Goal: Task Accomplishment & Management: Use online tool/utility

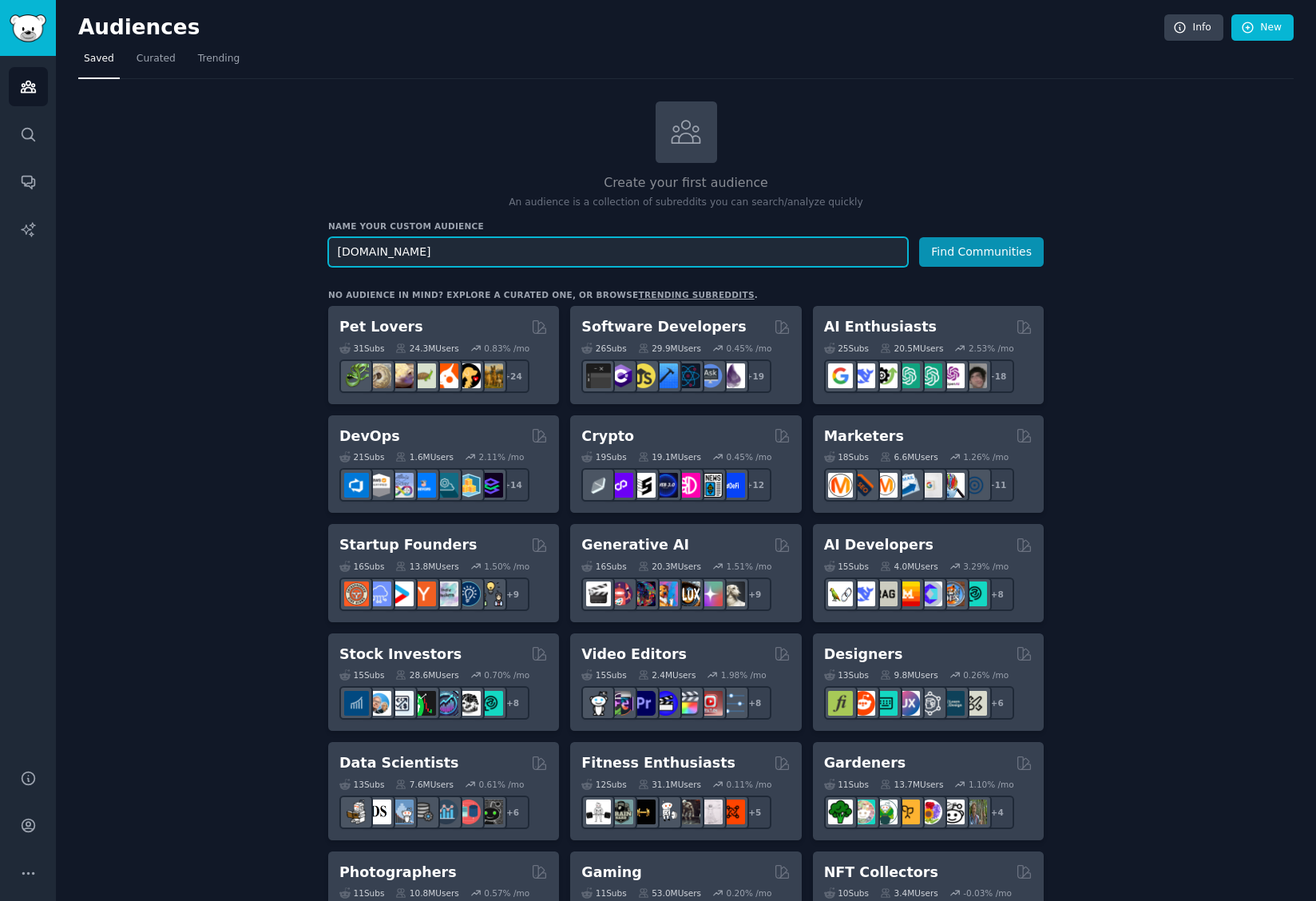
type input "Draft.dev"
click at [940, 259] on button "Find Communities" at bounding box center [982, 251] width 125 height 29
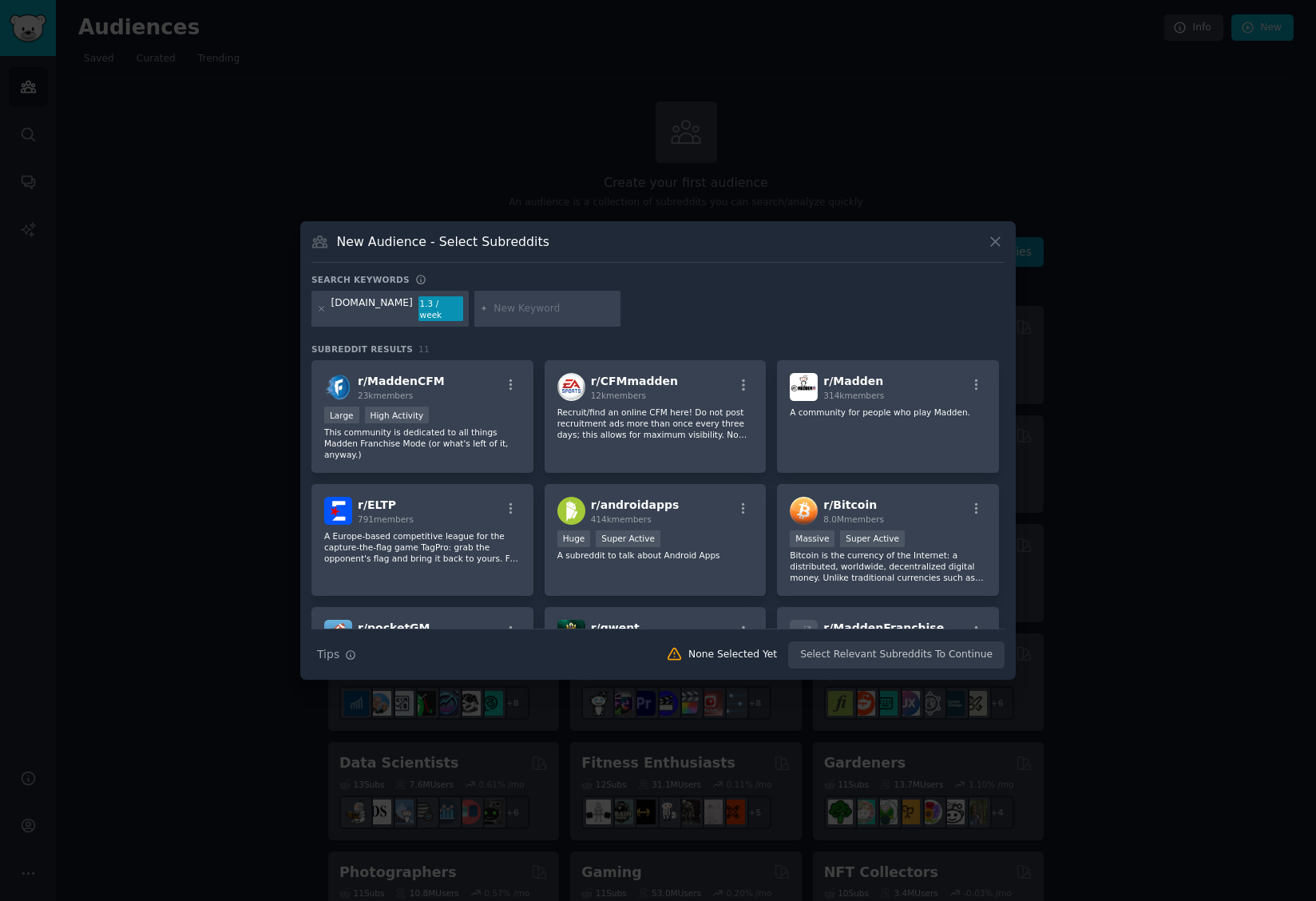
click at [1002, 250] on icon at bounding box center [996, 241] width 17 height 17
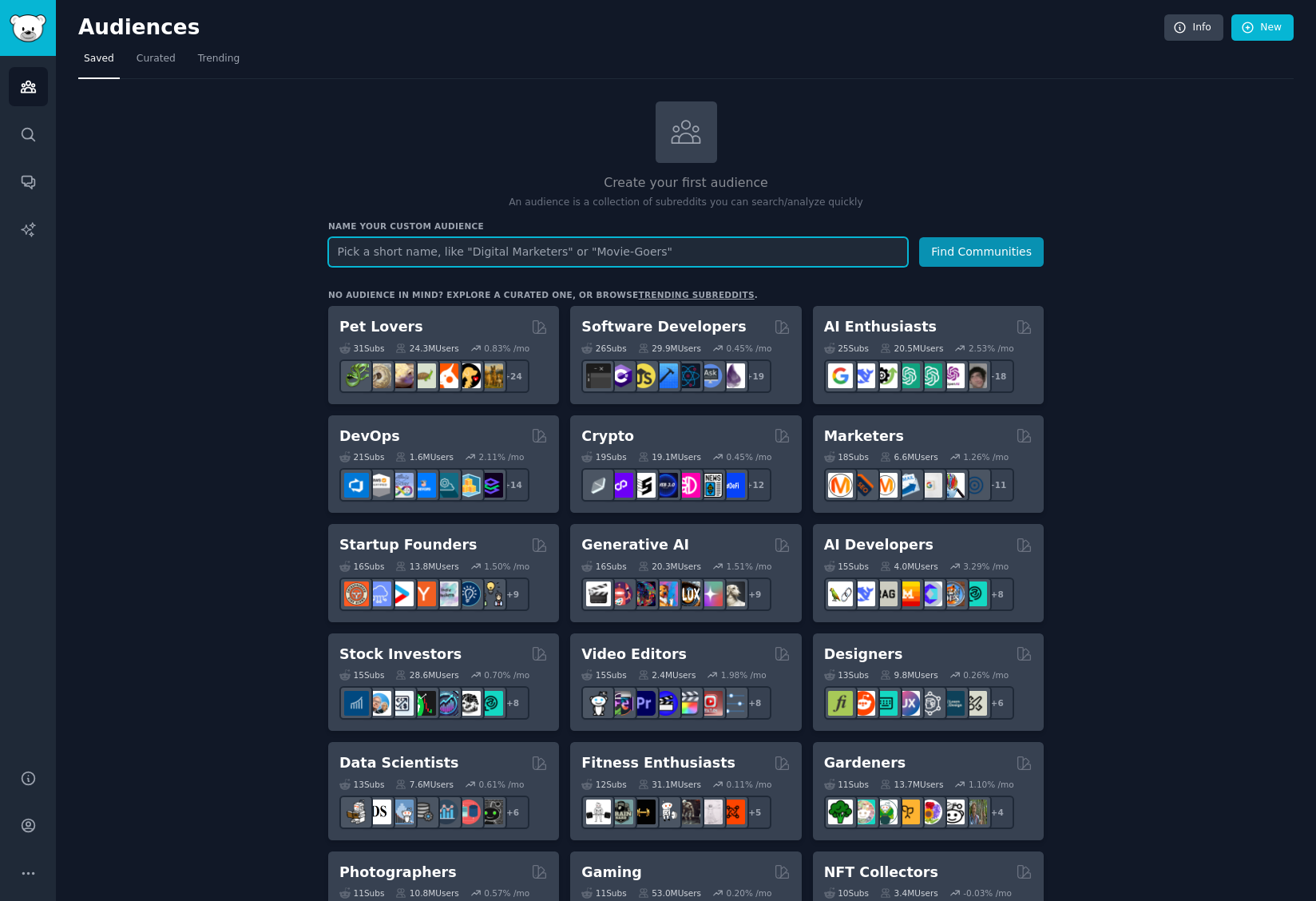
click at [442, 251] on input "text" at bounding box center [619, 251] width 580 height 29
type input "[DOMAIN_NAME]"
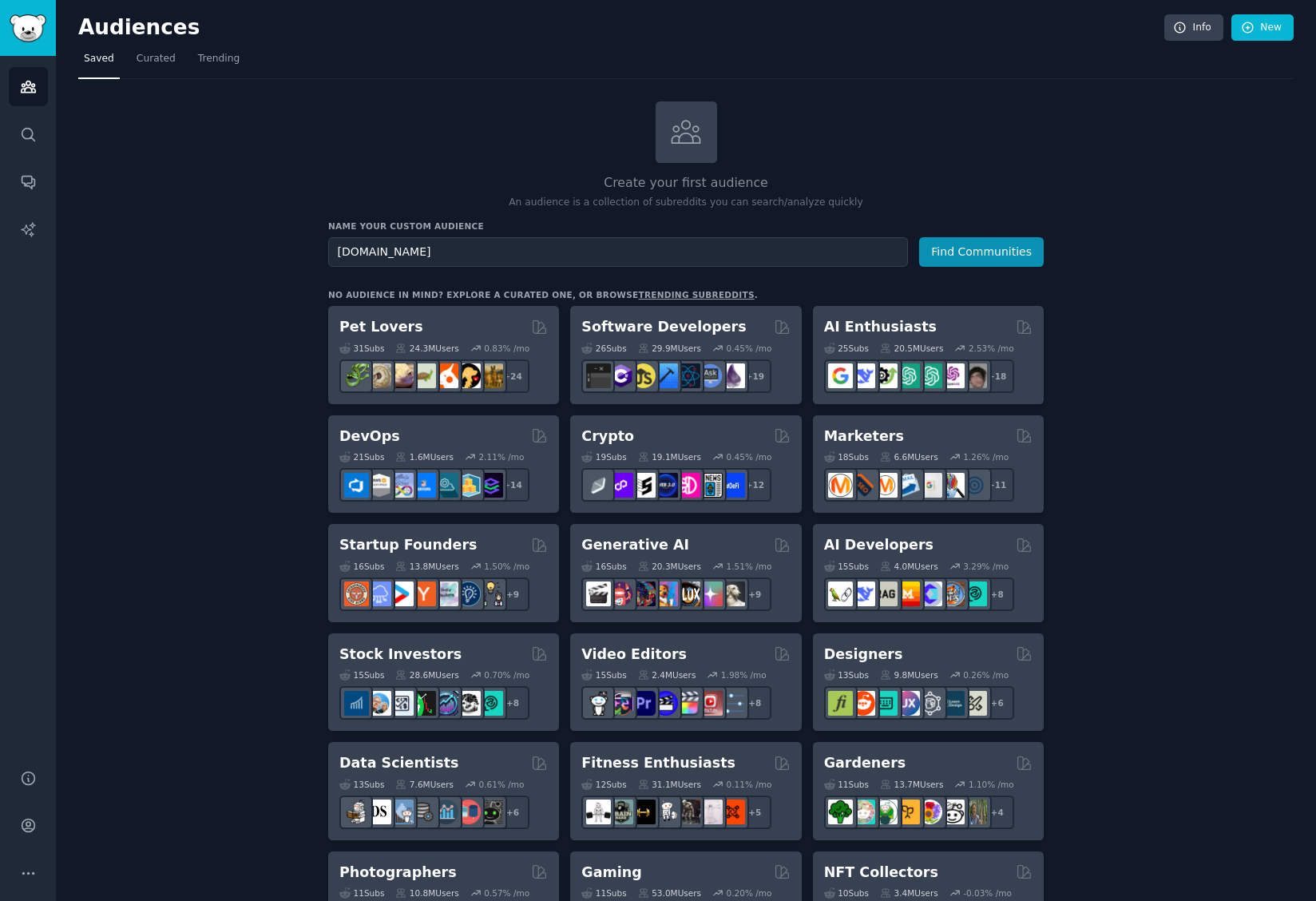
click at [1005, 114] on div "Create your first audience An audience is a collection of subreddits you can se…" at bounding box center [686, 156] width 716 height 109
click at [1214, 18] on link "Info" at bounding box center [1194, 28] width 60 height 27
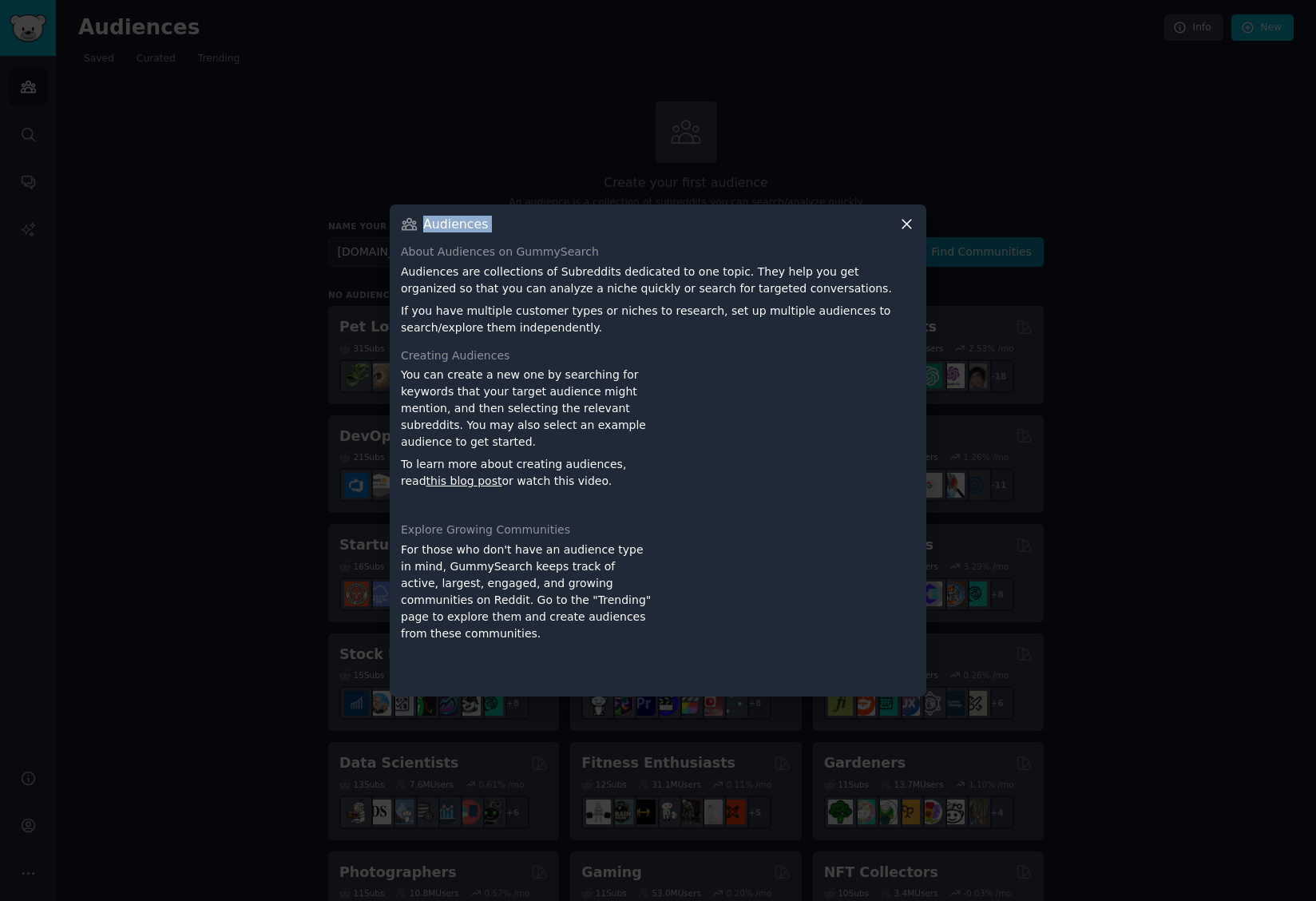
drag, startPoint x: 904, startPoint y: 207, endPoint x: 901, endPoint y: 220, distance: 13.3
click at [901, 216] on div "​ Audiences About Audiences on GummySearch Audiences are collections of Subredd…" at bounding box center [658, 450] width 1305 height 901
click at [904, 226] on icon at bounding box center [907, 225] width 8 height 8
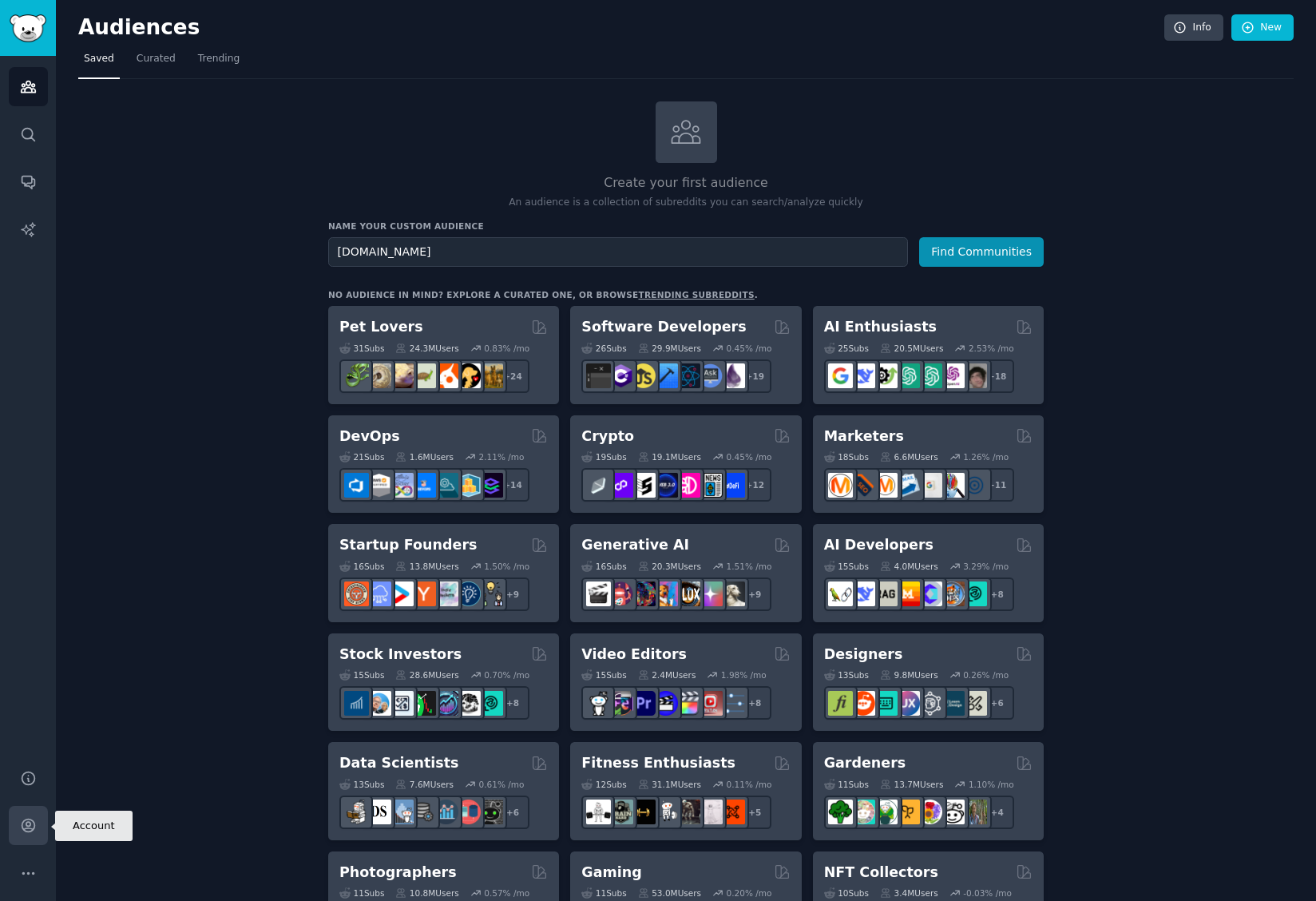
click at [31, 823] on icon "Sidebar" at bounding box center [28, 826] width 17 height 17
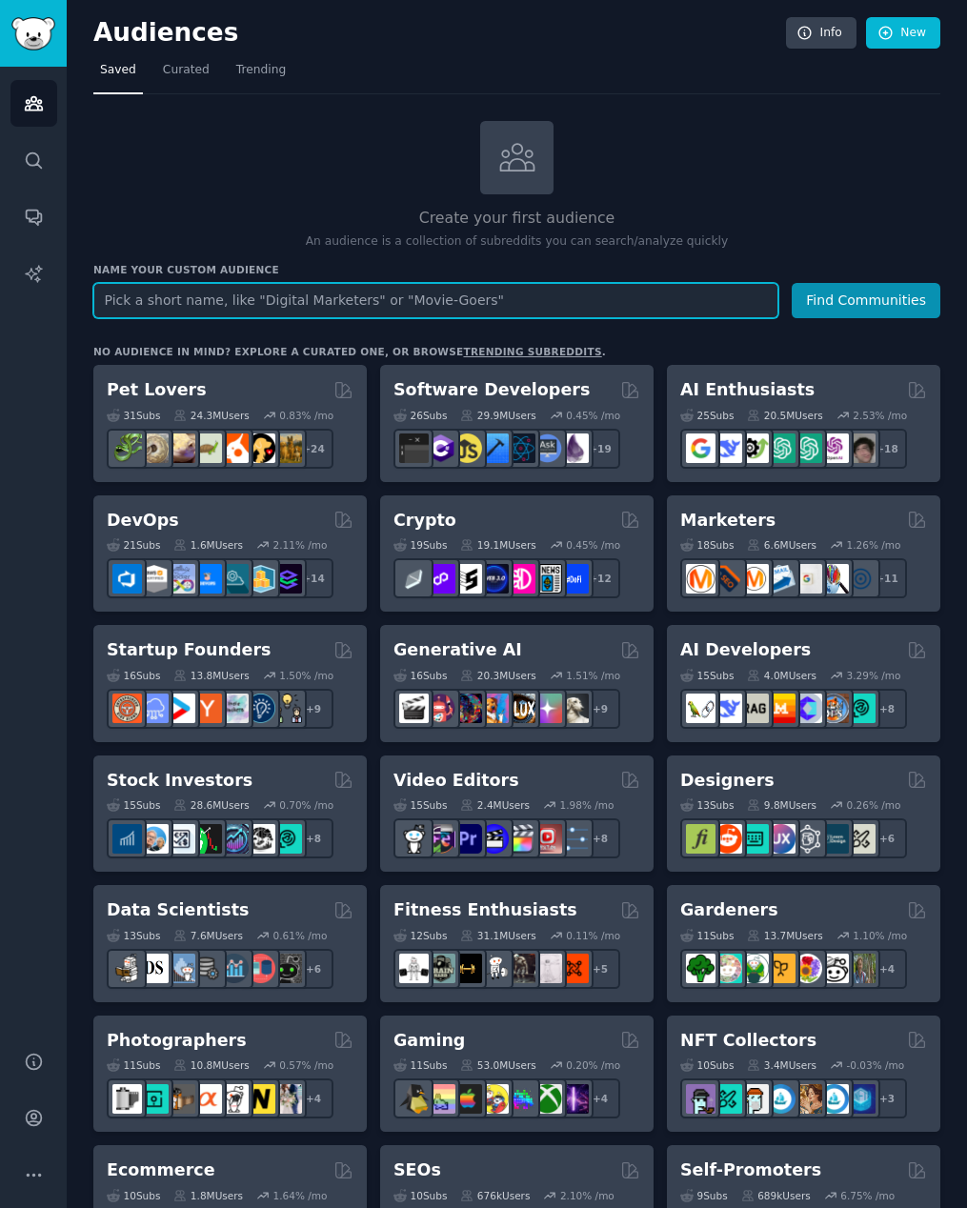
click at [388, 311] on input "text" at bounding box center [435, 300] width 685 height 35
type input "Top Subreddit Lists"
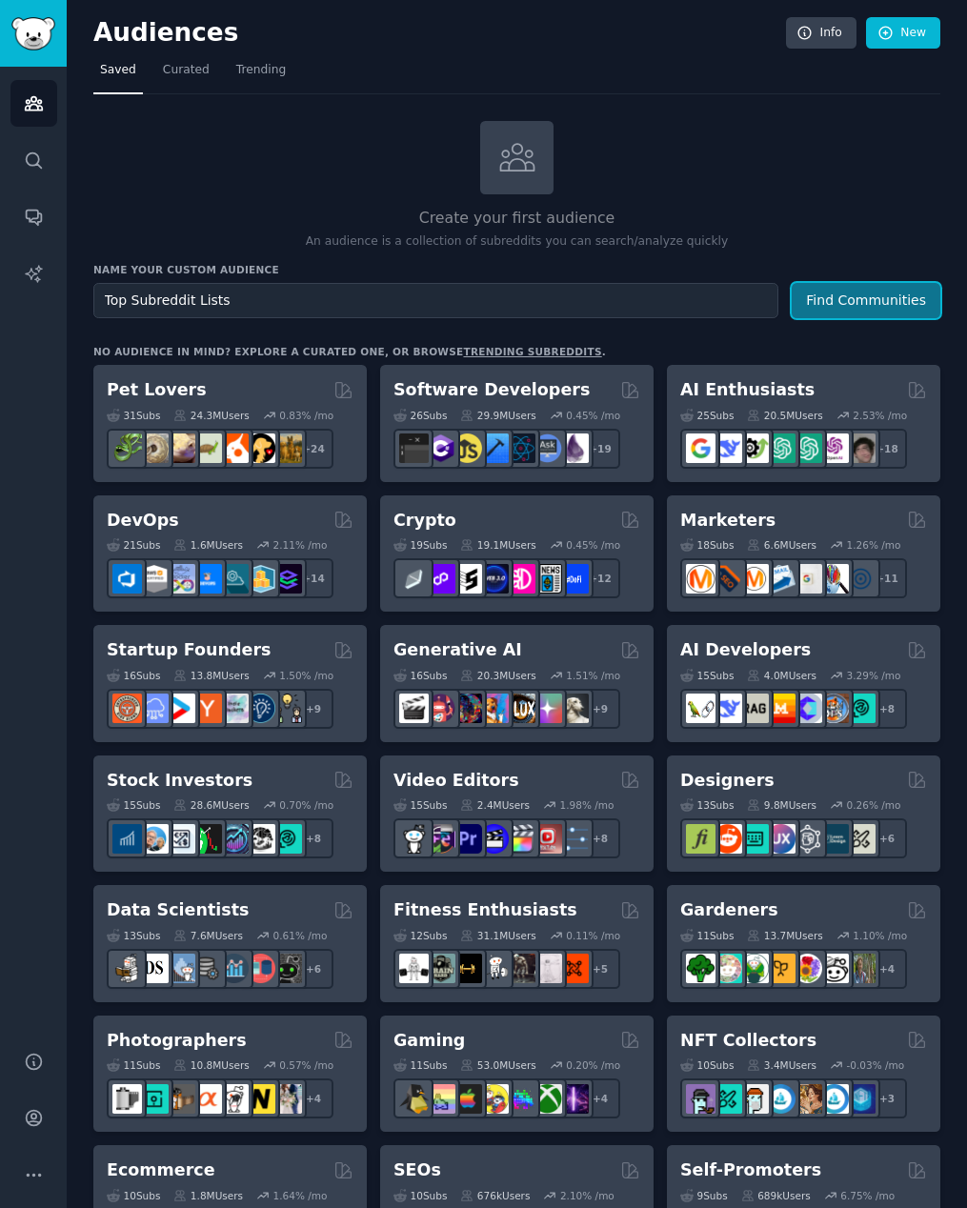
click at [856, 296] on button "Find Communities" at bounding box center [866, 300] width 149 height 35
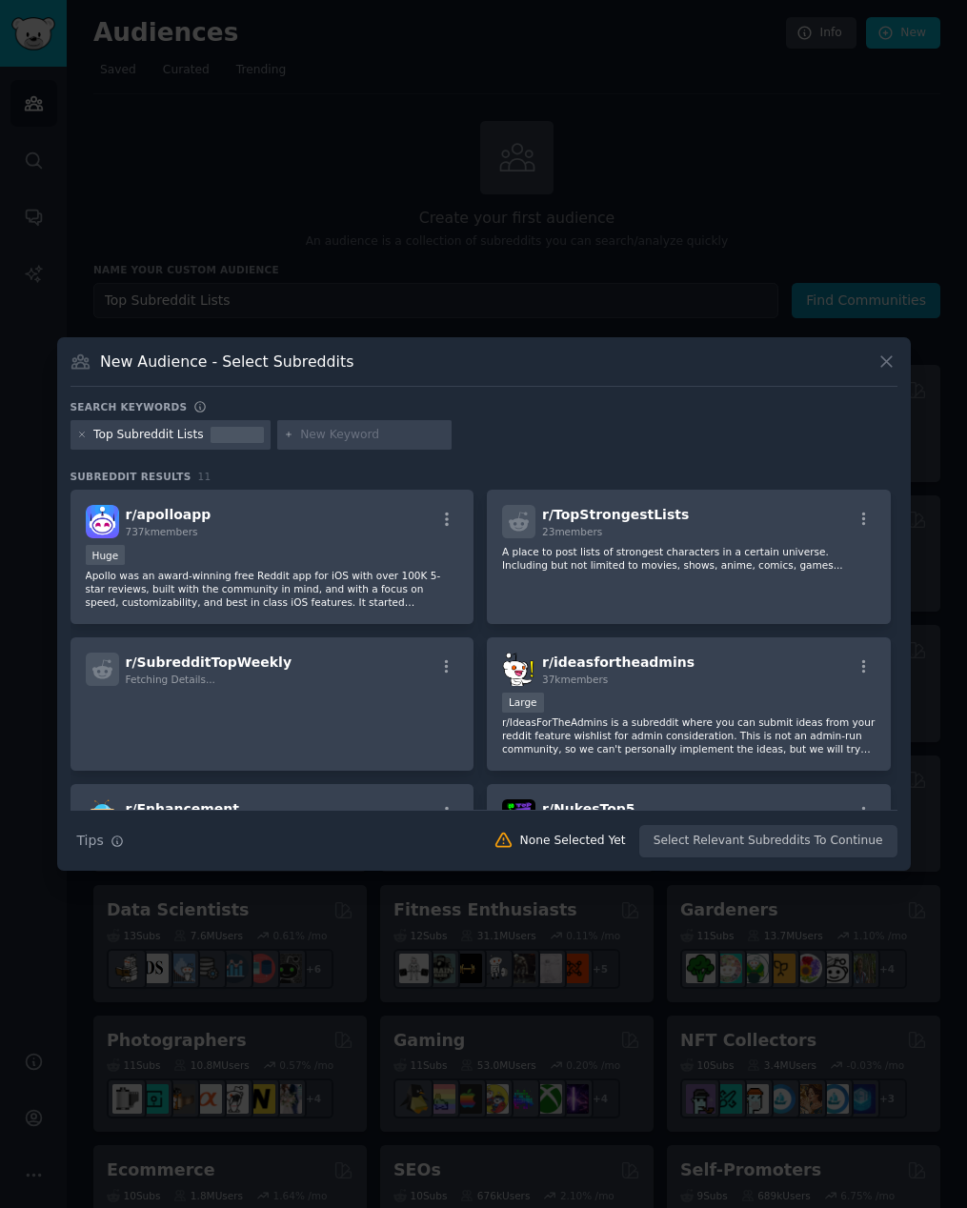
click at [884, 356] on icon at bounding box center [887, 362] width 20 height 20
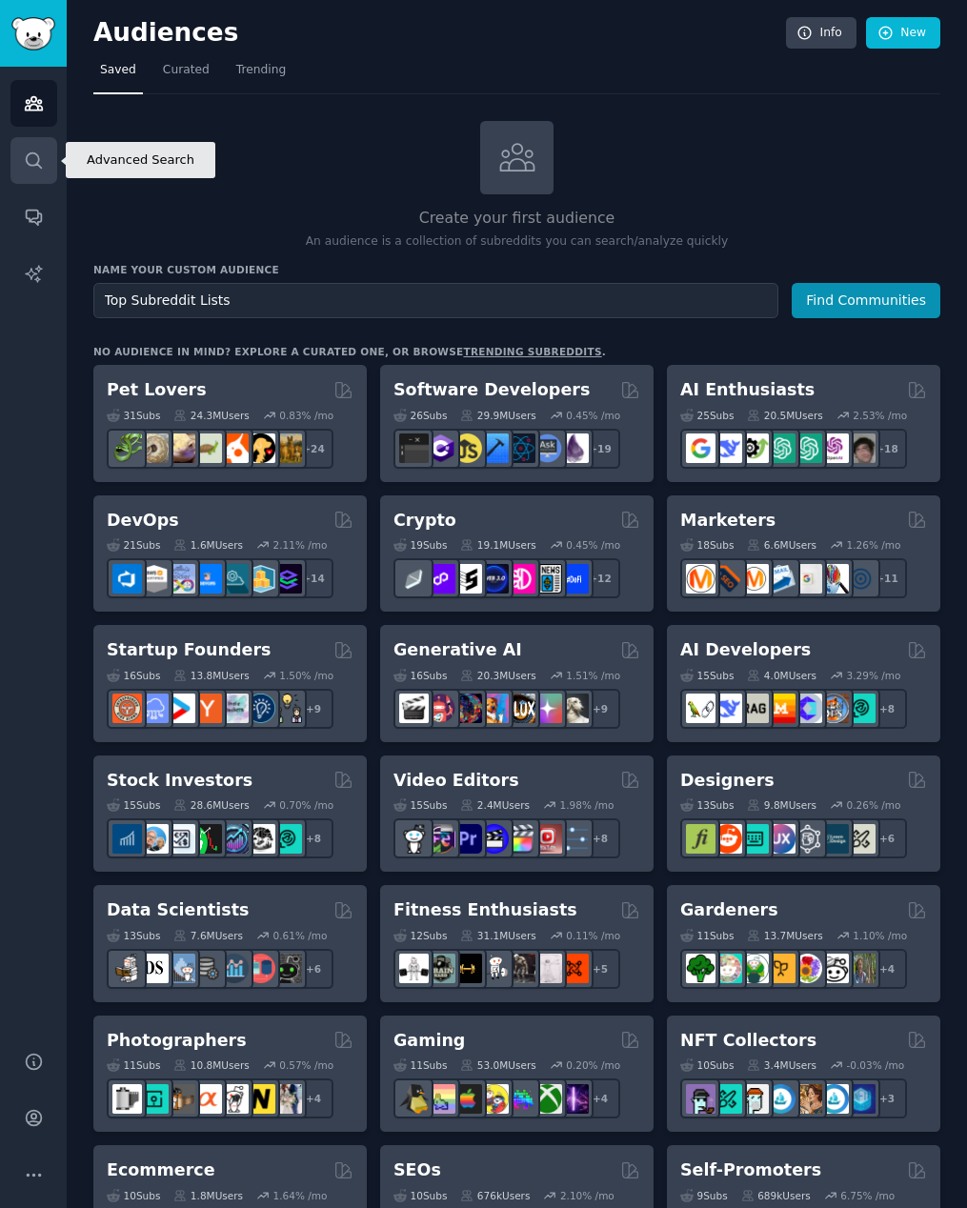
click at [39, 174] on link "Search" at bounding box center [33, 160] width 47 height 47
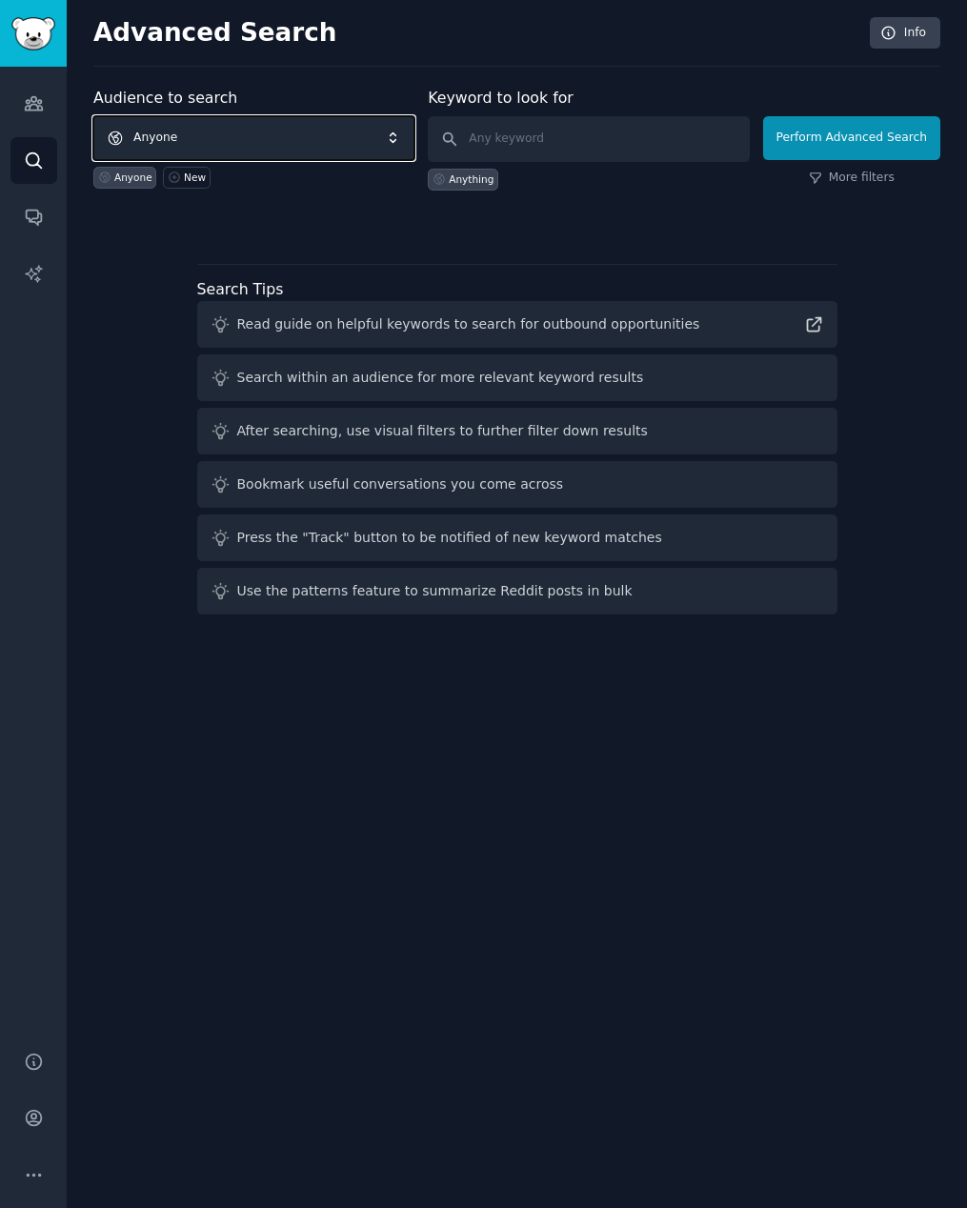
click at [279, 139] on span "Anyone" at bounding box center [253, 138] width 321 height 44
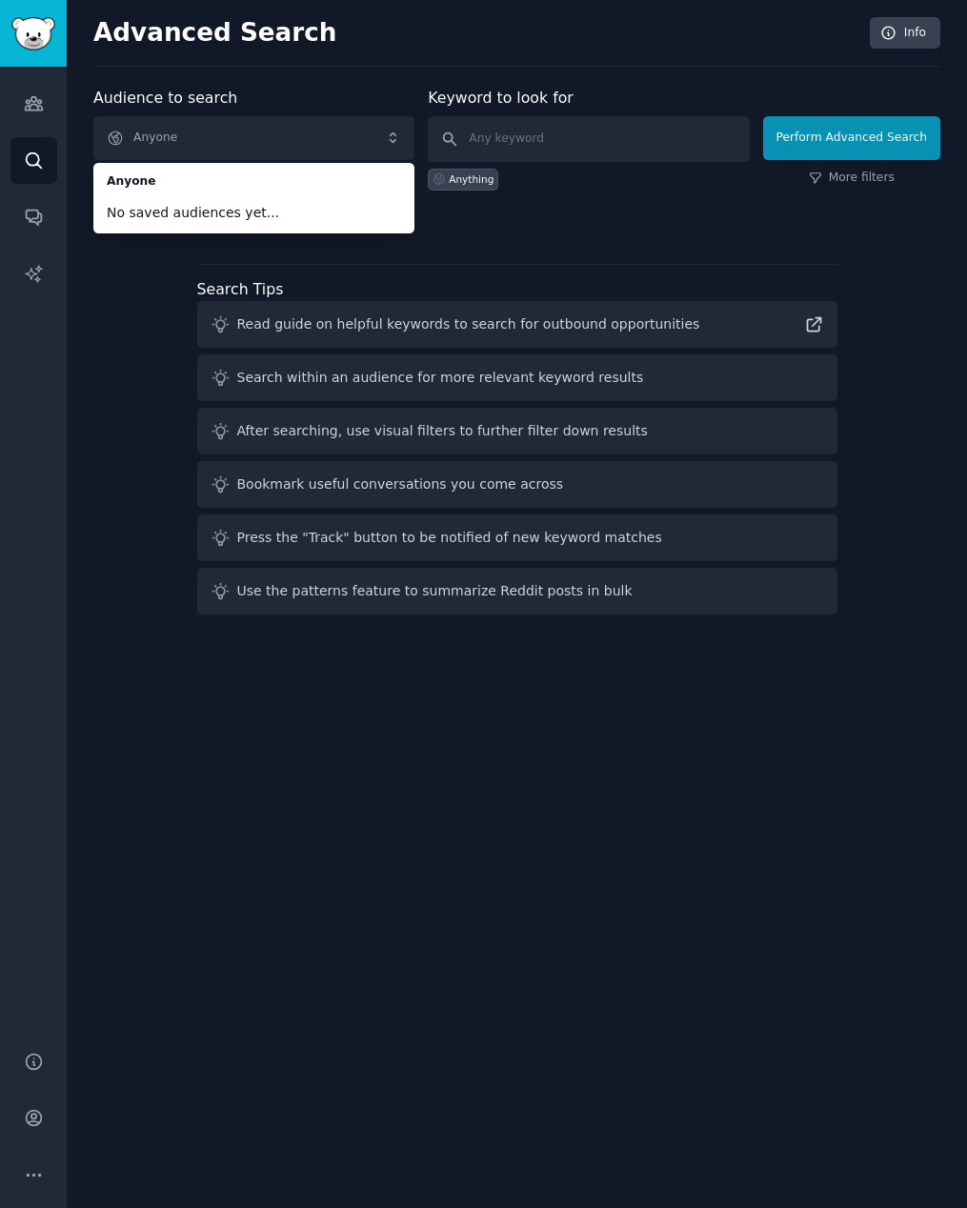
click at [130, 290] on div "Audience to search Anyone Anyone No saved audiences yet... Anyone New Keyword t…" at bounding box center [516, 354] width 847 height 535
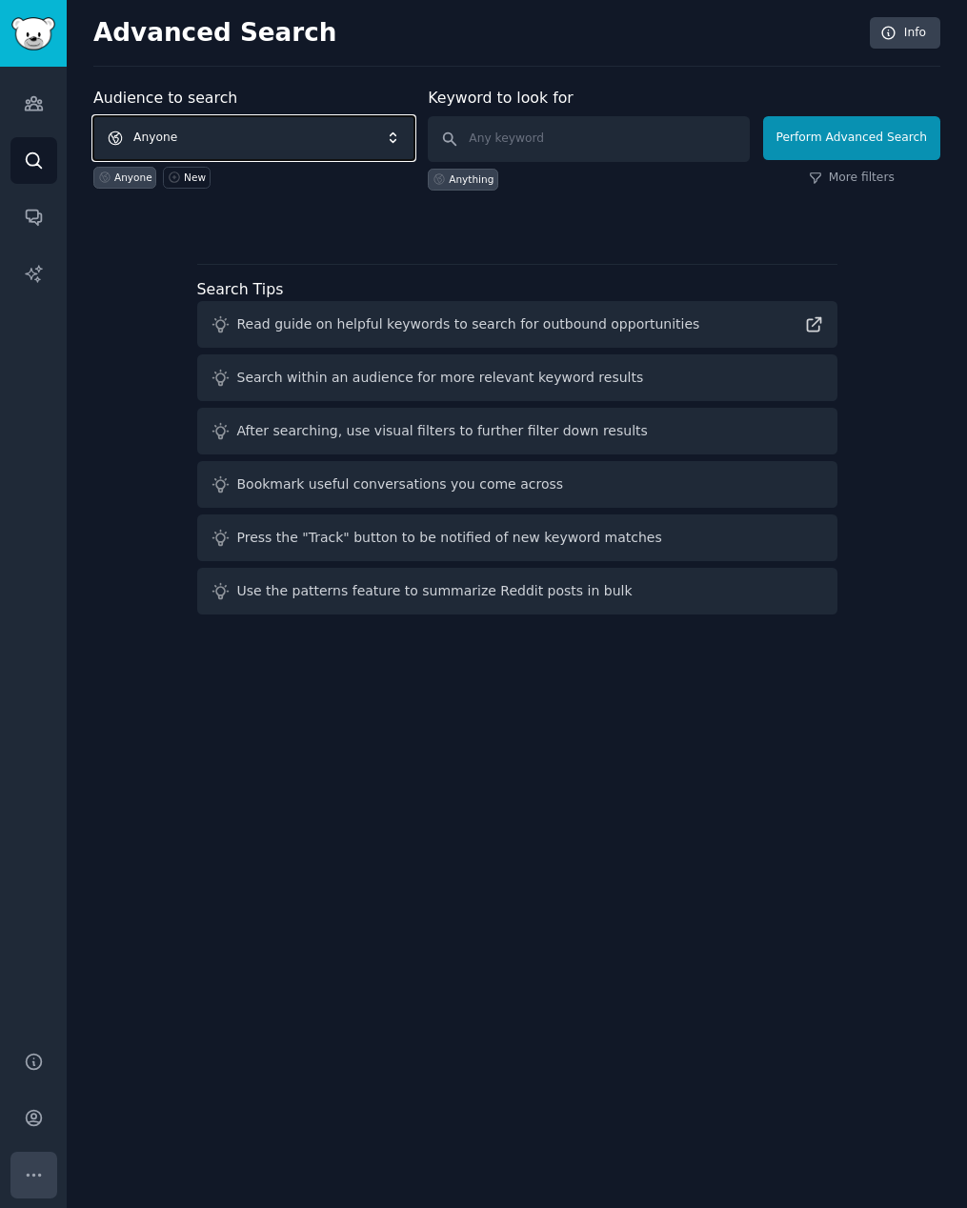
click at [34, 1074] on icon "Sidebar" at bounding box center [34, 1175] width 20 height 20
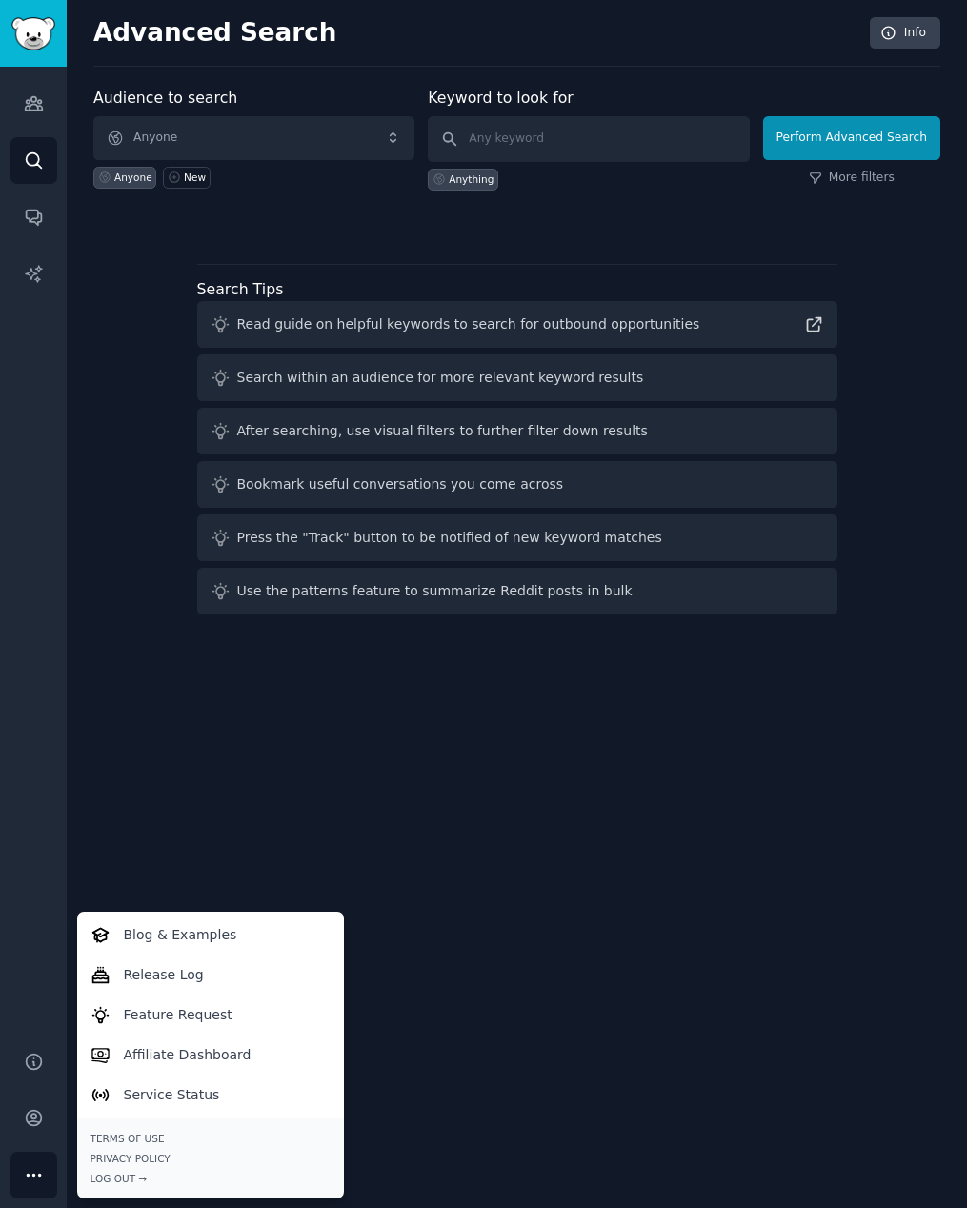
click at [466, 933] on div "Advanced Search Info Audience to search Anyone Anyone New Keyword to look for A…" at bounding box center [517, 604] width 900 height 1208
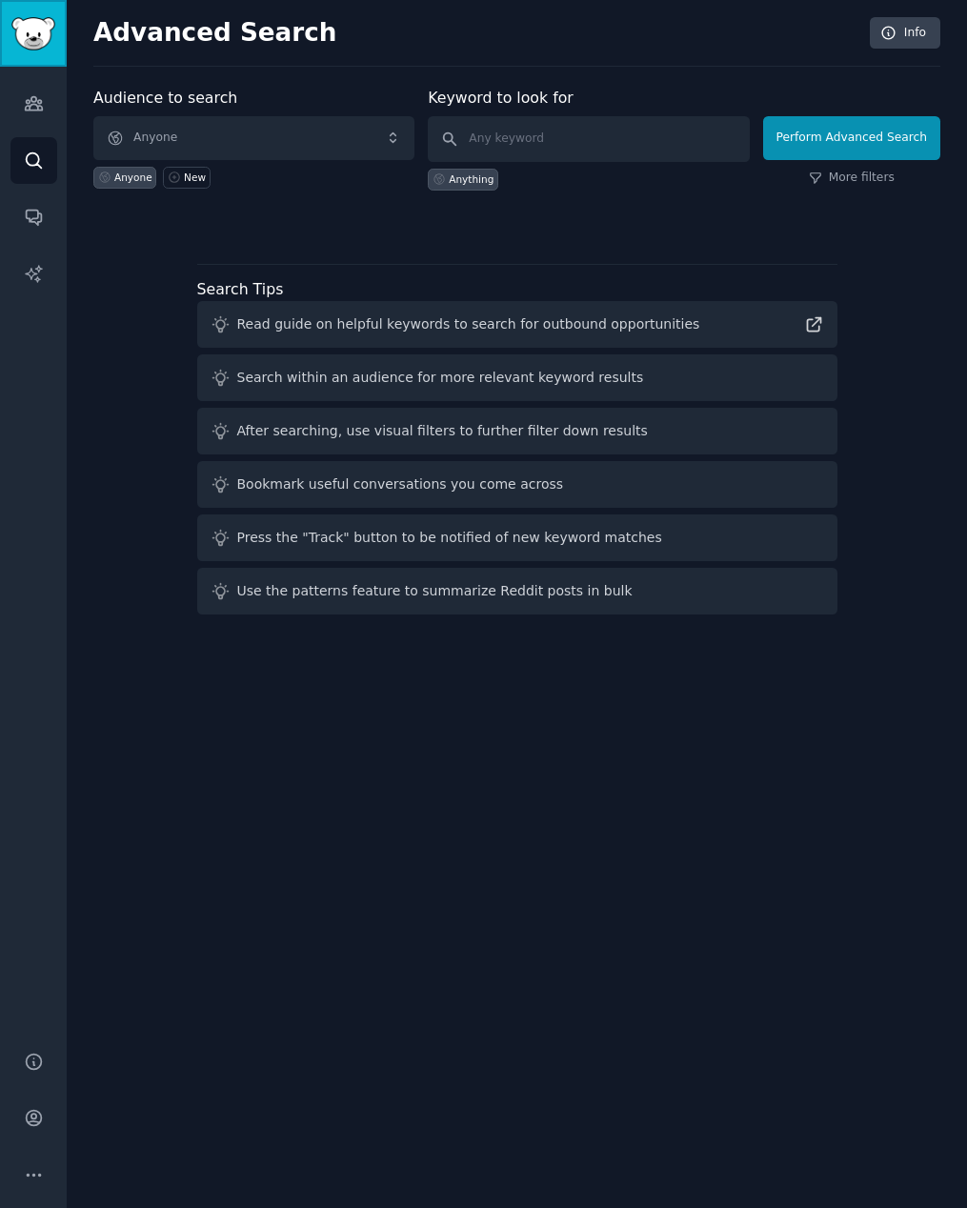
click at [45, 30] on img "Sidebar" at bounding box center [33, 33] width 44 height 33
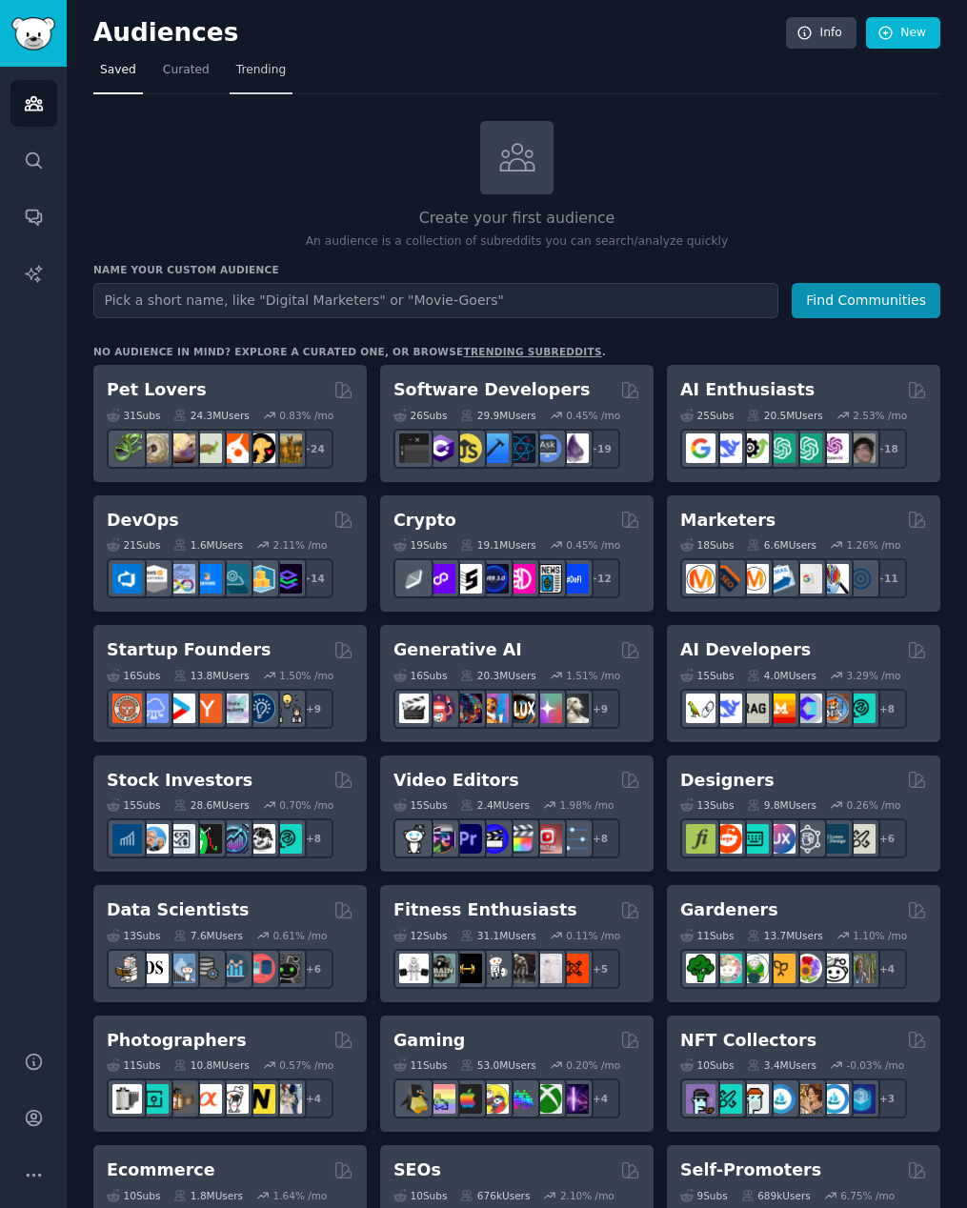
click at [243, 71] on span "Trending" at bounding box center [261, 70] width 50 height 17
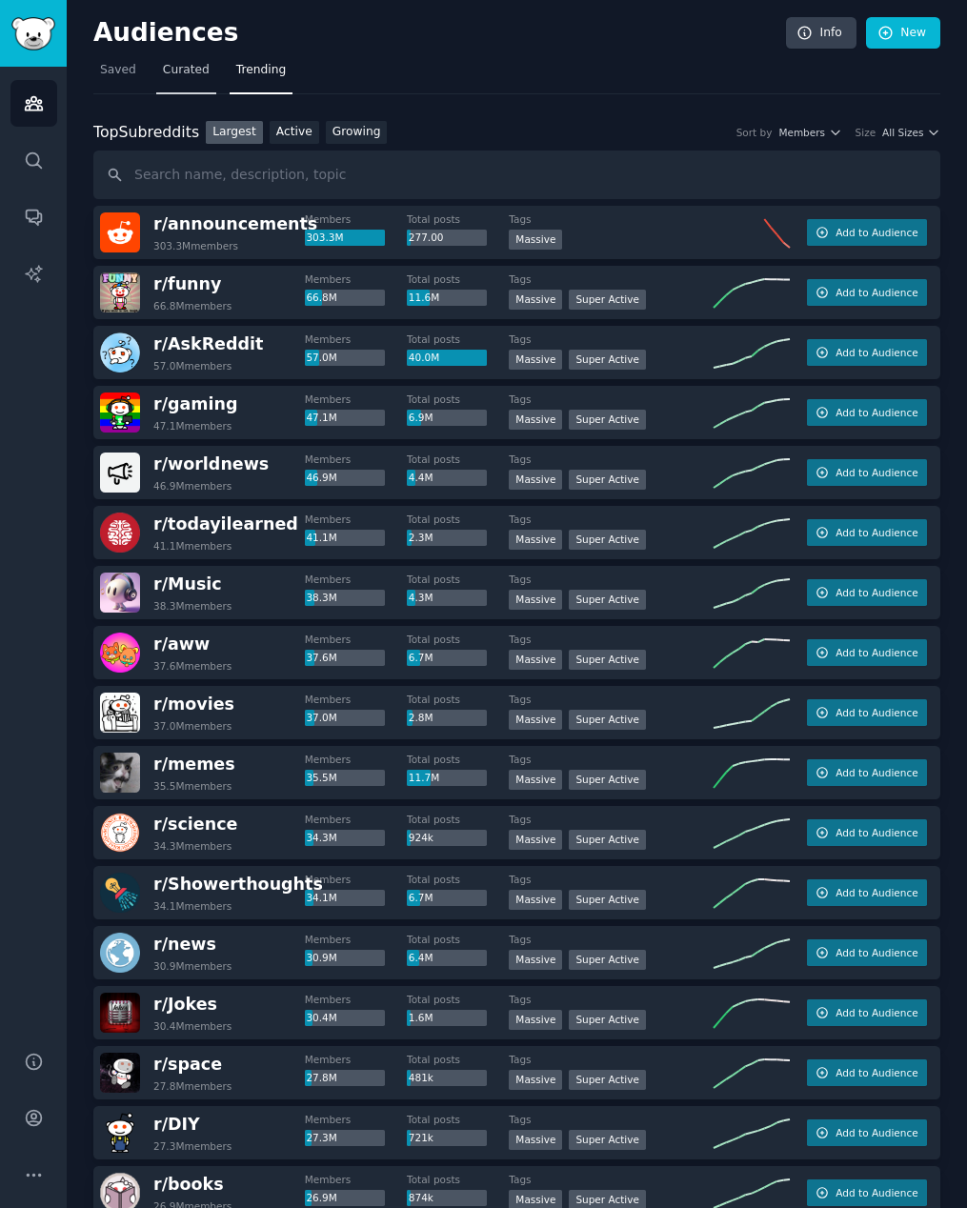
click at [156, 72] on link "Curated" at bounding box center [186, 74] width 60 height 39
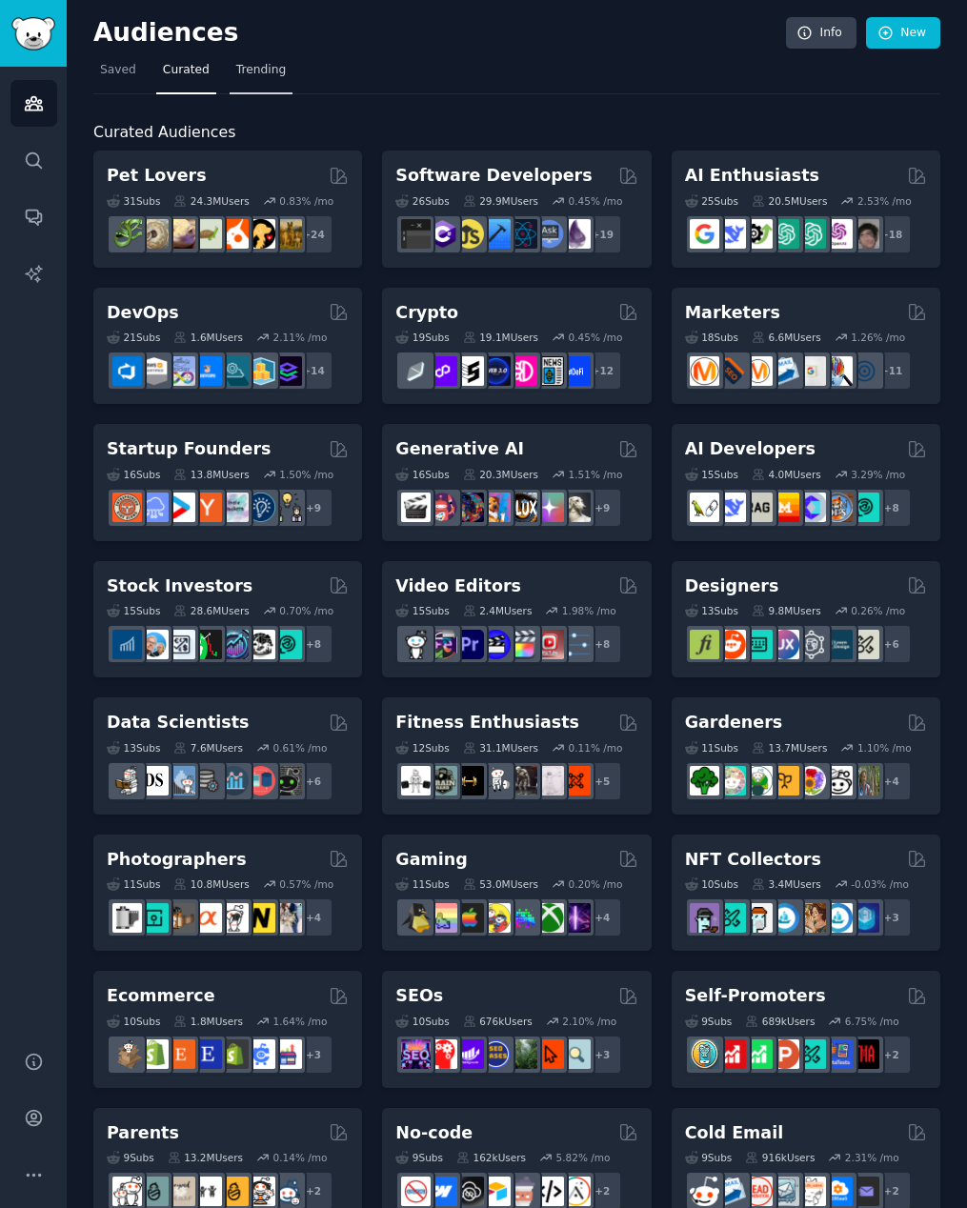
click at [267, 69] on span "Trending" at bounding box center [261, 70] width 50 height 17
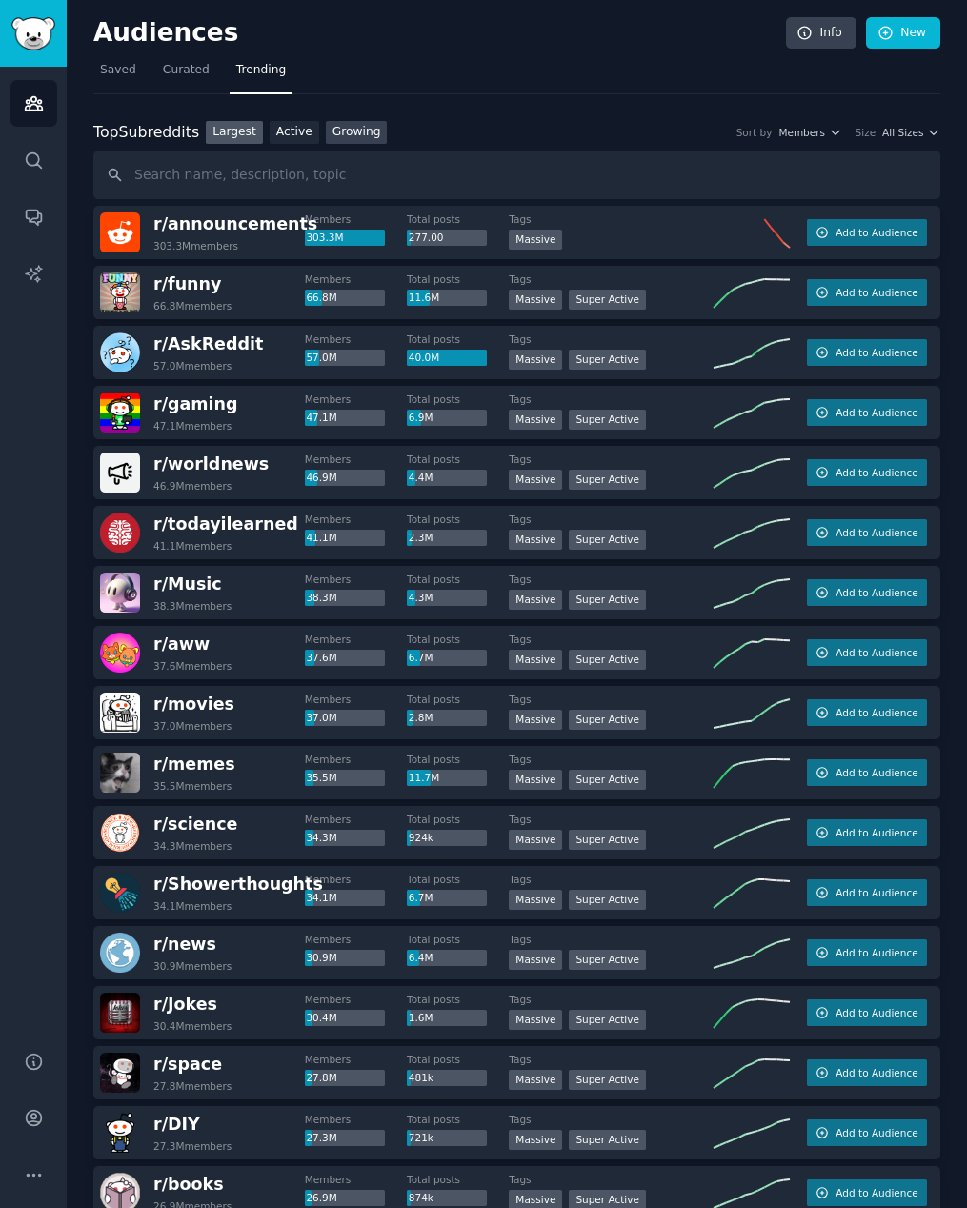
click at [347, 126] on link "Growing" at bounding box center [357, 133] width 62 height 24
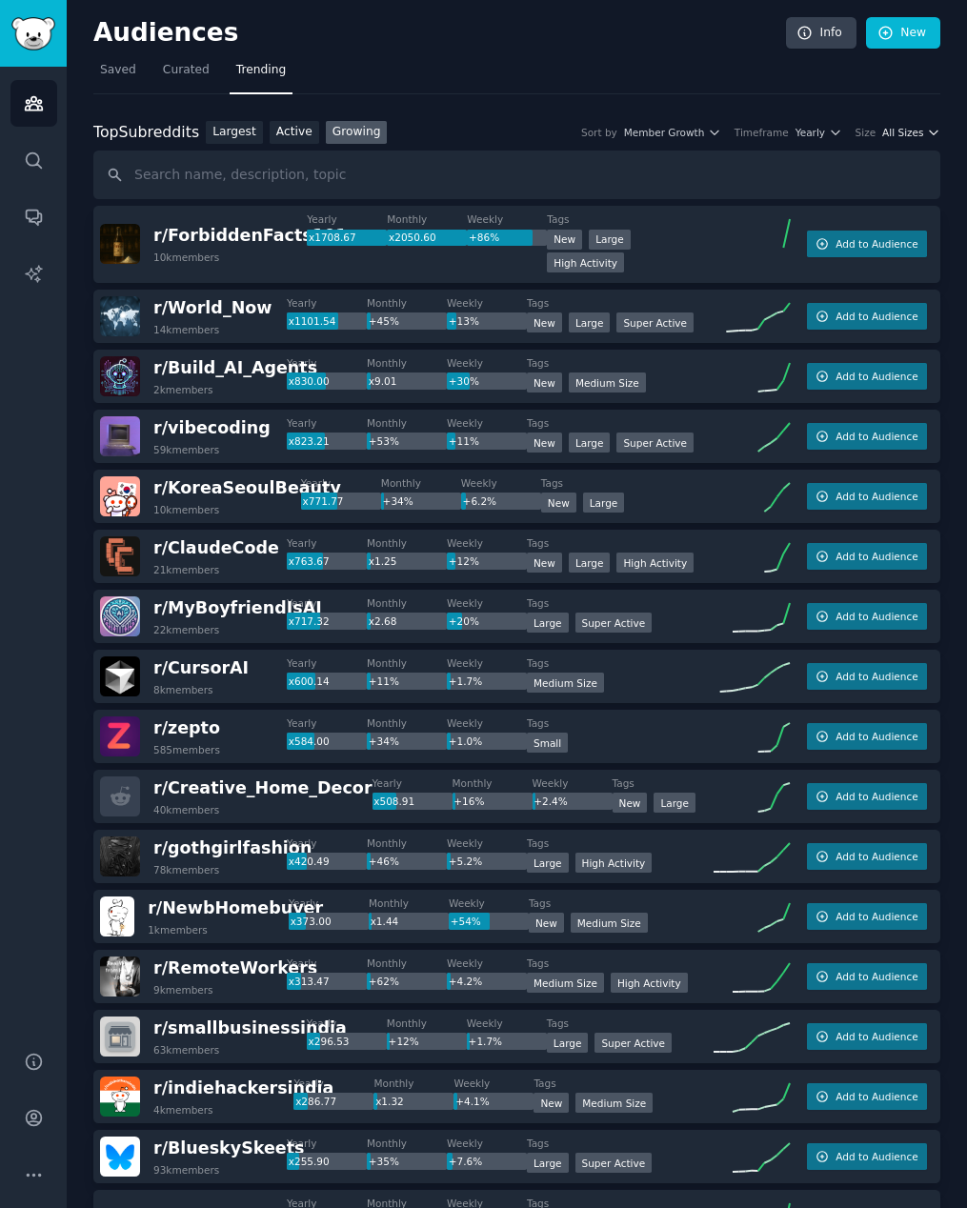
click at [909, 130] on span "All Sizes" at bounding box center [902, 132] width 41 height 13
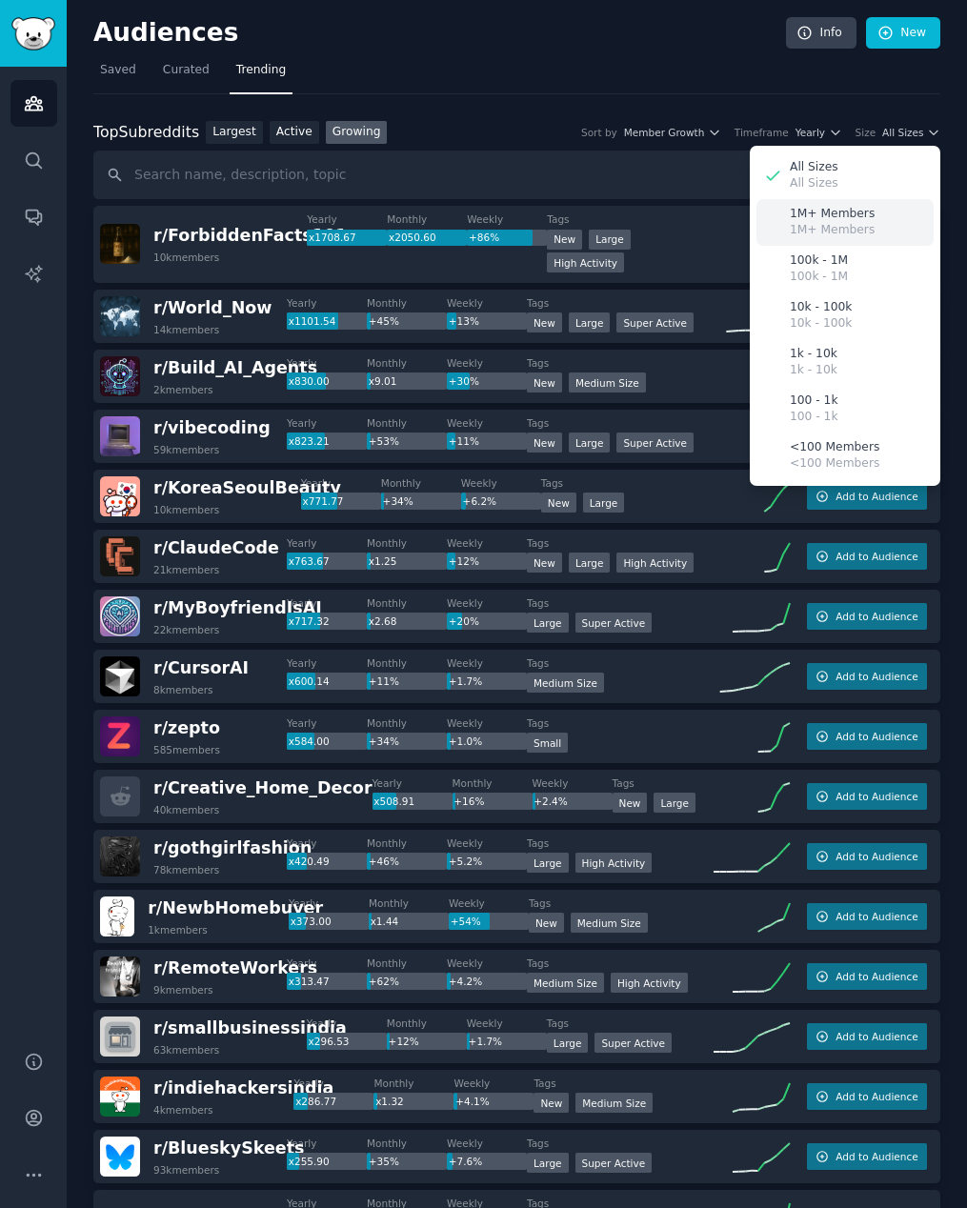
click at [837, 228] on p "1M+ Members" at bounding box center [832, 230] width 85 height 17
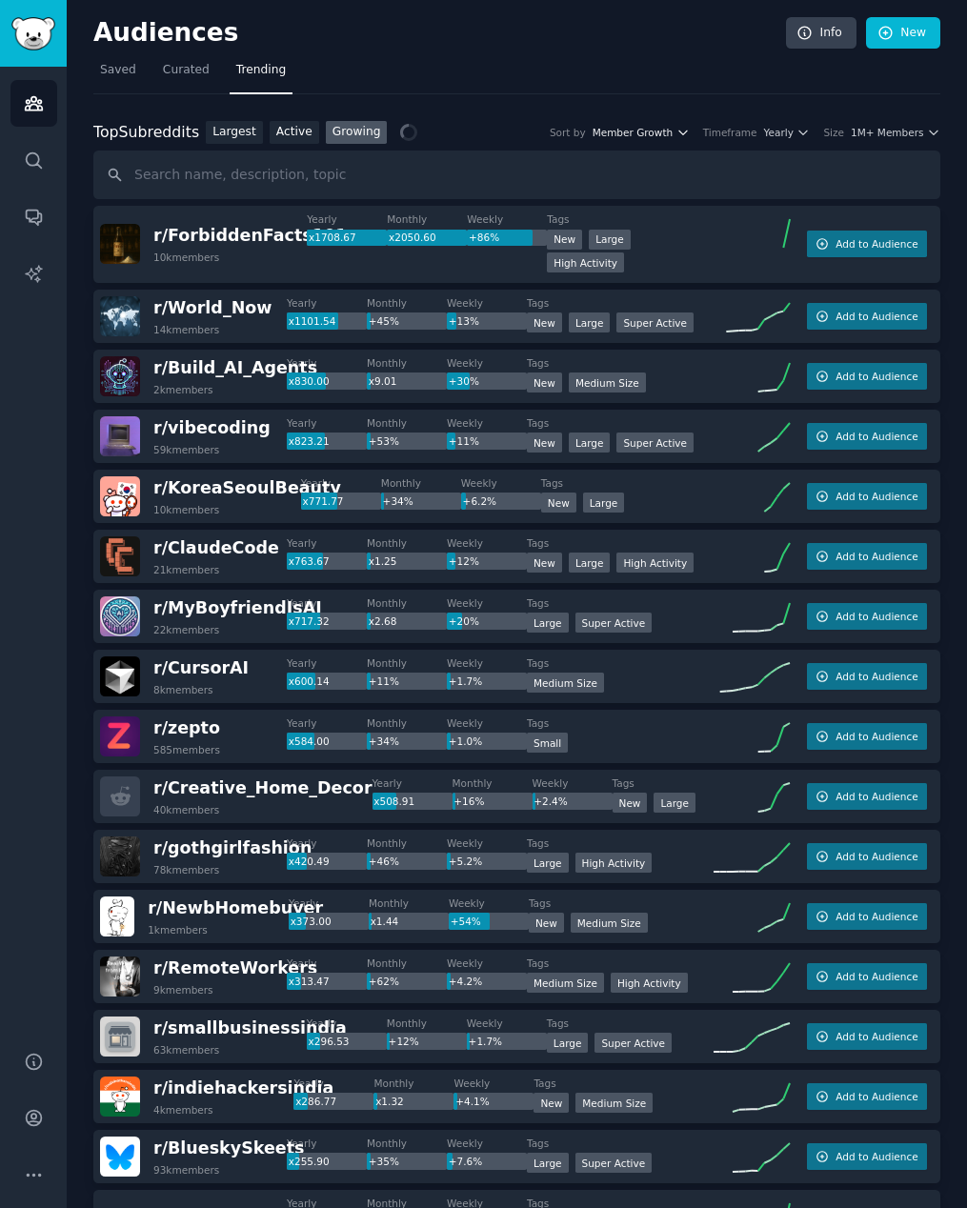
click at [618, 131] on span "Member Growth" at bounding box center [633, 132] width 81 height 13
click at [504, 92] on nav "Saved Curated Trending" at bounding box center [516, 74] width 847 height 39
click at [624, 135] on span "Member Growth" at bounding box center [633, 132] width 81 height 13
click at [508, 88] on nav "Saved Curated Trending" at bounding box center [516, 74] width 847 height 39
click at [353, 134] on link "Growing" at bounding box center [357, 133] width 62 height 24
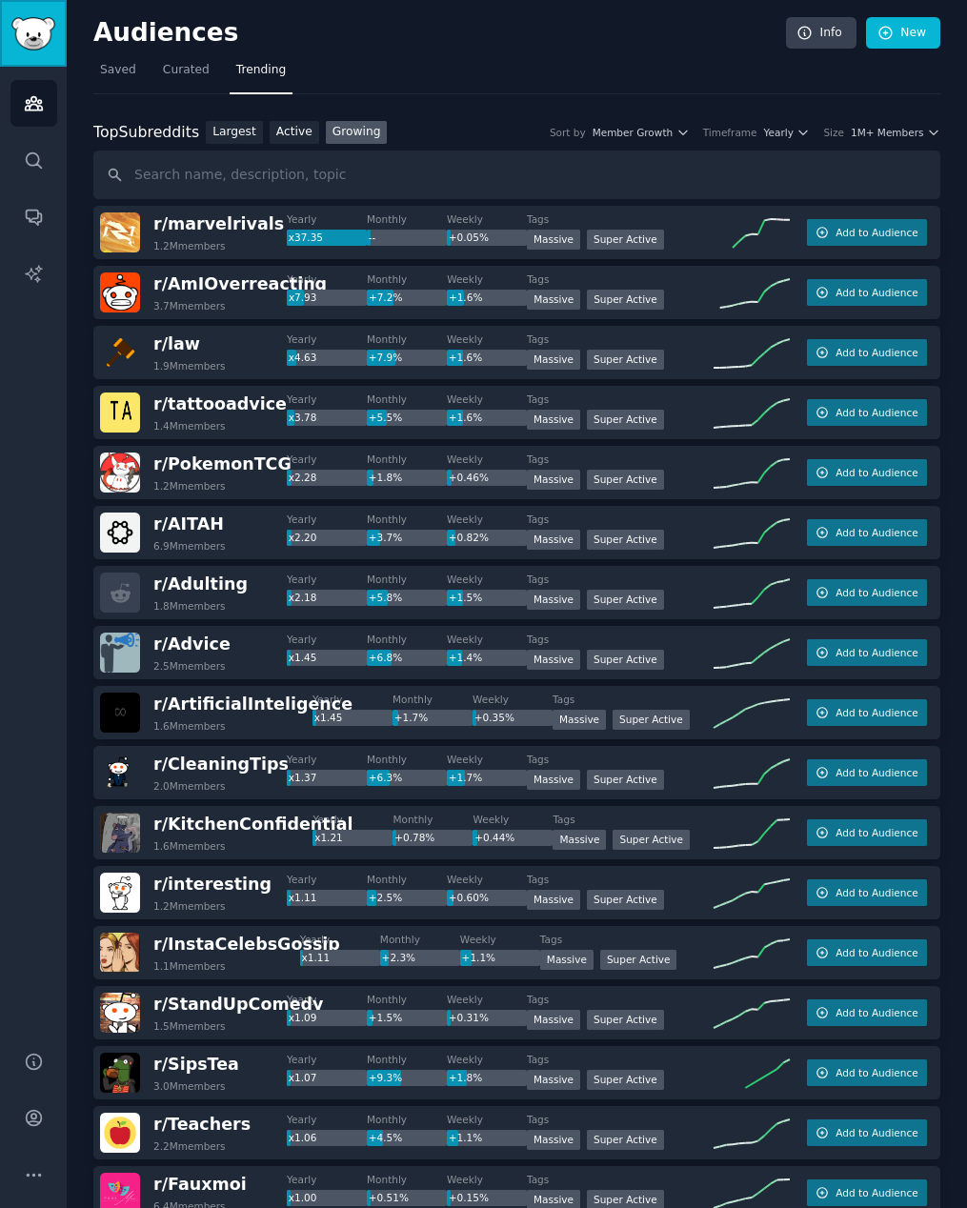
click at [43, 30] on img "Sidebar" at bounding box center [33, 33] width 44 height 33
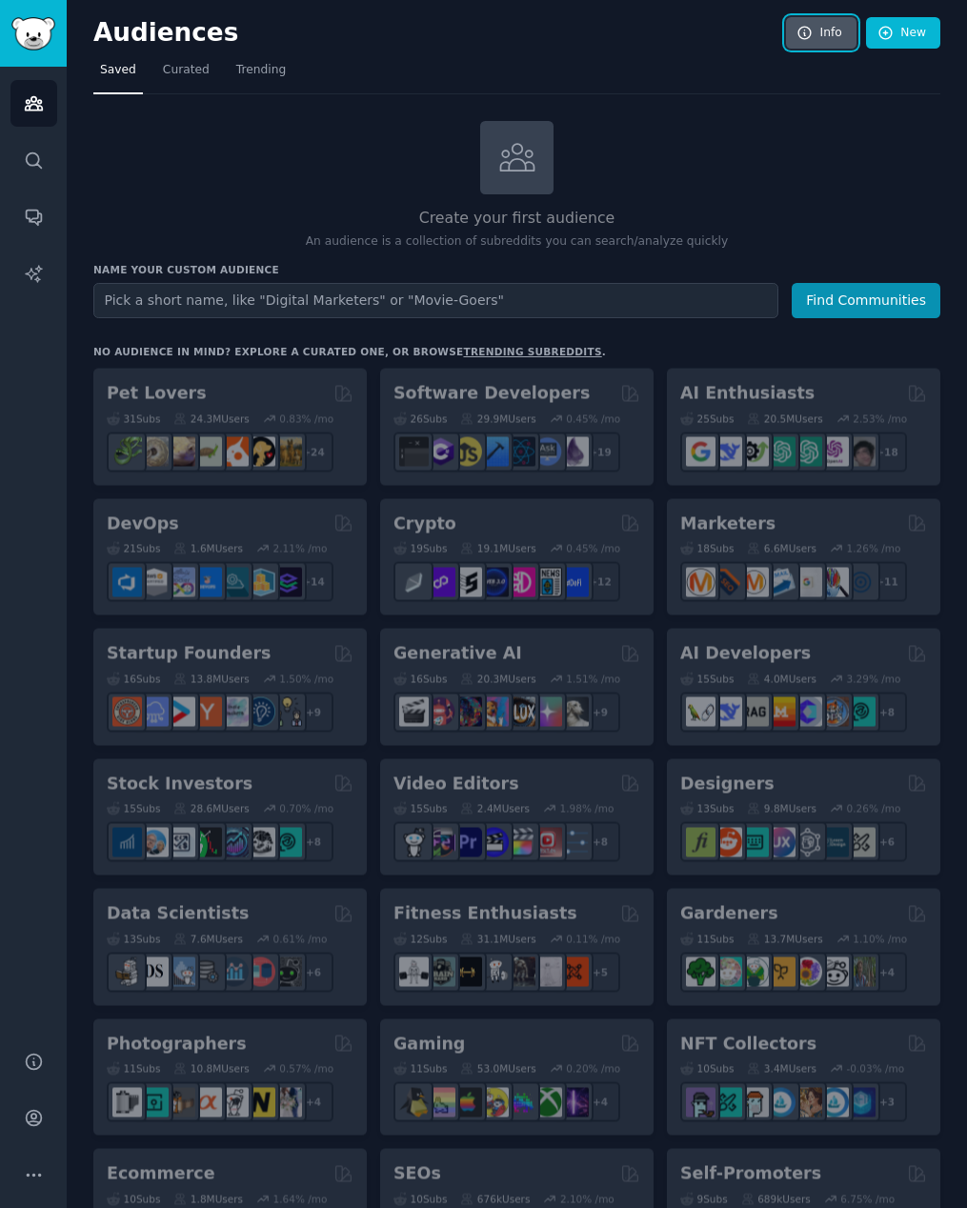
click at [802, 30] on icon at bounding box center [804, 33] width 17 height 17
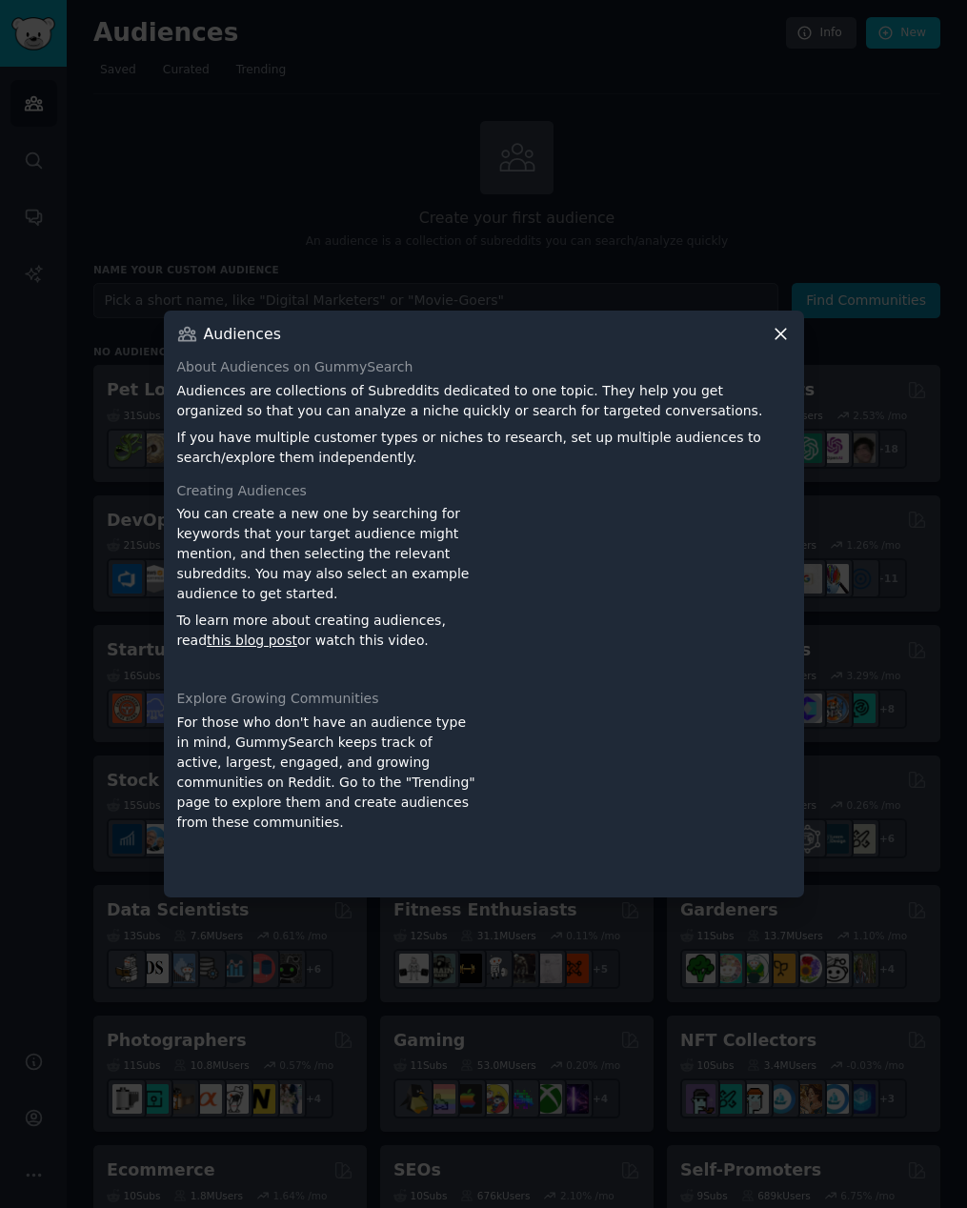
click at [778, 332] on icon at bounding box center [781, 334] width 20 height 20
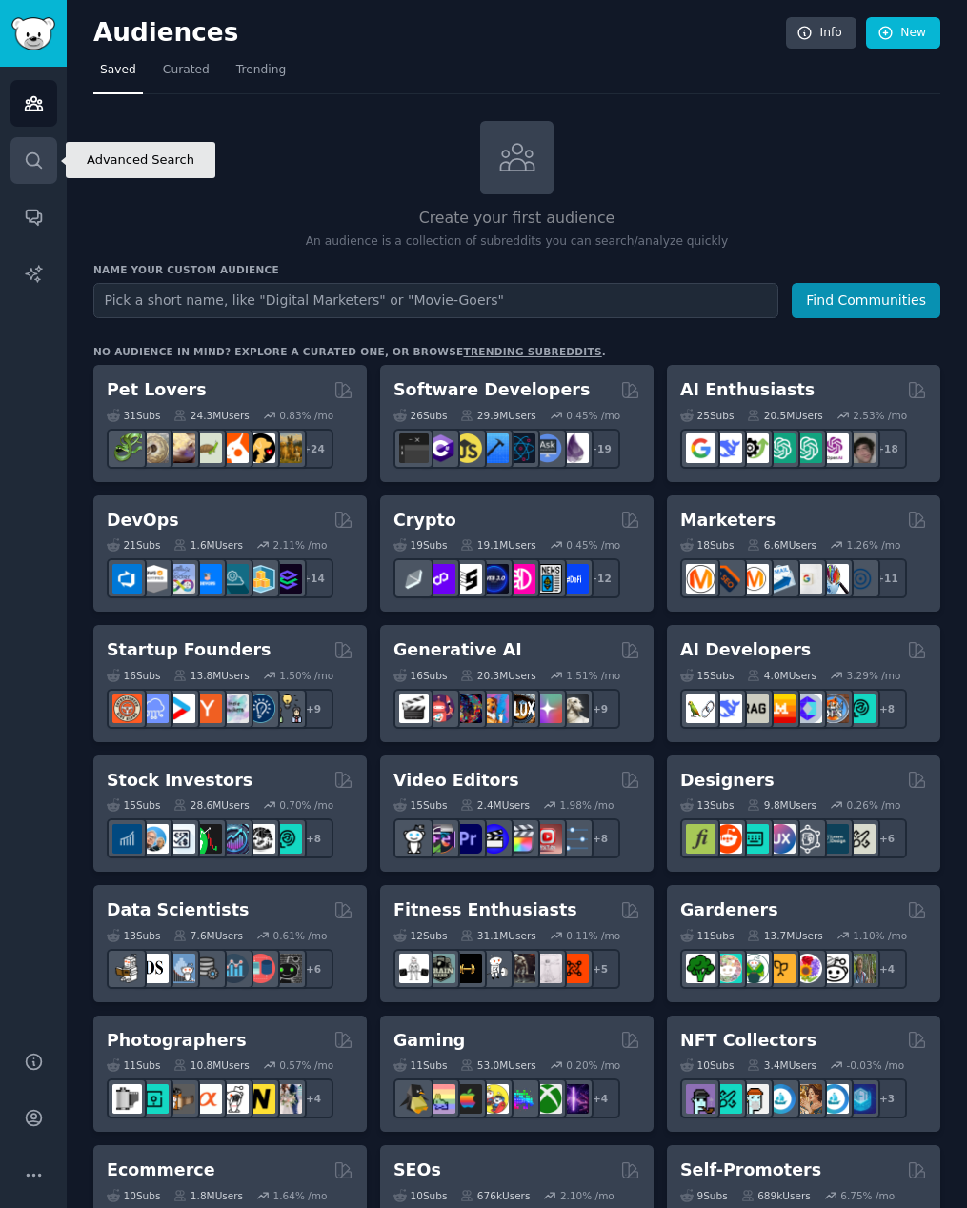
click at [42, 162] on icon "Sidebar" at bounding box center [34, 161] width 20 height 20
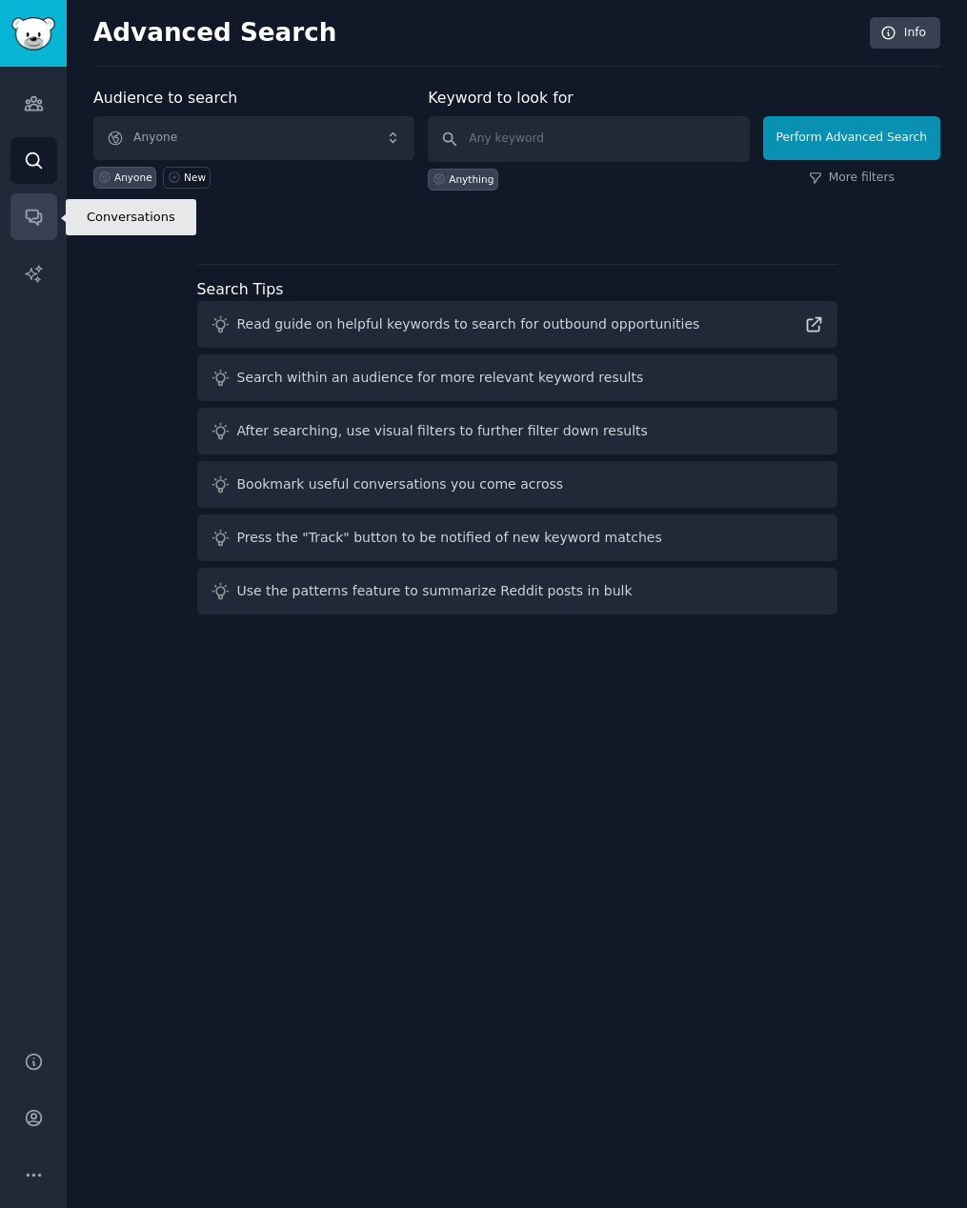
click at [18, 224] on link "Conversations" at bounding box center [33, 216] width 47 height 47
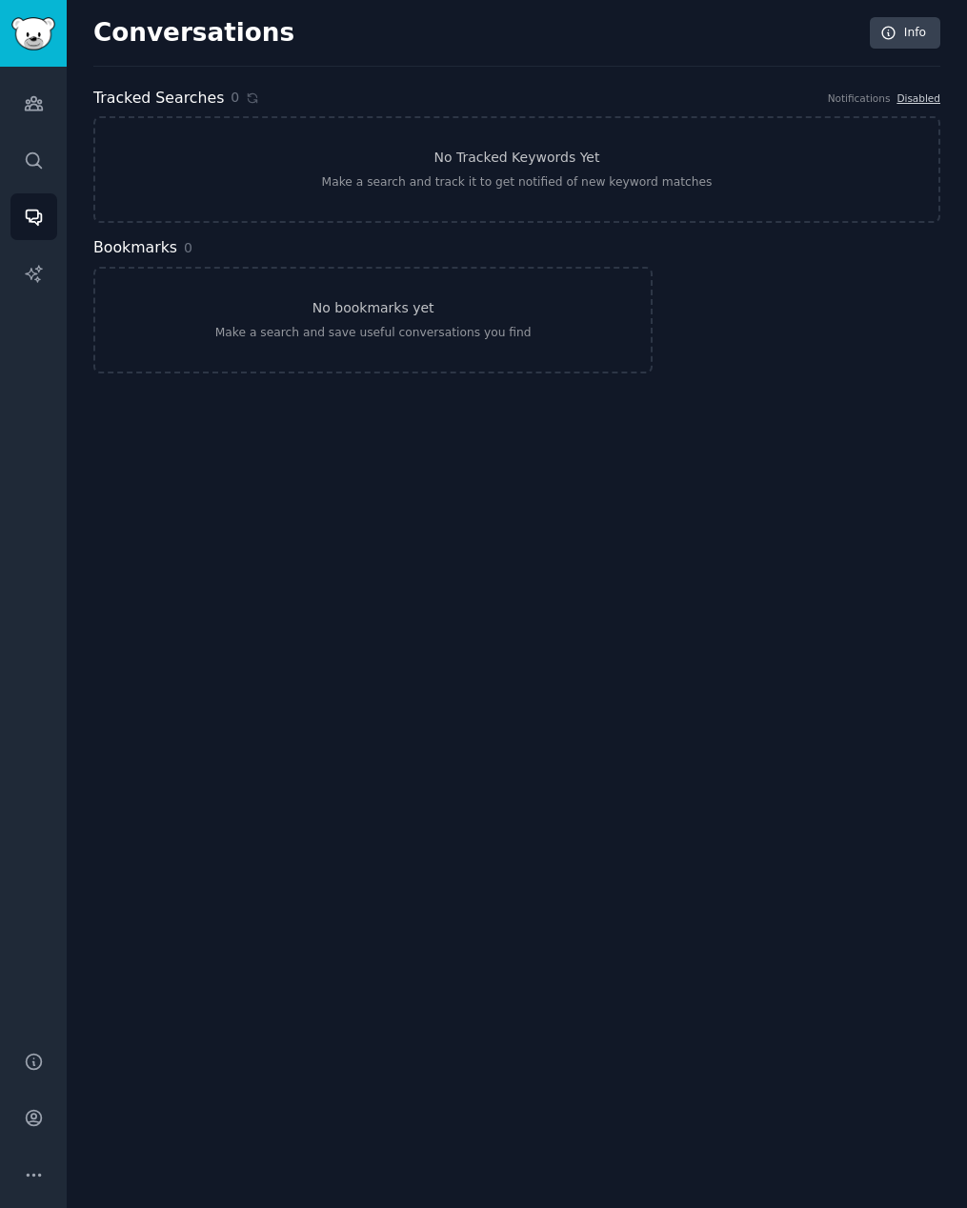
click at [33, 130] on div "Audiences Search Conversations AI Reports" at bounding box center [33, 547] width 67 height 961
click at [42, 109] on icon "Sidebar" at bounding box center [33, 103] width 17 height 13
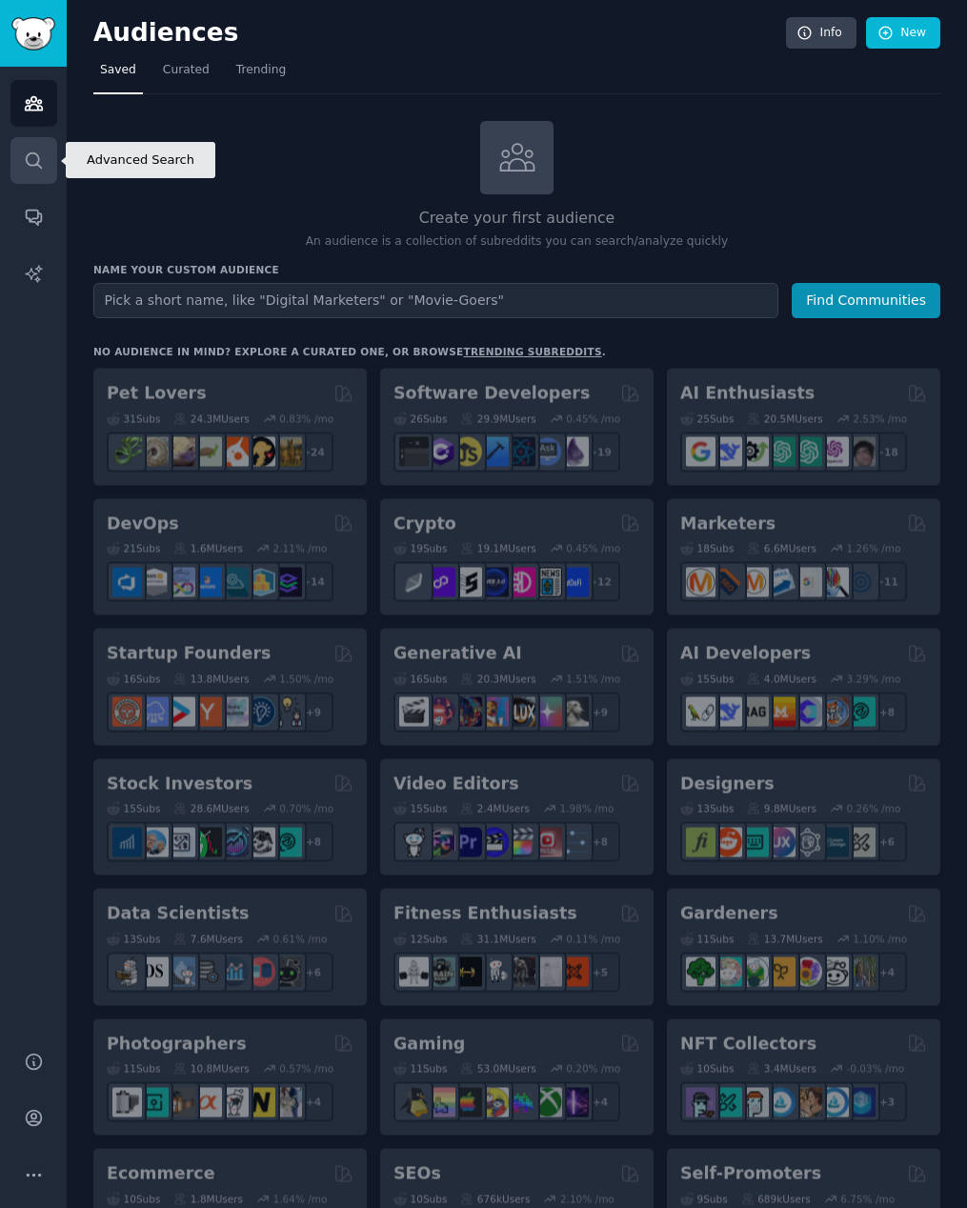
click at [31, 174] on link "Search" at bounding box center [33, 160] width 47 height 47
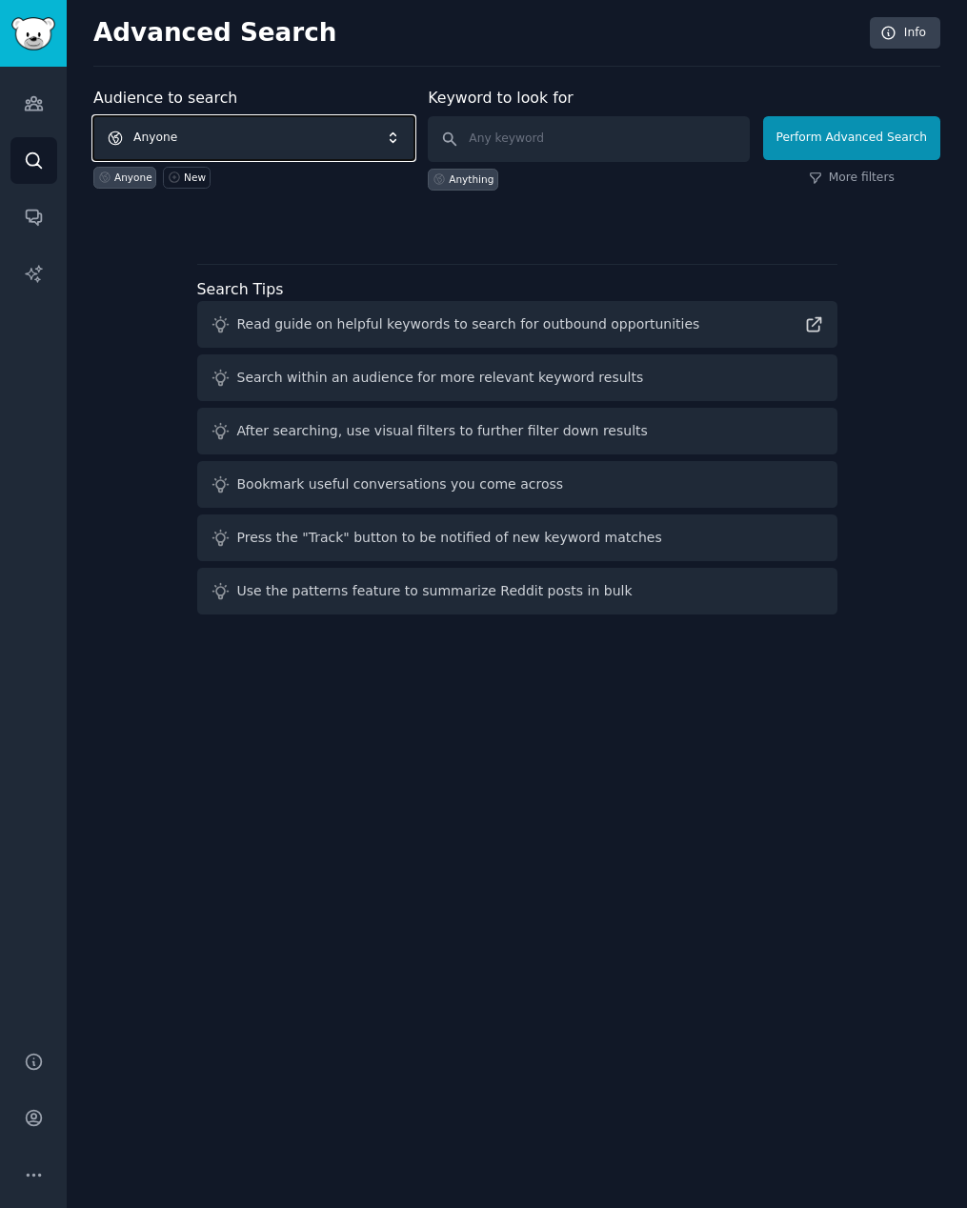
click at [248, 129] on span "Anyone" at bounding box center [253, 138] width 321 height 44
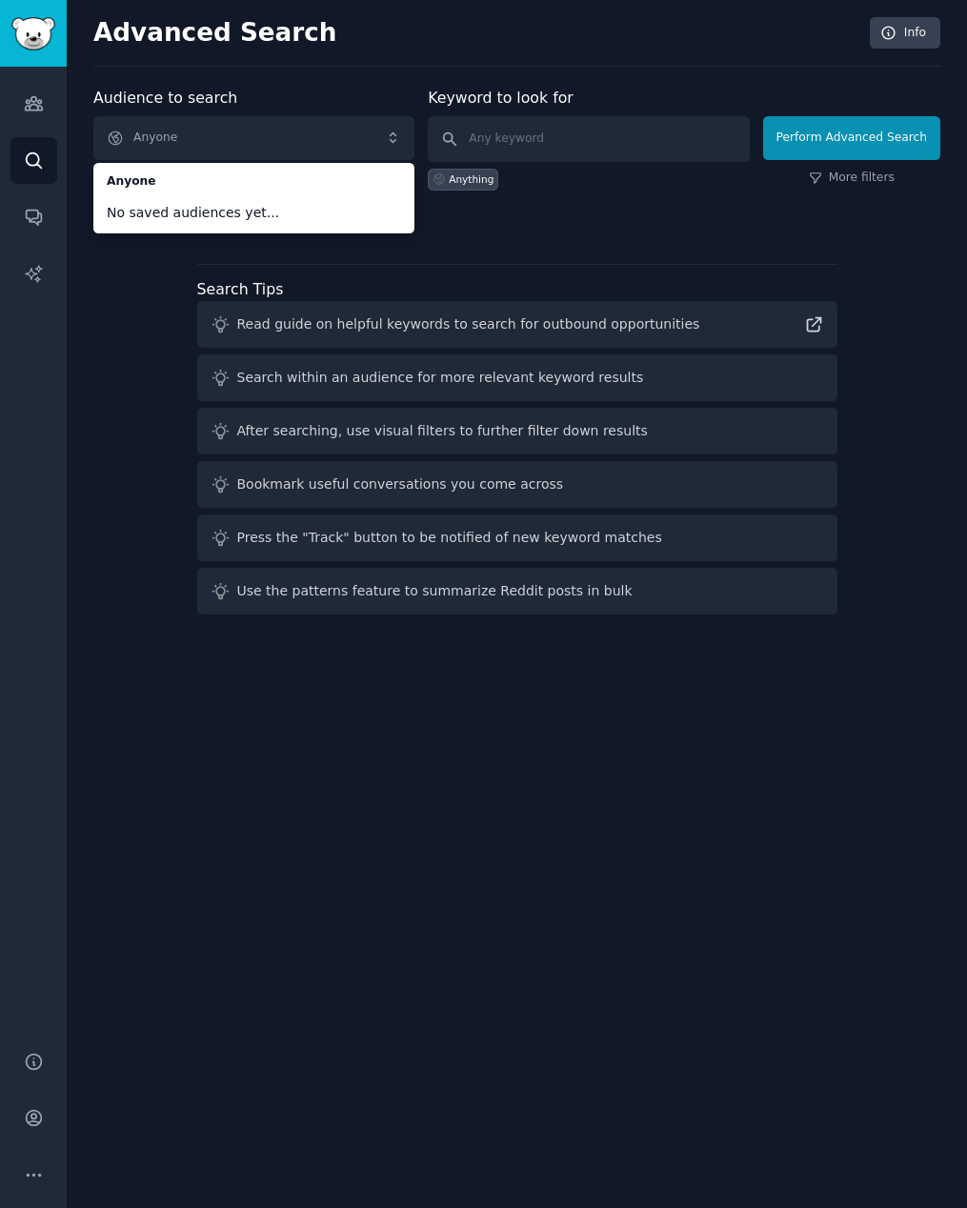
click at [642, 230] on div "Audience to search Anyone Anyone No saved audiences yet... Anyone New Keyword t…" at bounding box center [516, 354] width 847 height 535
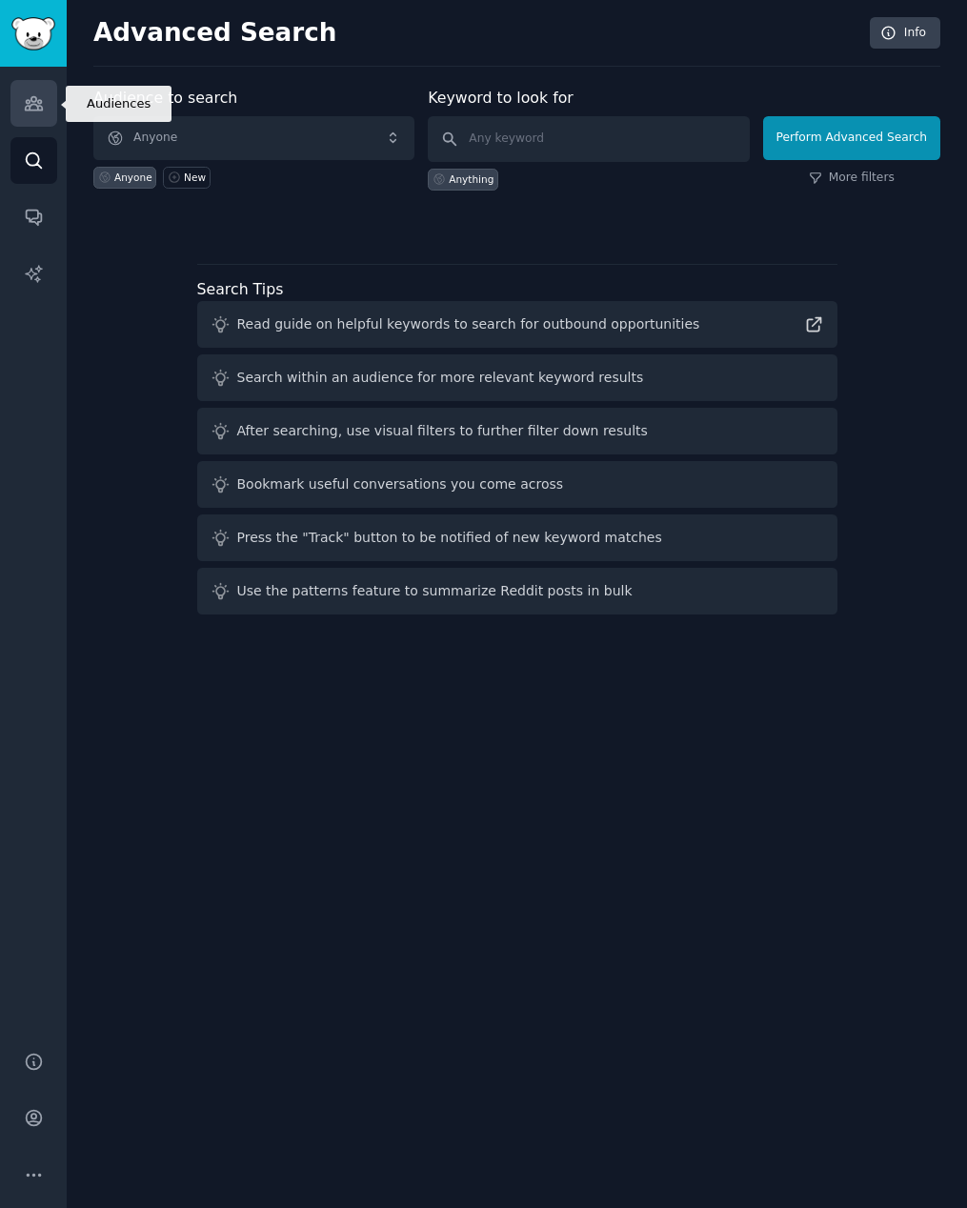
click at [43, 102] on link "Audiences" at bounding box center [33, 103] width 47 height 47
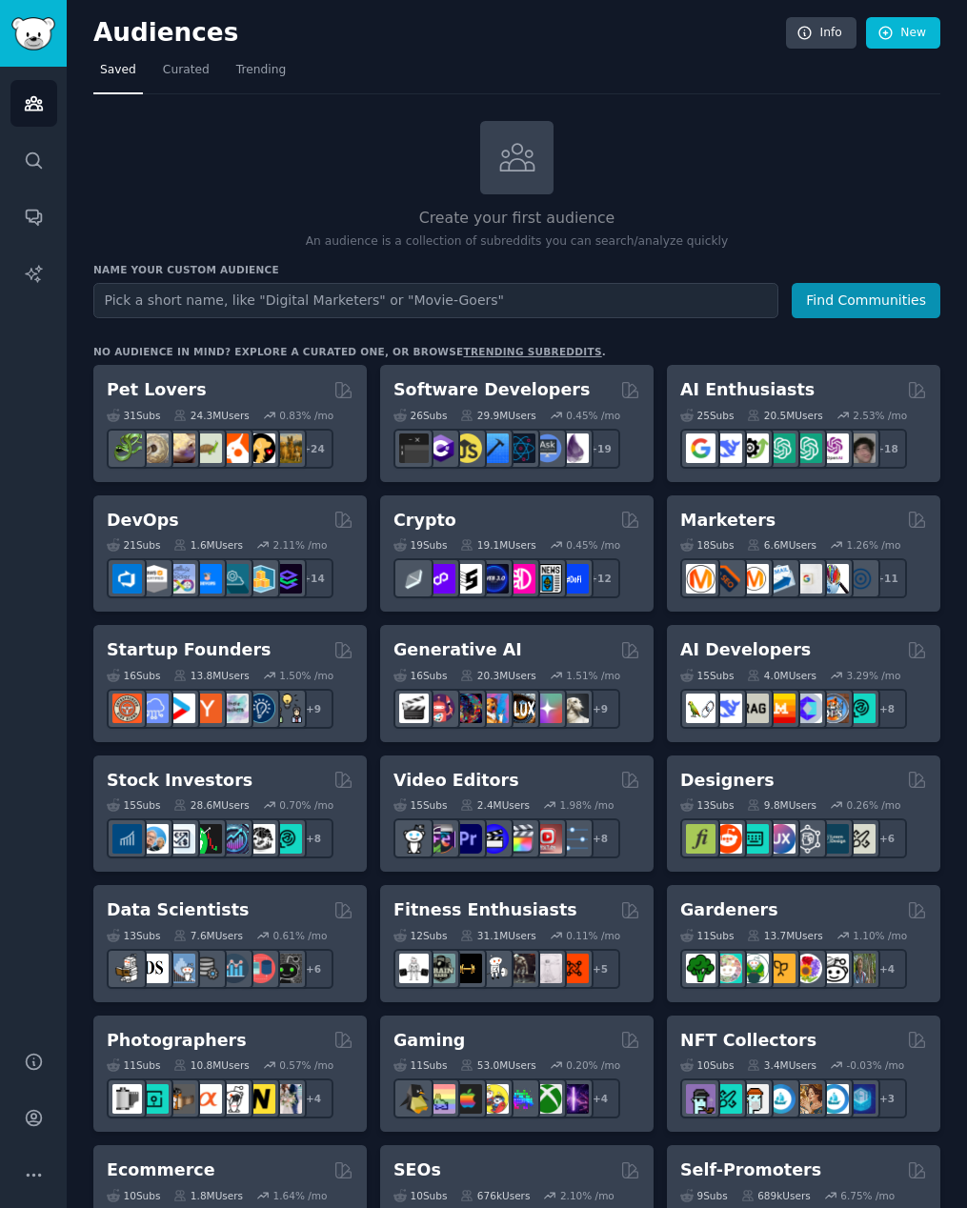
click at [404, 308] on input "text" at bounding box center [435, 300] width 685 height 35
click at [527, 139] on icon at bounding box center [517, 157] width 40 height 40
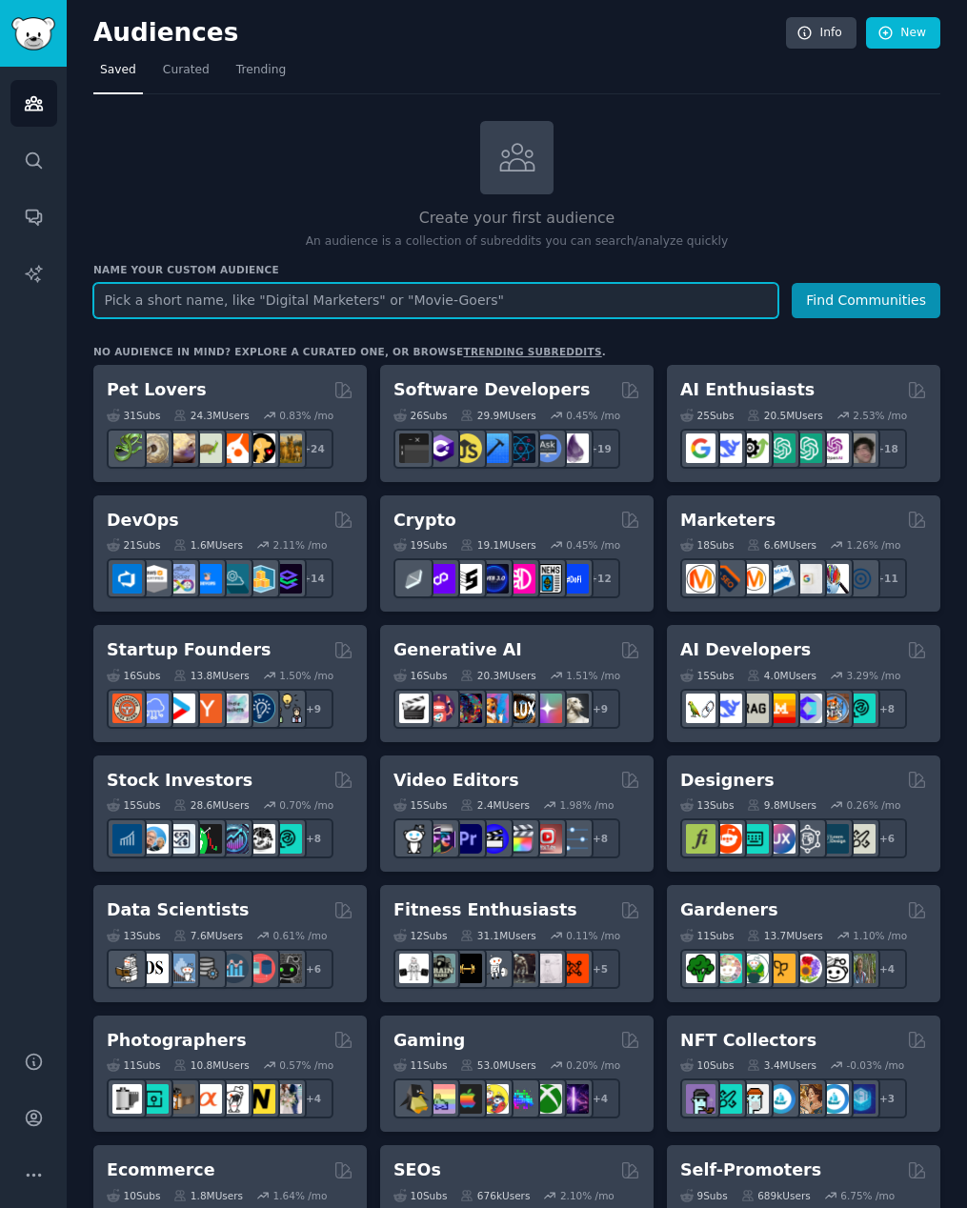
click at [326, 302] on input "text" at bounding box center [435, 300] width 685 height 35
type input "[DOMAIN_NAME]"
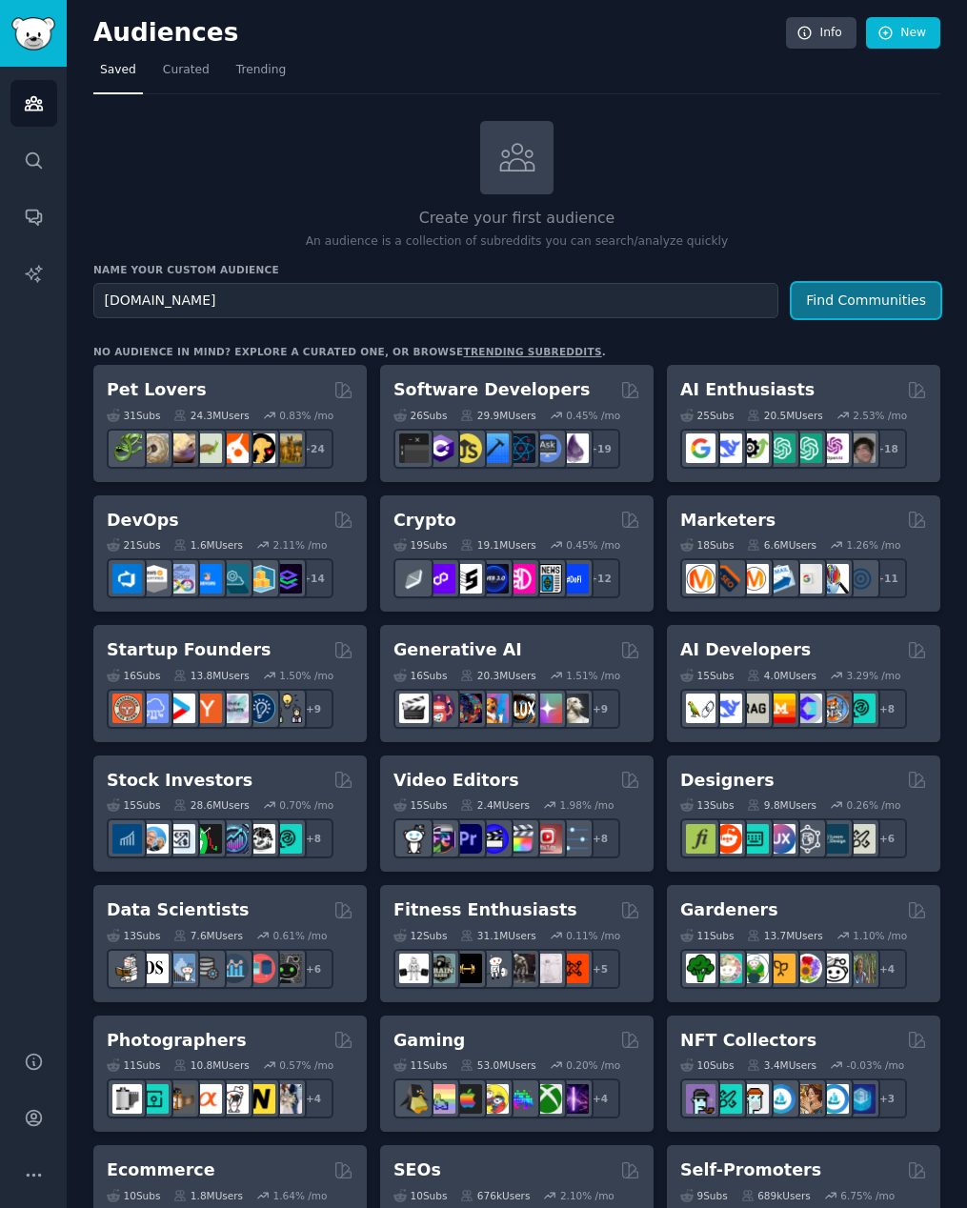
click at [892, 306] on button "Find Communities" at bounding box center [866, 300] width 149 height 35
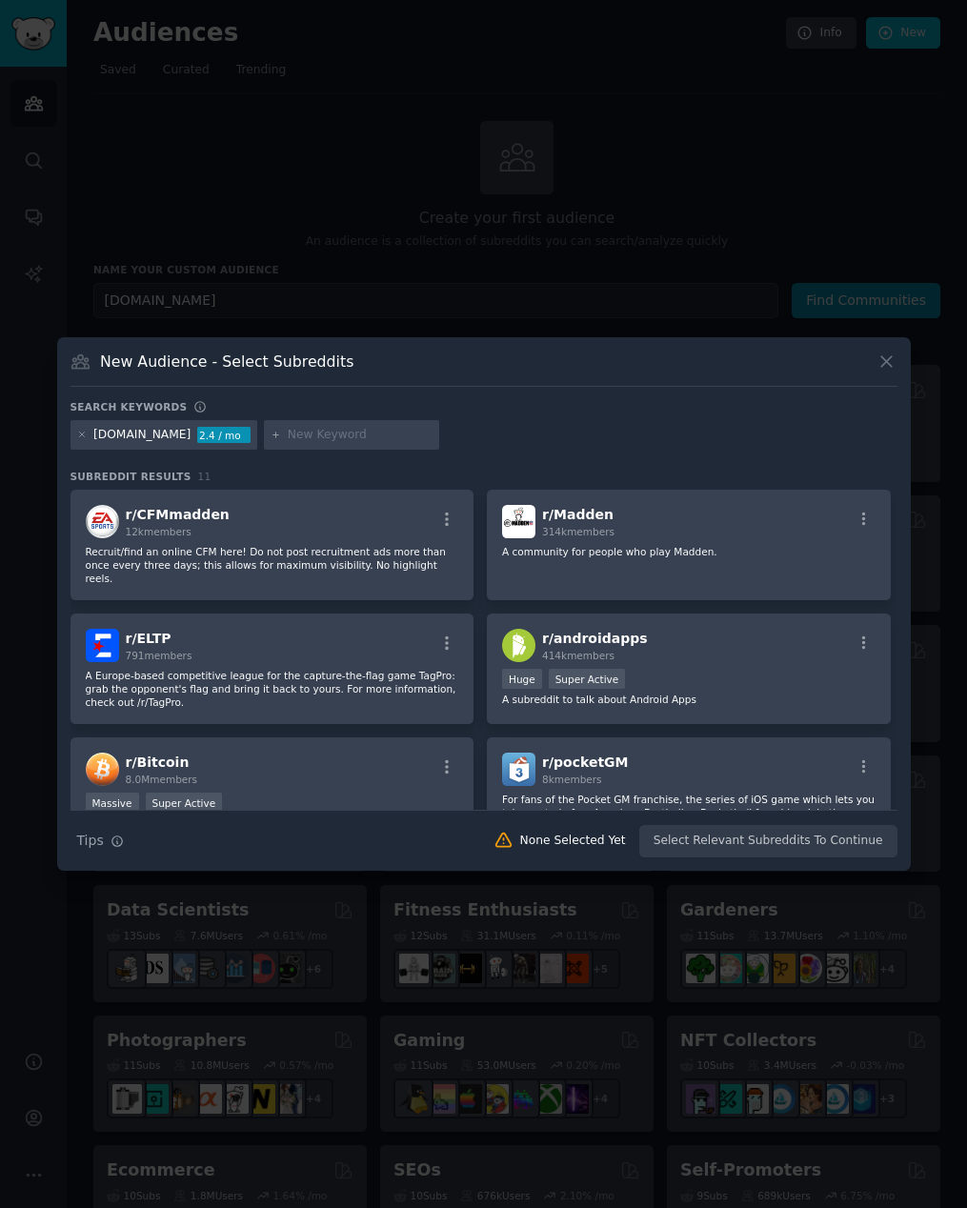
click at [288, 433] on input "text" at bounding box center [360, 435] width 145 height 17
click at [453, 425] on div "[DOMAIN_NAME] 2.4 / mo developers" at bounding box center [484, 438] width 827 height 37
click at [306, 427] on input "developers" at bounding box center [360, 435] width 145 height 17
click at [271, 433] on icon at bounding box center [276, 435] width 10 height 10
click at [338, 433] on input "developers" at bounding box center [360, 435] width 145 height 17
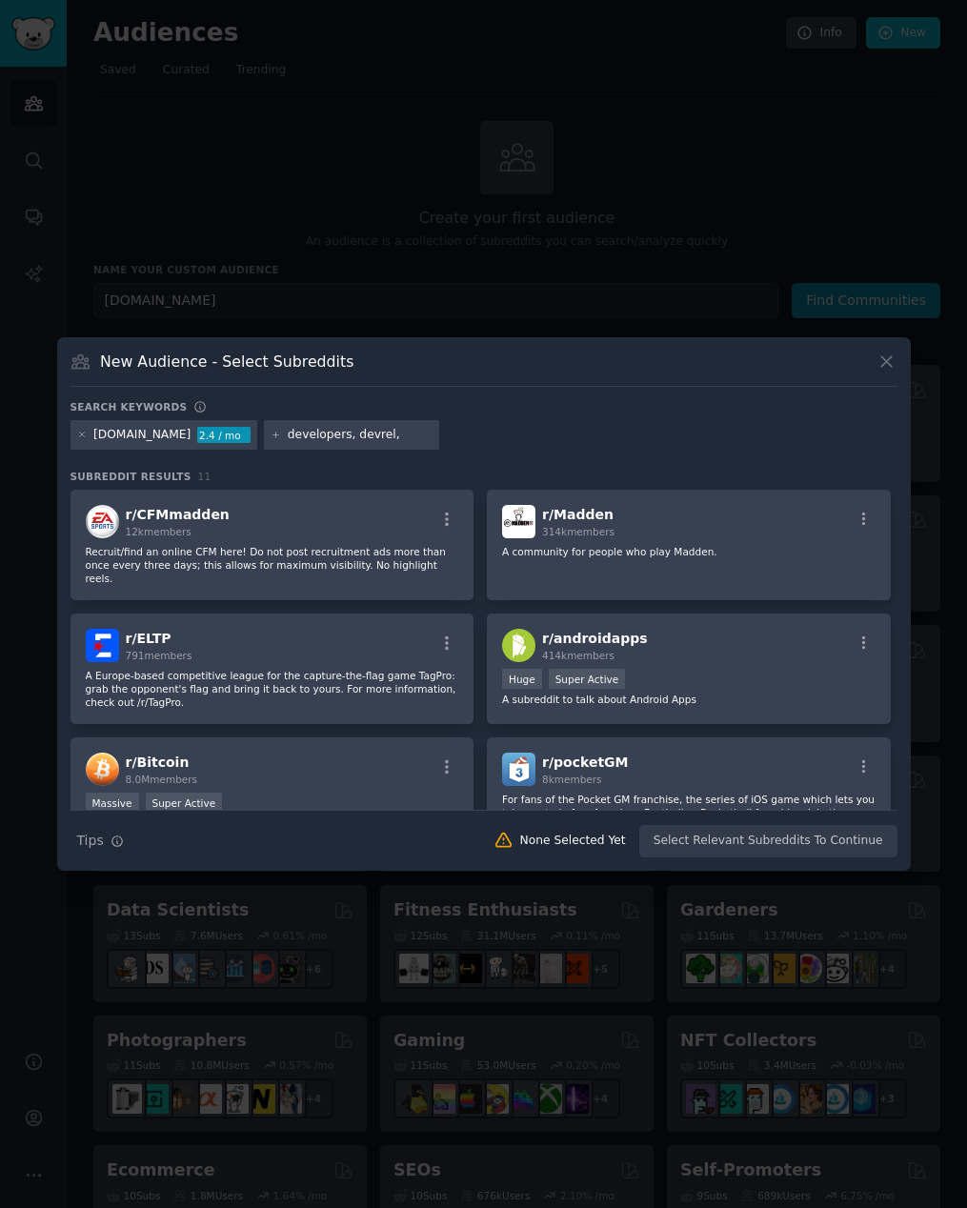
type input "developers, devrel,"
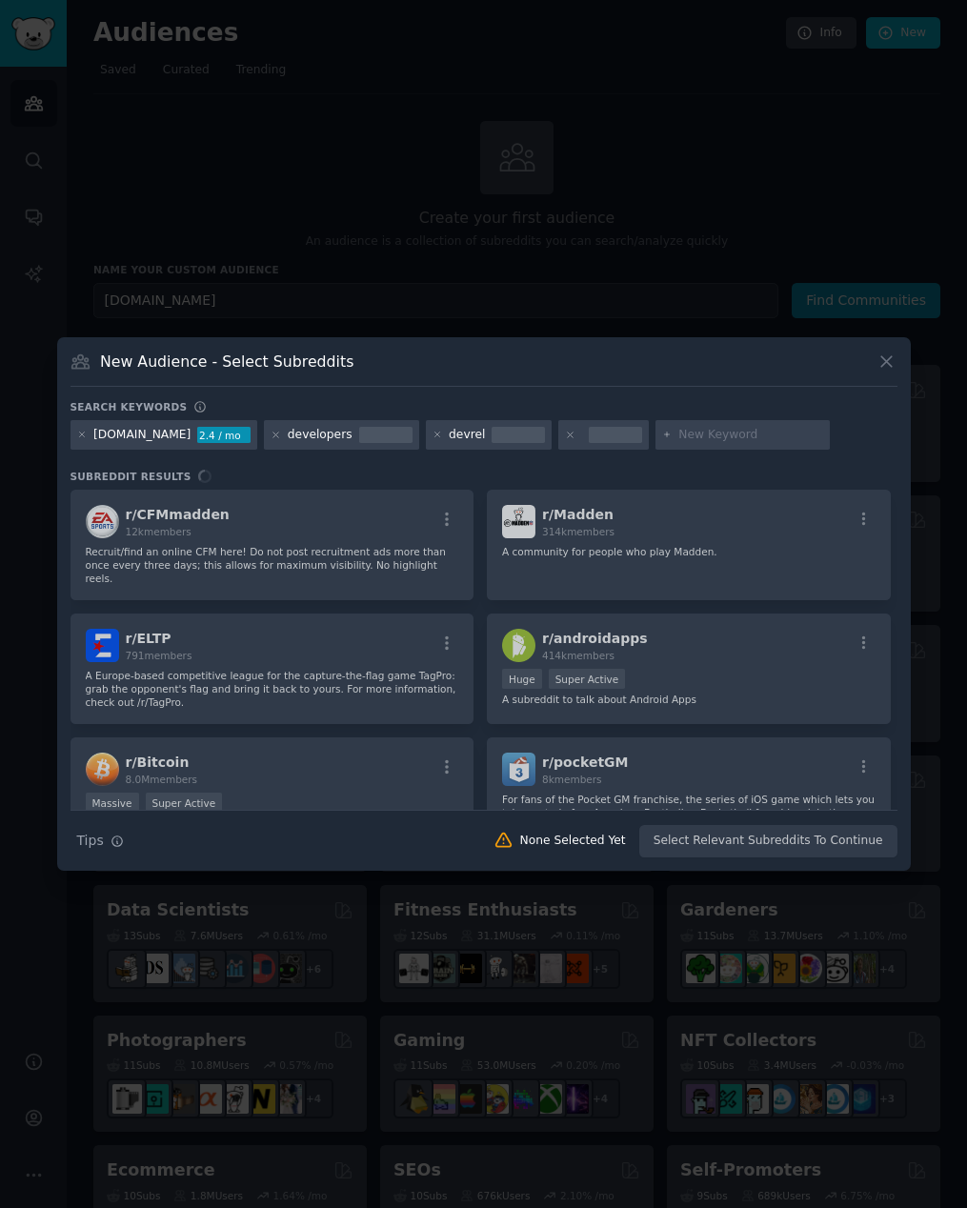
click at [589, 439] on div at bounding box center [615, 435] width 53 height 17
click at [565, 434] on icon at bounding box center [570, 435] width 10 height 10
click at [593, 434] on input "text" at bounding box center [654, 435] width 145 height 17
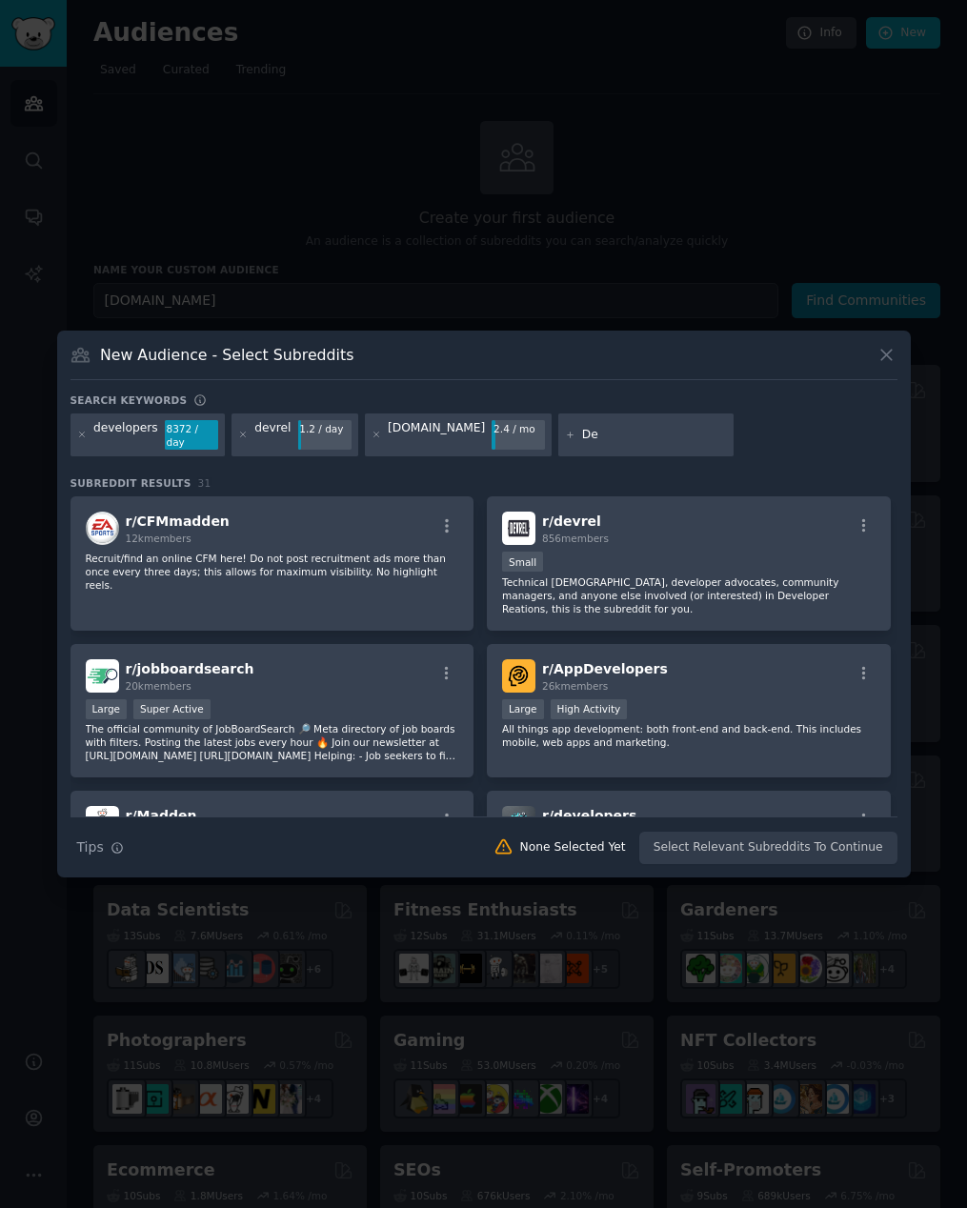
type input "D"
type input "developer tools"
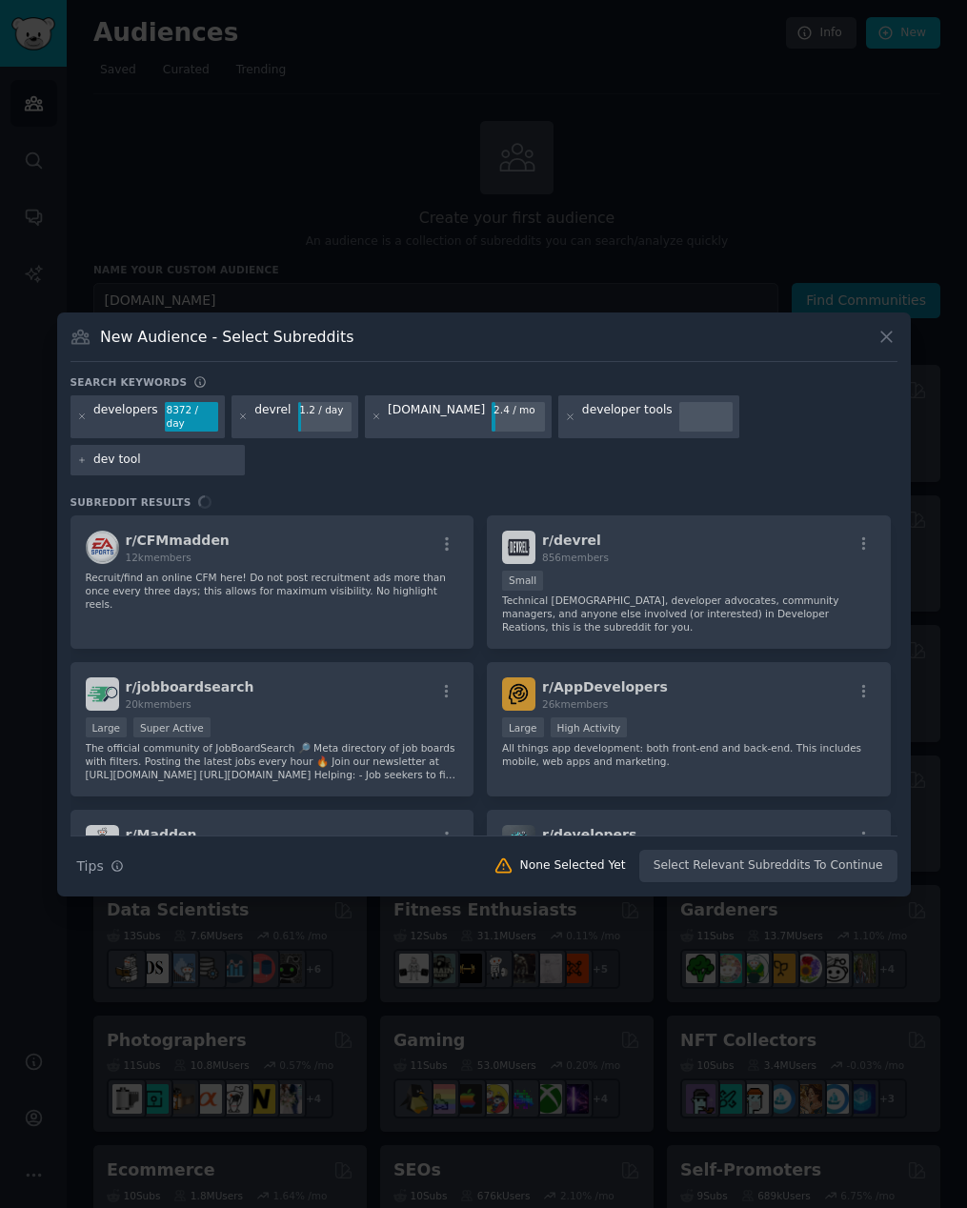
type input "dev tools"
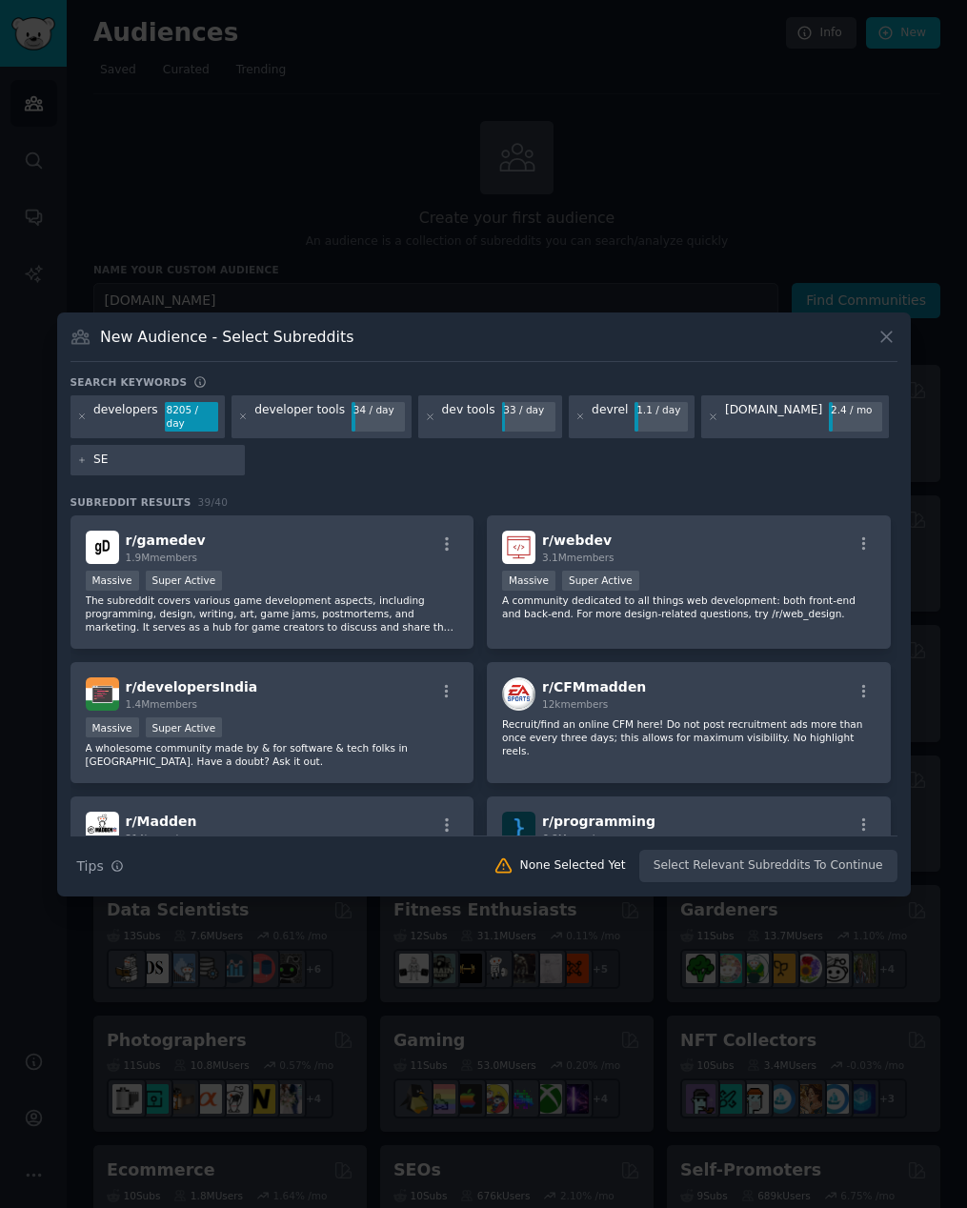
type input "S"
type input "SEO"
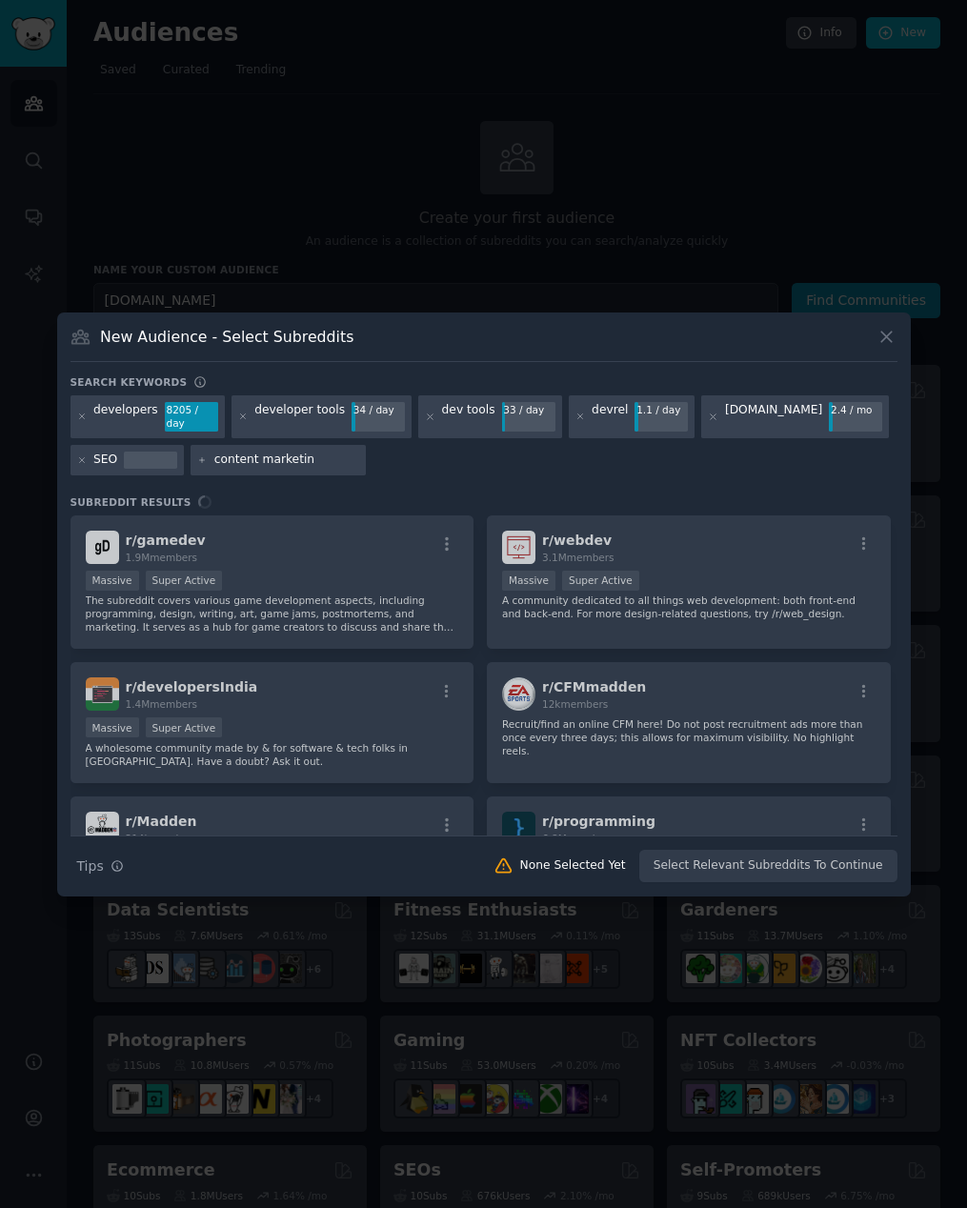
type input "content marketing"
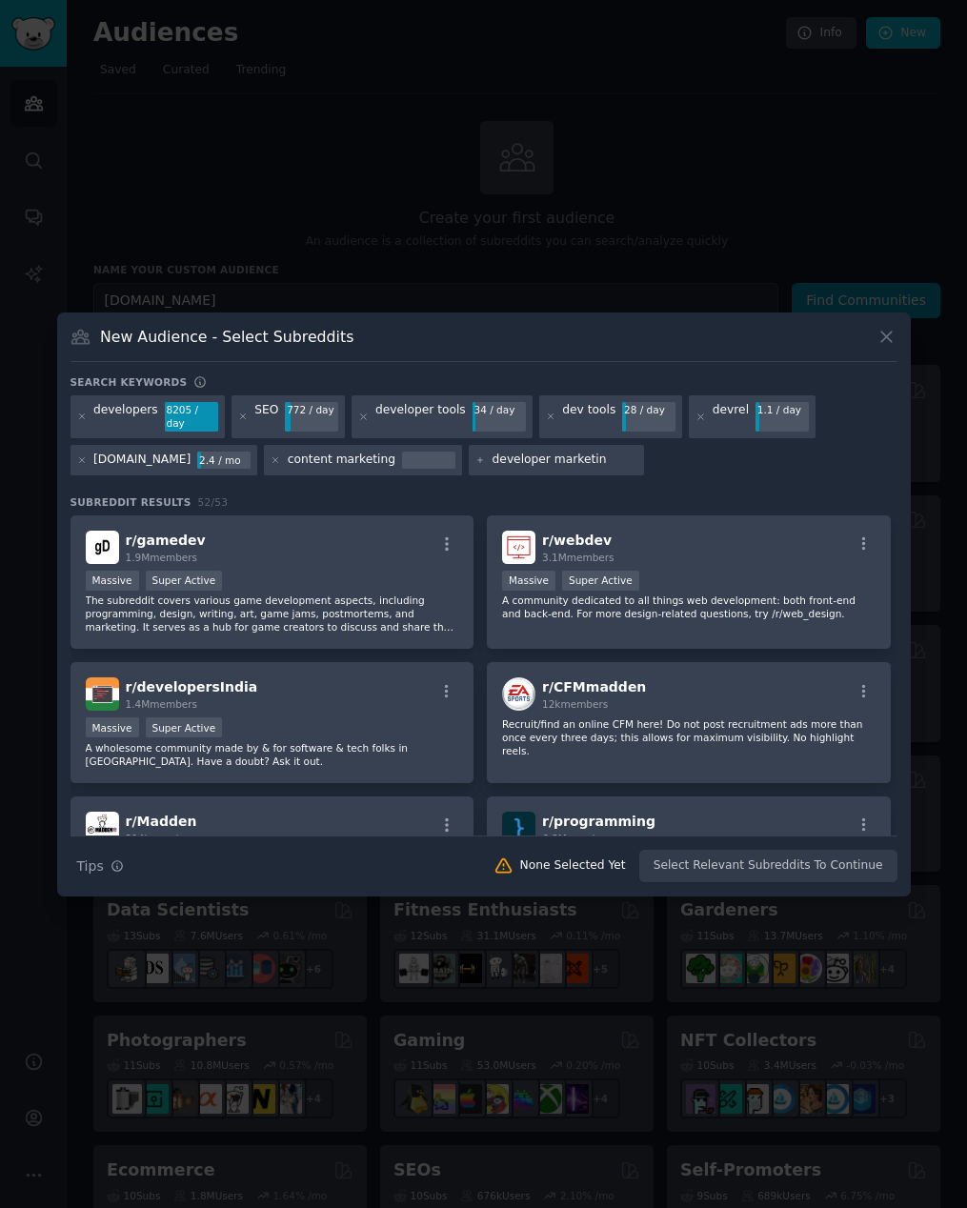
type input "developer marketing"
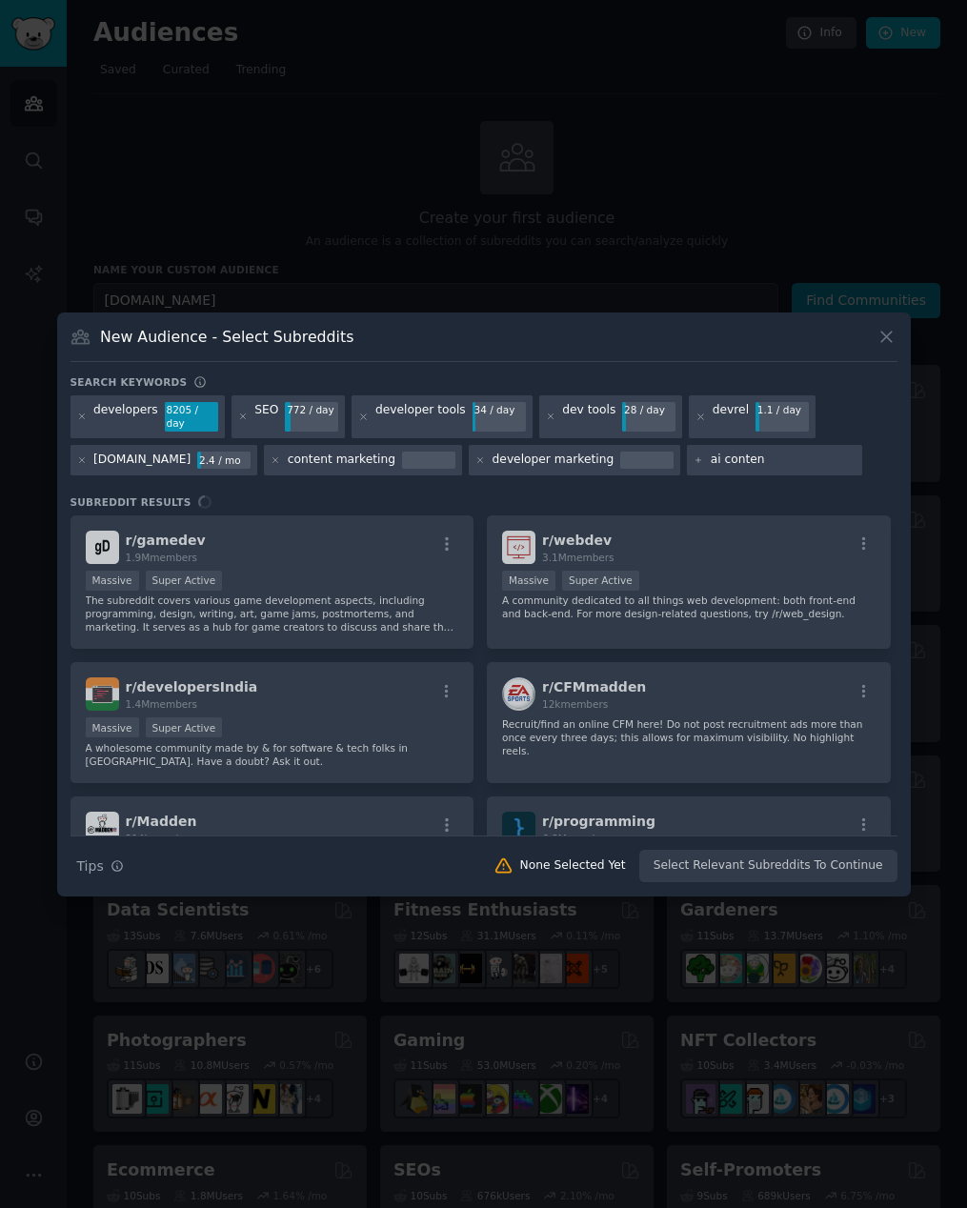
type input "ai content"
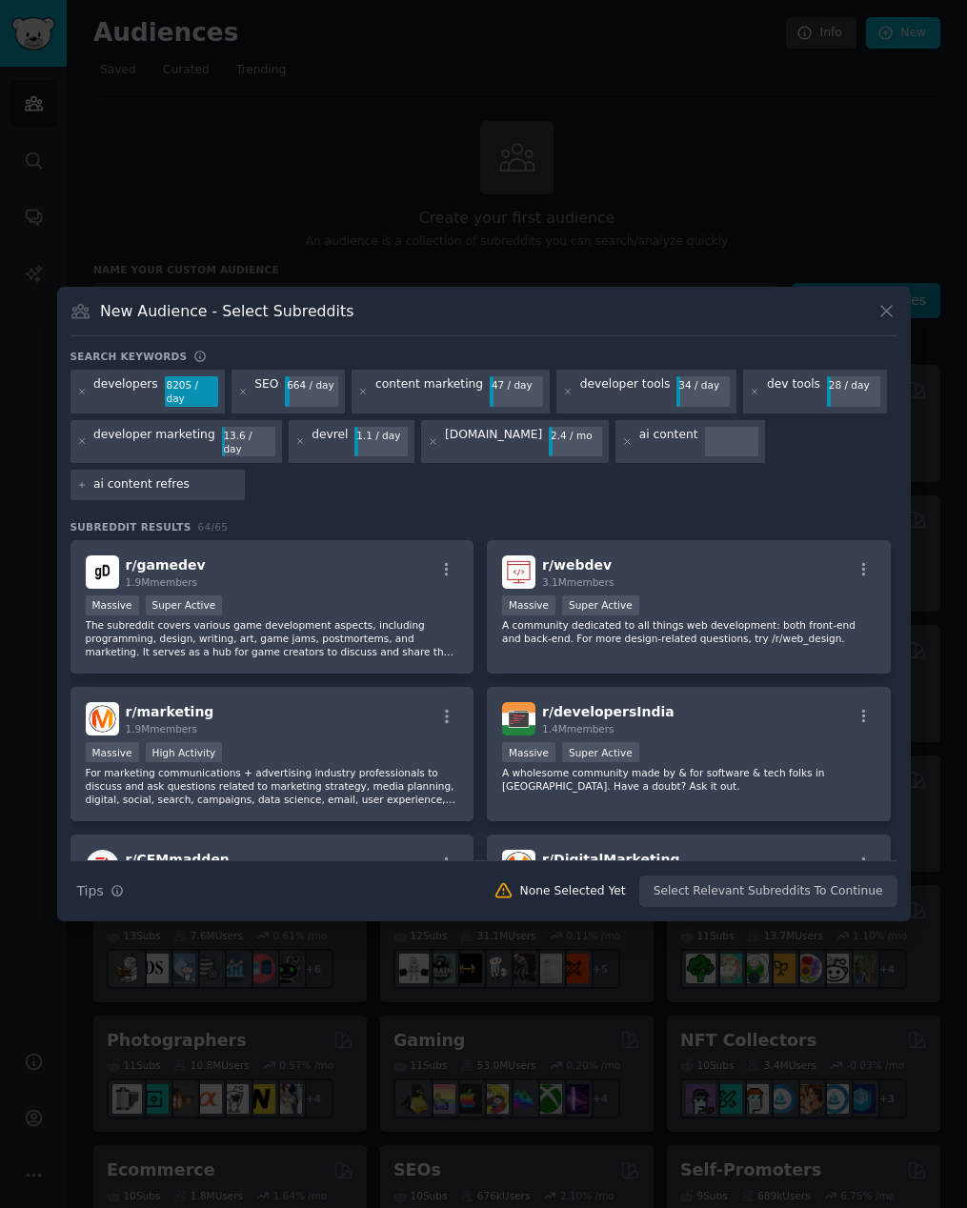
type input "ai content refresh"
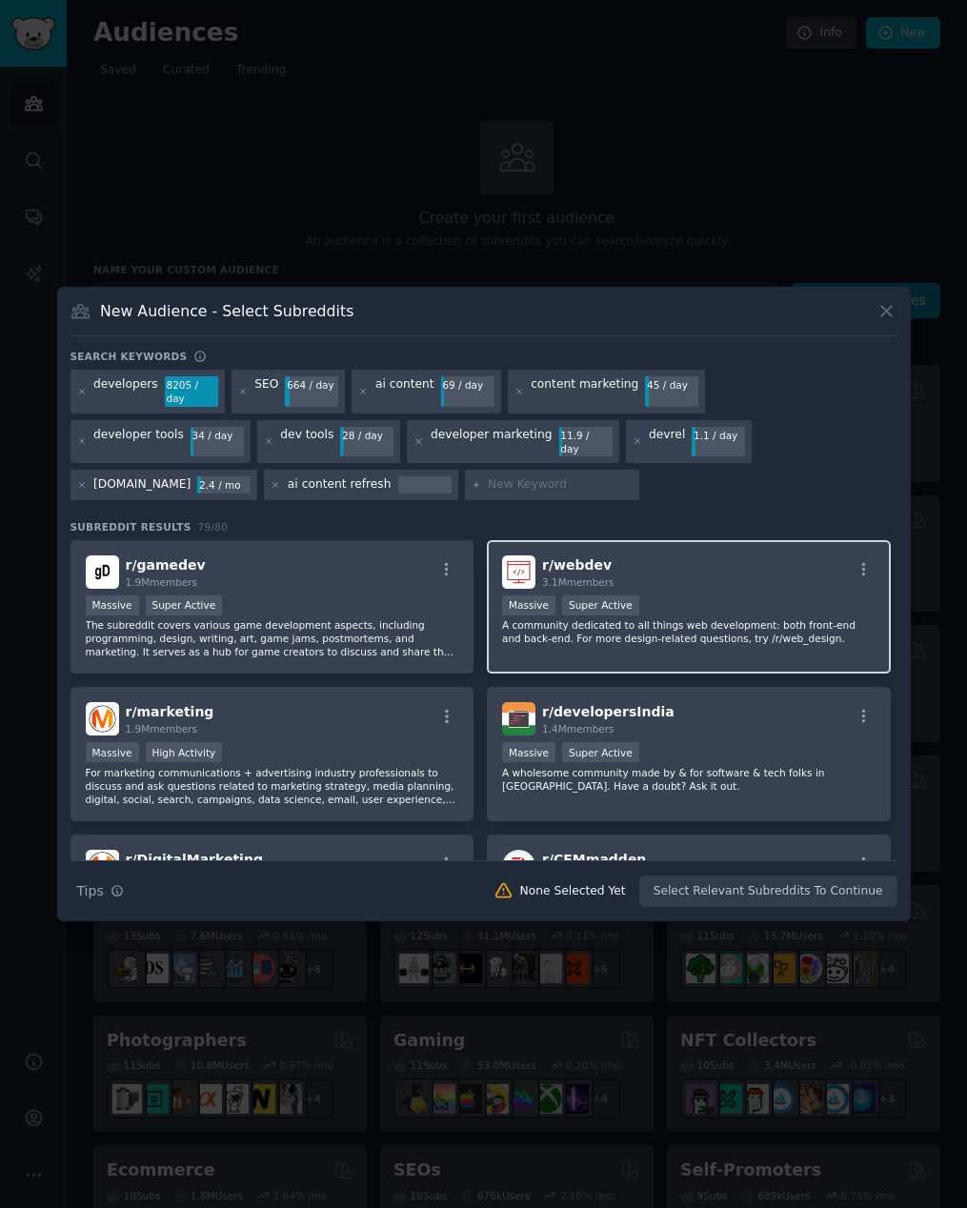
click at [700, 603] on div "Massive Super Active" at bounding box center [688, 607] width 373 height 24
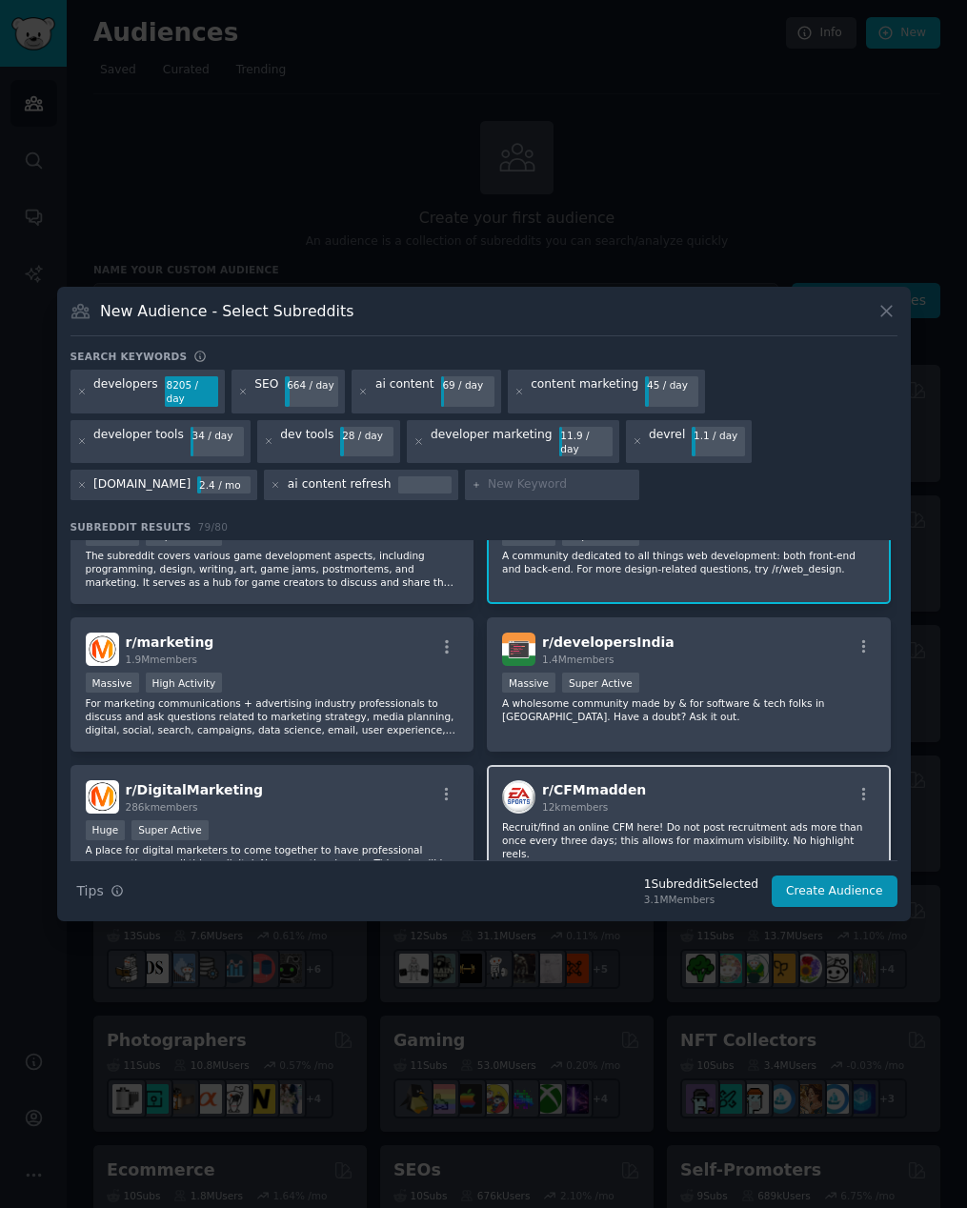
scroll to position [144, 0]
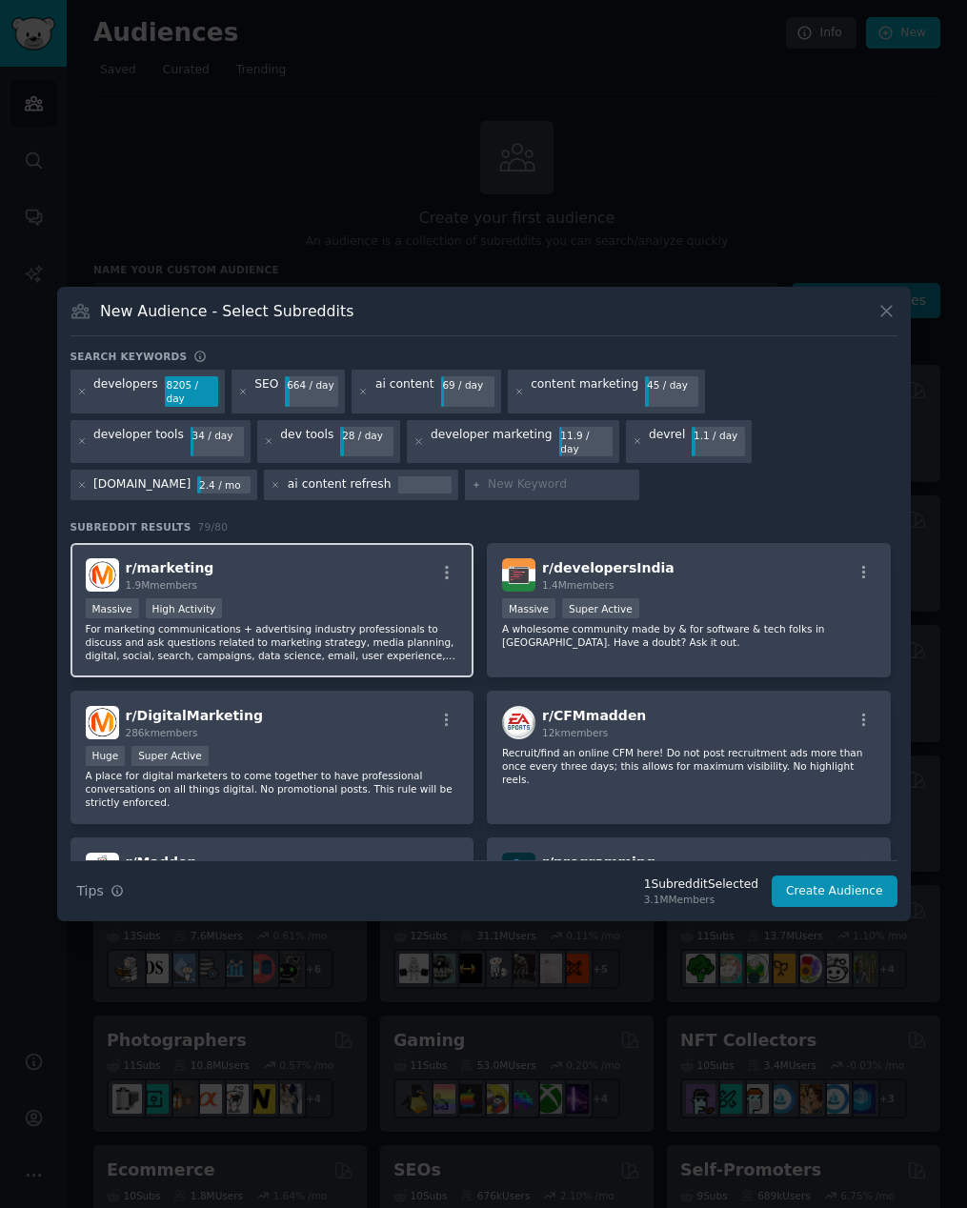
click at [388, 624] on p "For marketing communications + advertising industry professionals to discuss an…" at bounding box center [272, 642] width 373 height 40
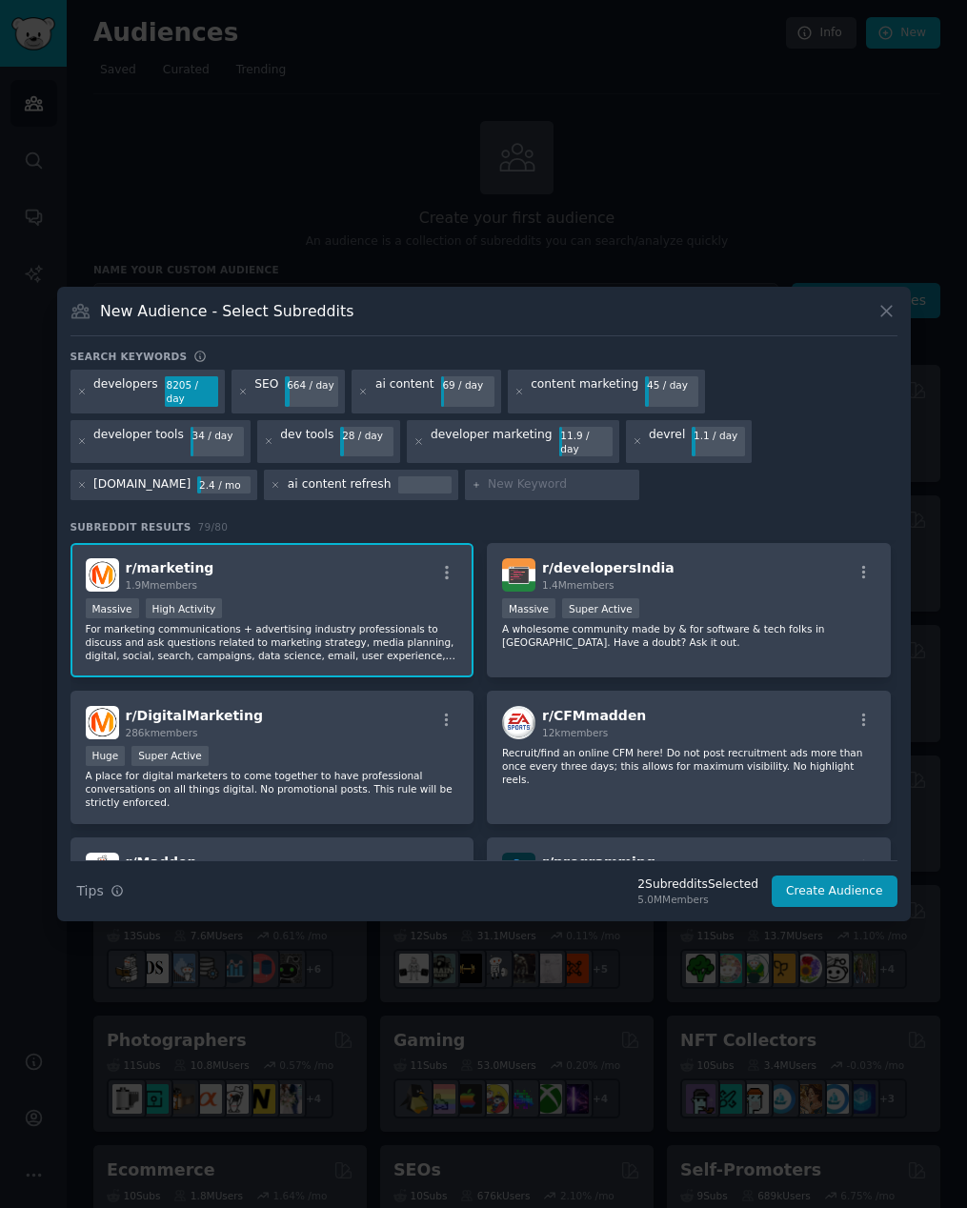
scroll to position [171, 0]
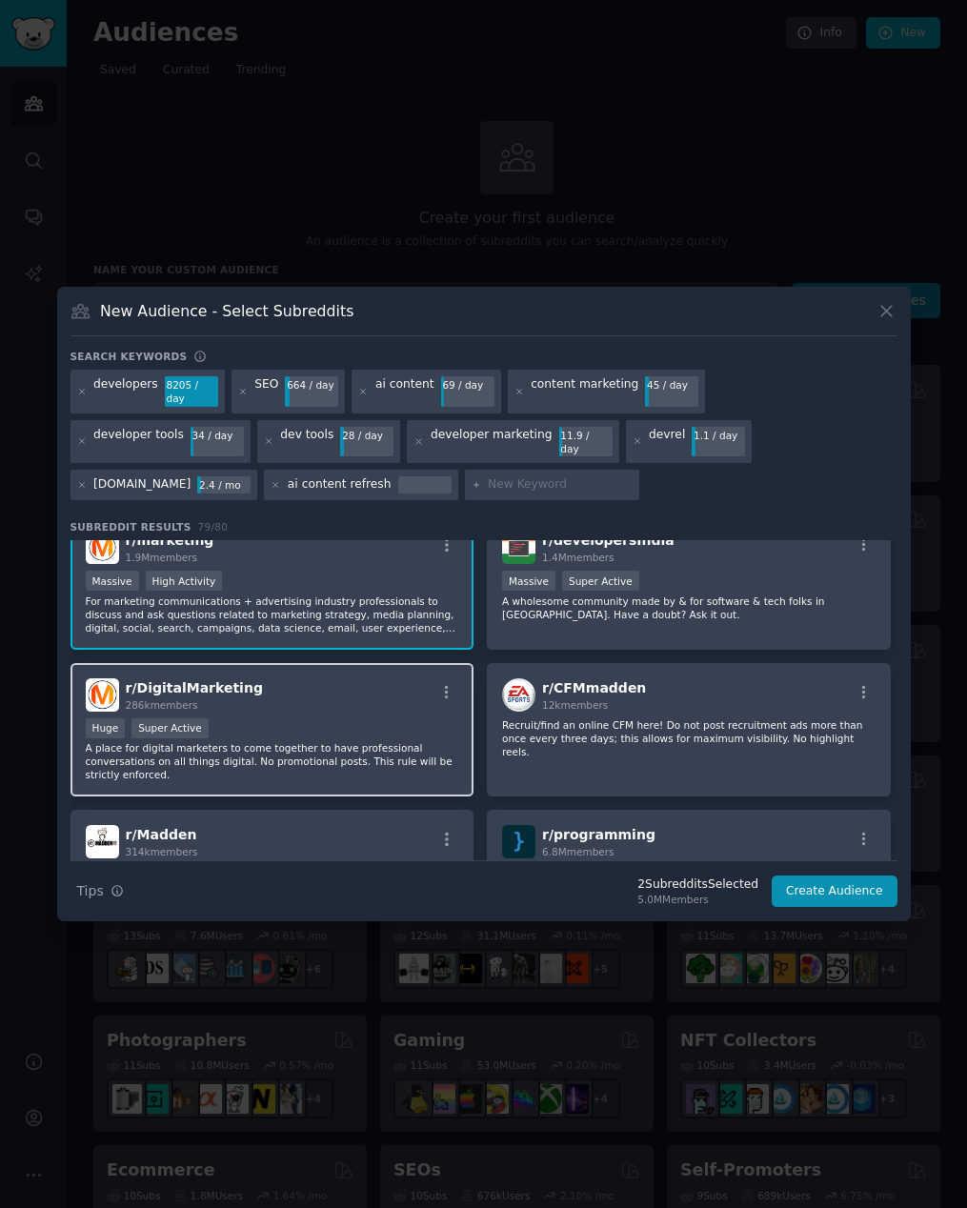
click at [335, 723] on div "Huge Super Active" at bounding box center [272, 730] width 373 height 24
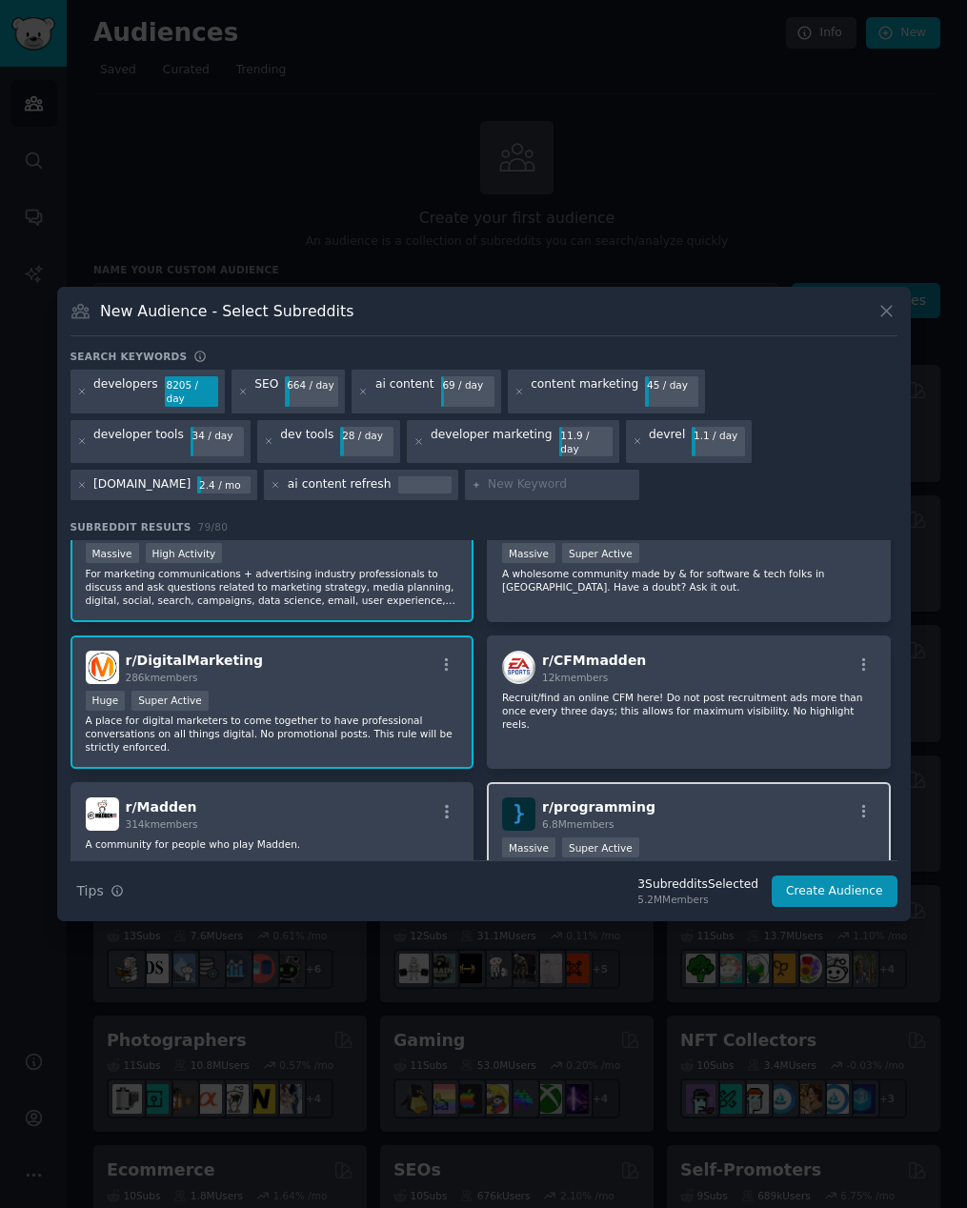
scroll to position [393, 0]
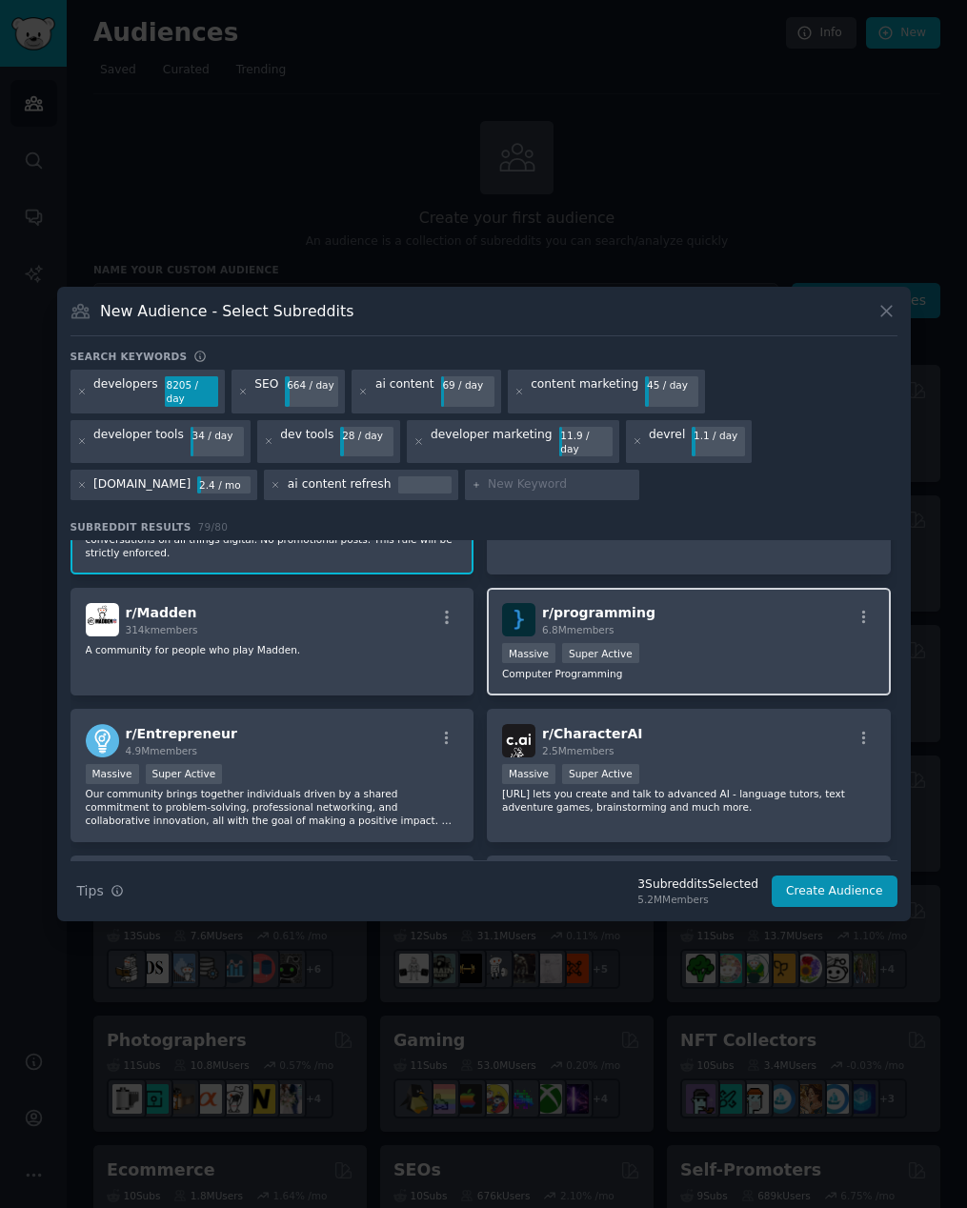
click at [627, 623] on div "6.8M members" at bounding box center [598, 629] width 113 height 13
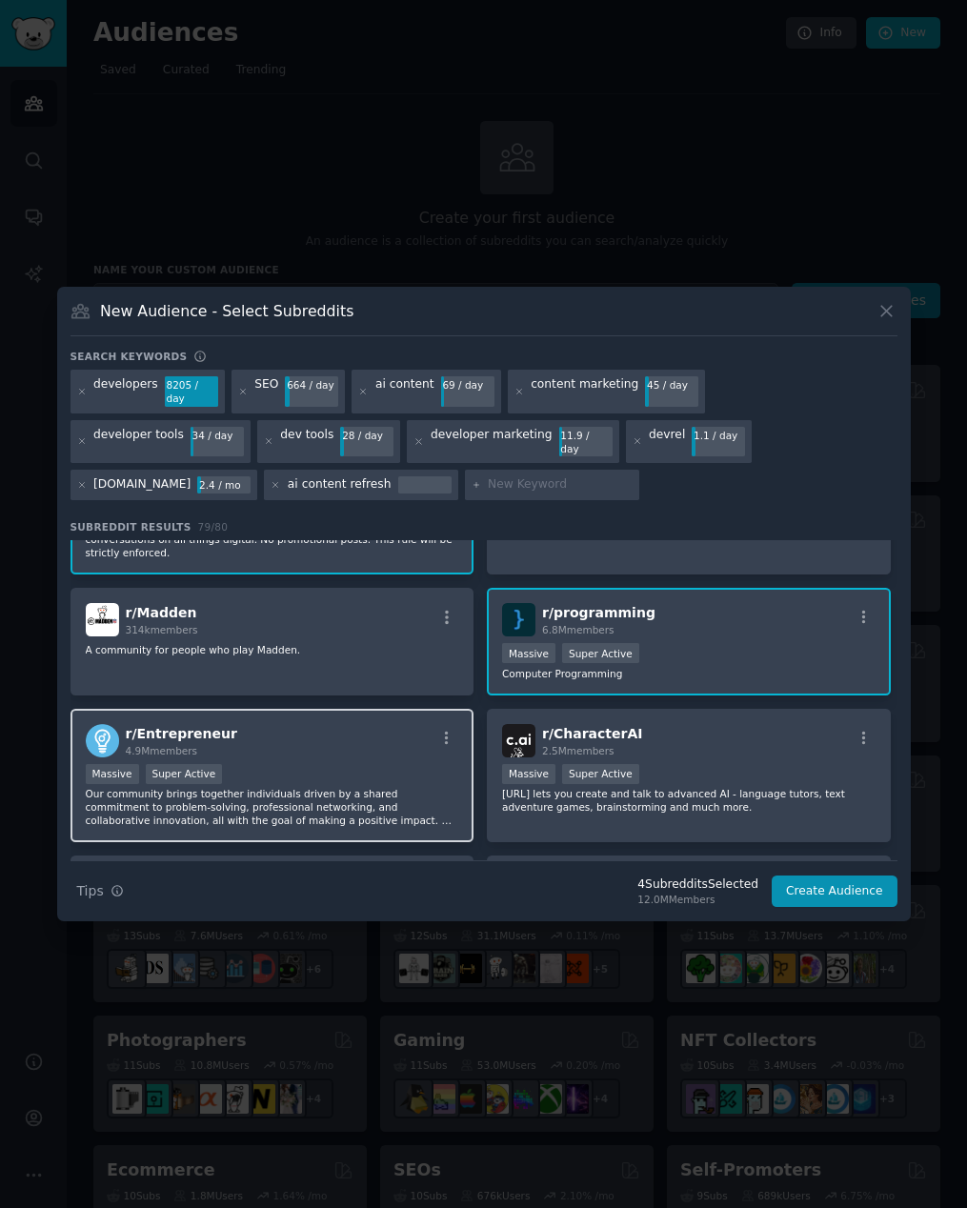
click at [281, 766] on div "Massive Super Active" at bounding box center [272, 776] width 373 height 24
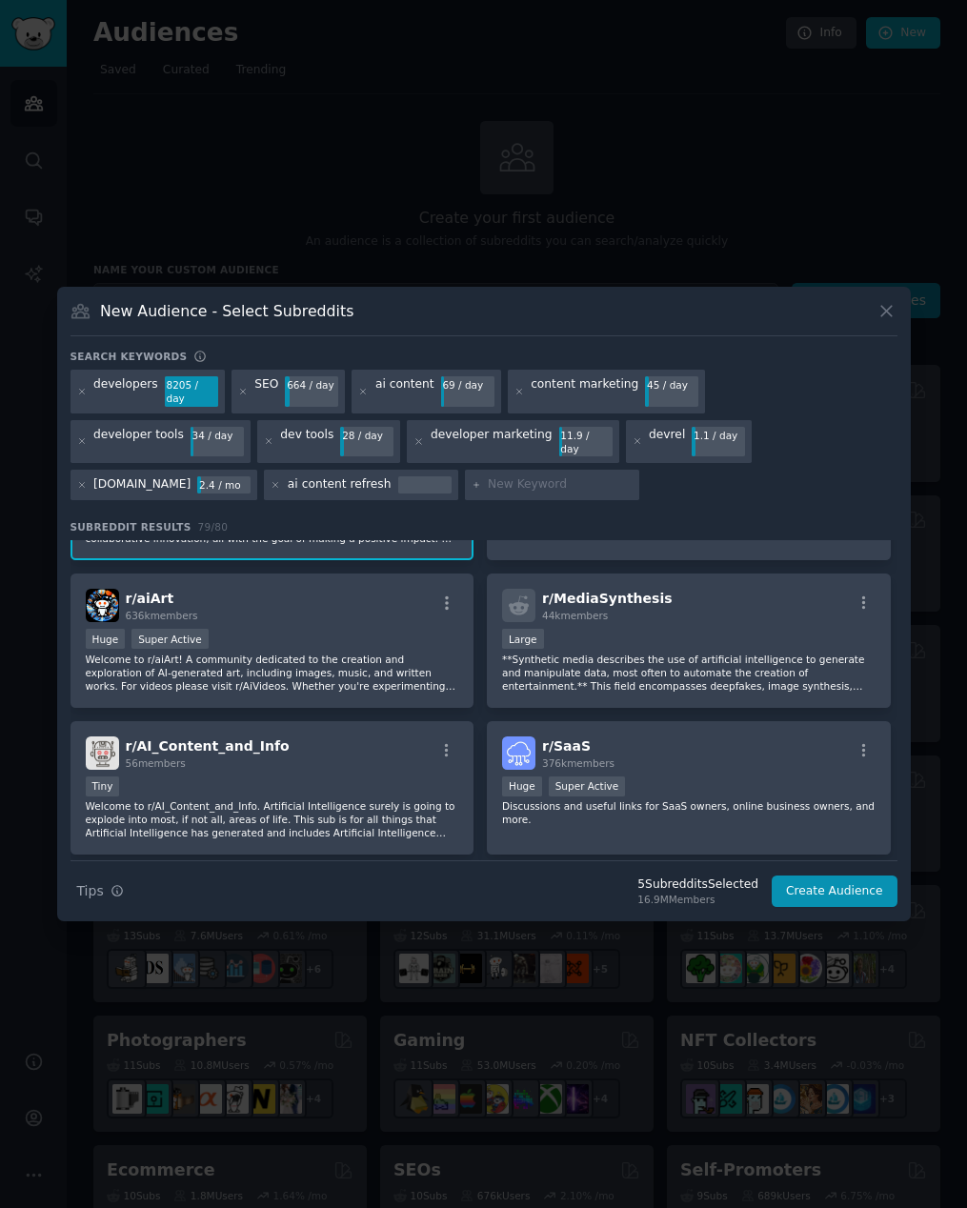
scroll to position [765, 0]
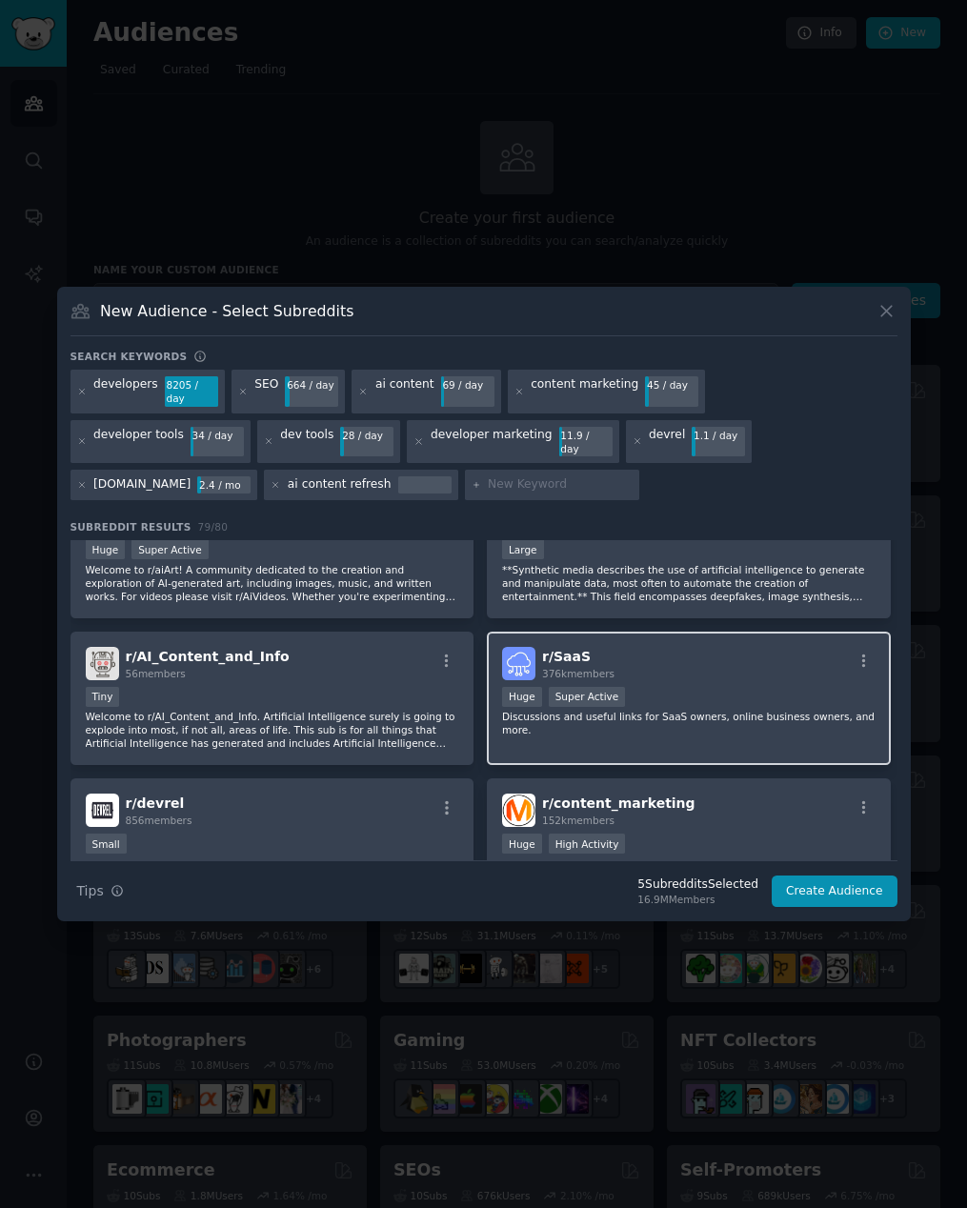
click at [660, 658] on div "r/ SaaS 376k members" at bounding box center [688, 663] width 373 height 33
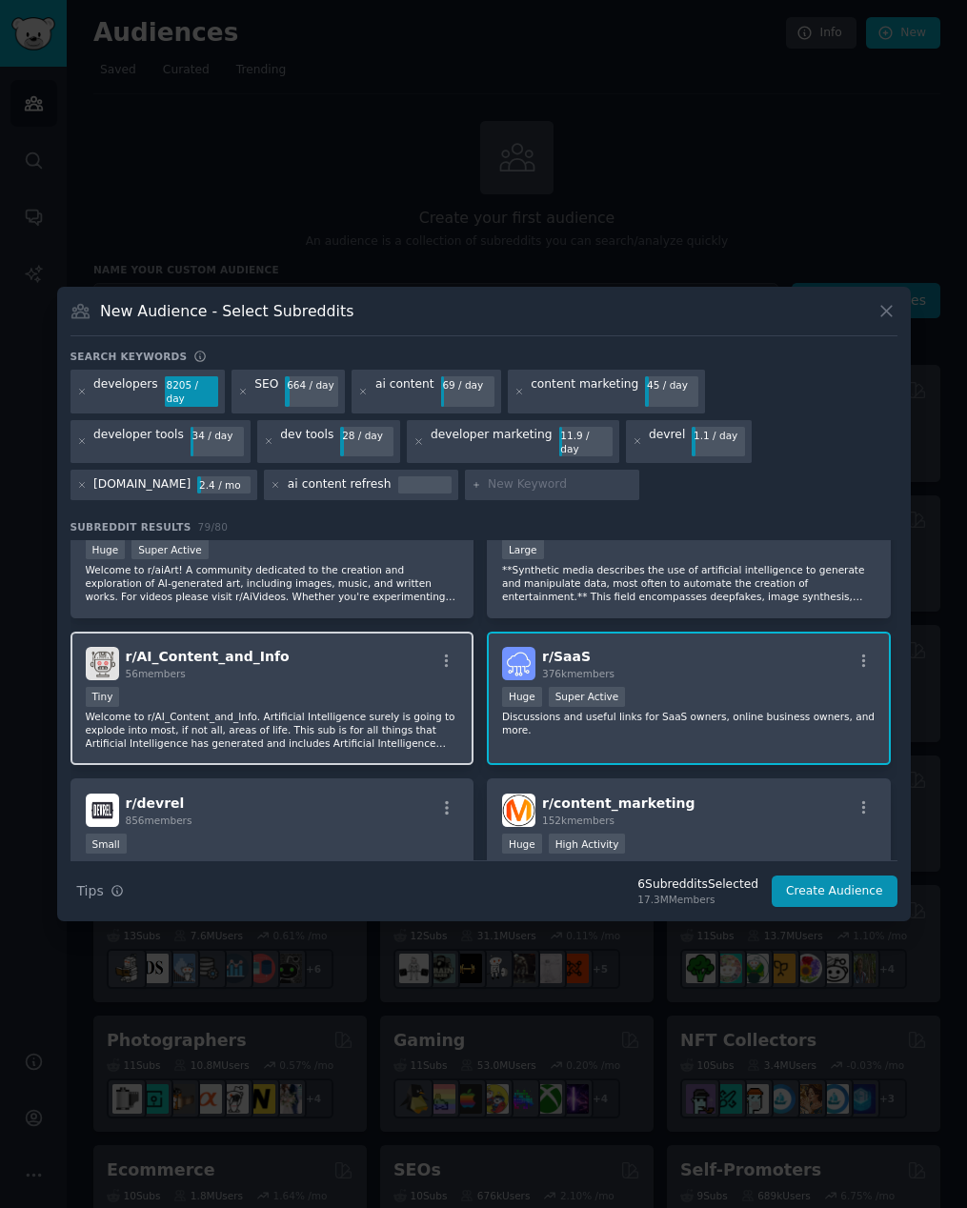
click at [343, 691] on div "Tiny" at bounding box center [272, 699] width 373 height 24
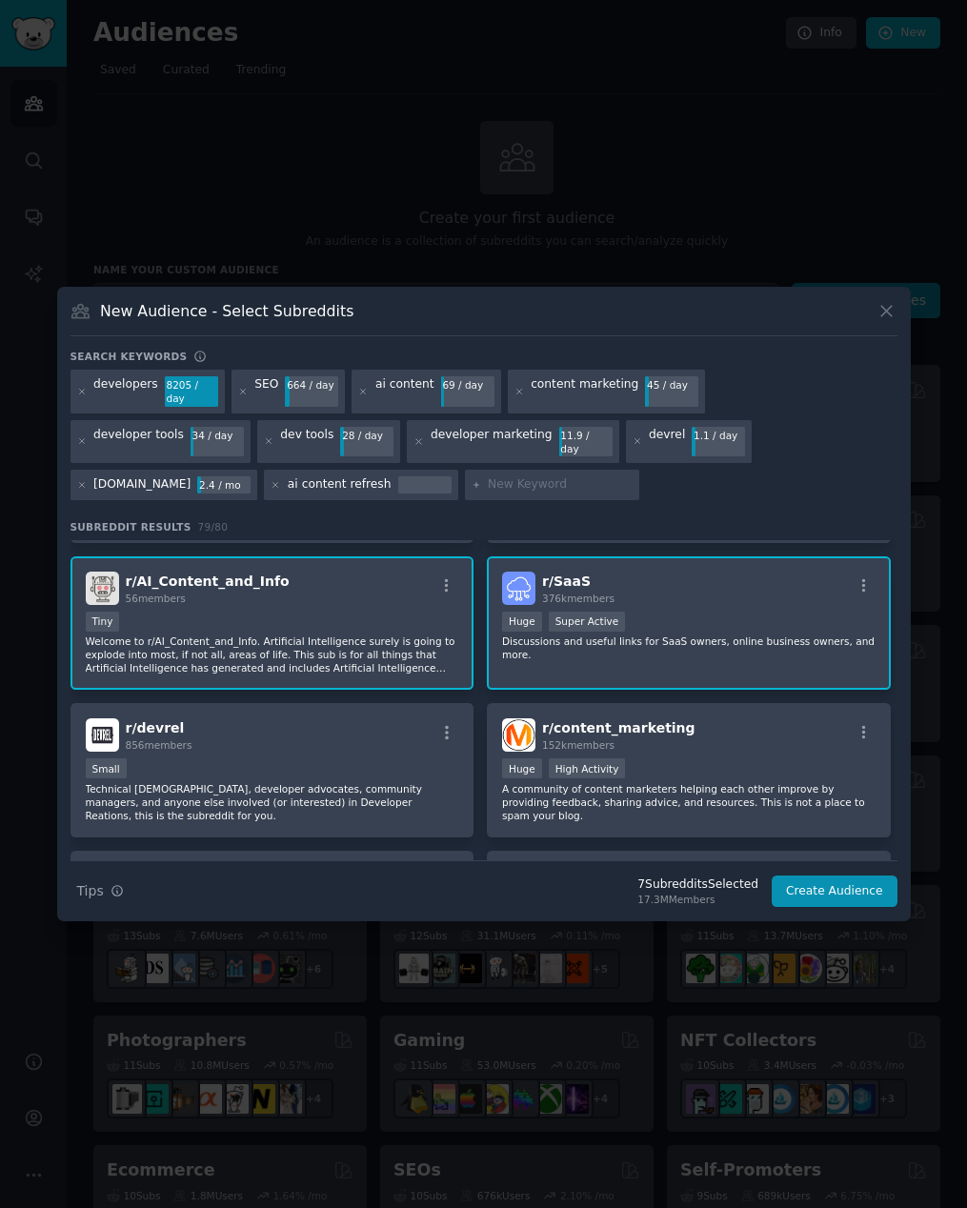
scroll to position [859, 0]
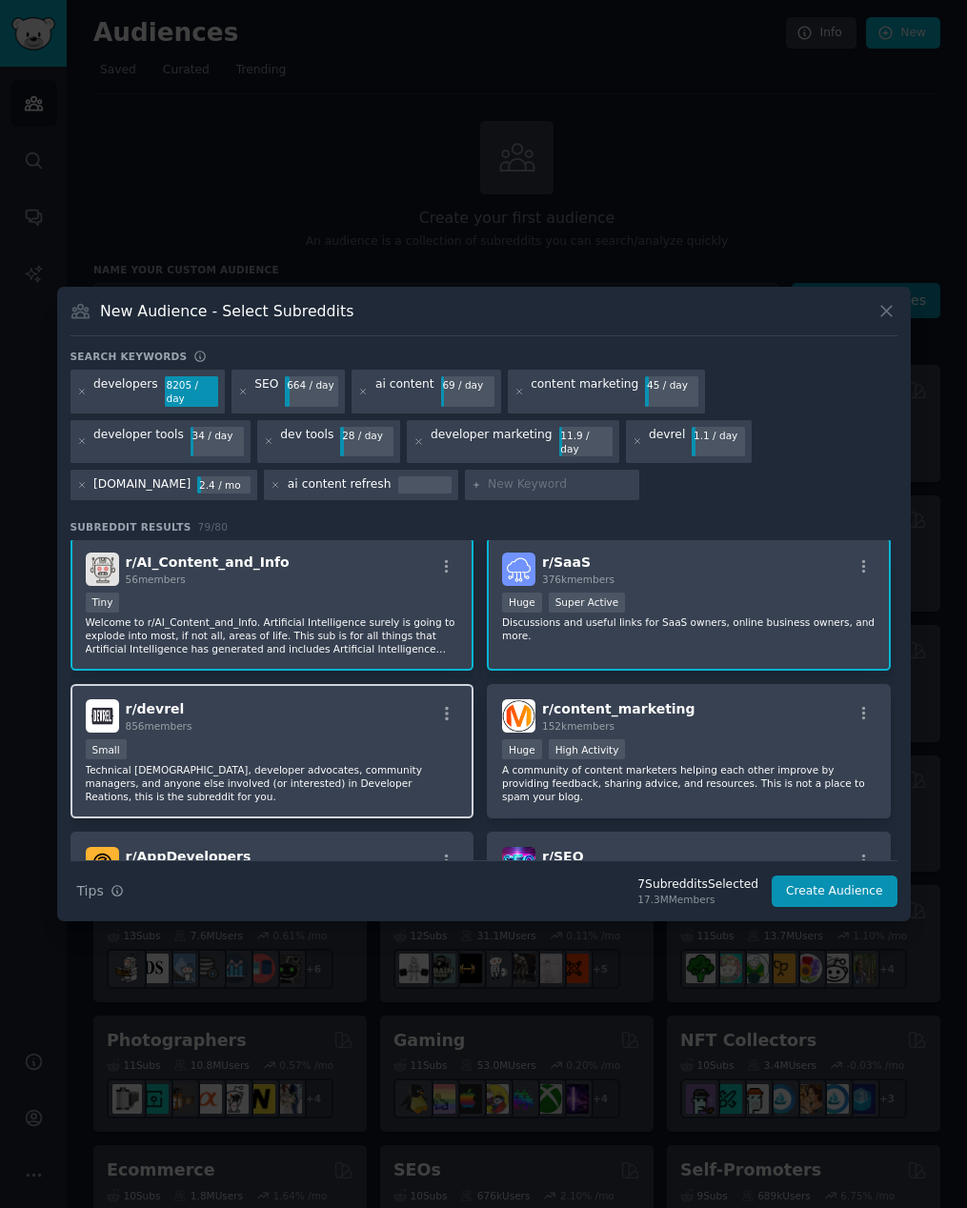
click at [310, 714] on div "r/ devrel 856 members" at bounding box center [272, 715] width 373 height 33
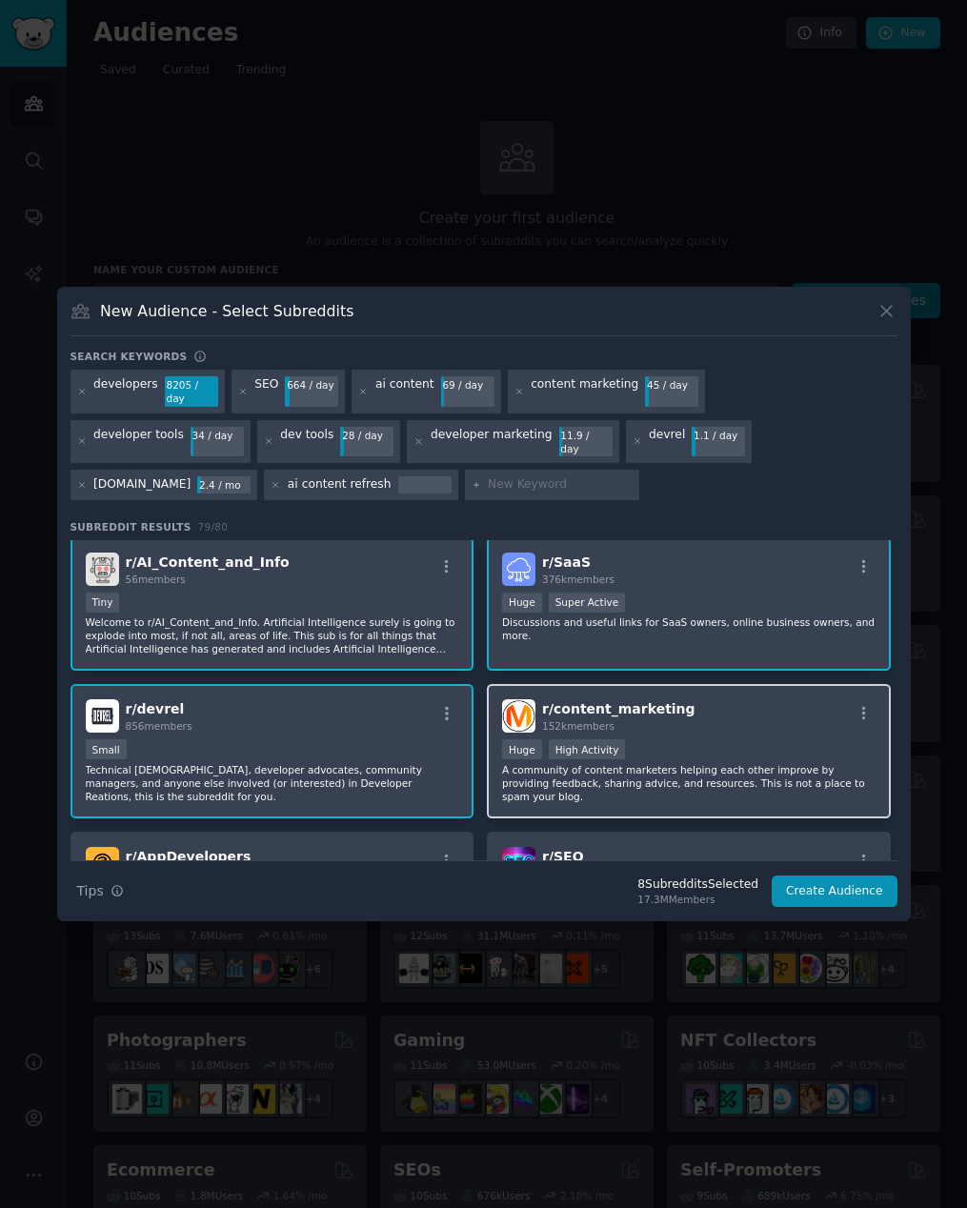
click at [770, 747] on div ">= 80th percentile for submissions / day Huge High Activity" at bounding box center [688, 751] width 373 height 24
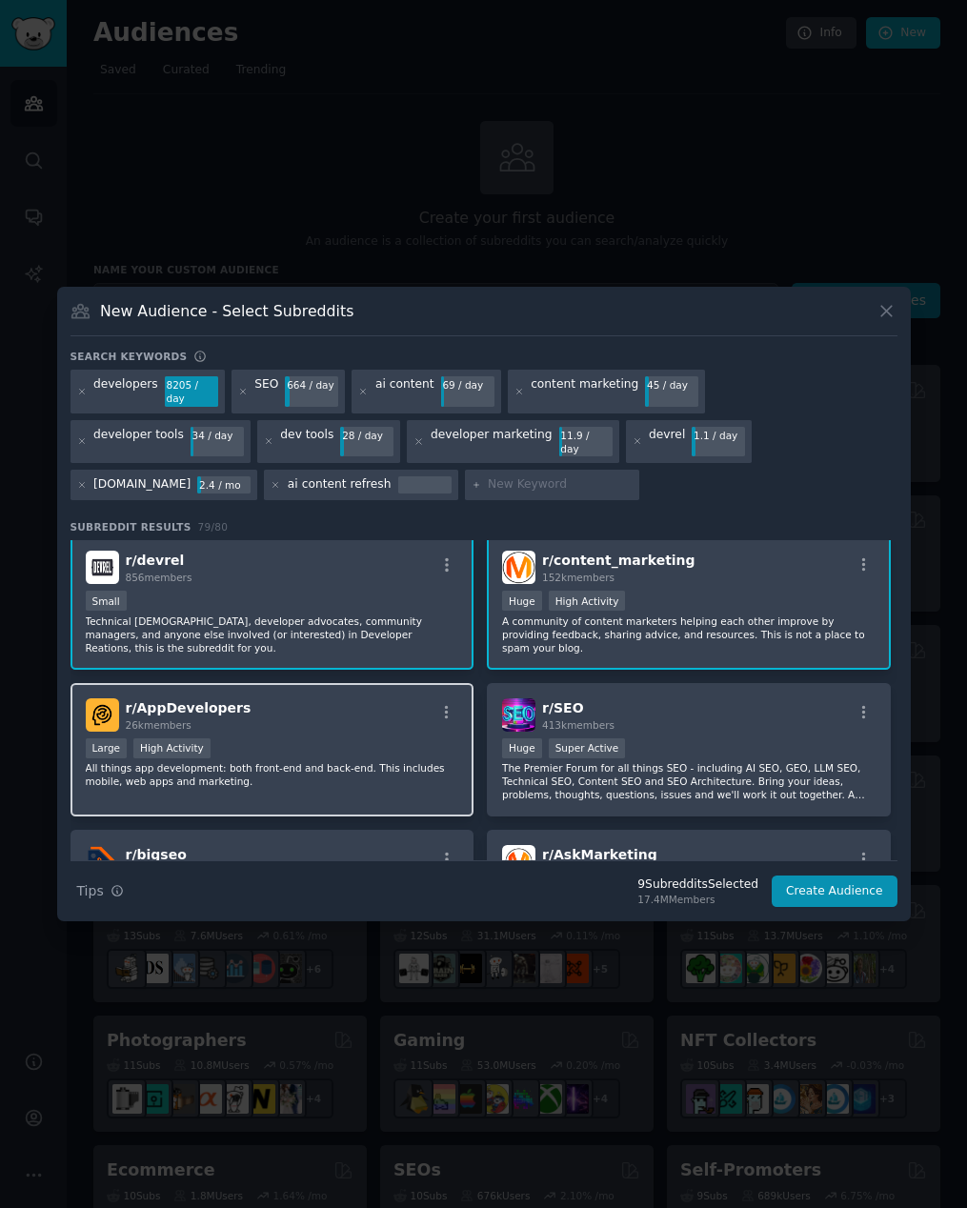
scroll to position [1009, 0]
click at [320, 760] on p "All things app development: both front-end and back-end. This includes mobile, …" at bounding box center [272, 773] width 373 height 27
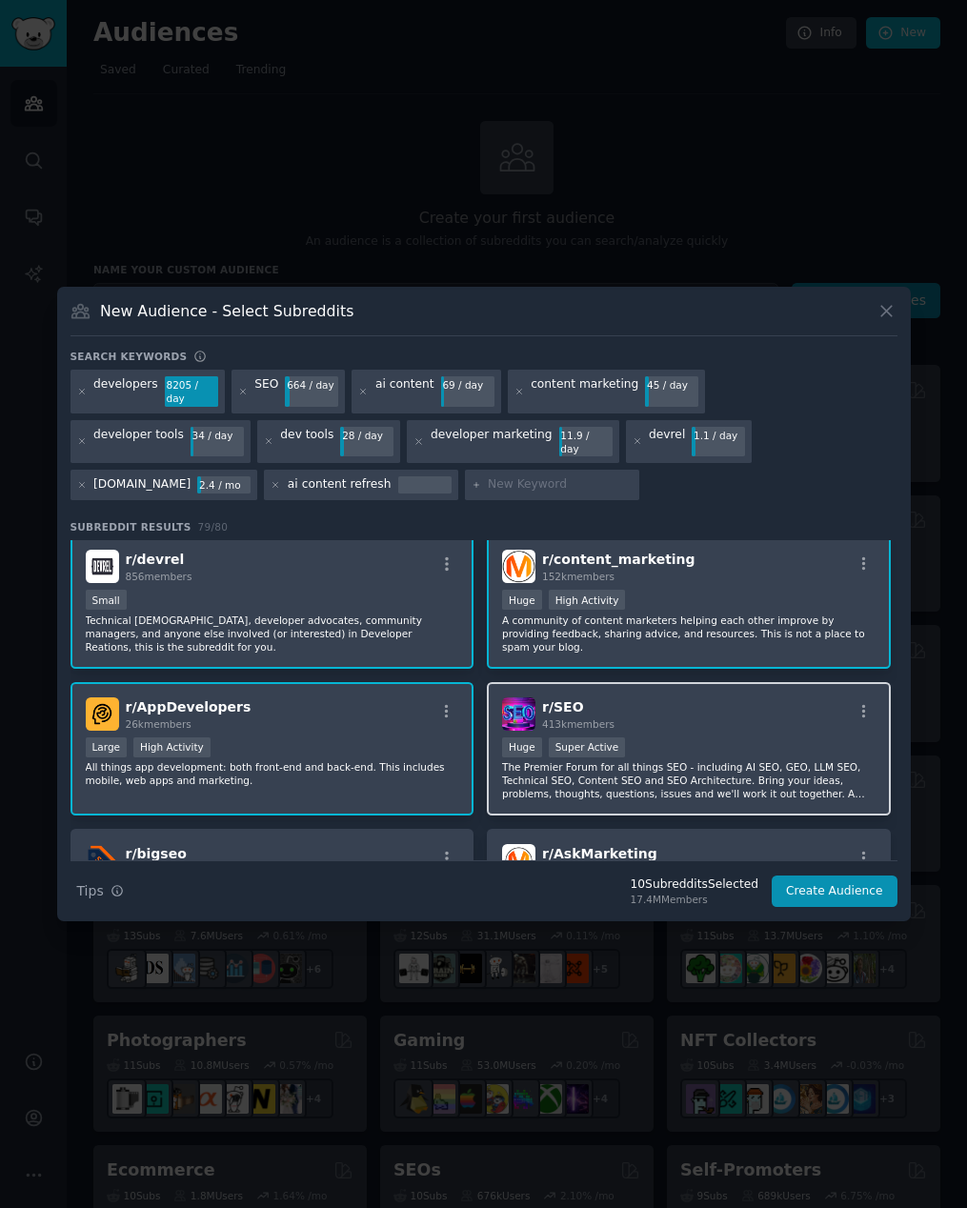
click at [723, 737] on div ">= 95th percentile for submissions / day Huge Super Active" at bounding box center [688, 749] width 373 height 24
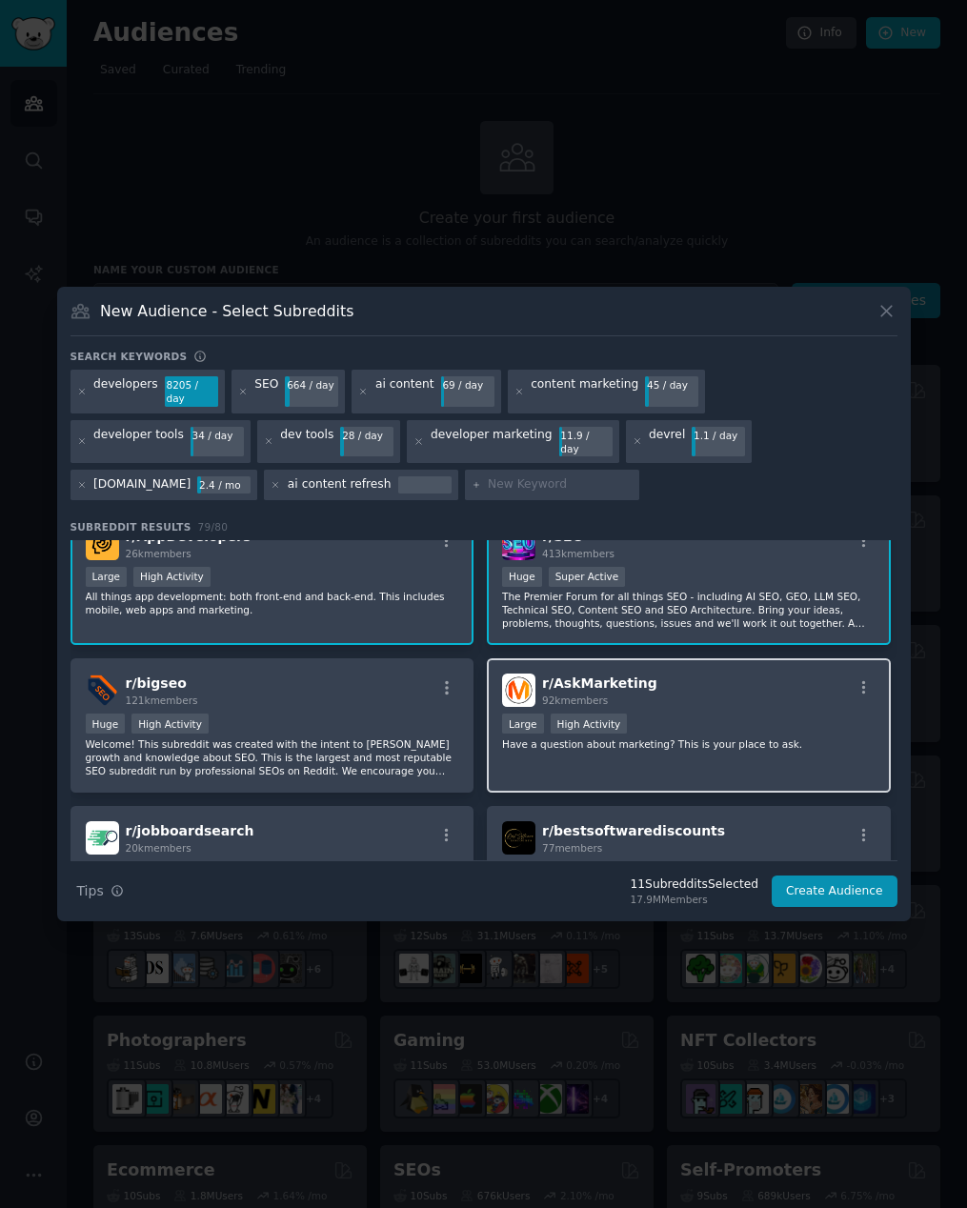
scroll to position [1199, 0]
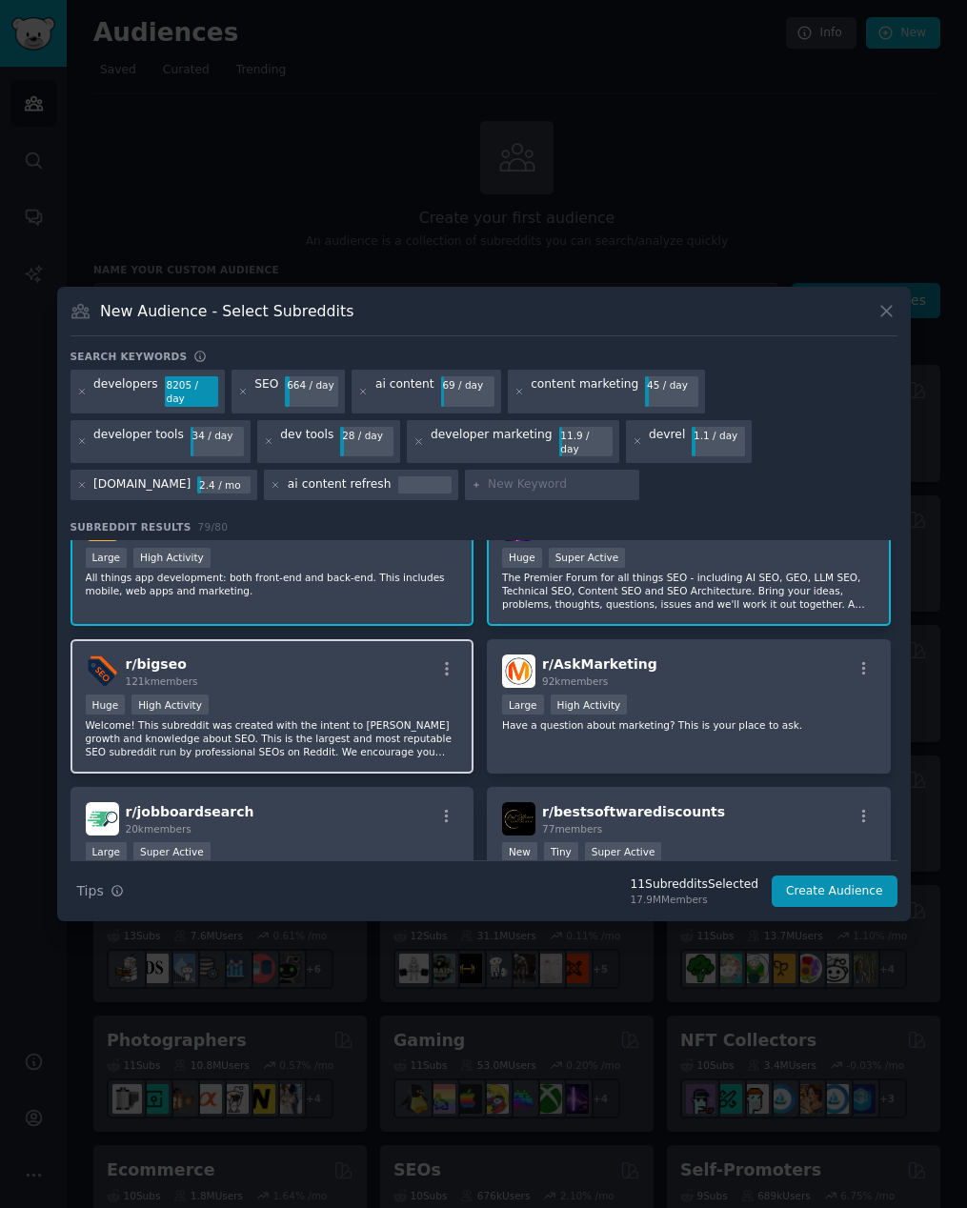
click at [369, 699] on div "Huge High Activity" at bounding box center [272, 707] width 373 height 24
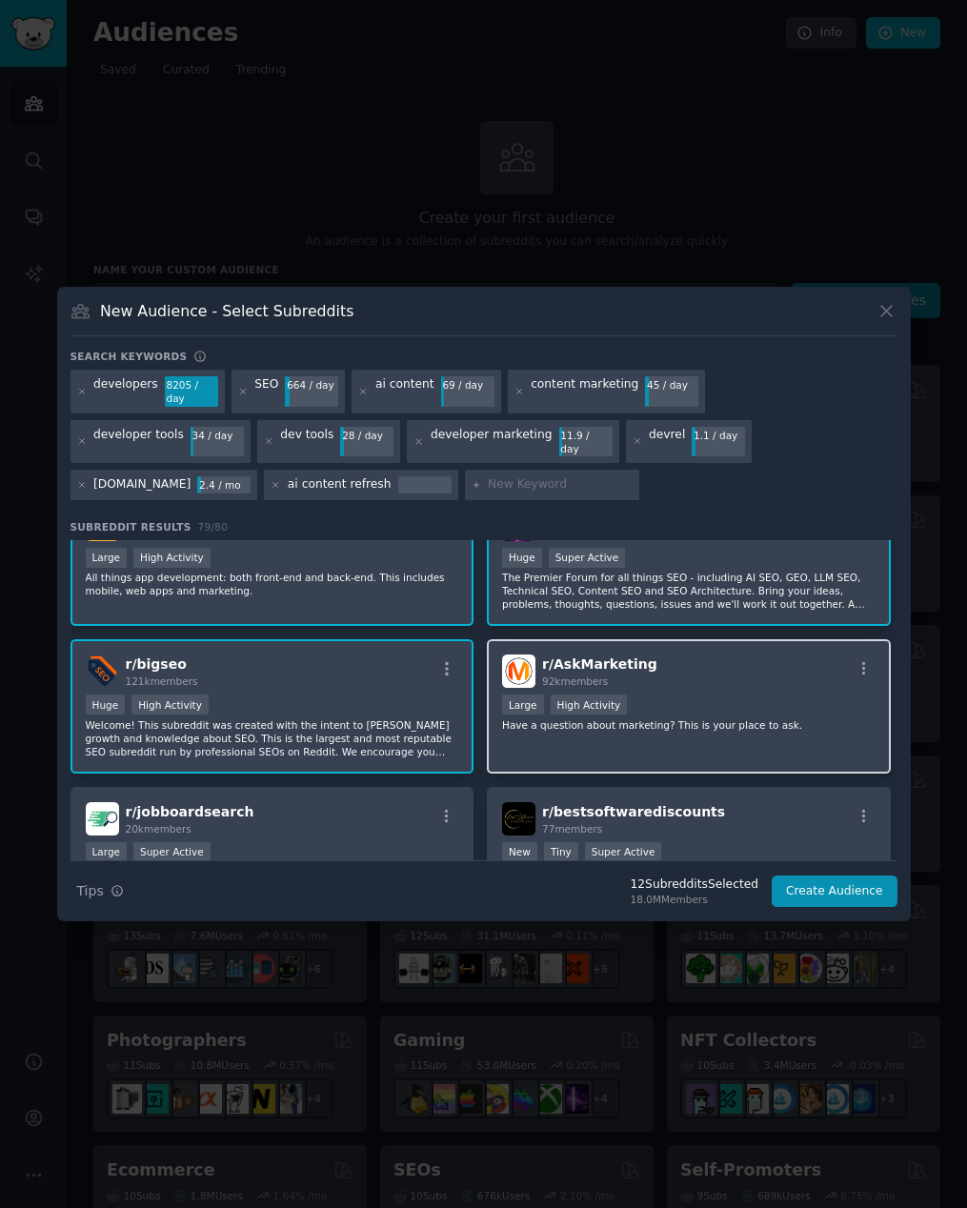
click at [707, 695] on div ">= 80th percentile for submissions / day Large High Activity" at bounding box center [688, 707] width 373 height 24
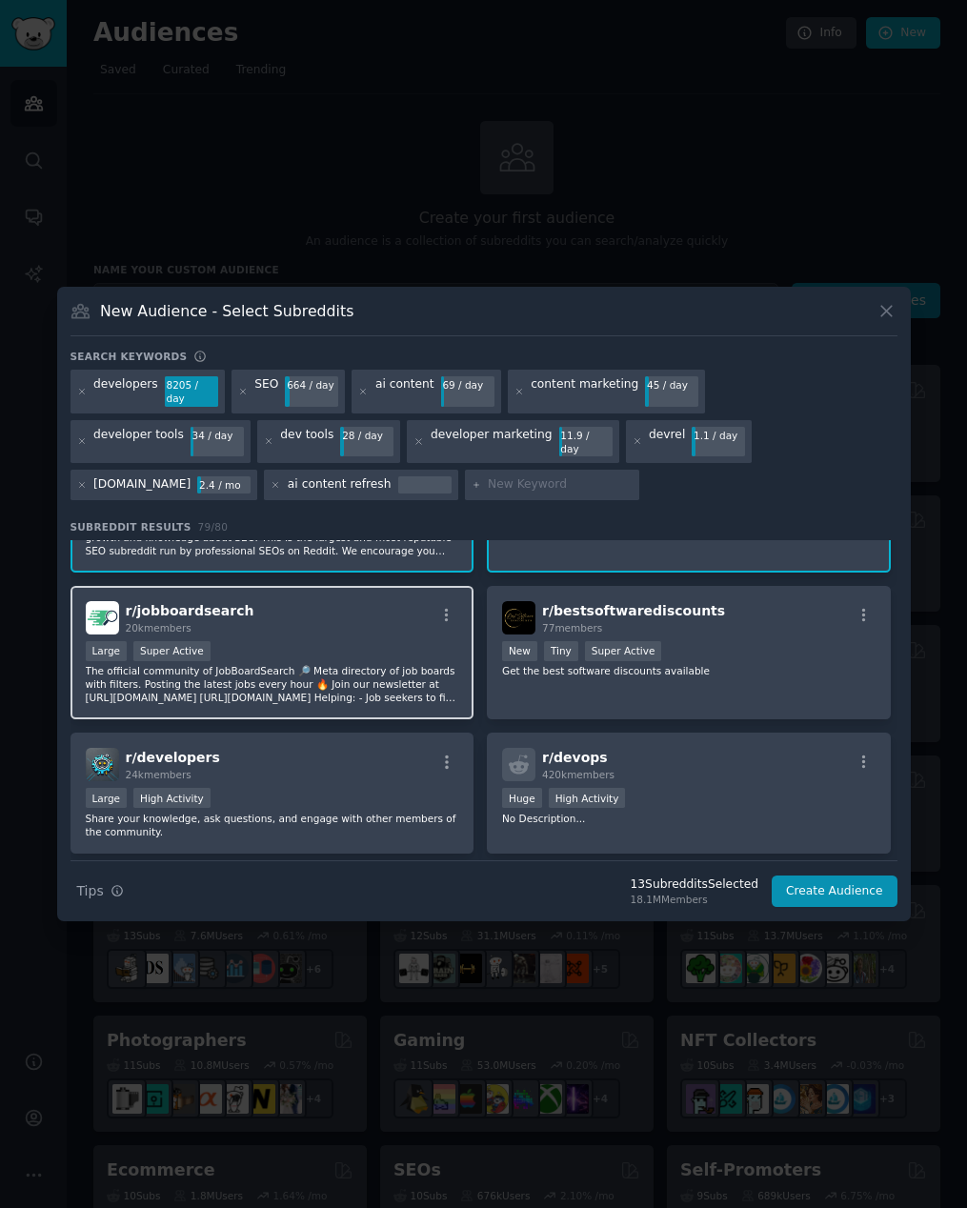
scroll to position [1427, 0]
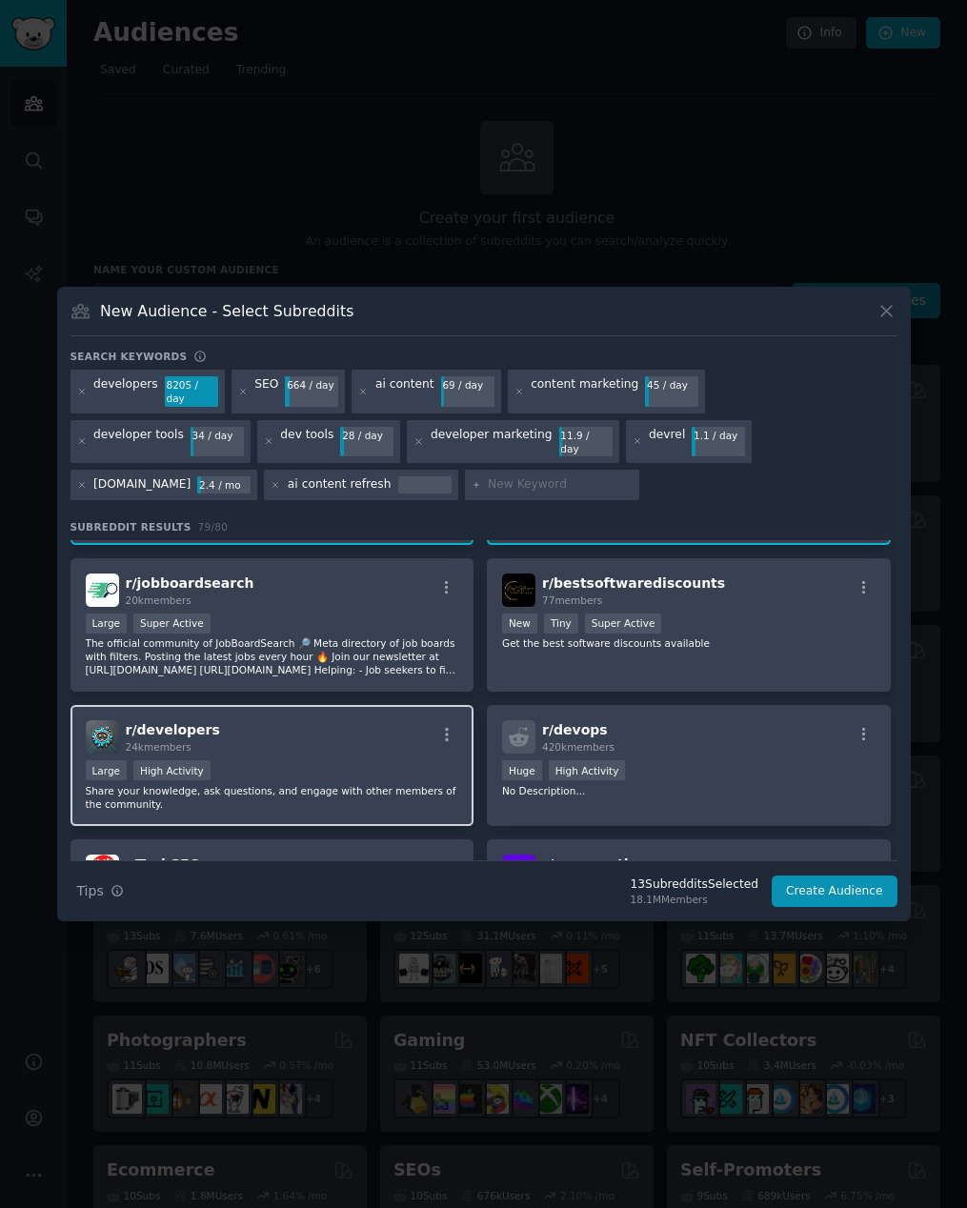
click at [345, 760] on div "Large High Activity" at bounding box center [272, 772] width 373 height 24
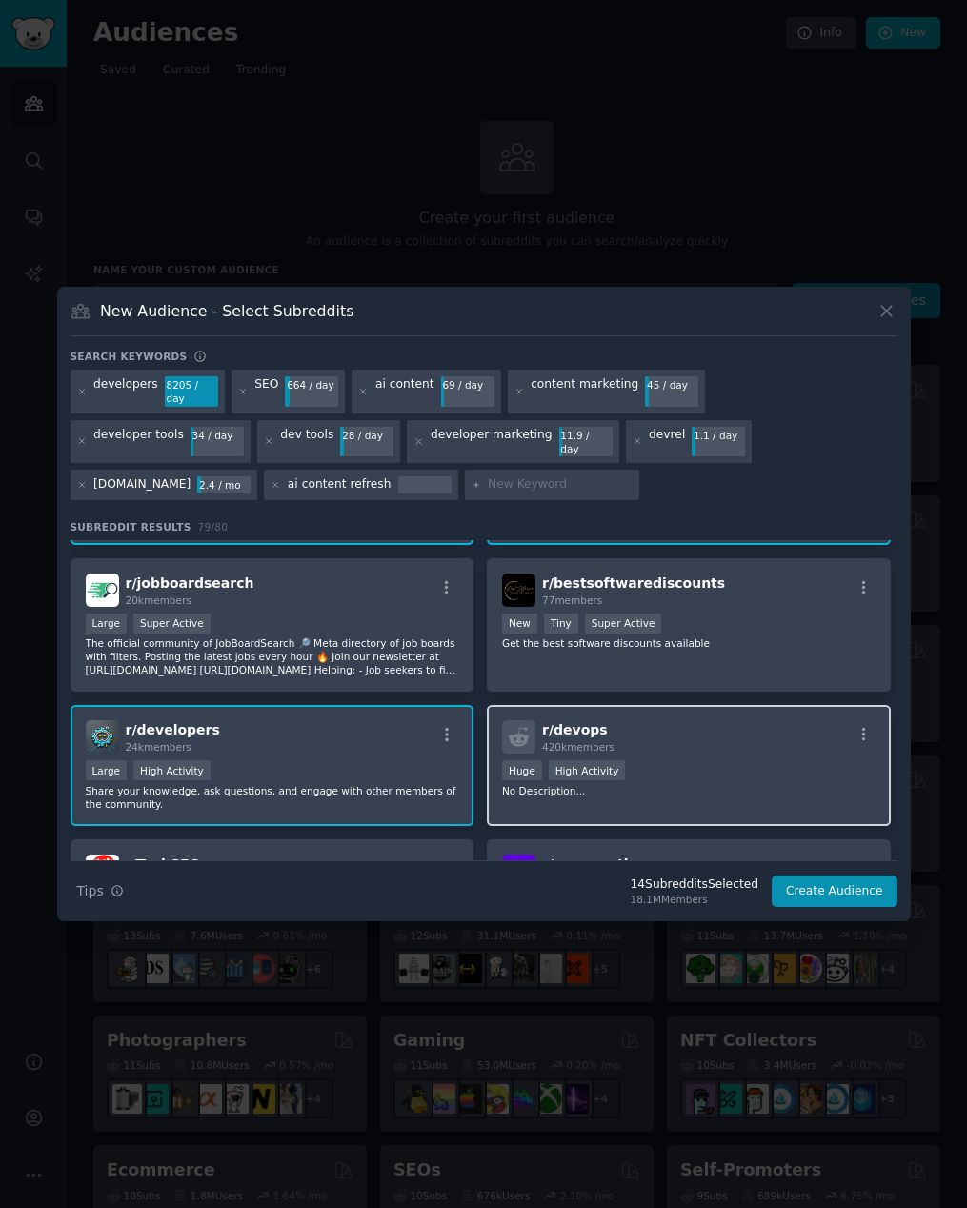
click at [702, 760] on div "Huge High Activity" at bounding box center [688, 772] width 373 height 24
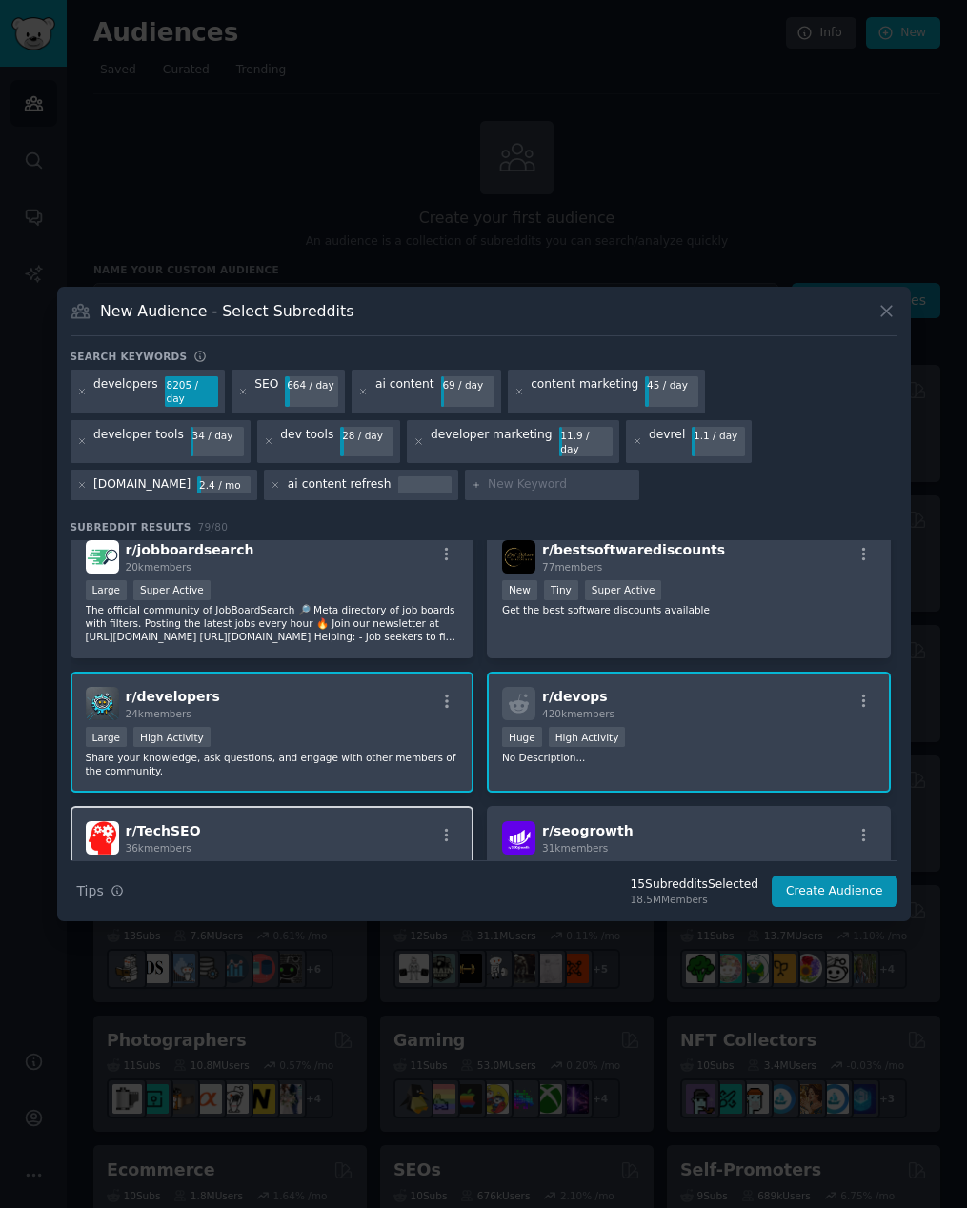
scroll to position [1666, 0]
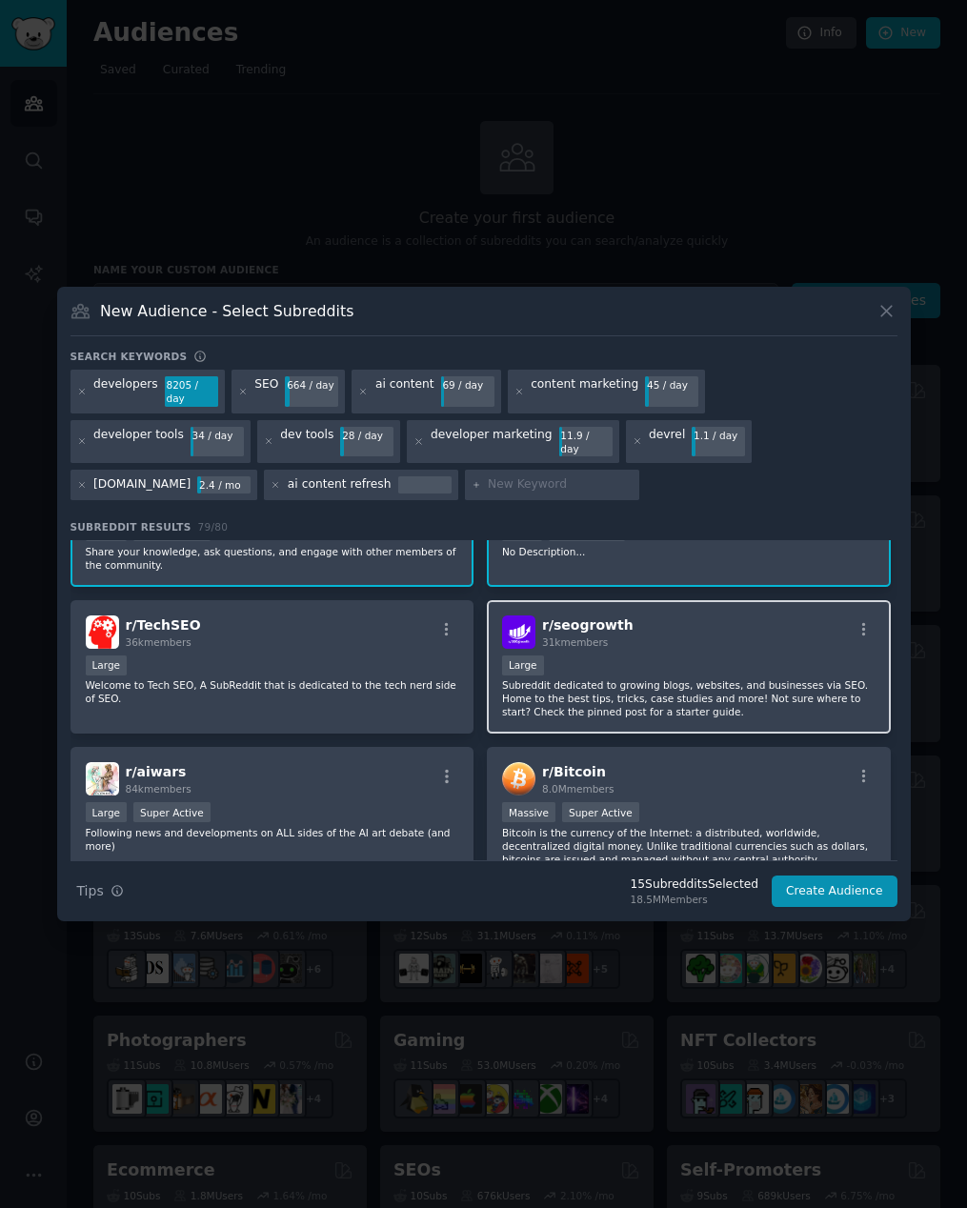
click at [655, 644] on div "r/ seogrowth 31k members 10,000 - 100,000 members Large Subreddit dedicated to …" at bounding box center [689, 667] width 404 height 134
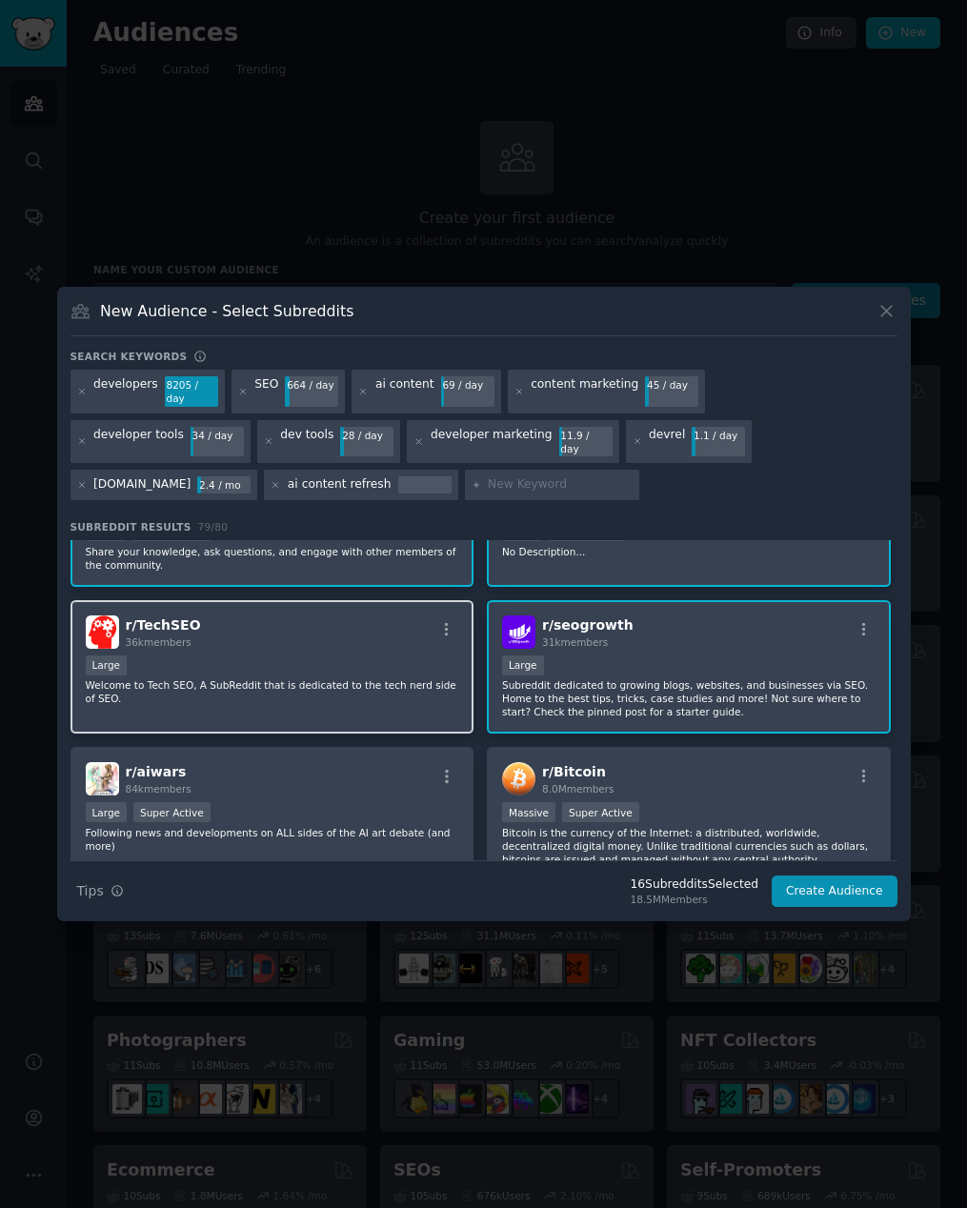
click at [287, 645] on div "r/ TechSEO 36k members Large Welcome to Tech SEO, A SubReddit that is dedicated…" at bounding box center [273, 667] width 404 height 134
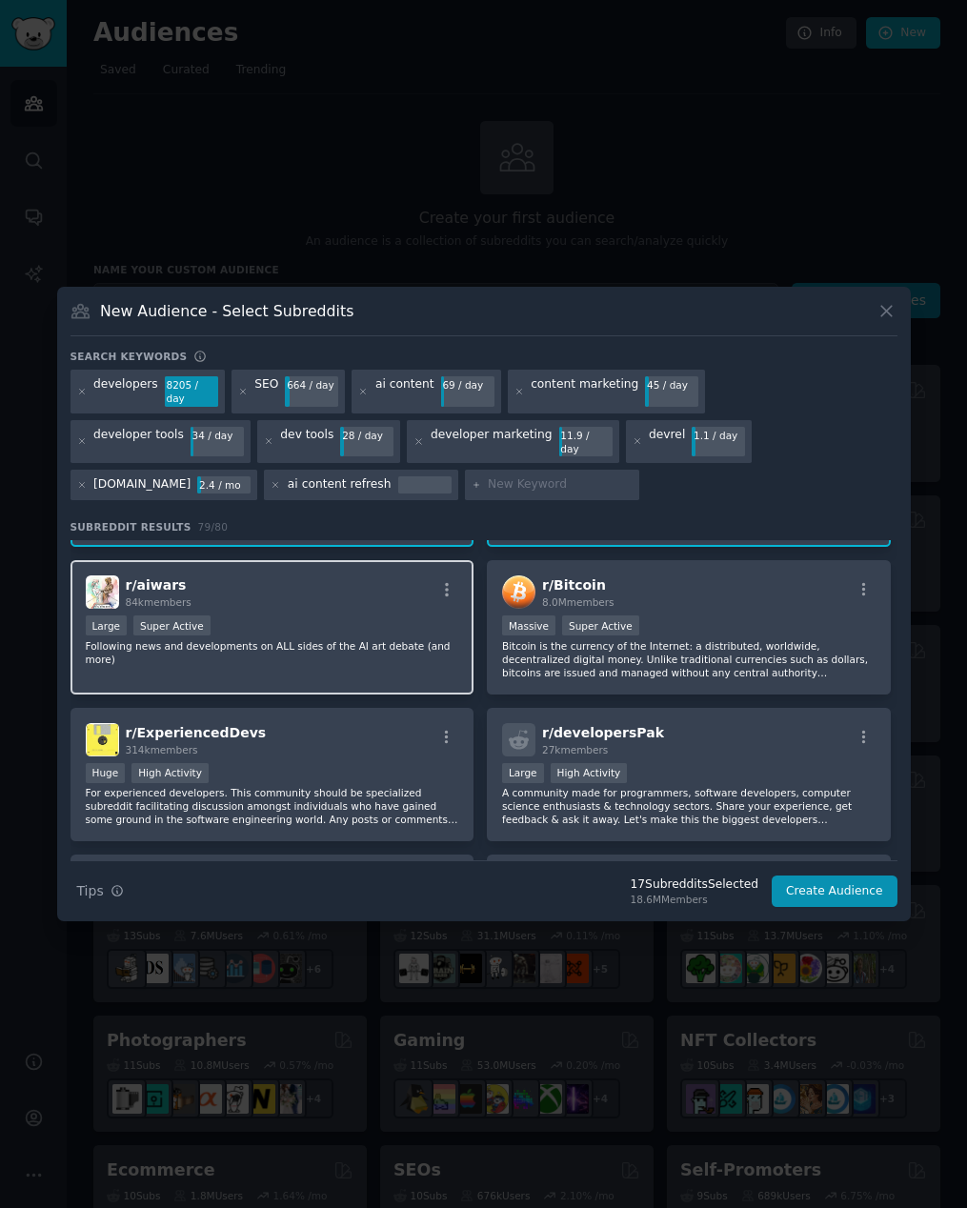
scroll to position [1872, 0]
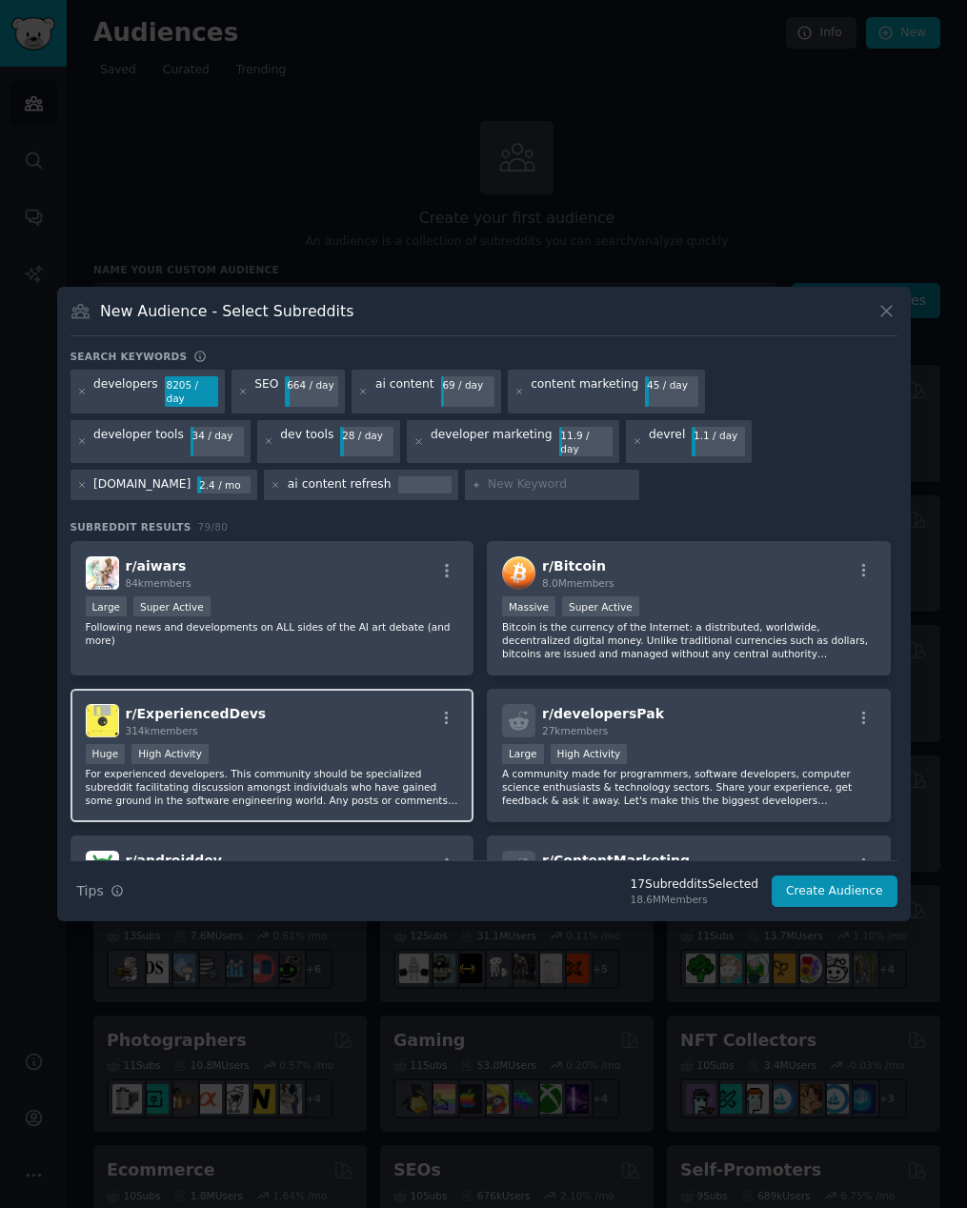
click at [312, 767] on p "For experienced developers. This community should be specialized subreddit faci…" at bounding box center [272, 787] width 373 height 40
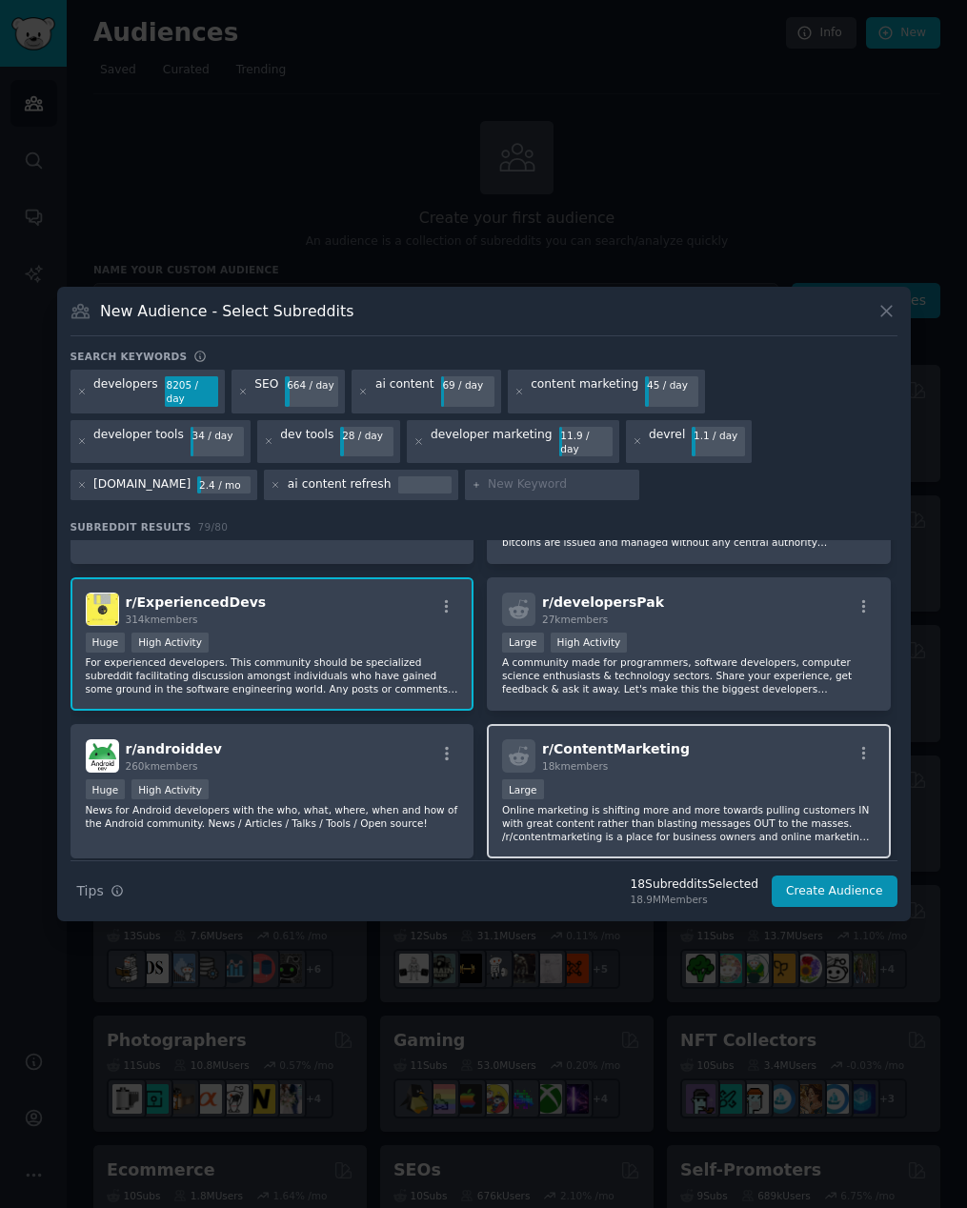
scroll to position [1986, 0]
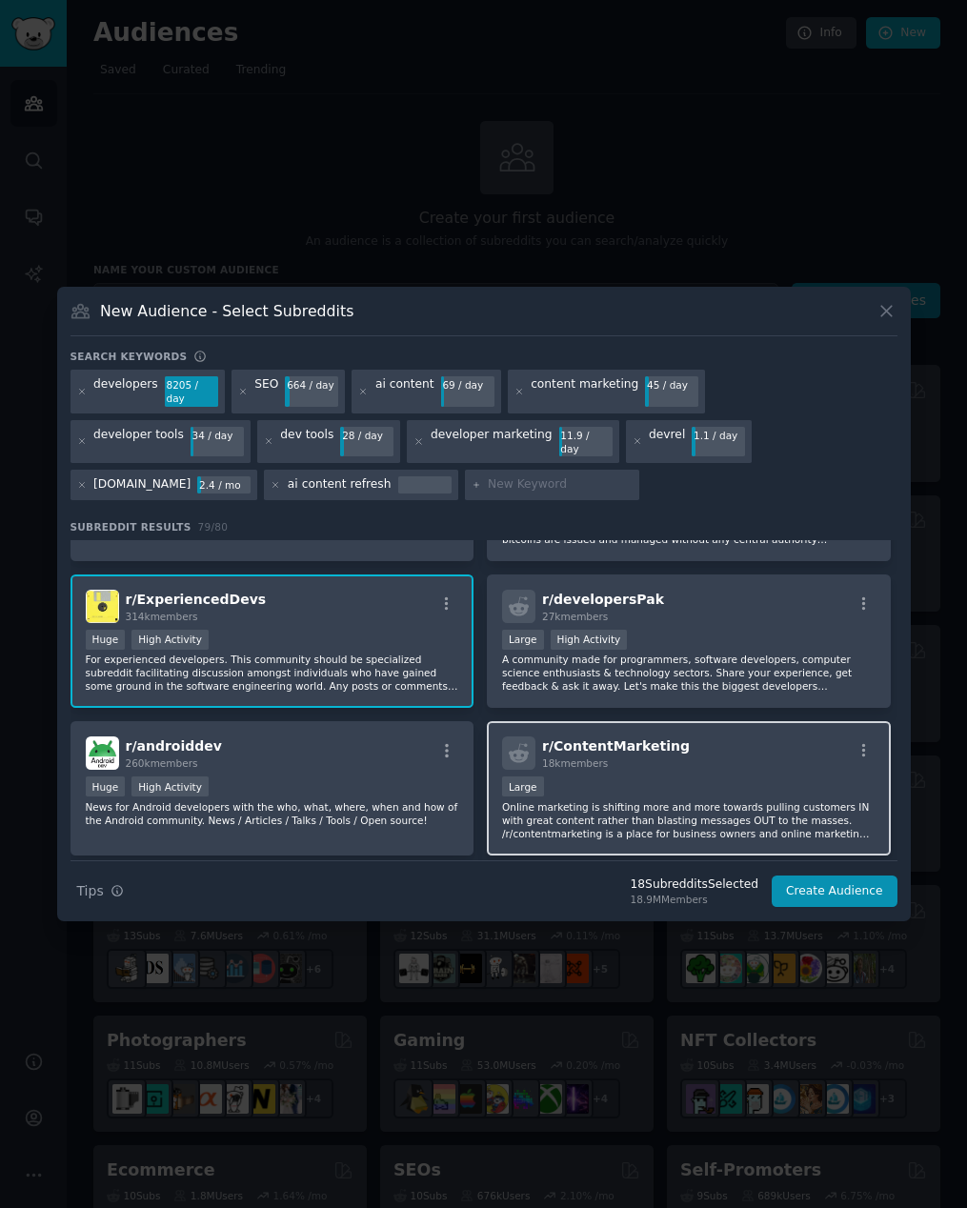
click at [624, 765] on div "r/ ContentMarketing 18k members Large Online marketing is shifting more and mor…" at bounding box center [689, 788] width 404 height 134
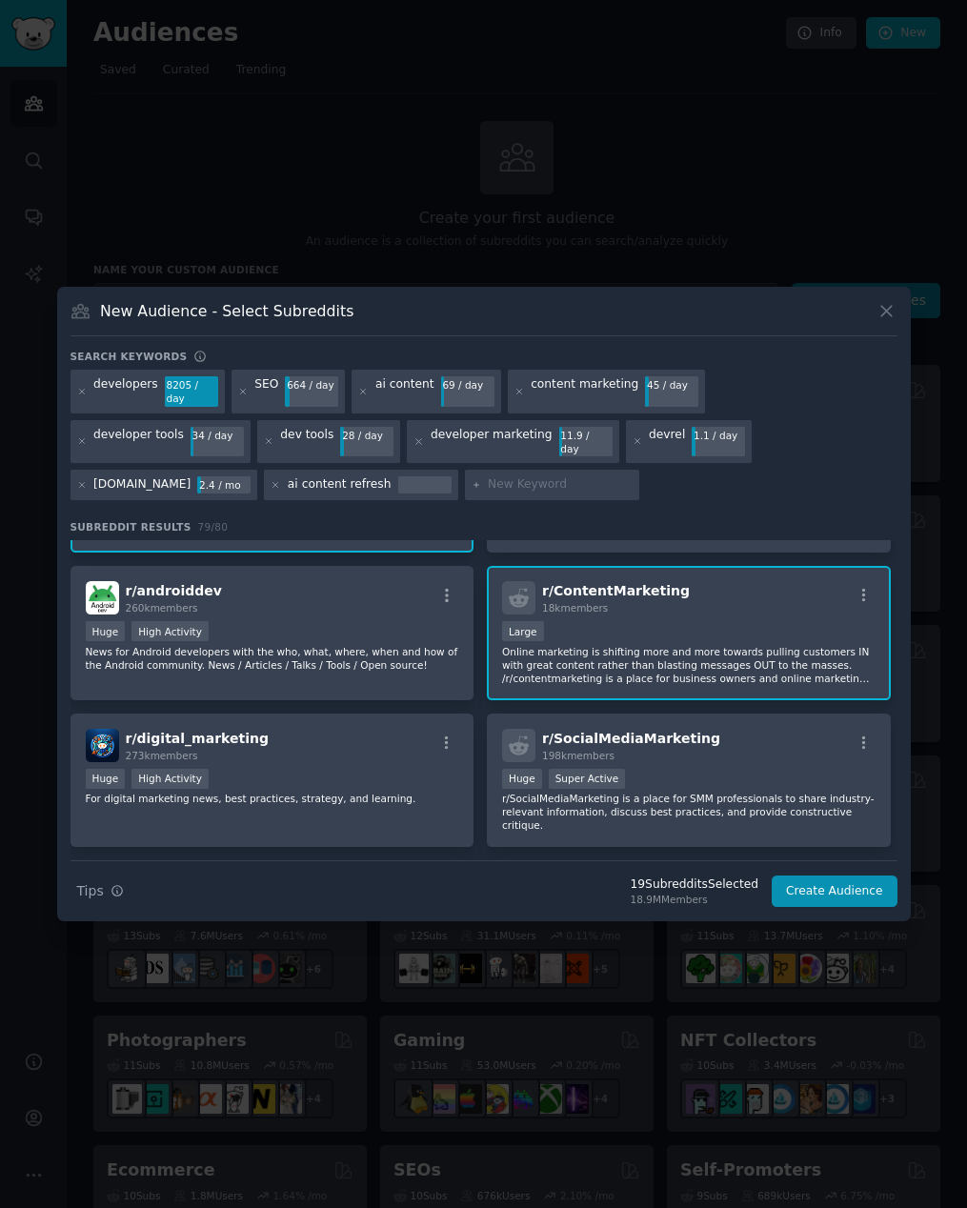
scroll to position [2198, 0]
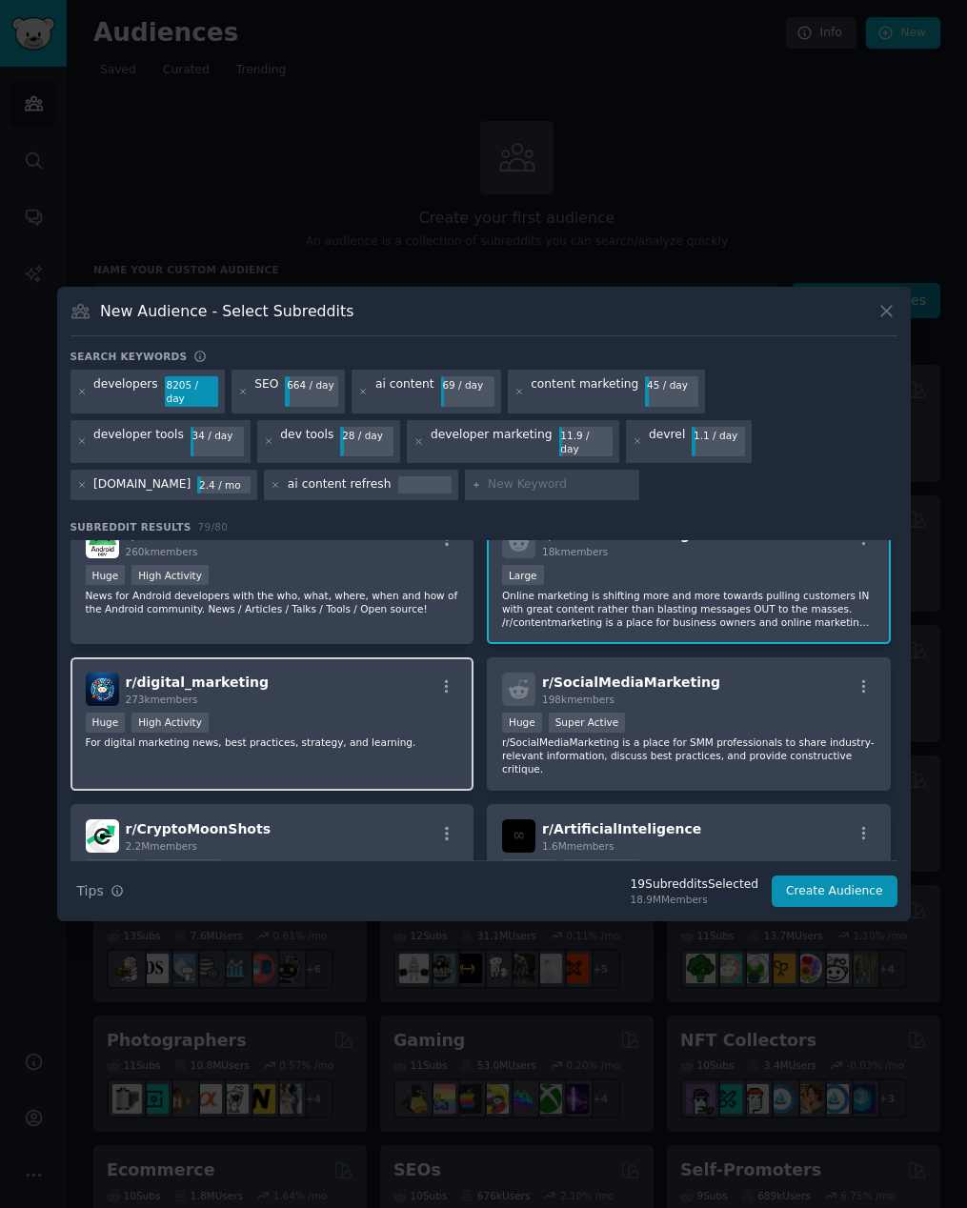
click at [343, 713] on div "Huge High Activity" at bounding box center [272, 725] width 373 height 24
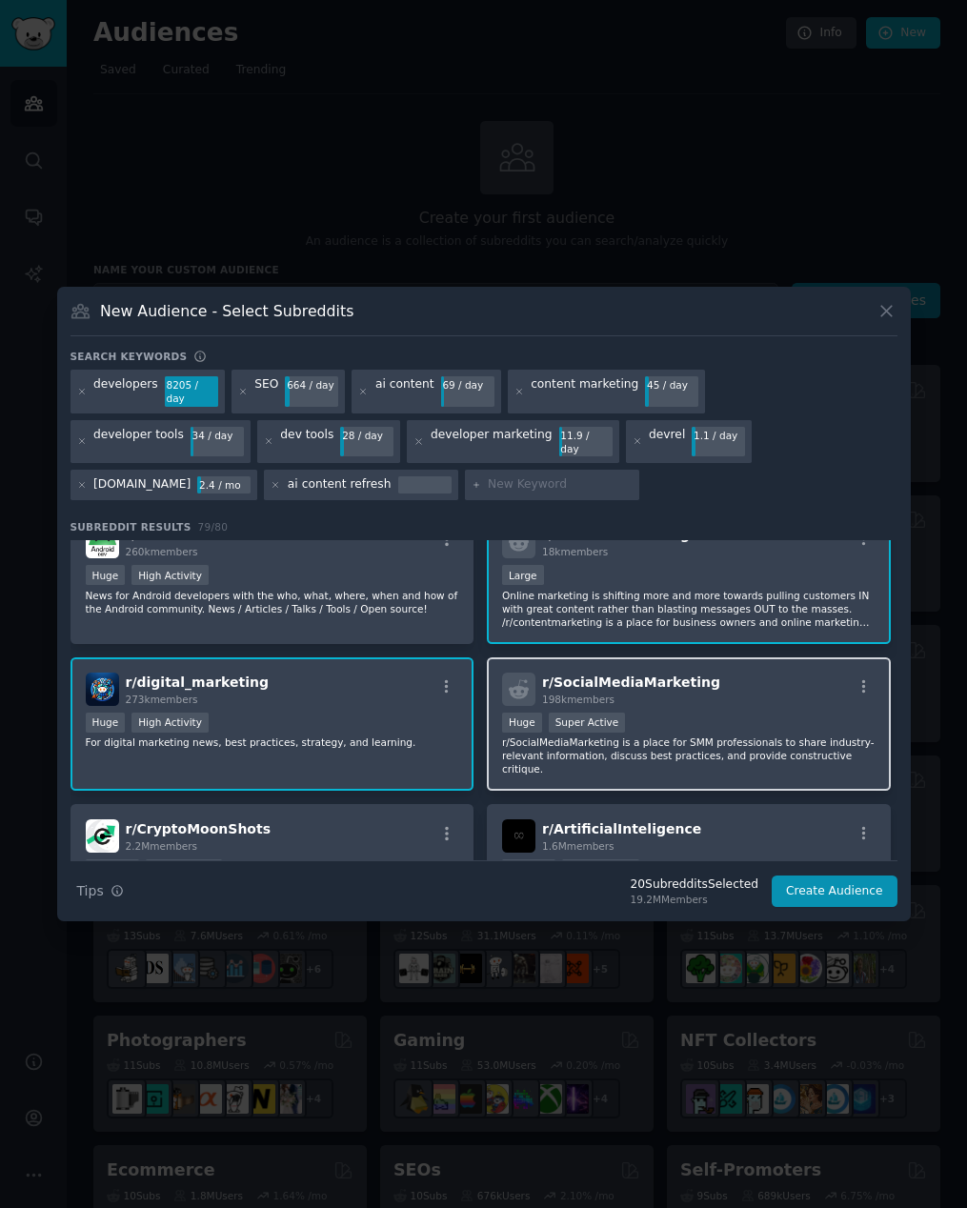
click at [680, 695] on div "198k members" at bounding box center [631, 699] width 178 height 13
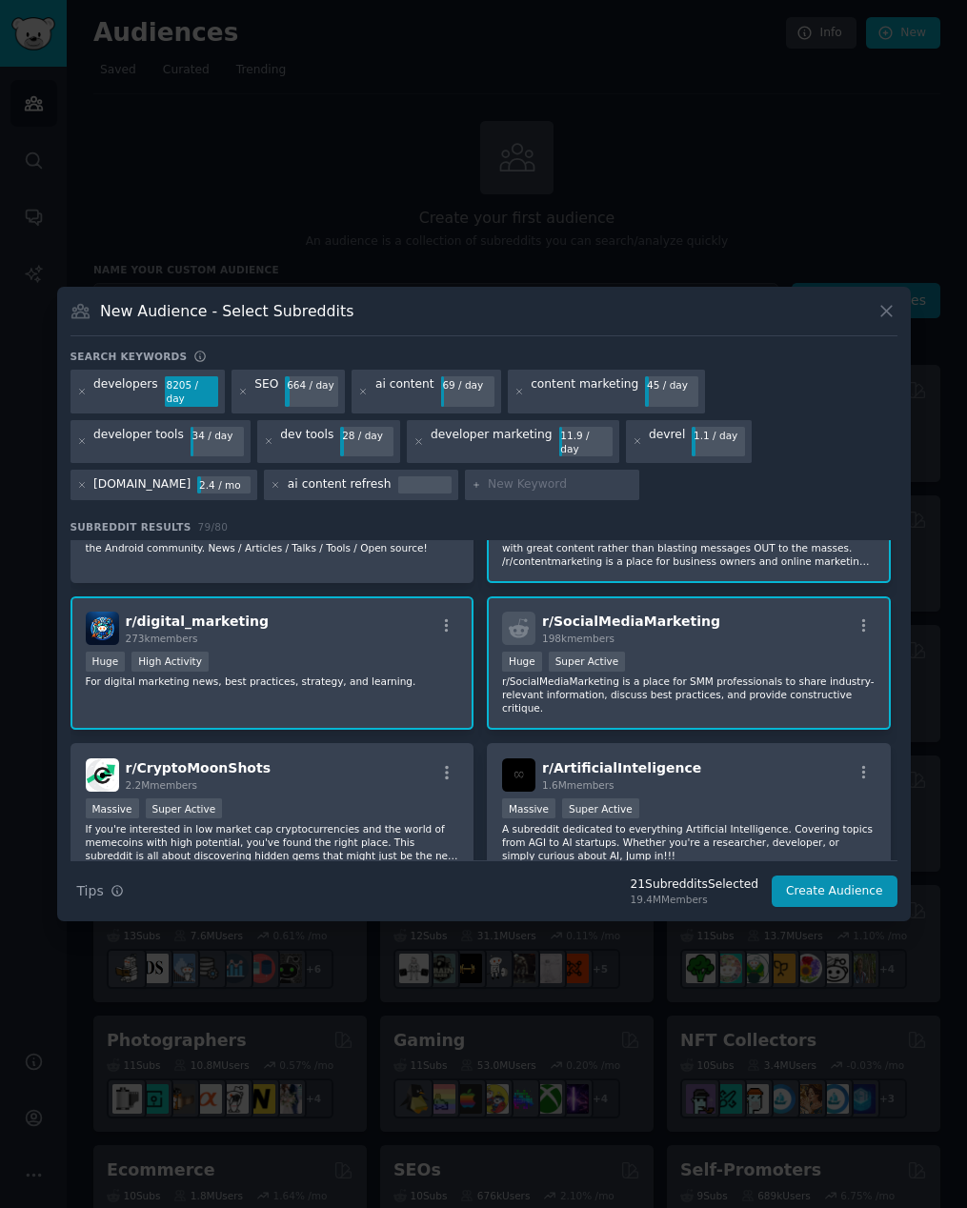
scroll to position [2330, 0]
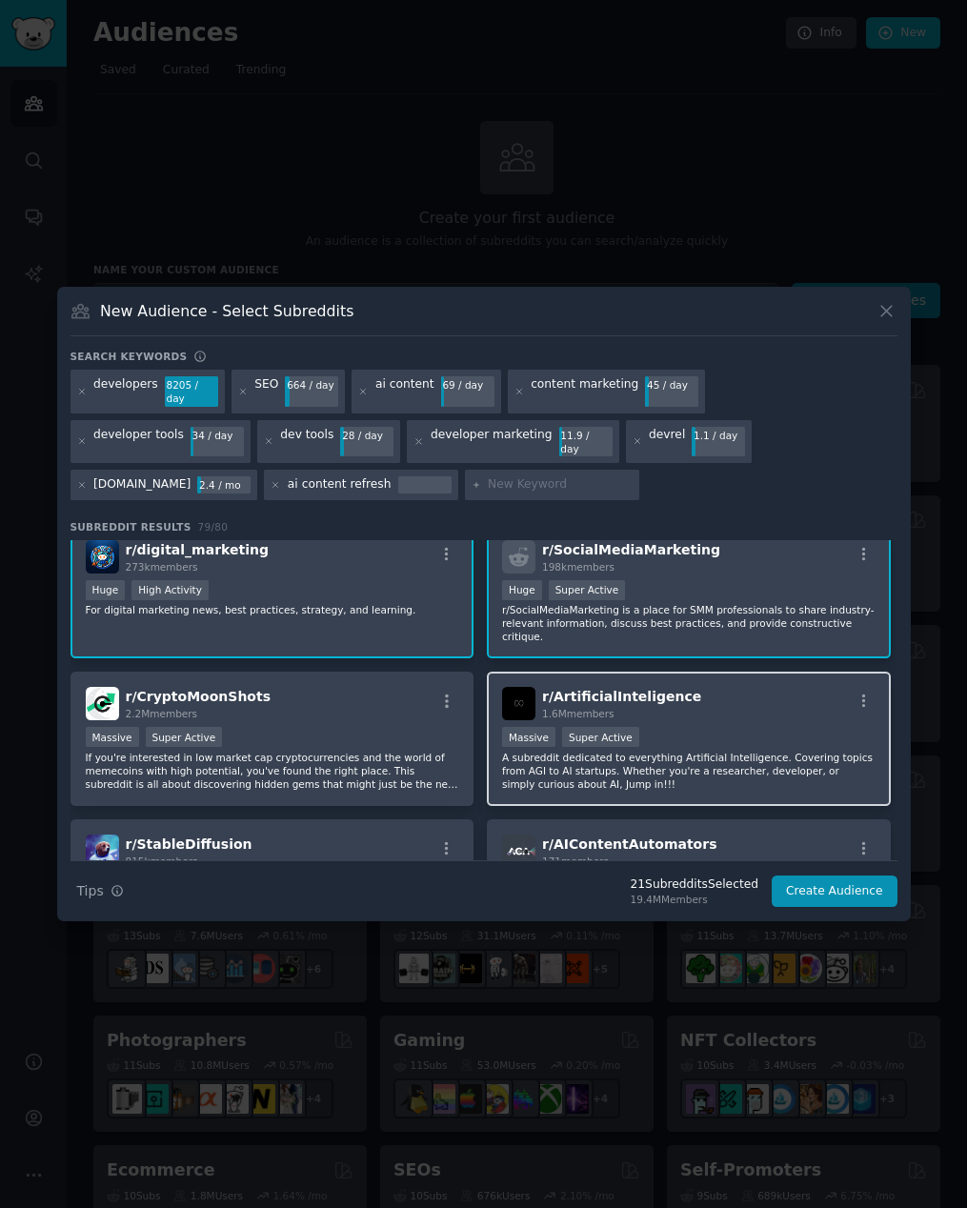
click at [741, 717] on div "r/ ArtificialInteligence 1.6M members Massive Super Active A subreddit dedicate…" at bounding box center [689, 739] width 404 height 134
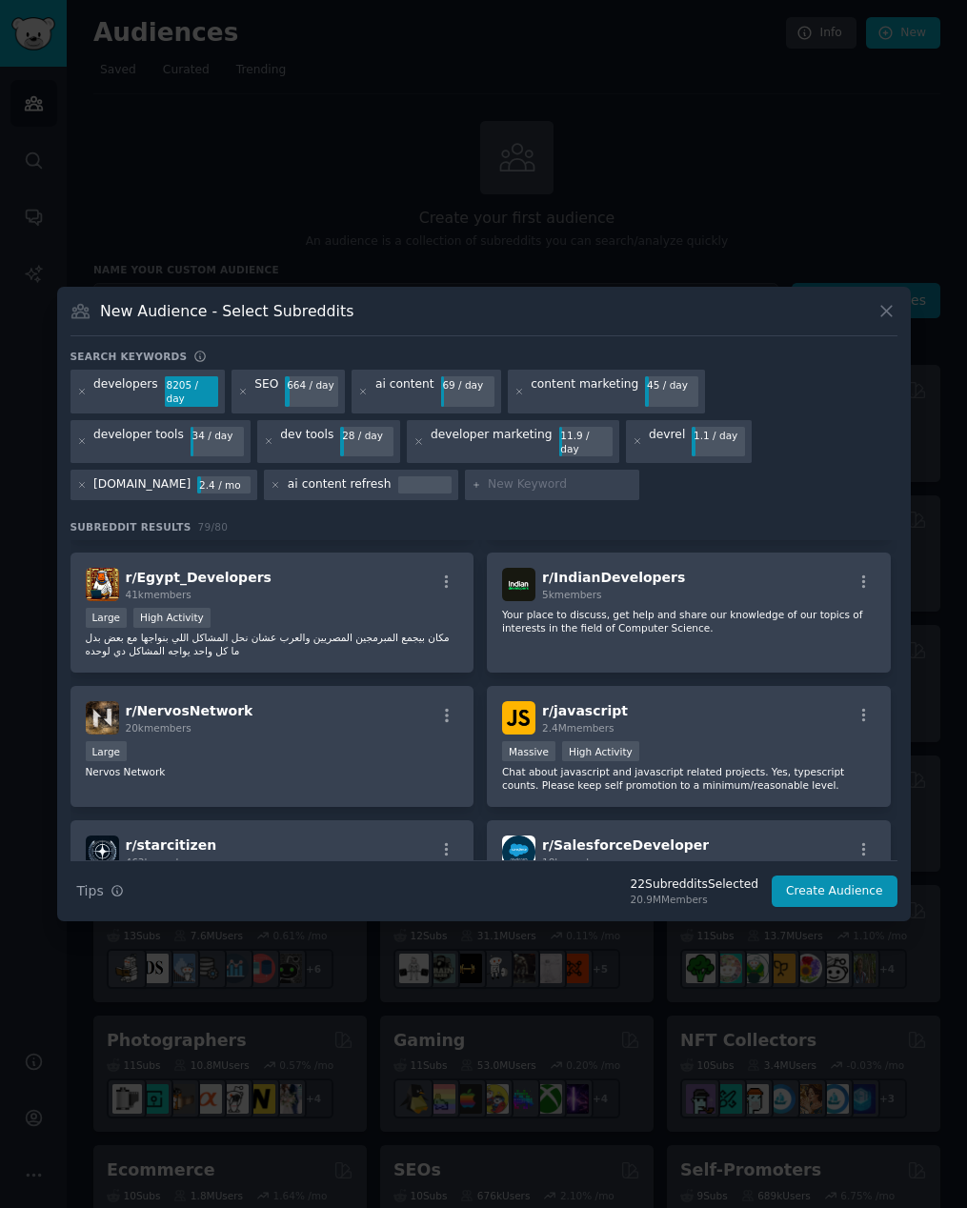
scroll to position [3049, 0]
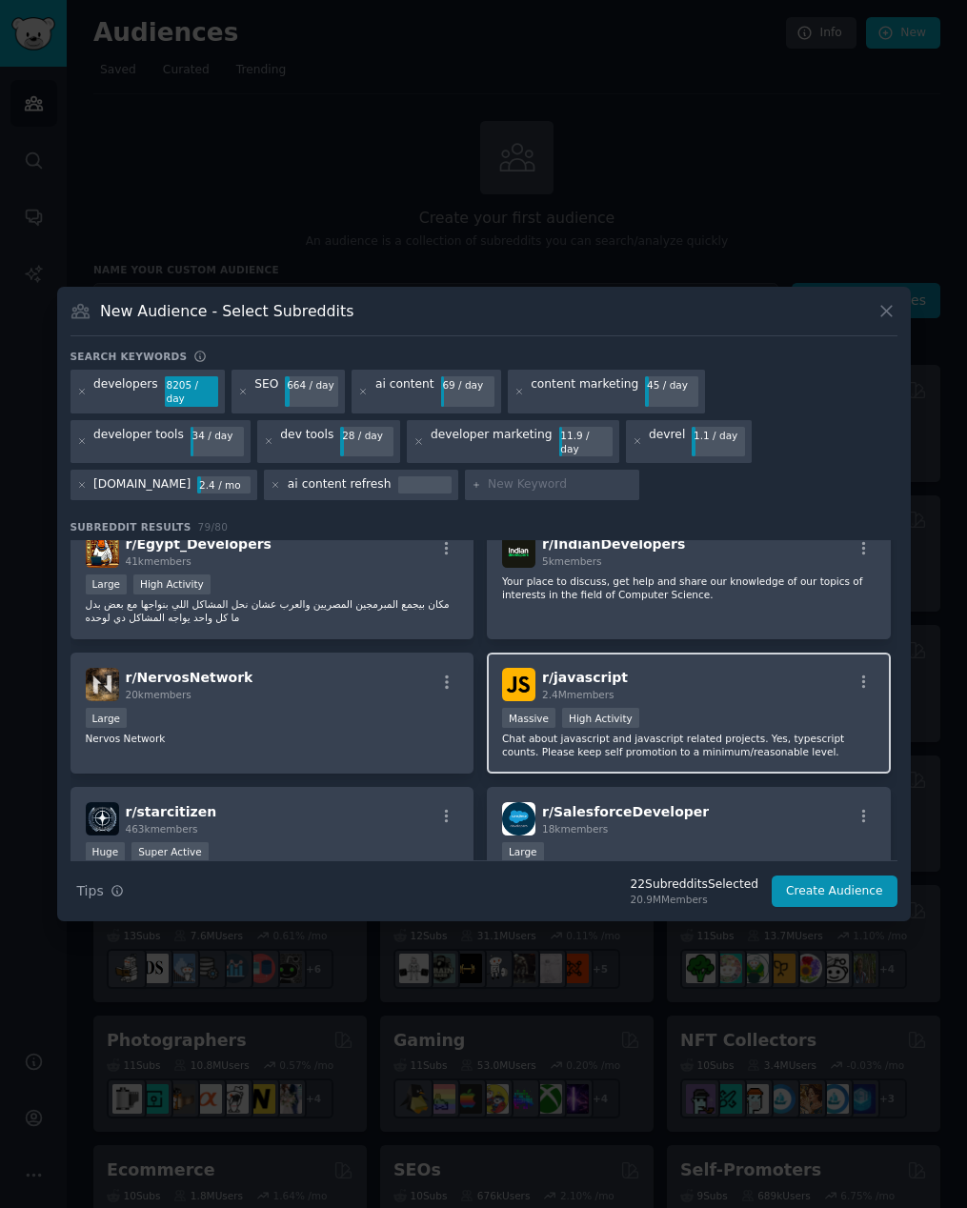
click at [719, 708] on div ">= 80th percentile for submissions / day Massive High Activity" at bounding box center [688, 720] width 373 height 24
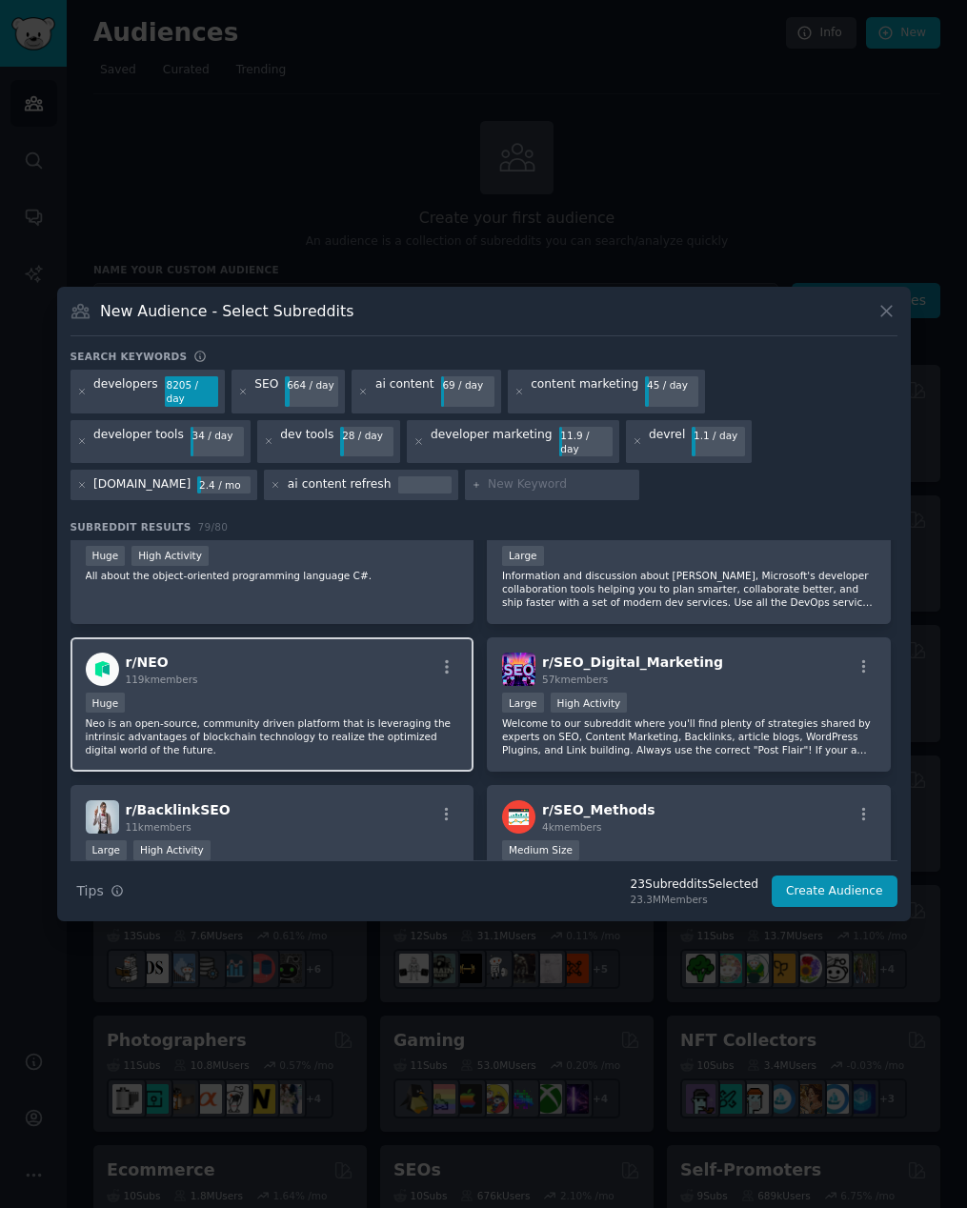
scroll to position [3747, 0]
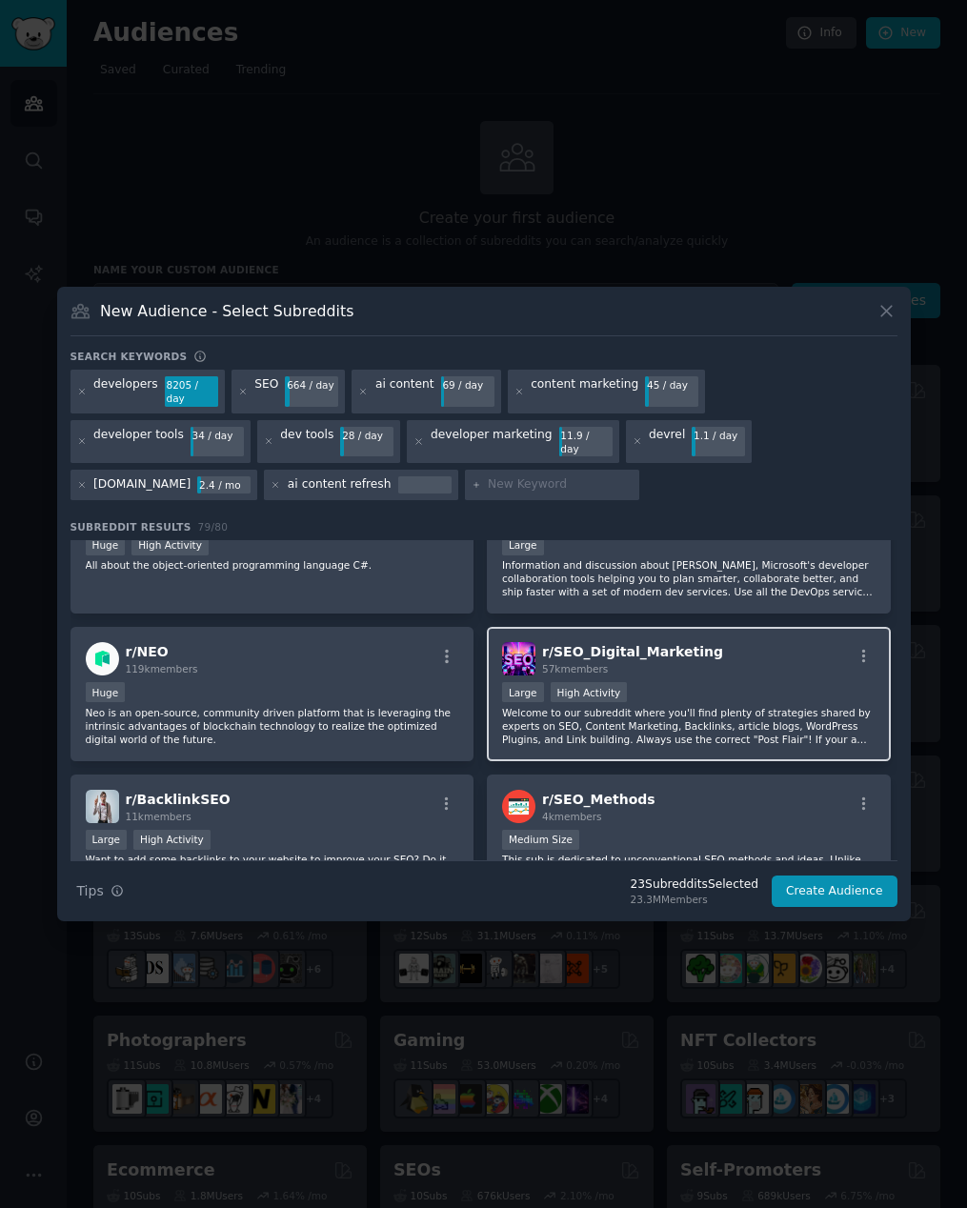
click at [767, 695] on div "Large High Activity" at bounding box center [688, 694] width 373 height 24
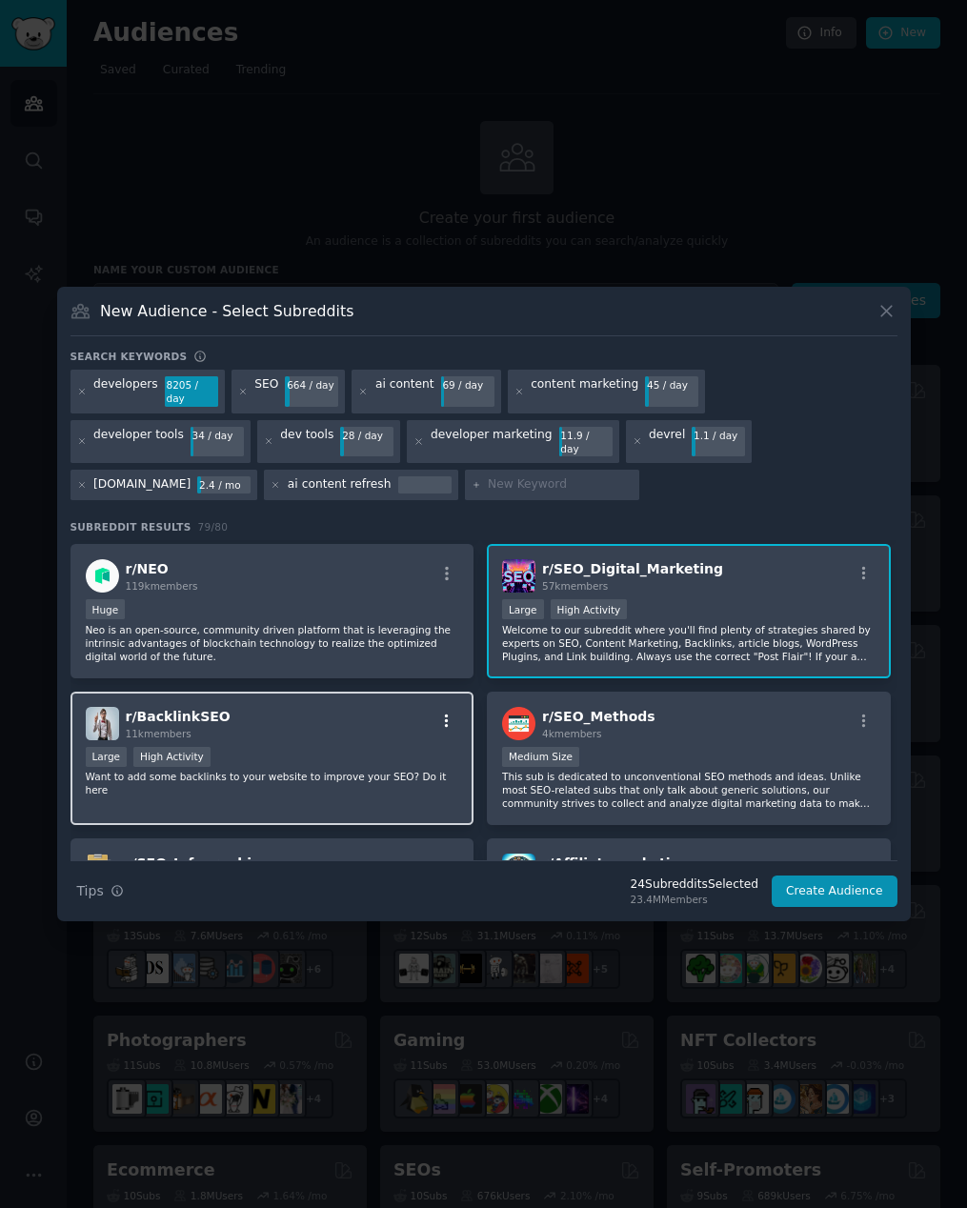
scroll to position [3840, 0]
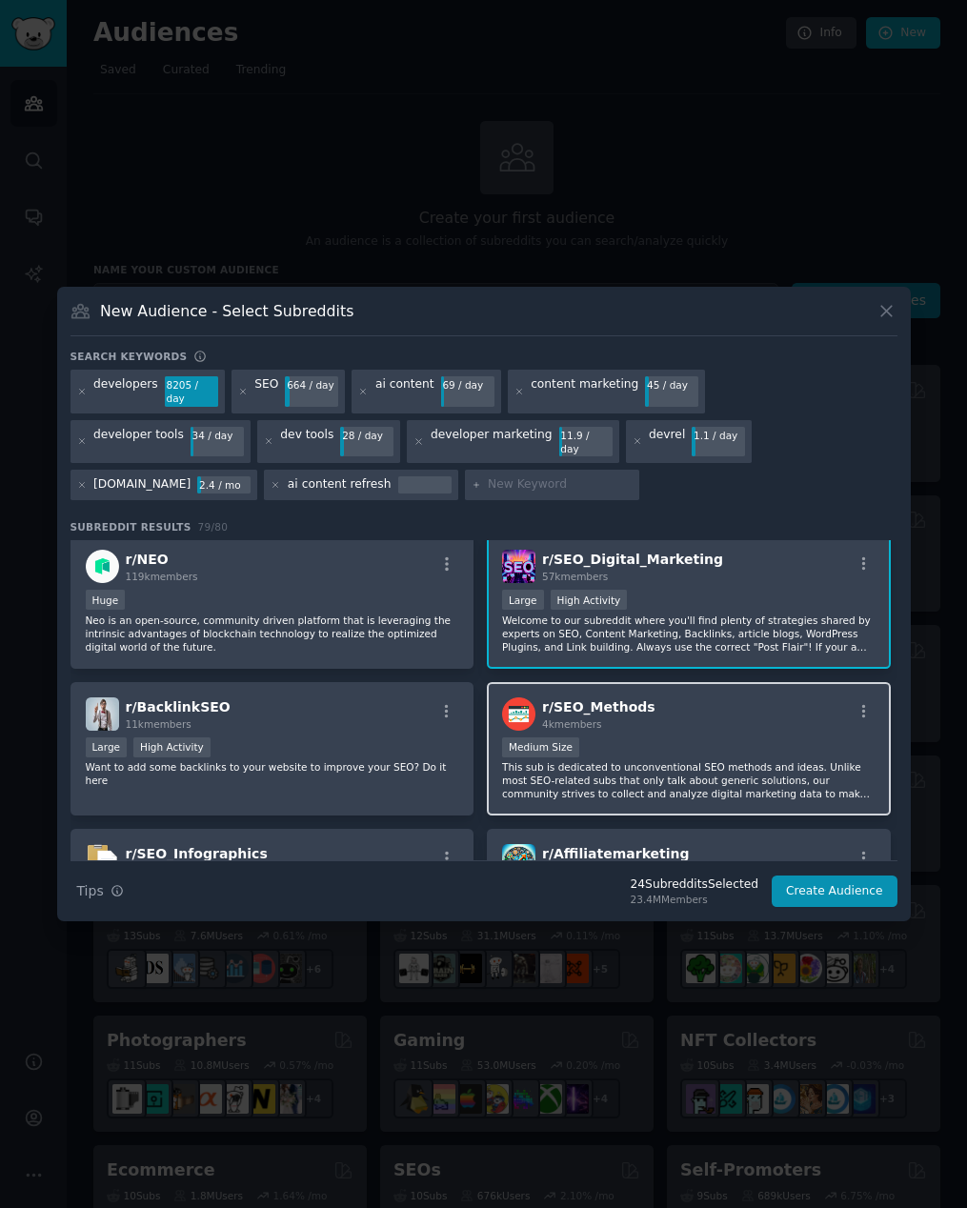
click at [675, 737] on div "Medium Size" at bounding box center [688, 749] width 373 height 24
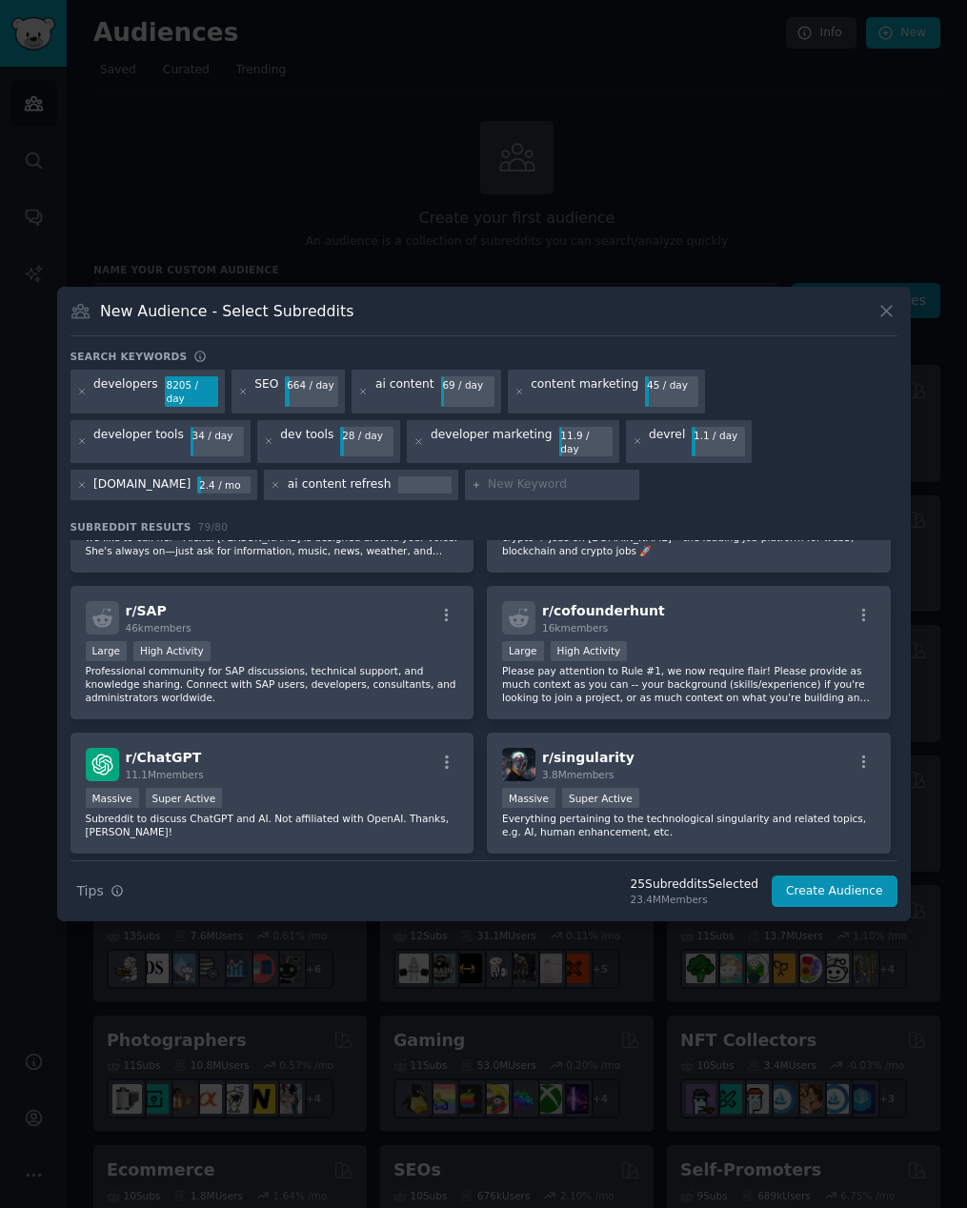
scroll to position [4531, 0]
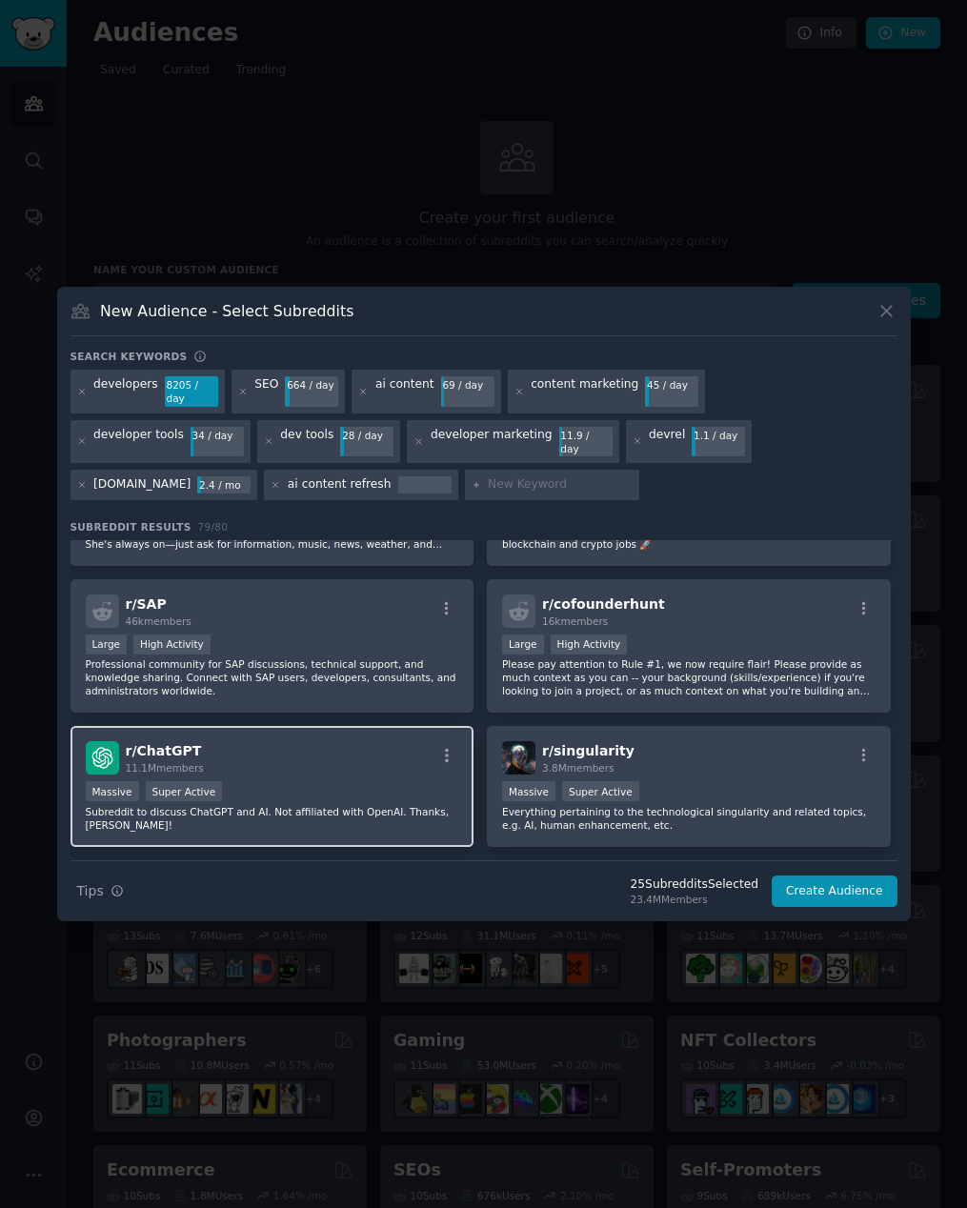
click at [263, 749] on div "r/ ChatGPT 11.1M members" at bounding box center [272, 757] width 373 height 33
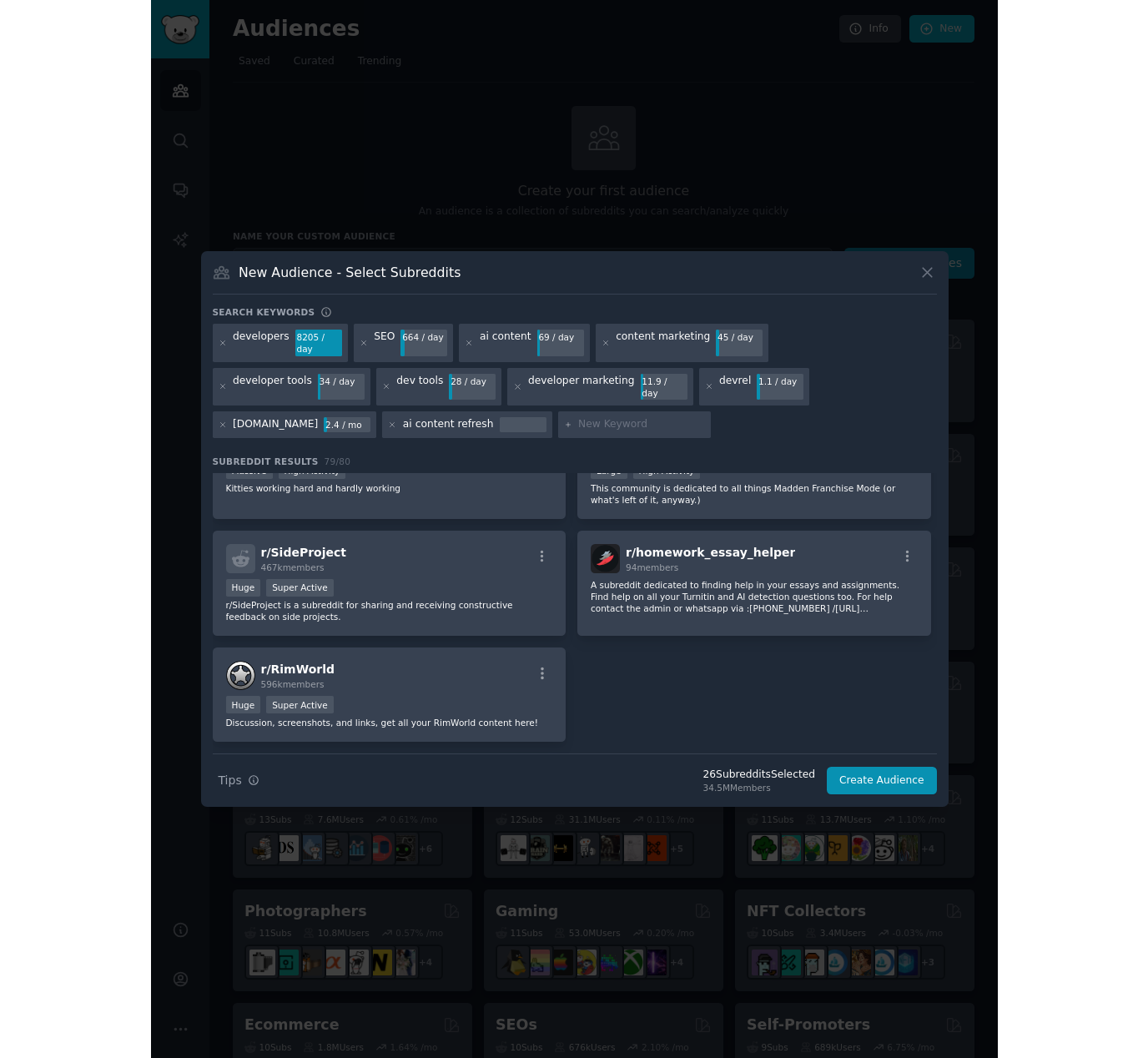
scroll to position [4691, 0]
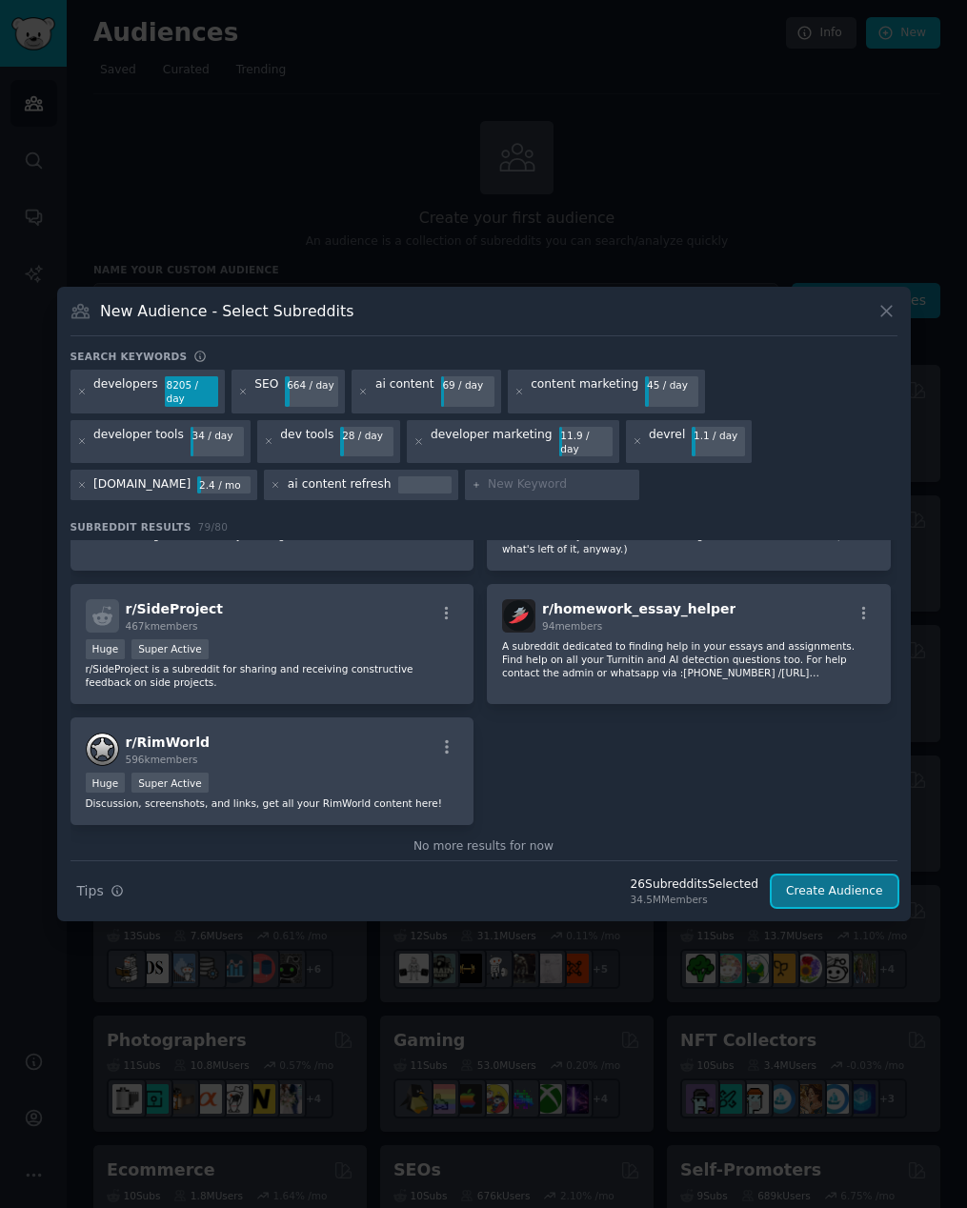
click at [850, 893] on button "Create Audience" at bounding box center [835, 892] width 126 height 32
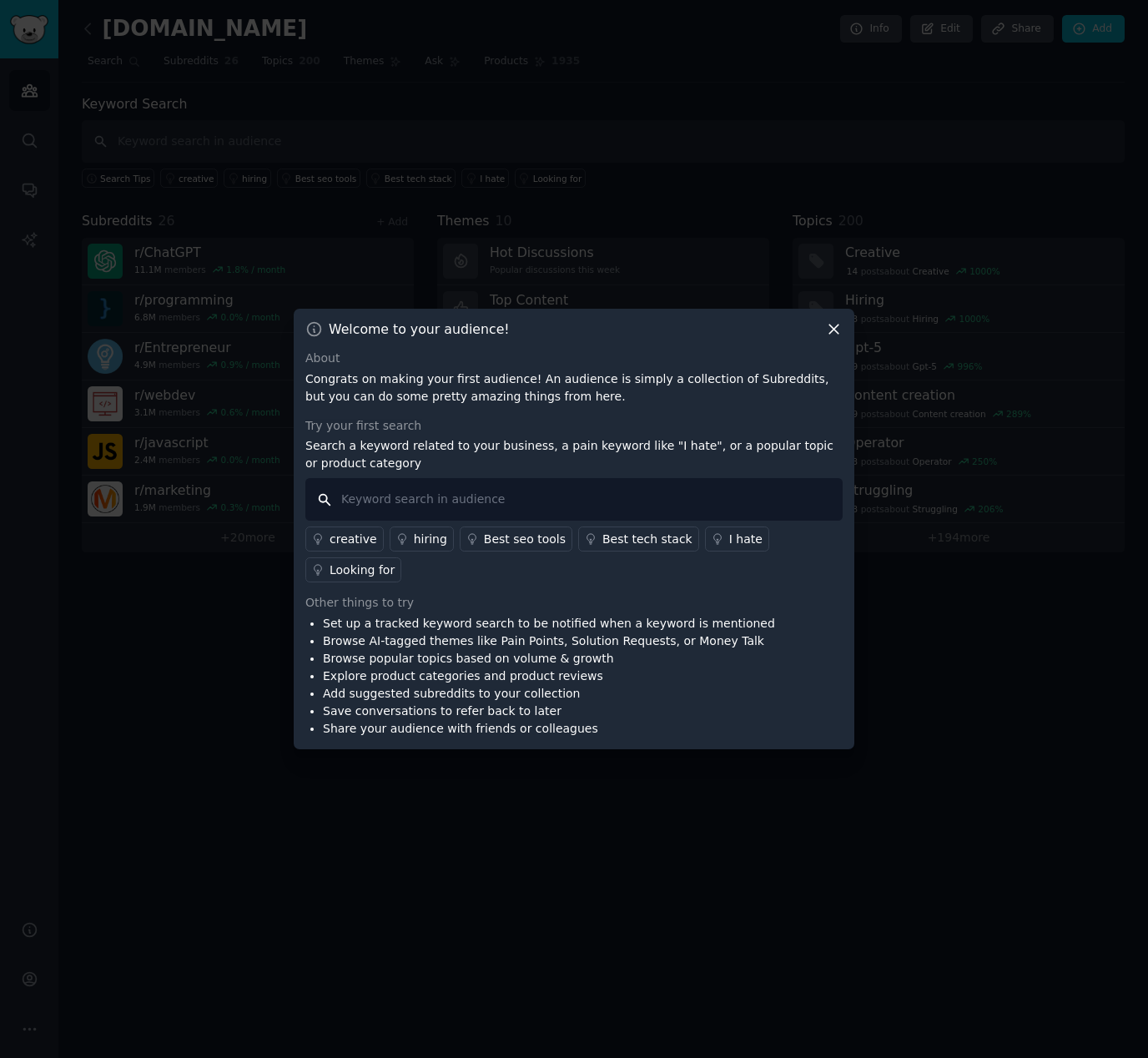
click at [405, 497] on input "text" at bounding box center [574, 499] width 538 height 43
type input "writing"
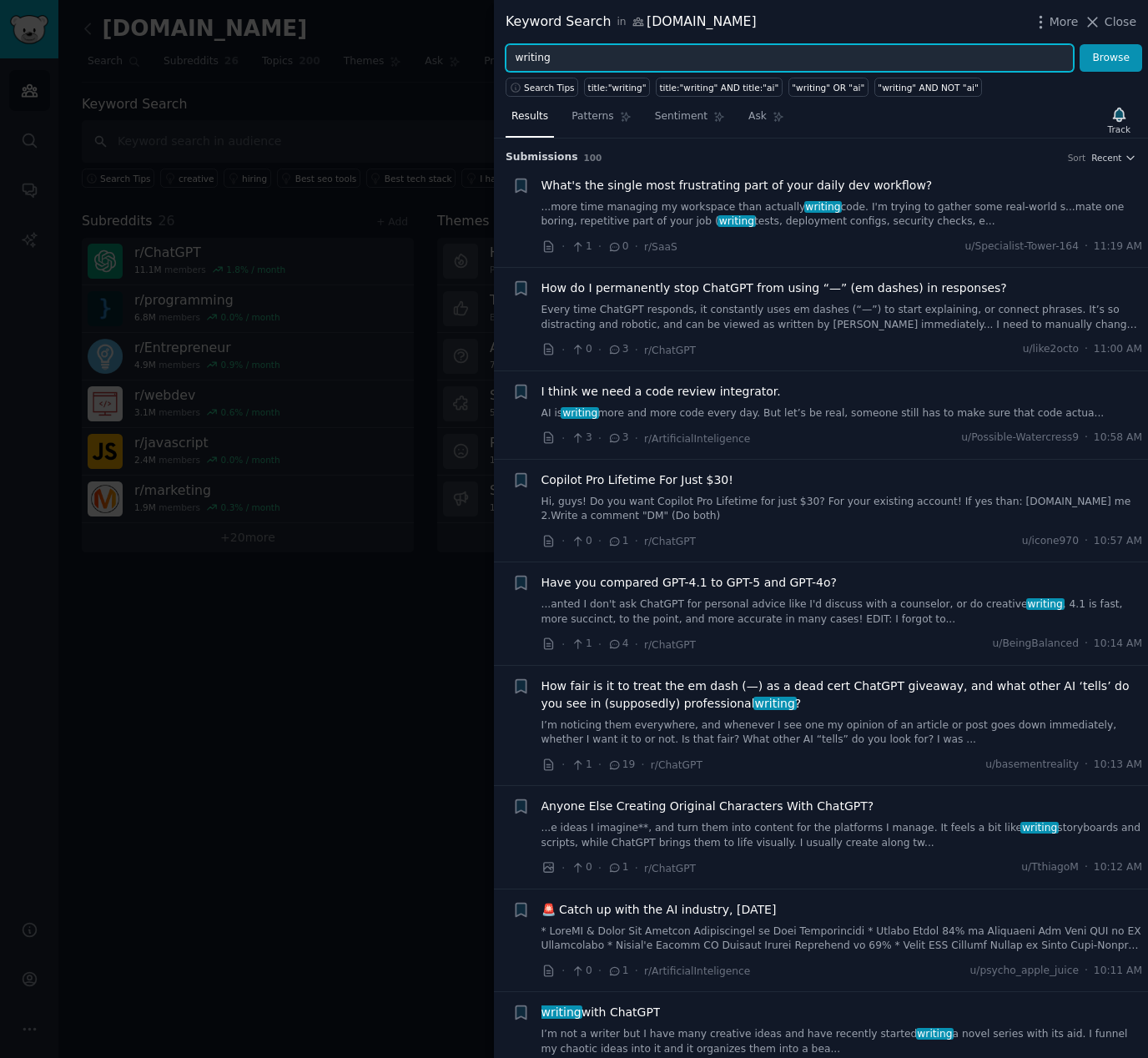
drag, startPoint x: 543, startPoint y: 53, endPoint x: 447, endPoint y: 55, distance: 96.0
click at [447, 55] on div "Keyword Search in [DOMAIN_NAME] More Close writing Browse Search Tips title:"wr…" at bounding box center [574, 529] width 1148 height 1058
type input "tutorials"
click at [1080, 44] on button "Browse" at bounding box center [1110, 58] width 62 height 28
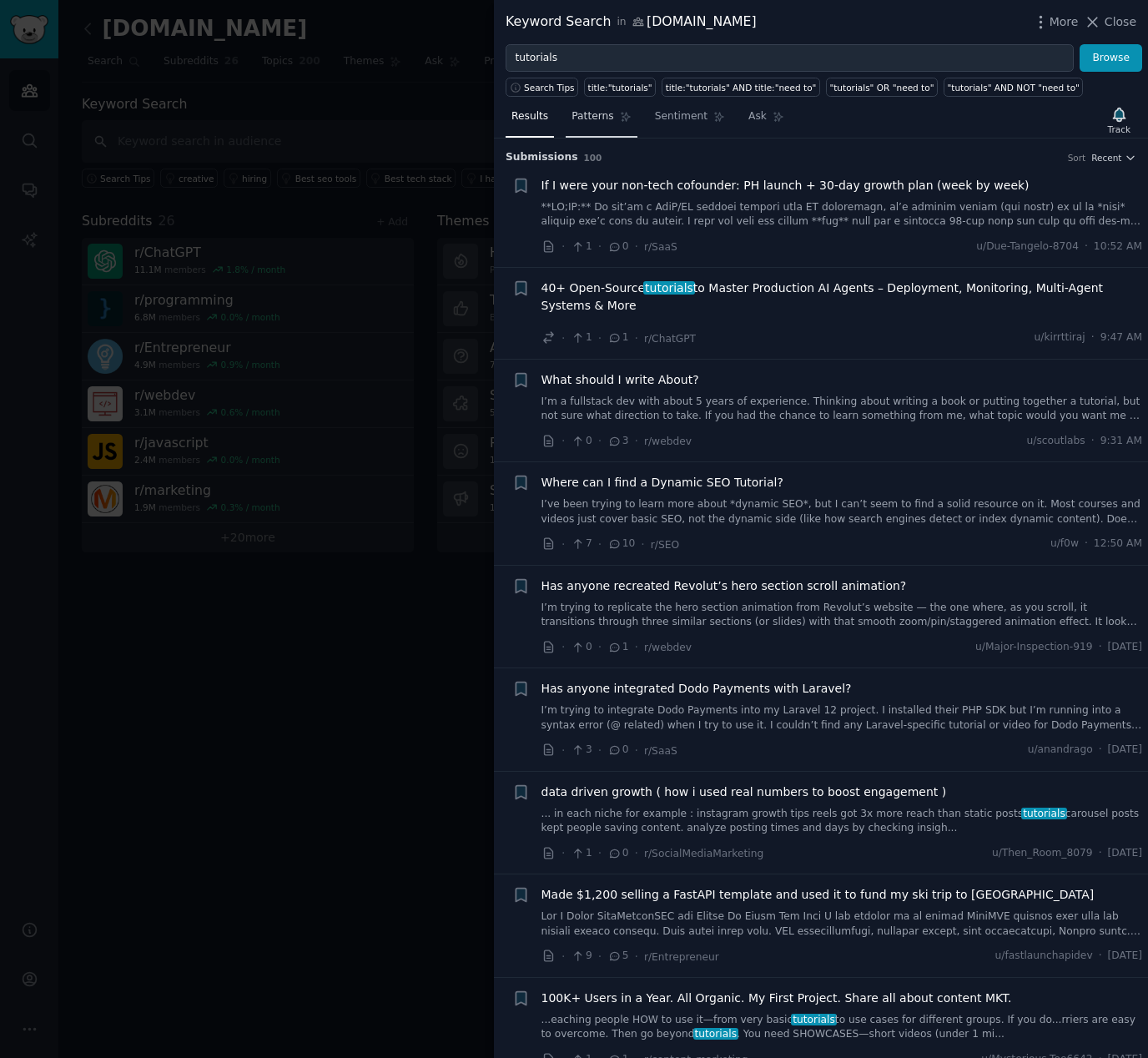
click at [602, 115] on span "Patterns" at bounding box center [593, 116] width 42 height 15
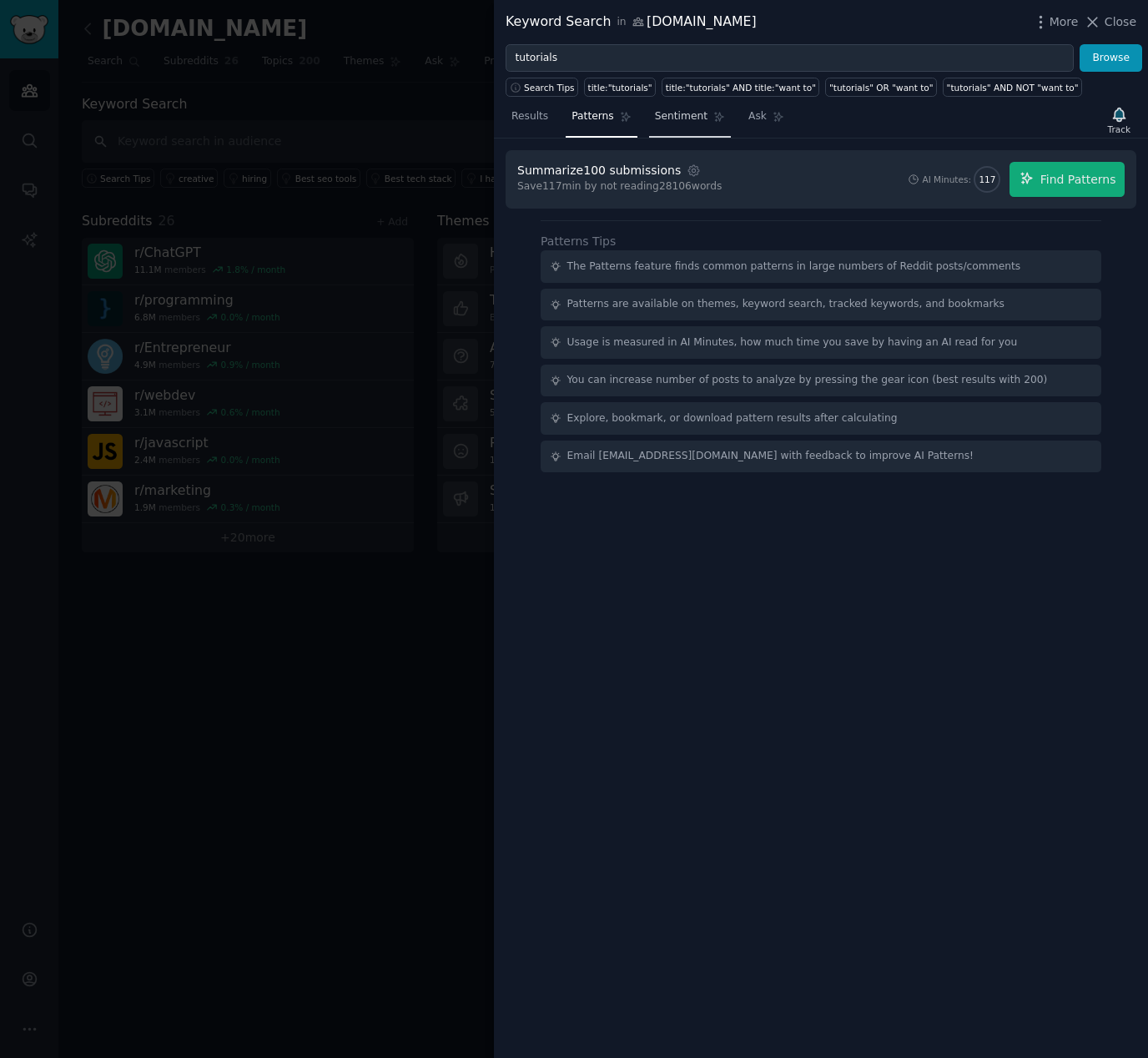
click at [678, 112] on span "Sentiment" at bounding box center [681, 116] width 53 height 15
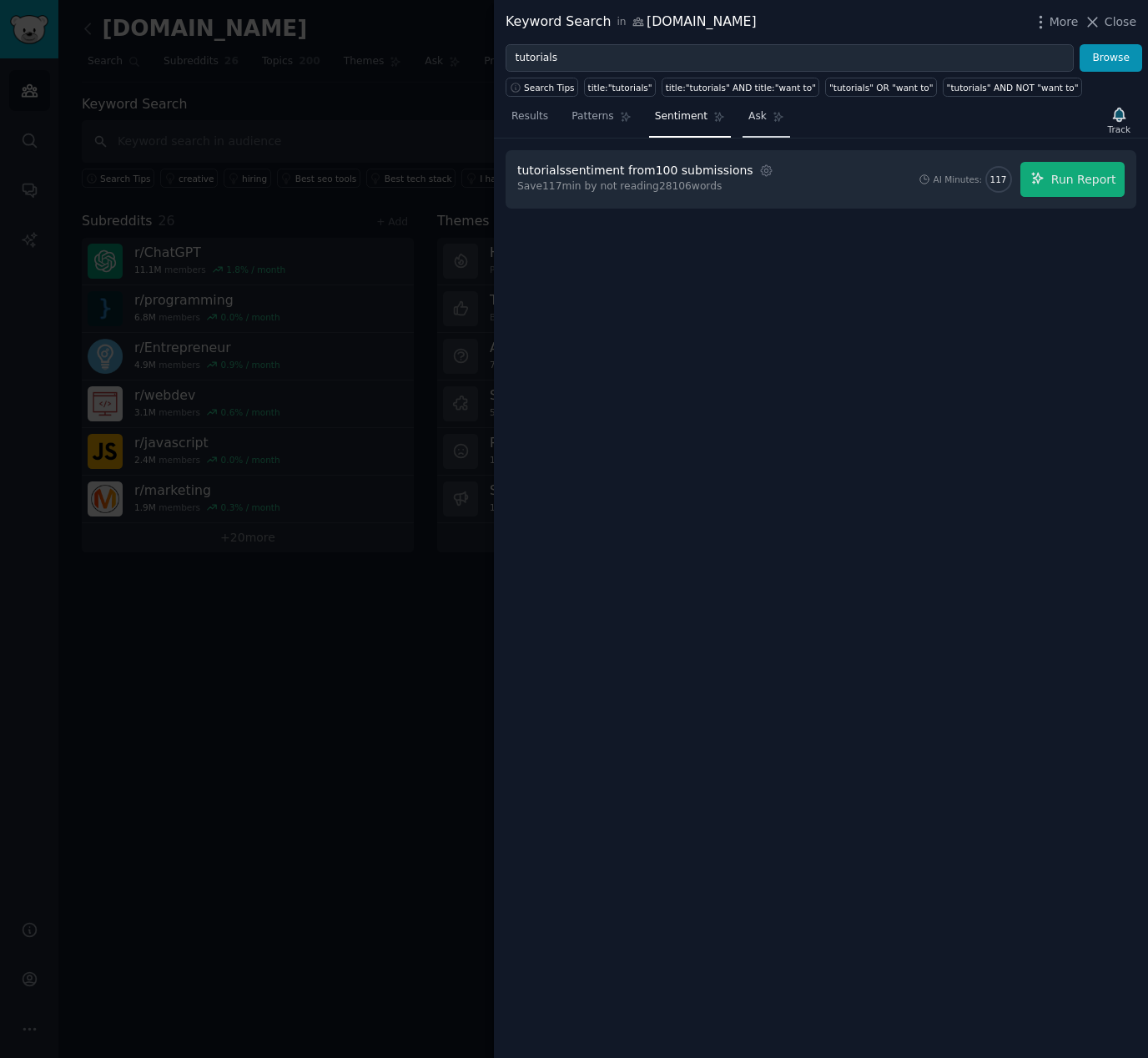
click at [761, 123] on span "Ask" at bounding box center [757, 116] width 18 height 15
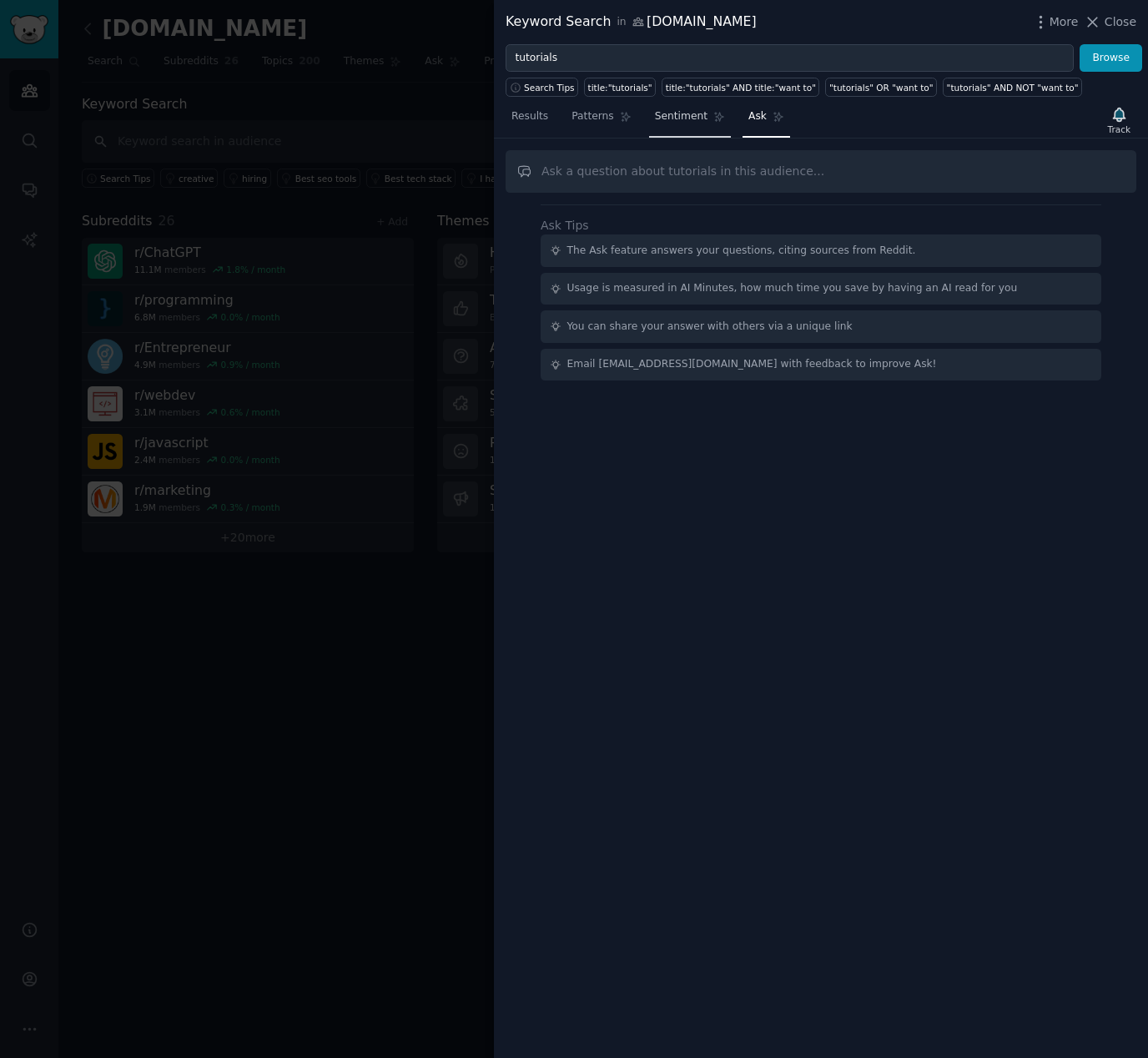
click at [677, 114] on span "Sentiment" at bounding box center [681, 116] width 53 height 15
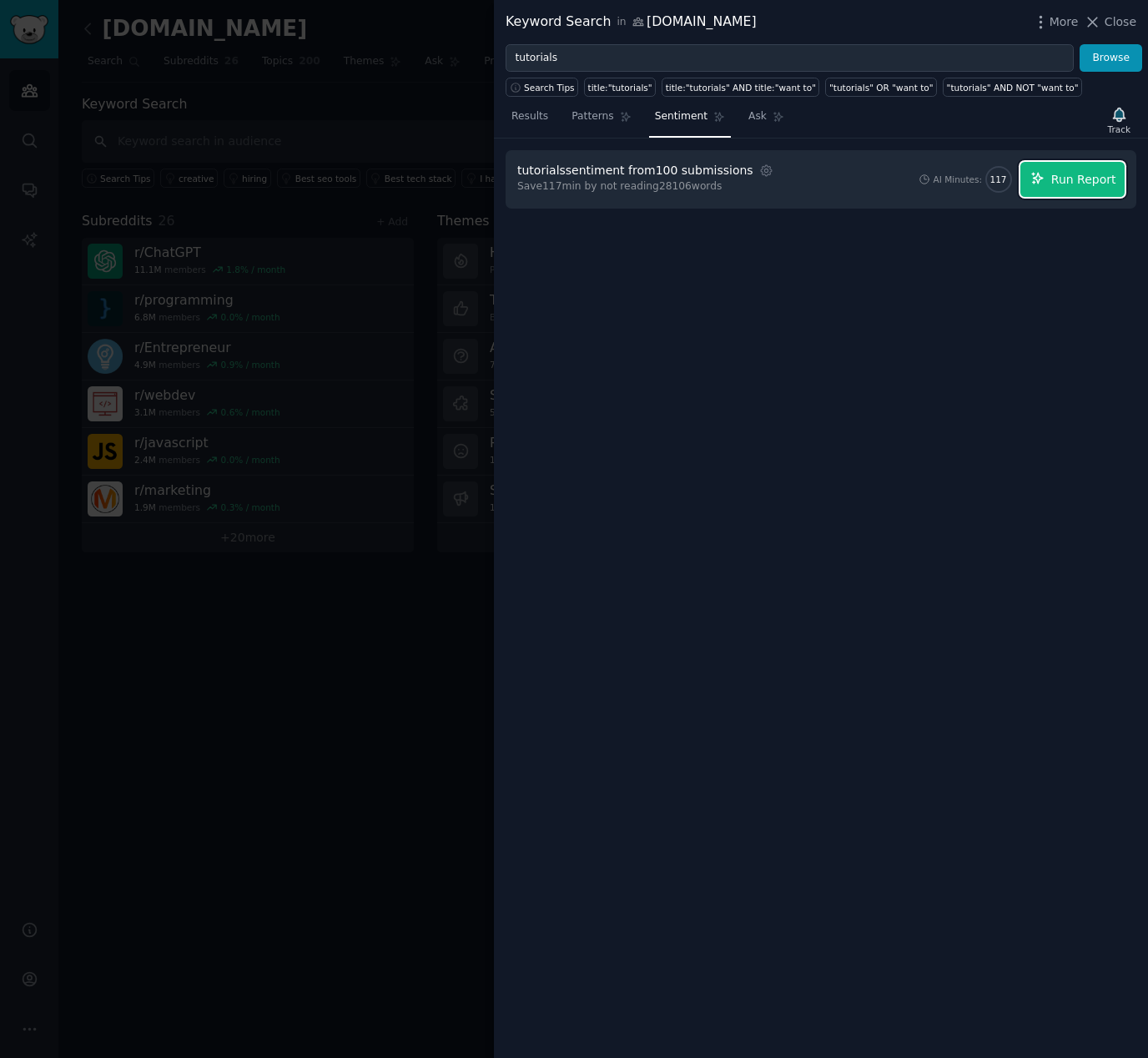
click at [1064, 173] on span "Run Report" at bounding box center [1083, 180] width 65 height 18
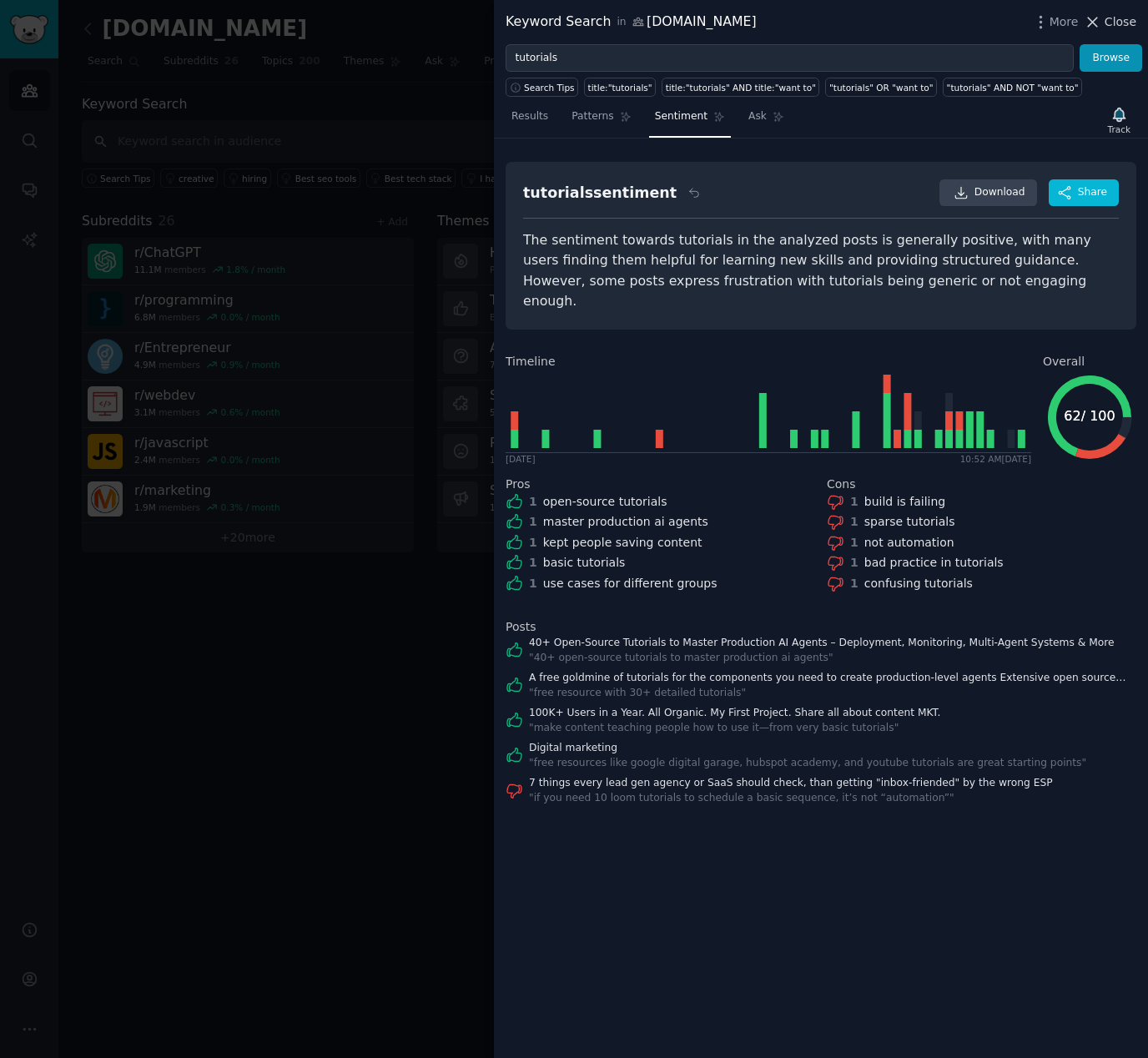
click at [1095, 23] on icon at bounding box center [1093, 22] width 9 height 9
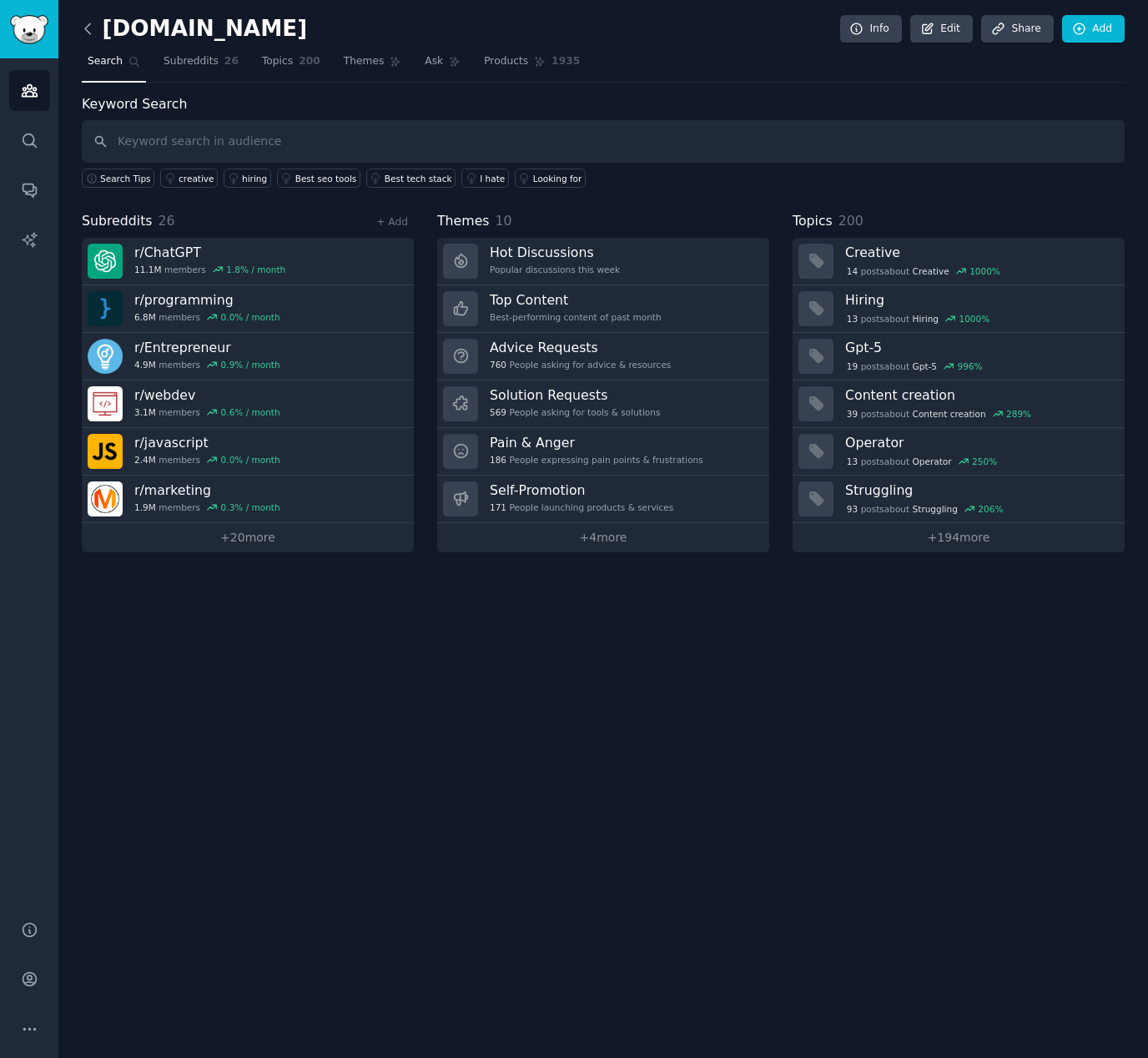
click at [88, 26] on icon at bounding box center [88, 29] width 18 height 18
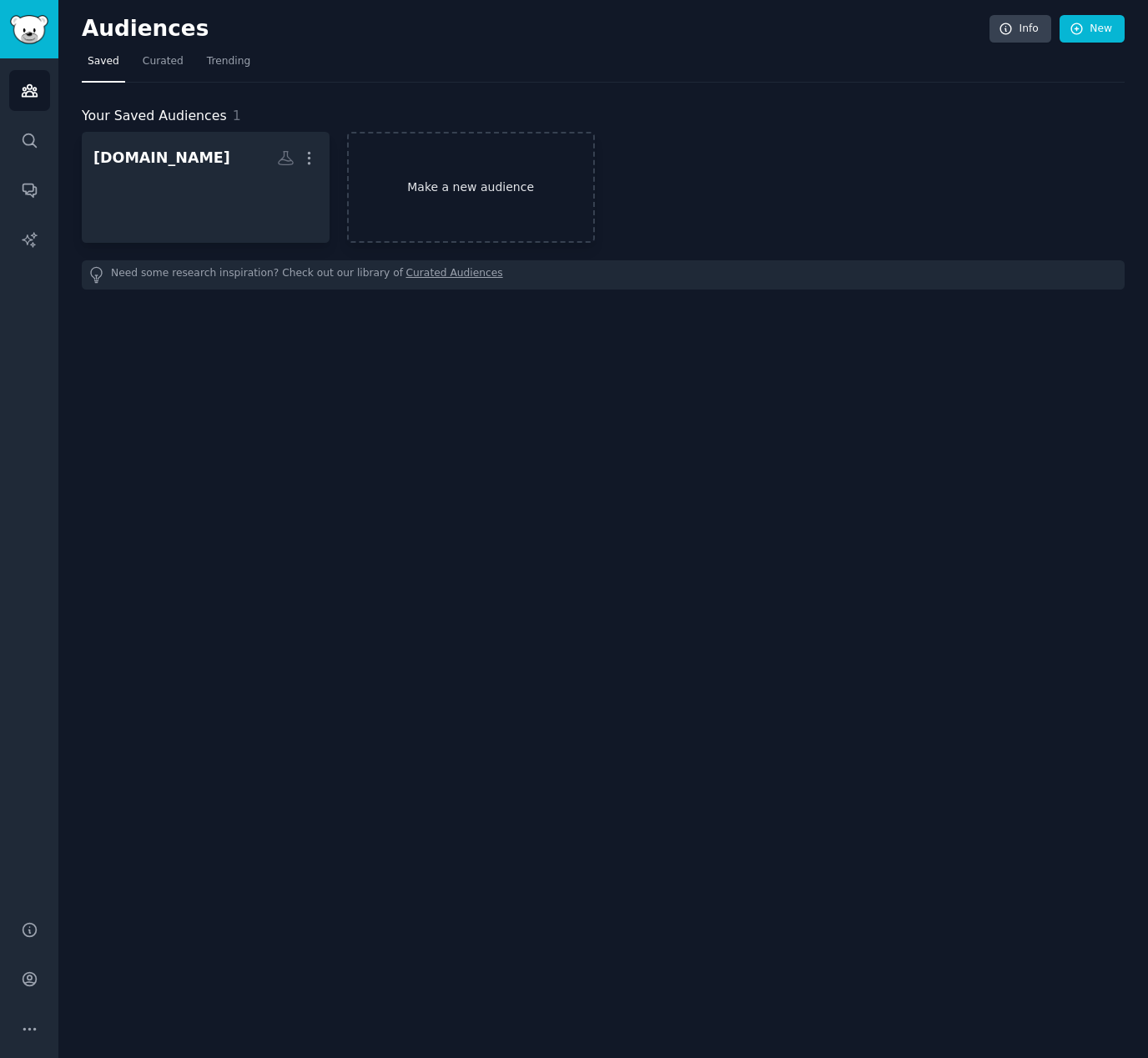
click at [475, 200] on link "Make a new audience" at bounding box center [470, 187] width 248 height 111
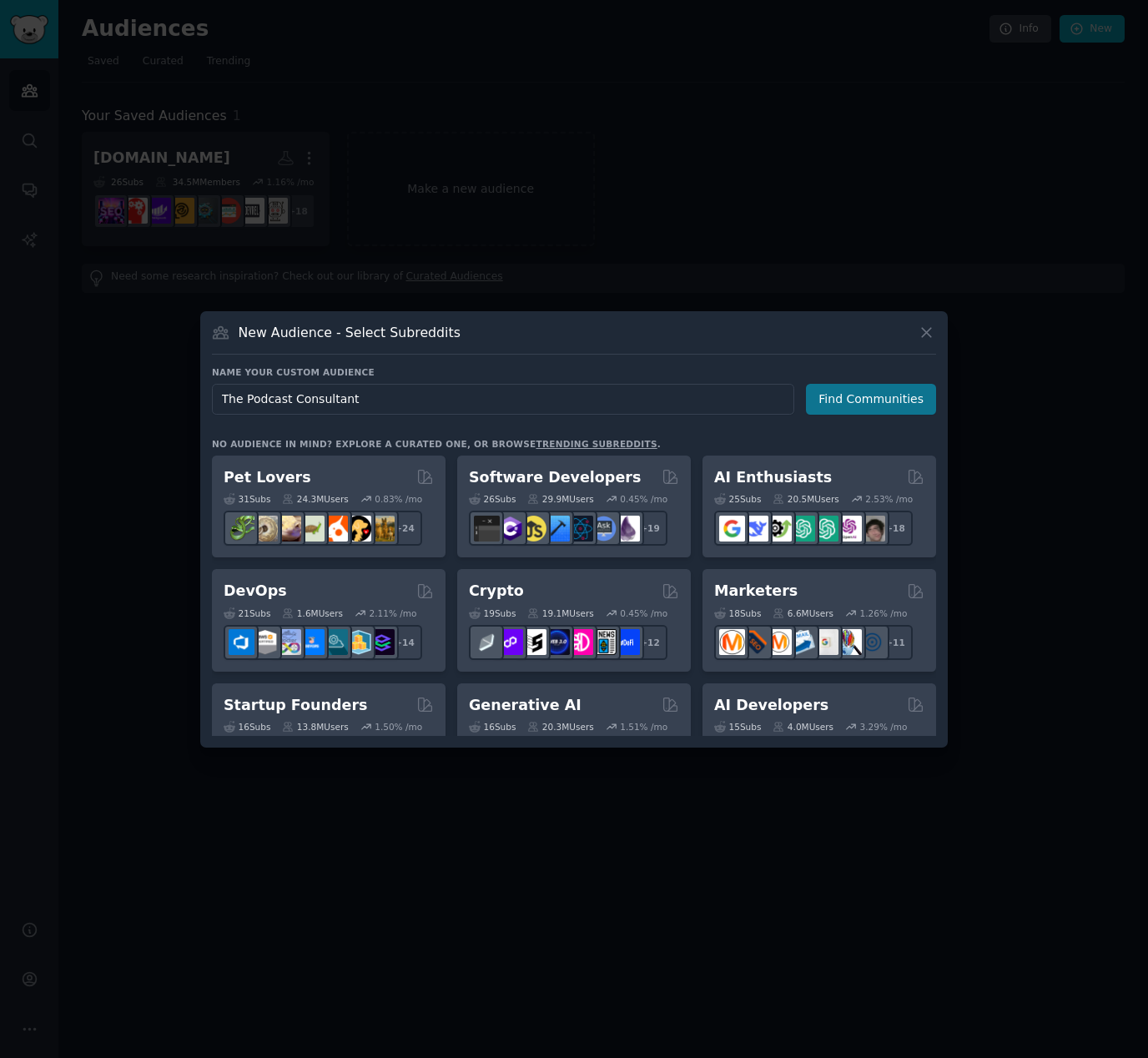
type input "The Podcast Consultant"
click at [884, 387] on button "Find Communities" at bounding box center [870, 399] width 130 height 31
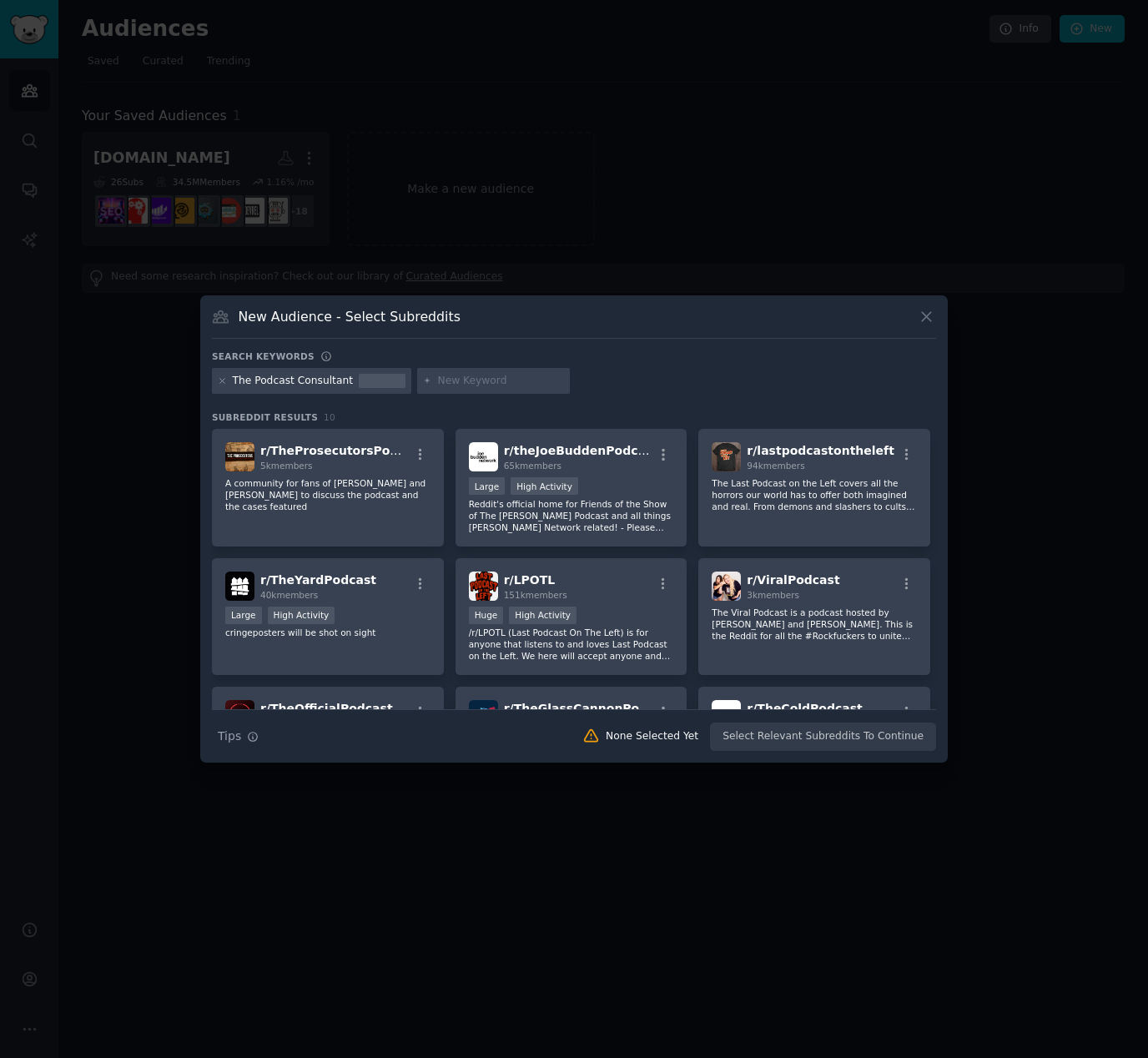
click at [466, 376] on input "text" at bounding box center [500, 381] width 127 height 15
type input "Podcasting"
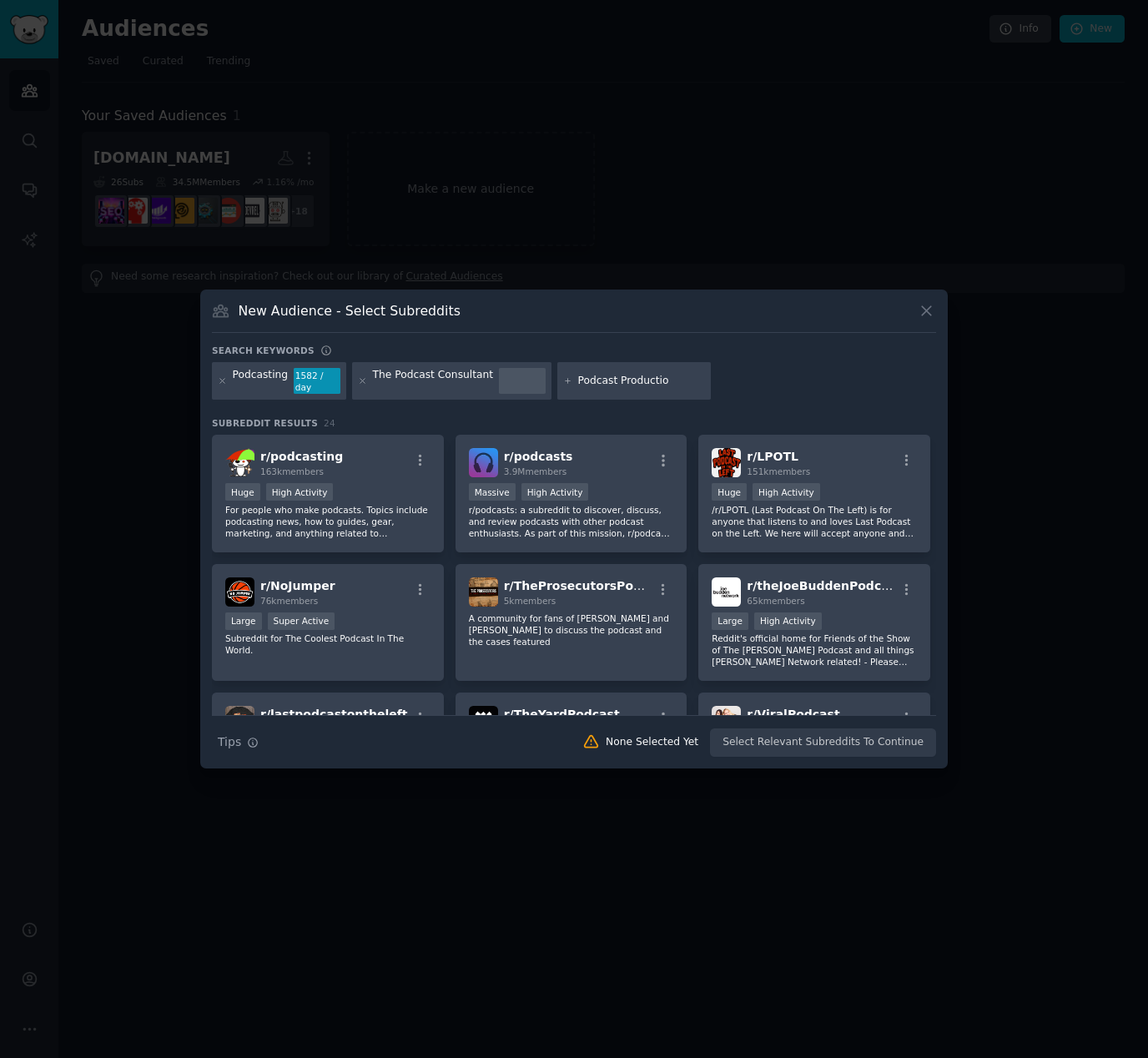
type input "Podcast Production"
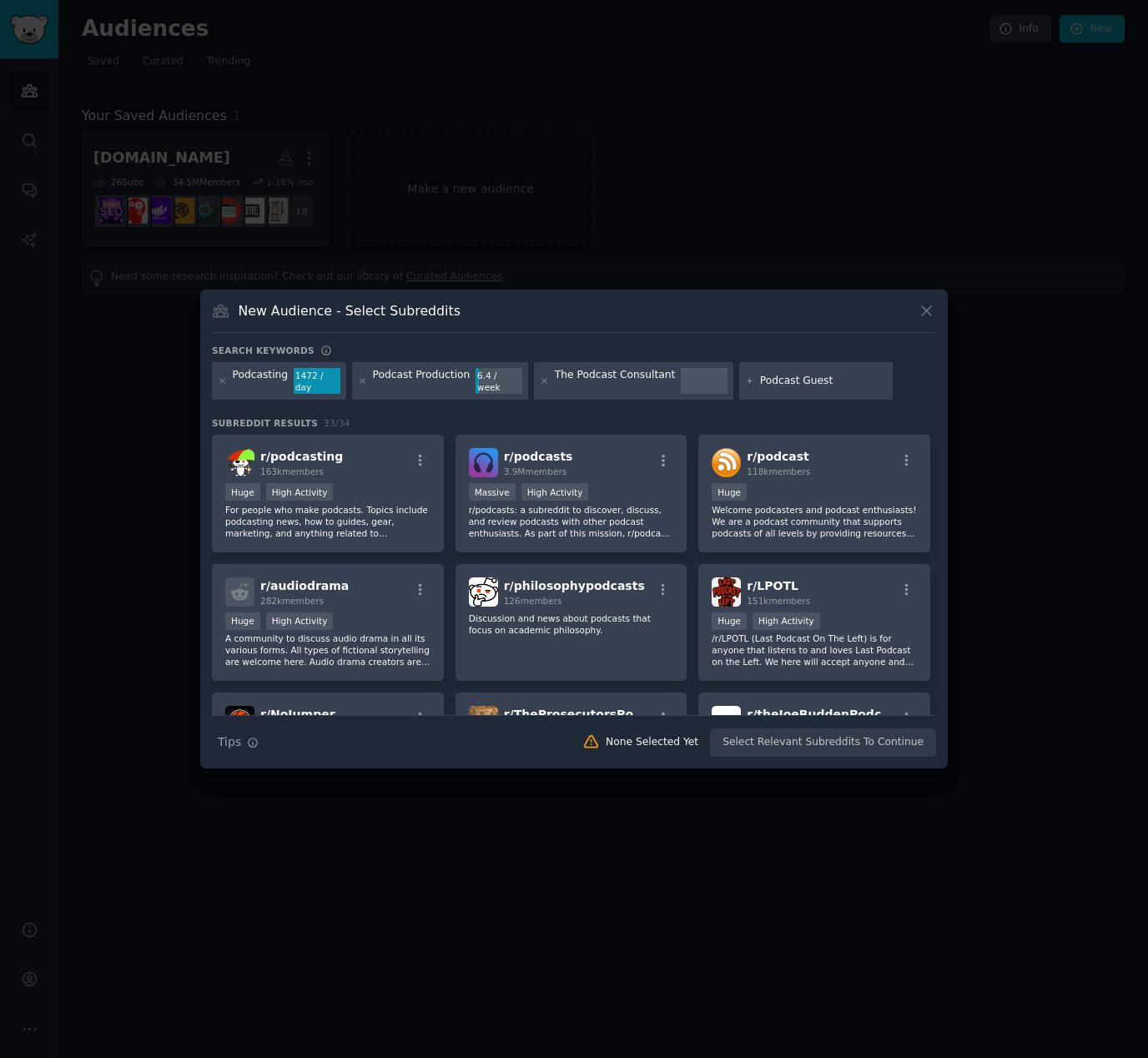
type input "Podcast Guests"
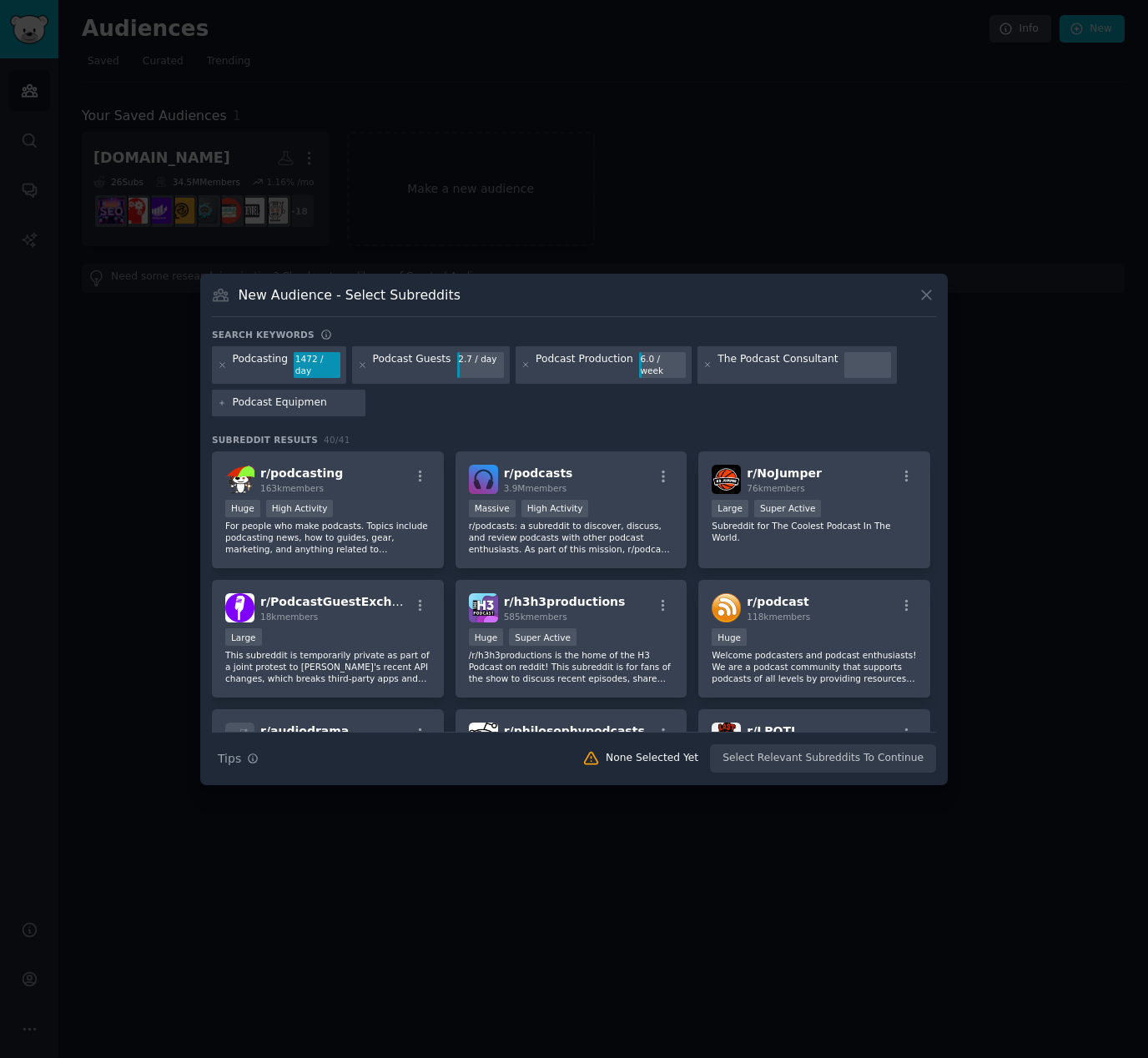
type input "Podcast Equipment"
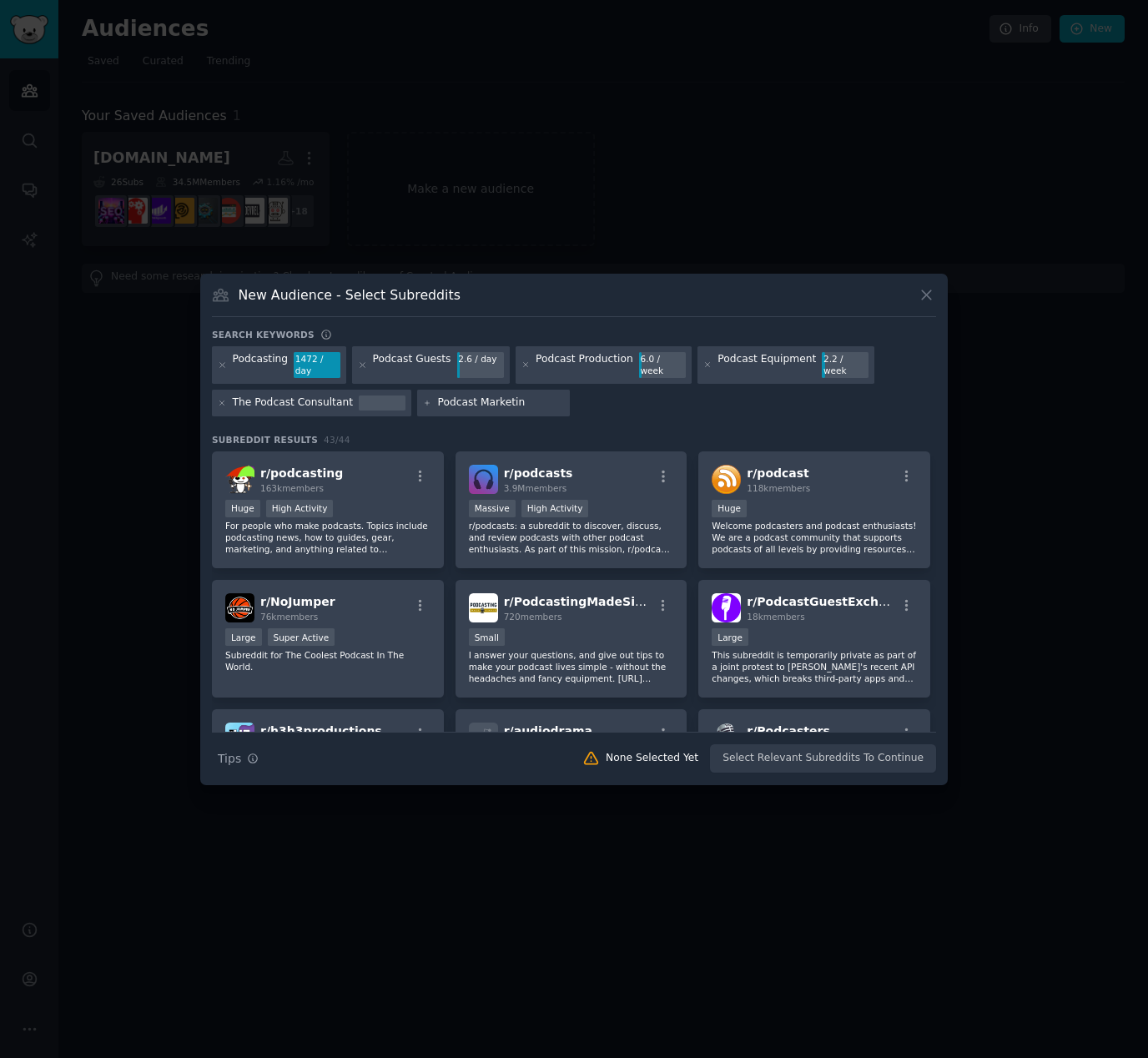
type input "Podcast Marketing"
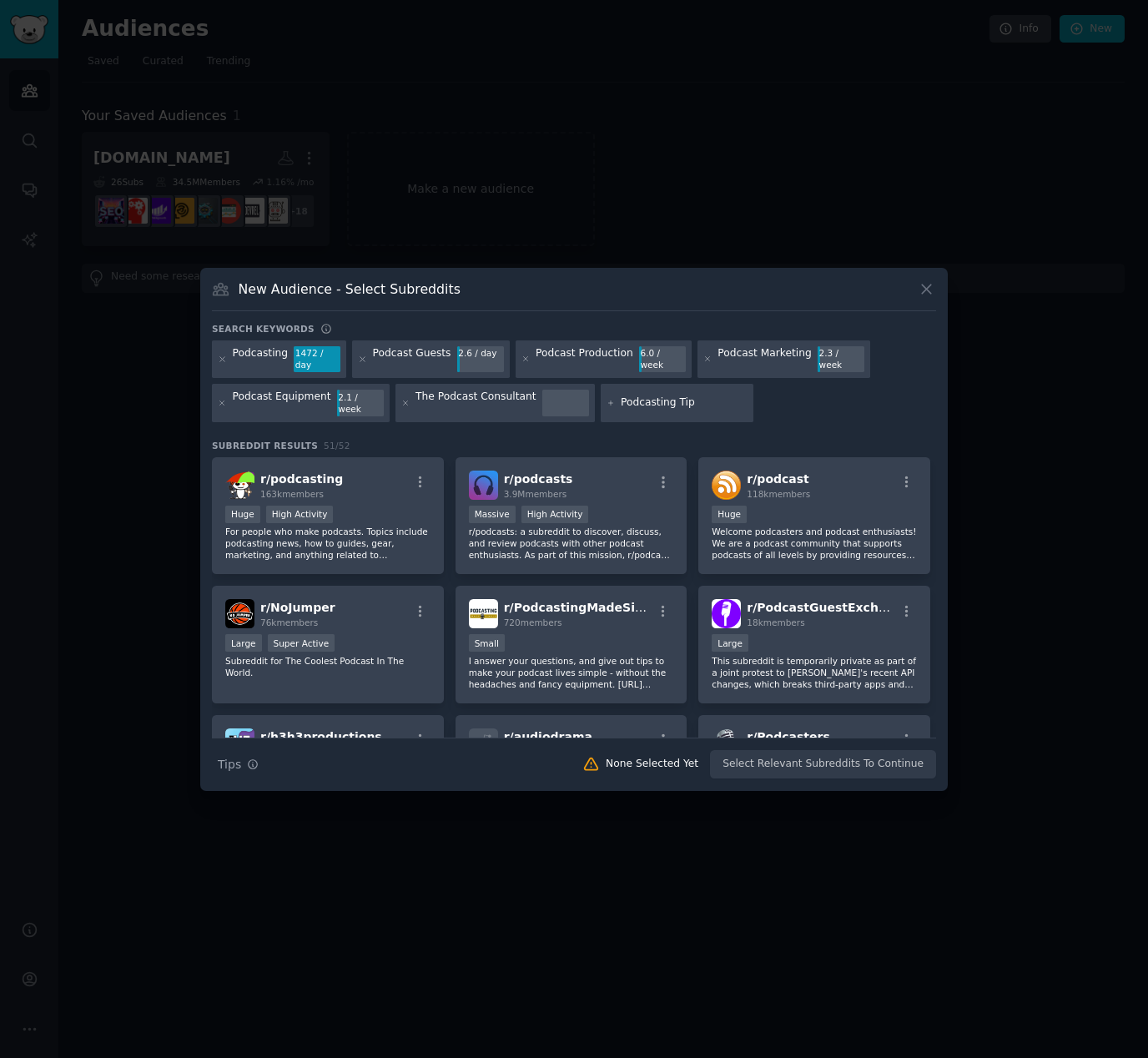
type input "Podcasting Tips"
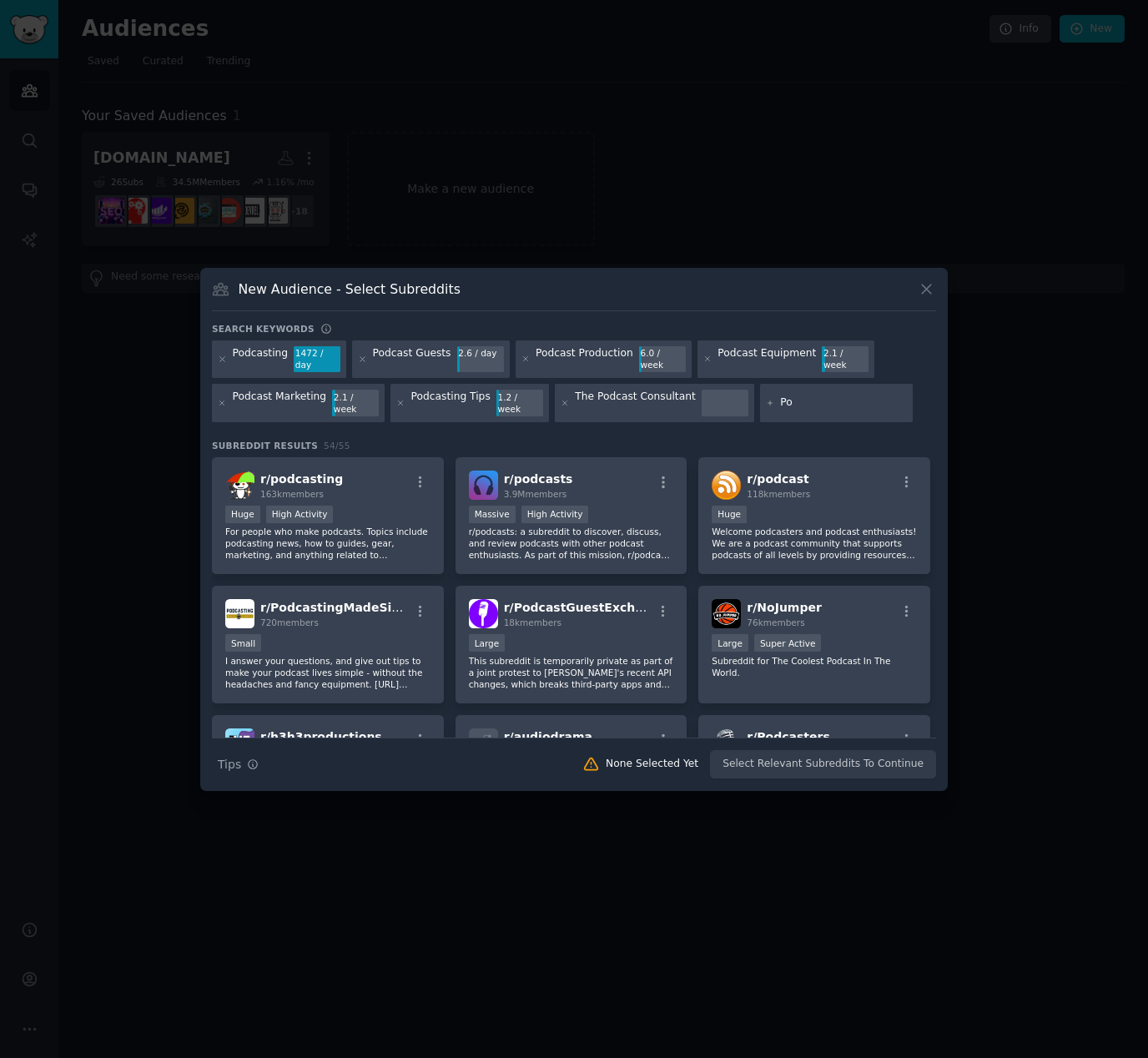
type input "P"
click at [620, 490] on div "r/ podcasts 3.9M members Massive High Activity r/podcasts: a subreddit to disco…" at bounding box center [571, 516] width 232 height 117
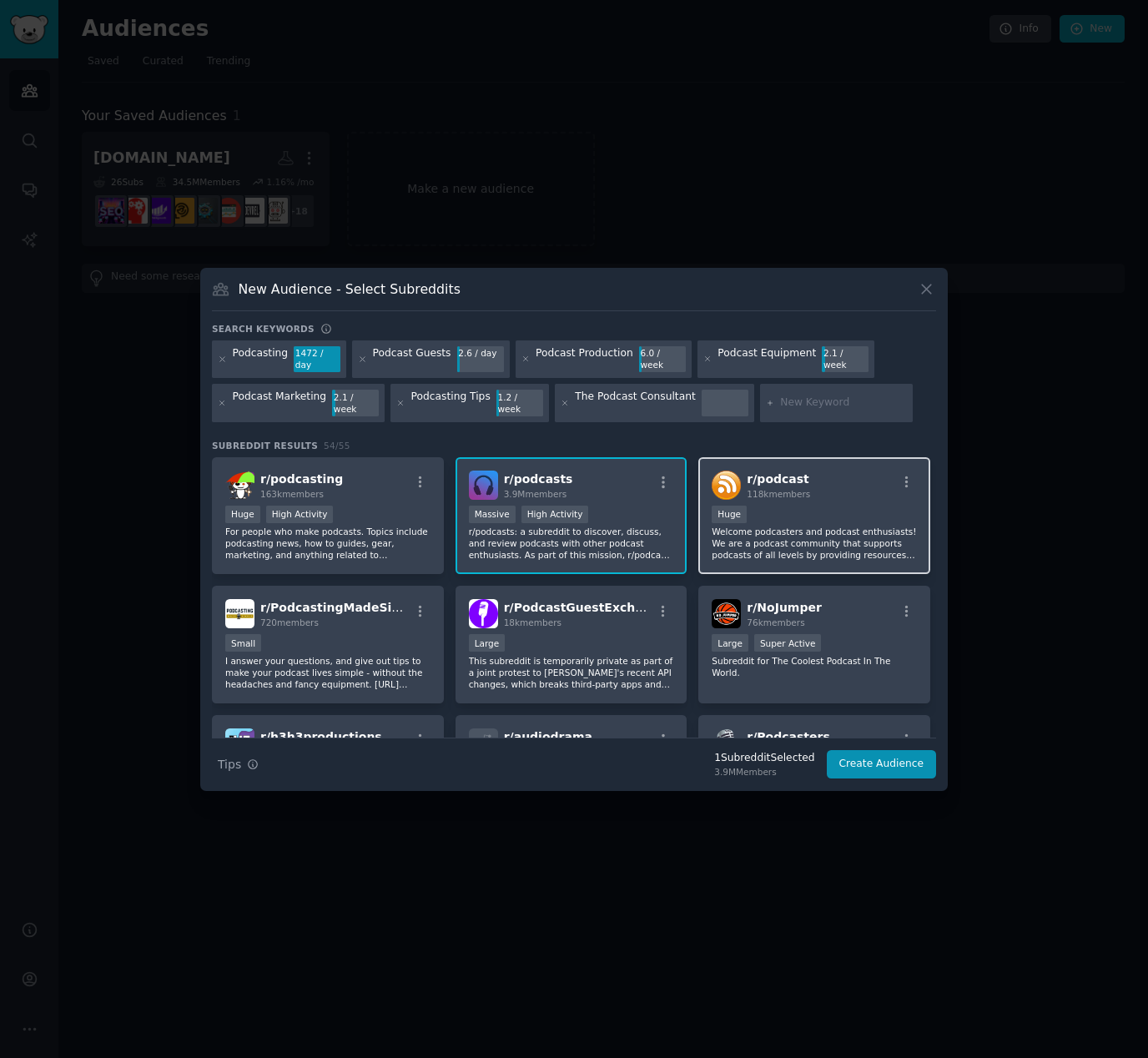
click at [797, 505] on div "100,000 - 1,000,000 members Huge" at bounding box center [814, 516] width 205 height 21
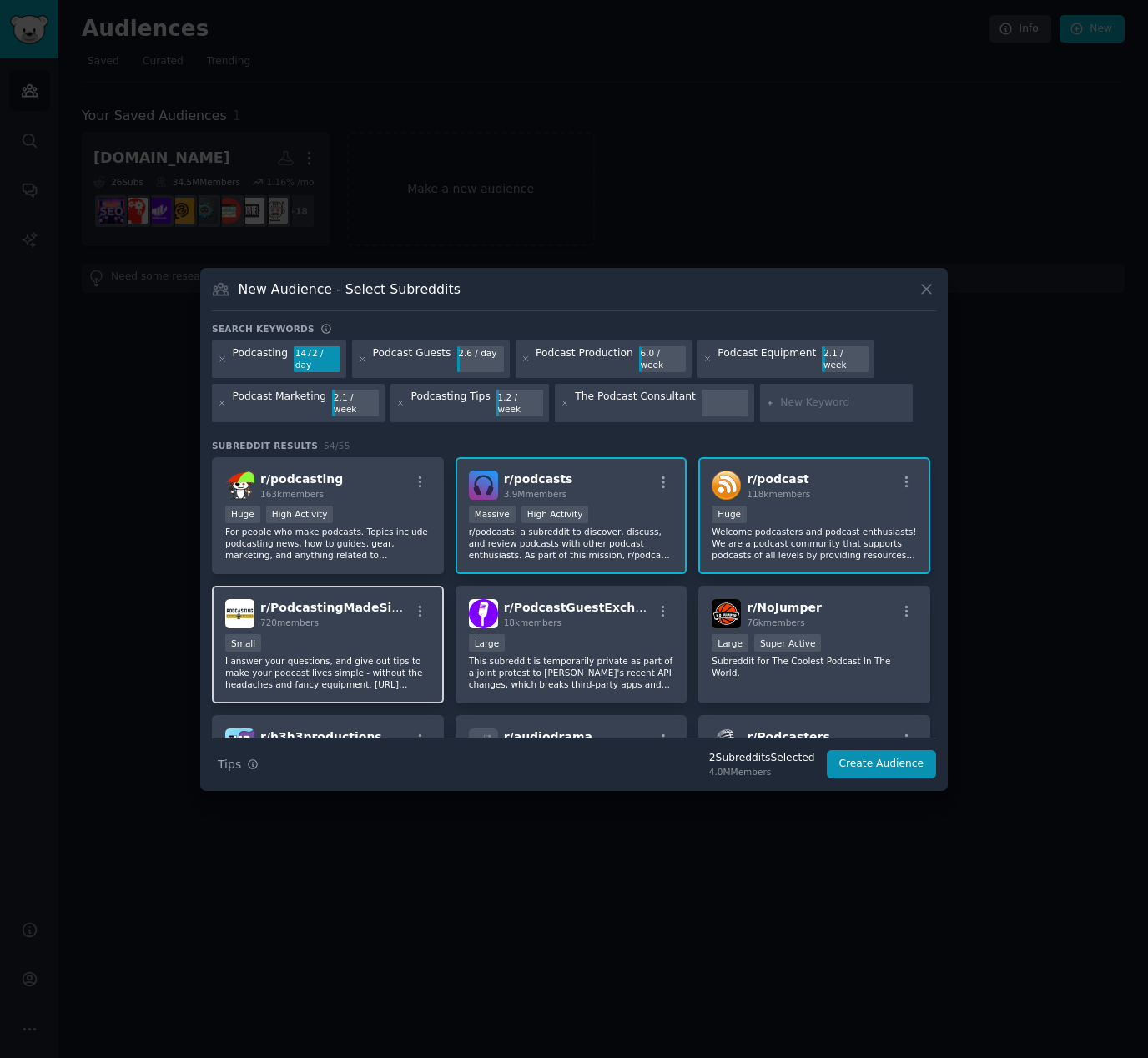
click at [365, 617] on div "720 members" at bounding box center [335, 622] width 150 height 11
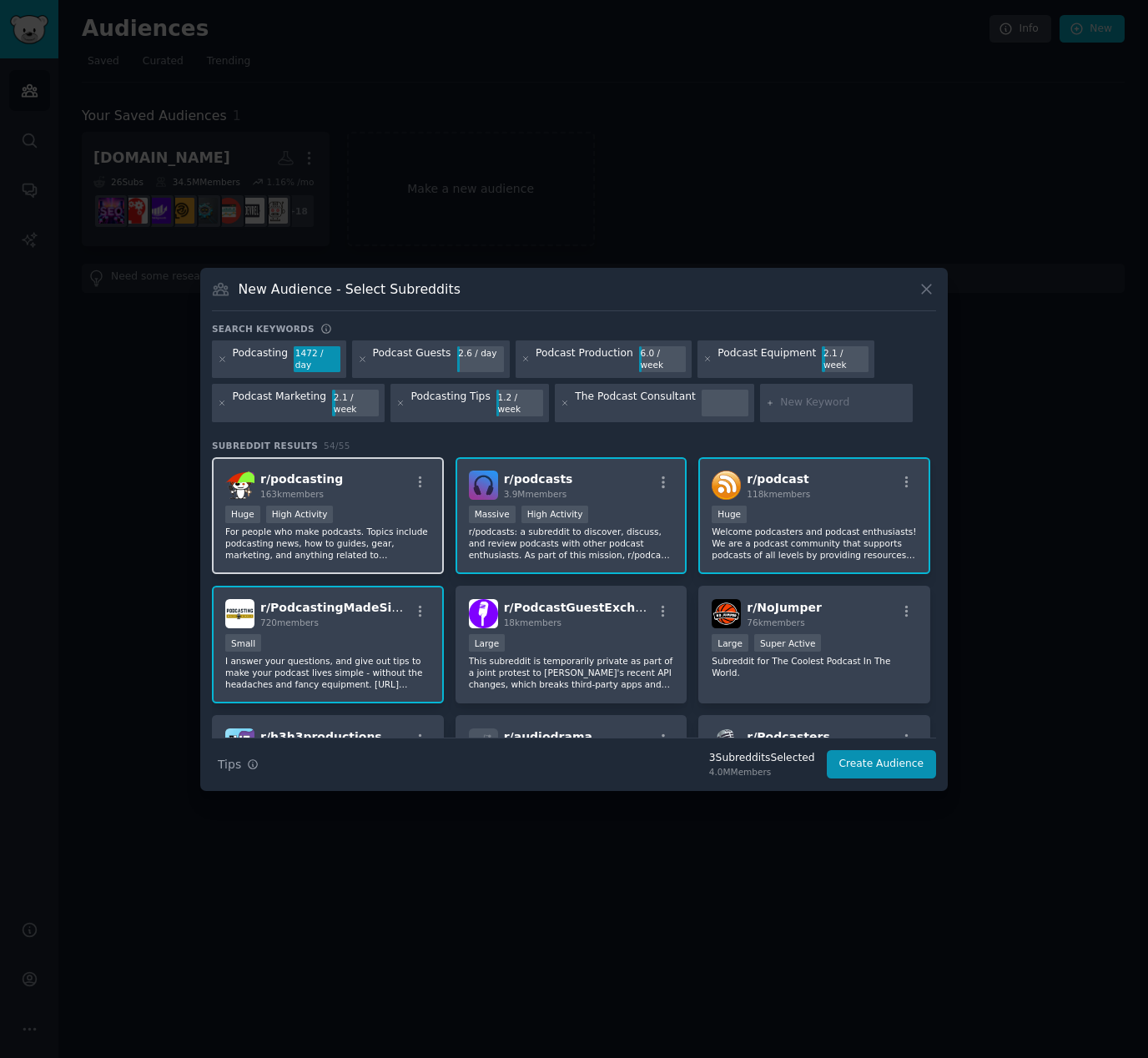
click at [333, 505] on div "Huge High Activity" at bounding box center [327, 516] width 205 height 21
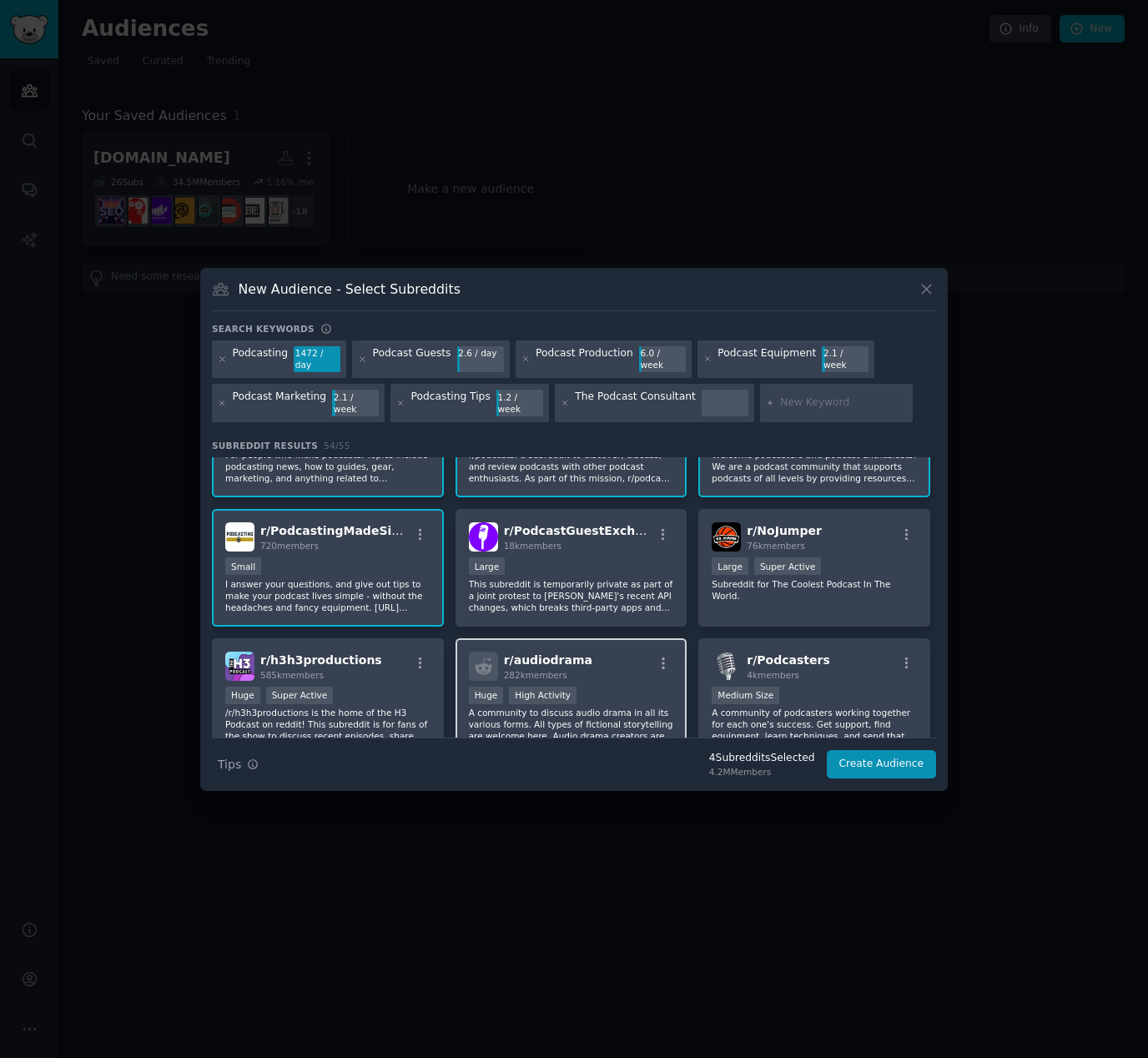
scroll to position [92, 0]
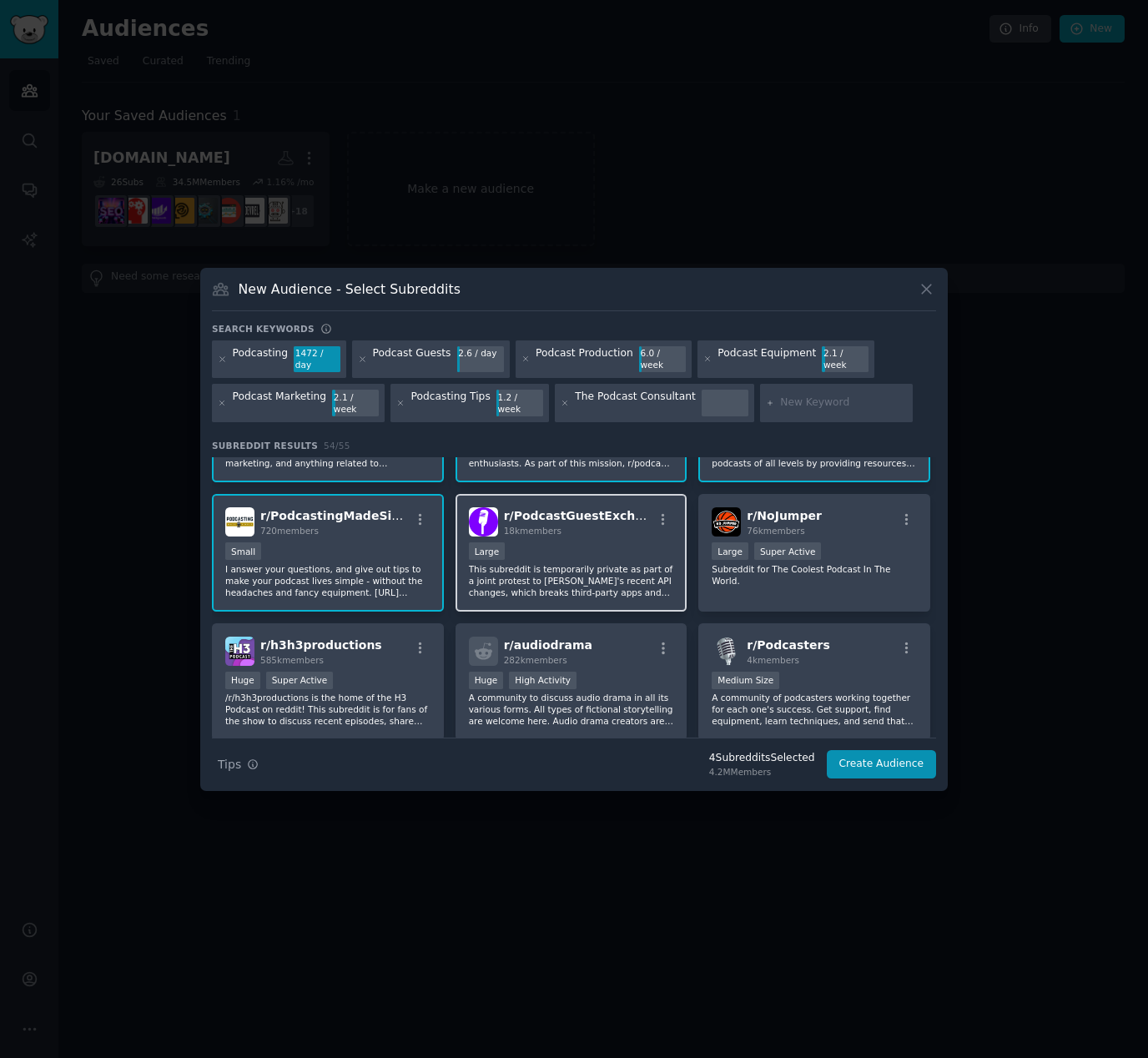
click at [556, 550] on div "Large" at bounding box center [571, 553] width 205 height 21
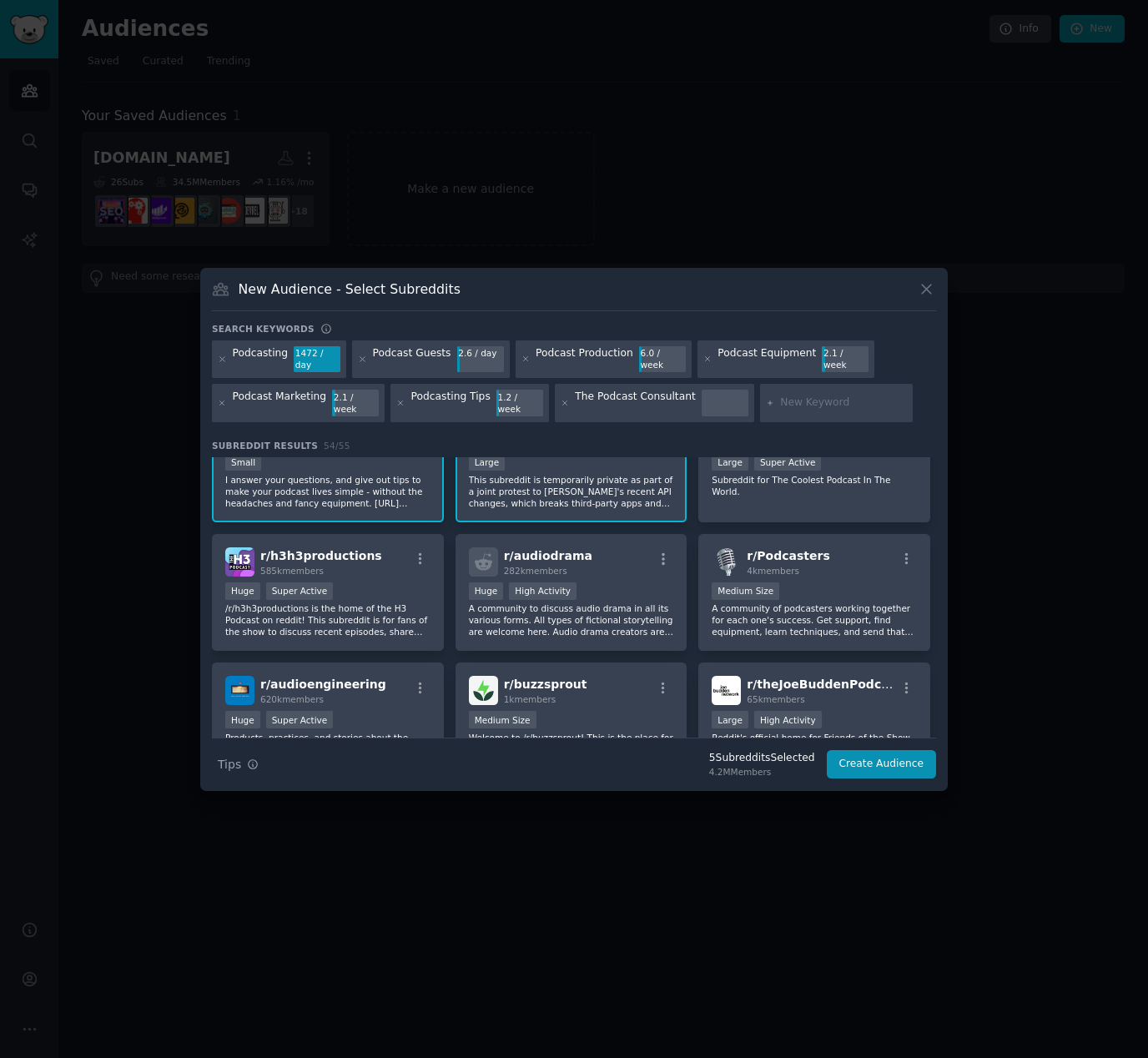
scroll to position [185, 0]
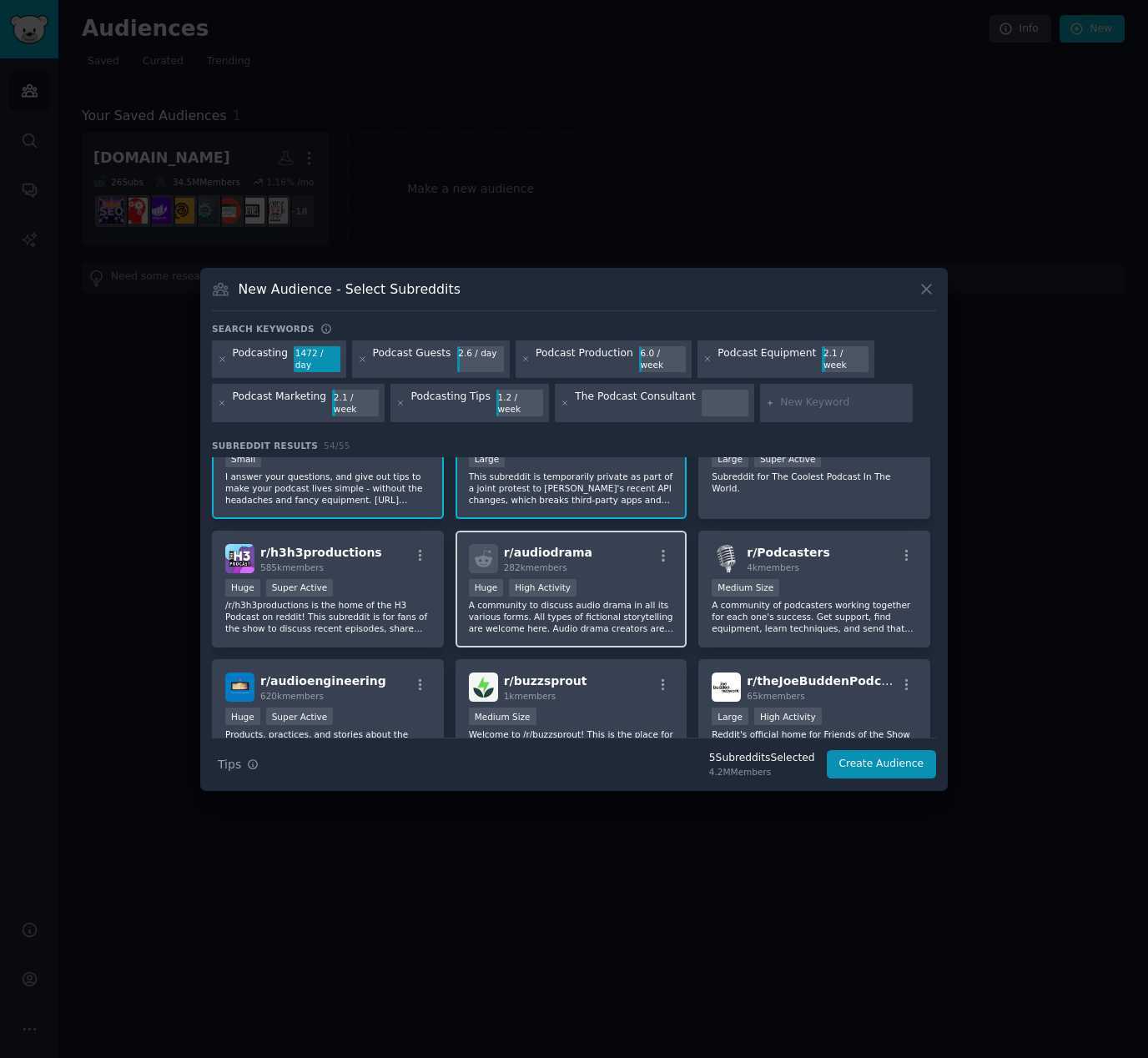
click at [618, 544] on div "r/ audiodrama 282k members" at bounding box center [571, 558] width 205 height 29
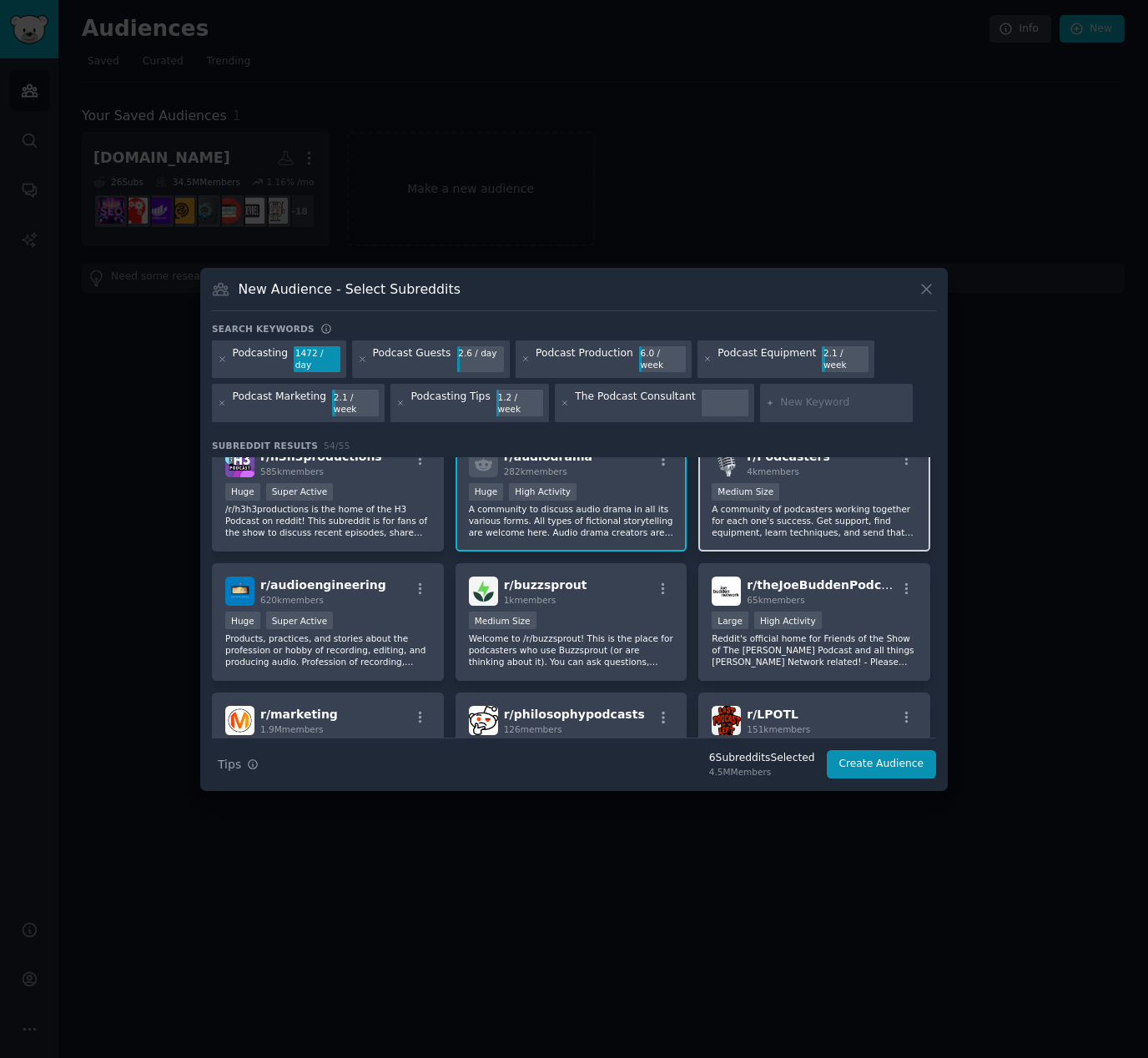
scroll to position [283, 0]
click at [816, 482] on div "Medium Size" at bounding box center [814, 491] width 205 height 21
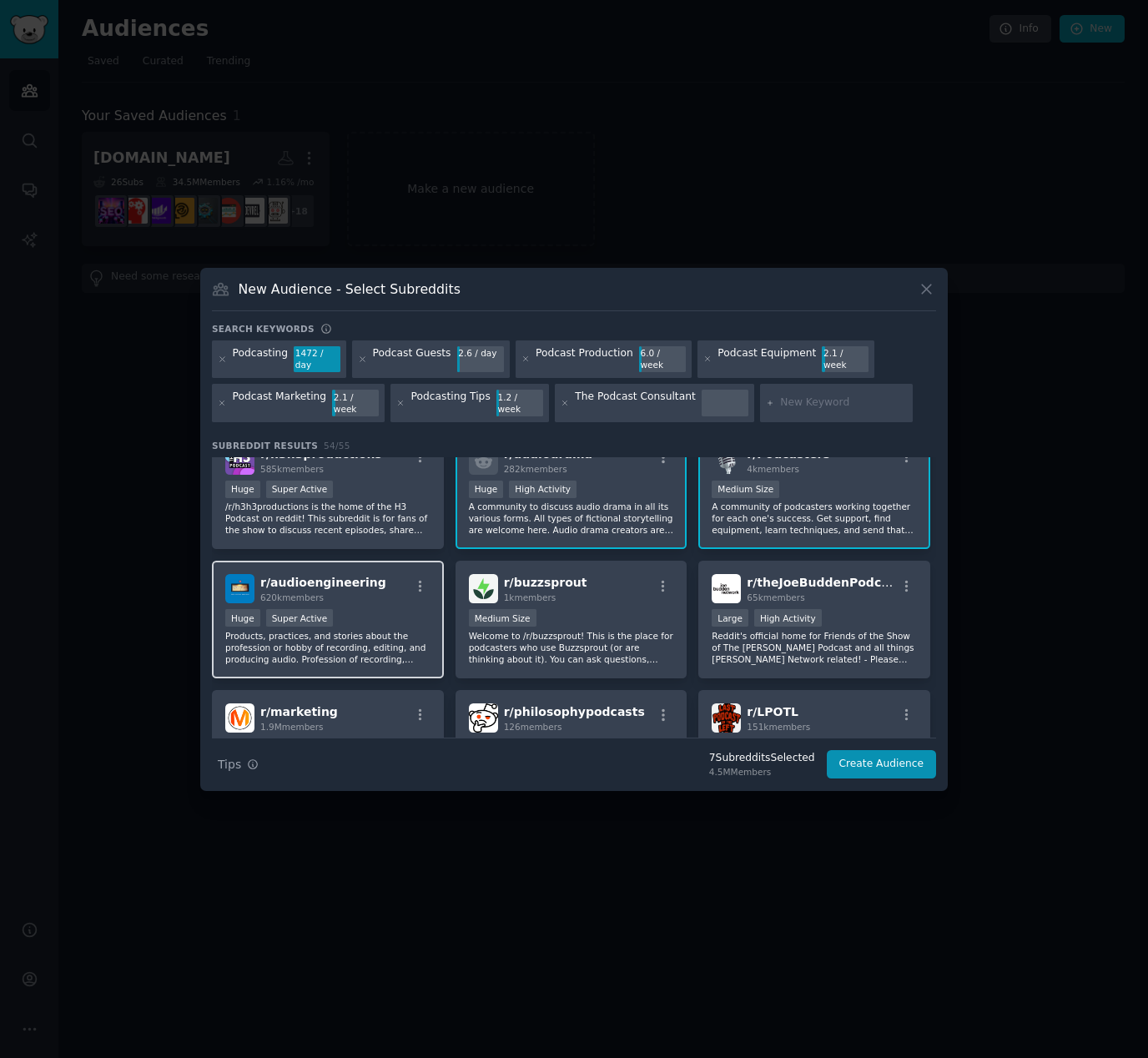
click at [390, 590] on div "r/ audioengineering 620k members" at bounding box center [327, 588] width 205 height 29
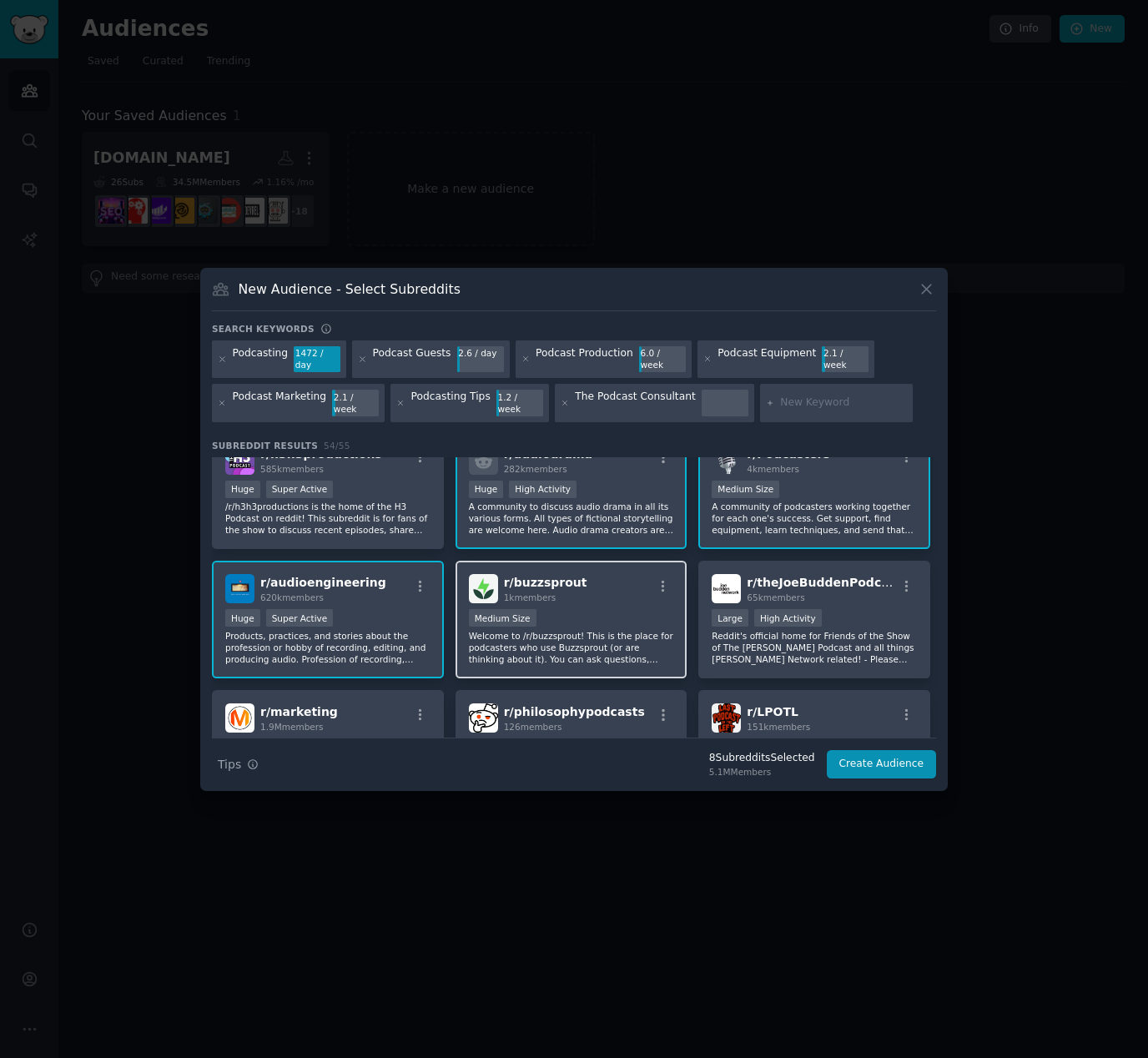
click at [599, 609] on div "Medium Size" at bounding box center [571, 619] width 205 height 21
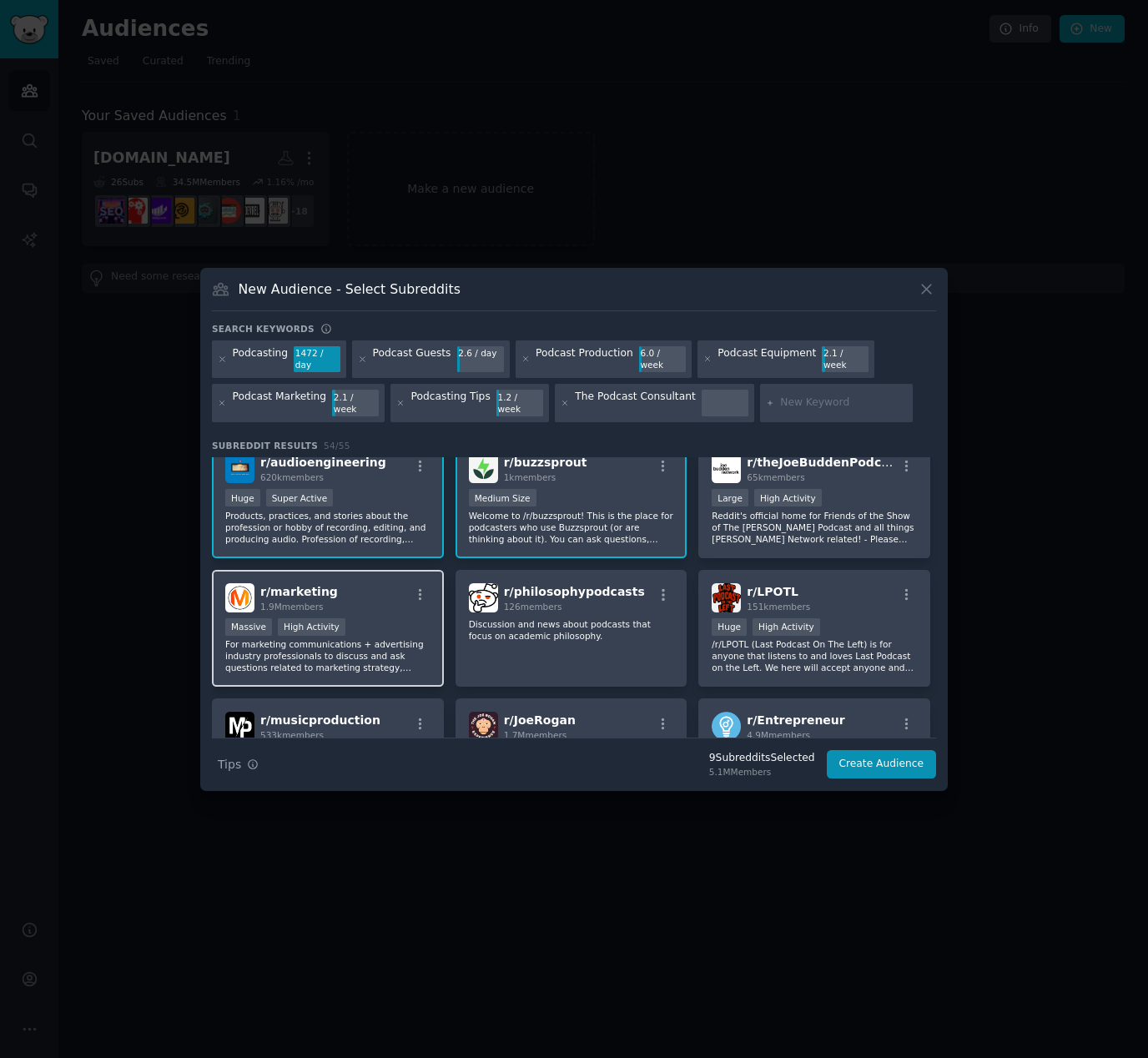
scroll to position [404, 0]
click at [374, 624] on div "Massive High Activity" at bounding box center [327, 628] width 205 height 21
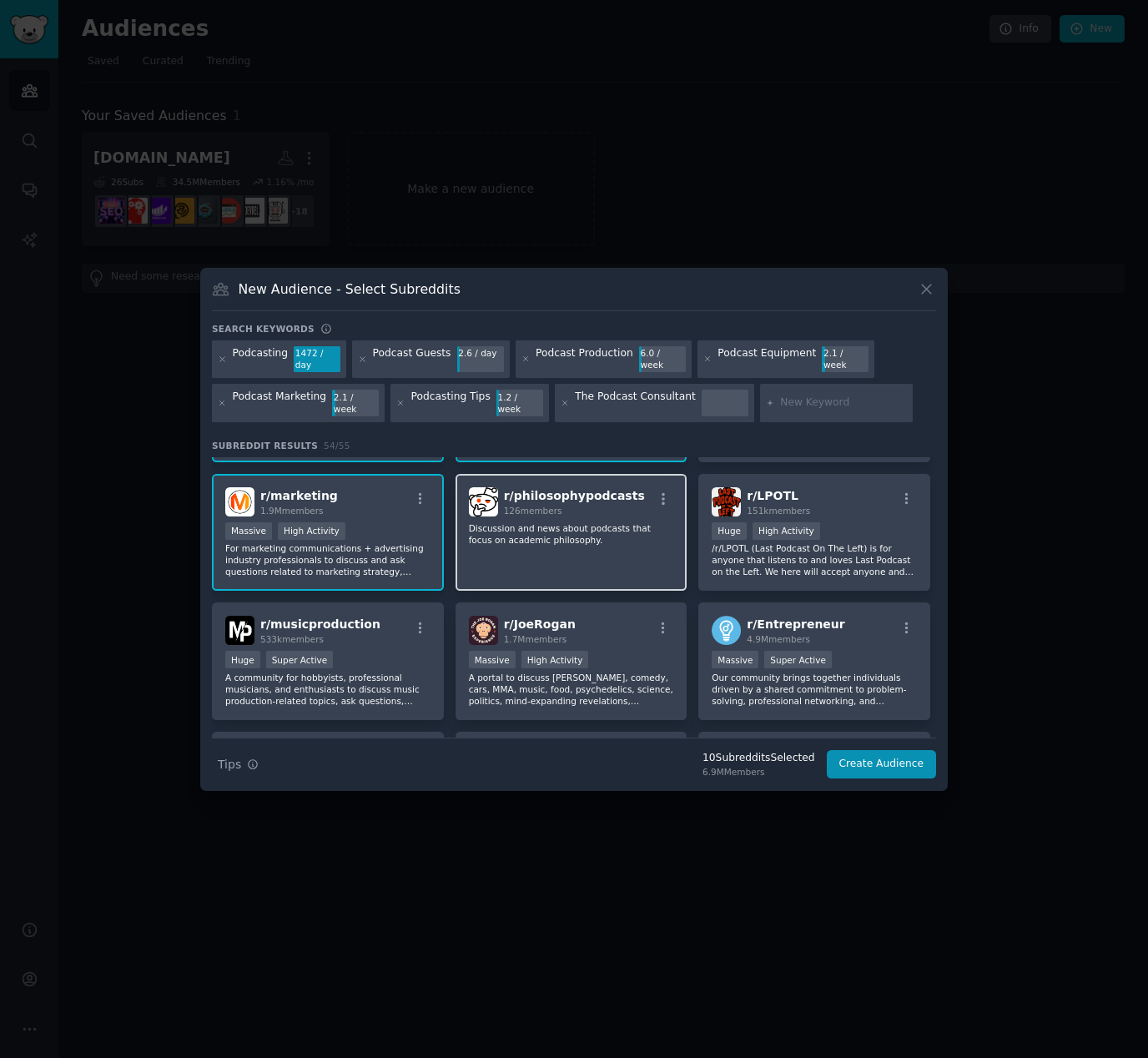
scroll to position [525, 0]
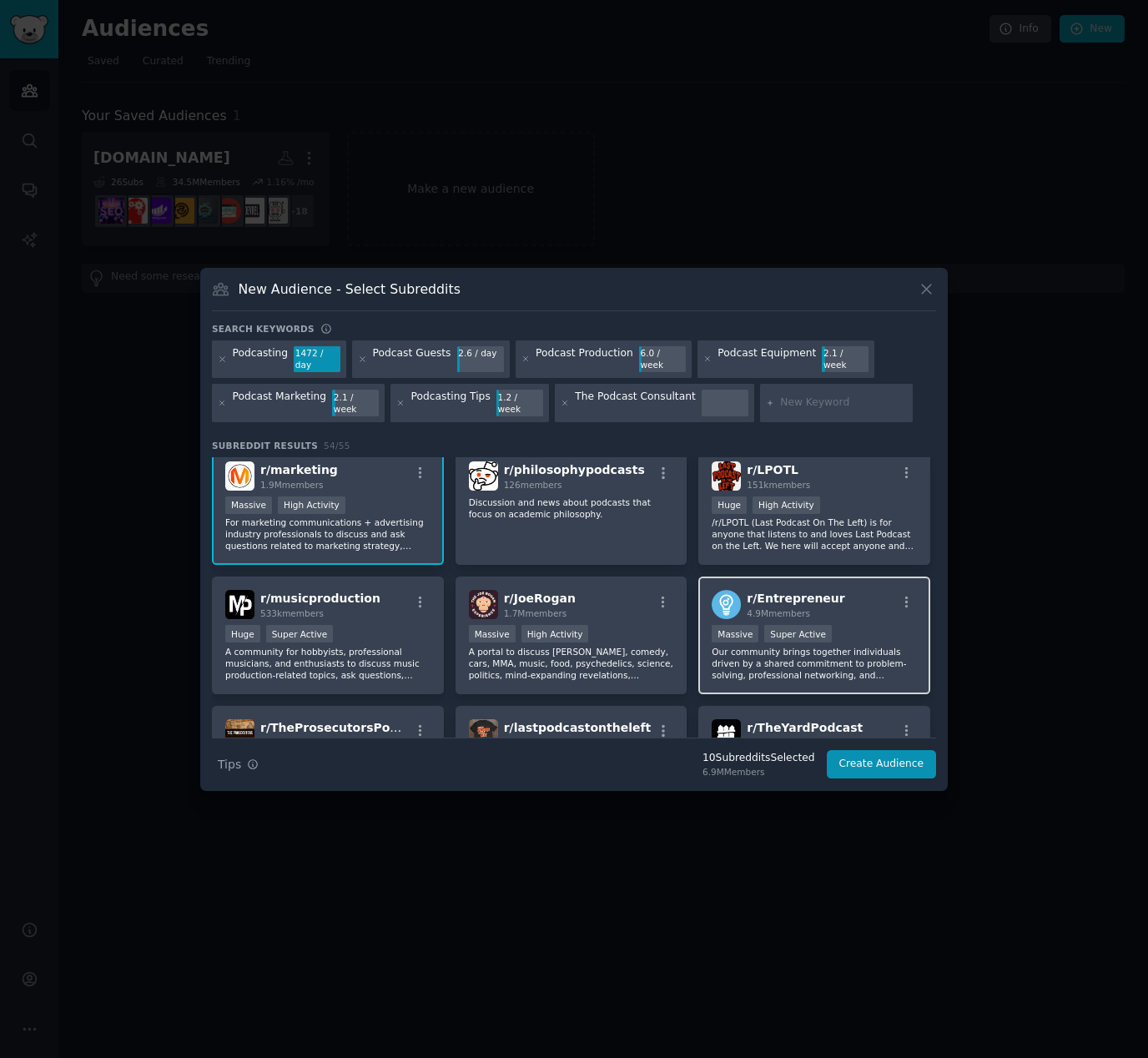
click at [817, 591] on span "r/ Entrepreneur" at bounding box center [795, 597] width 97 height 13
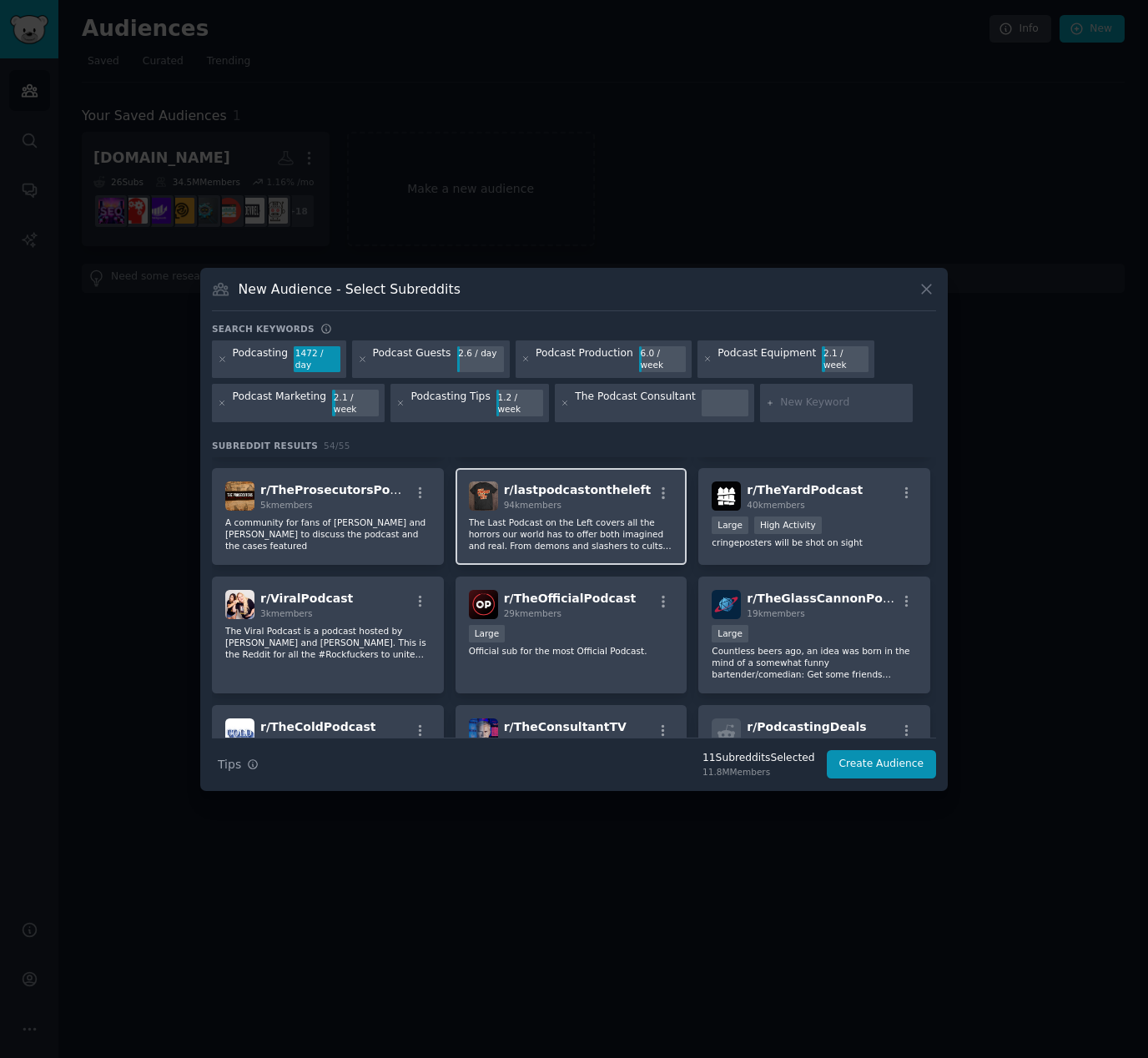
scroll to position [487, 0]
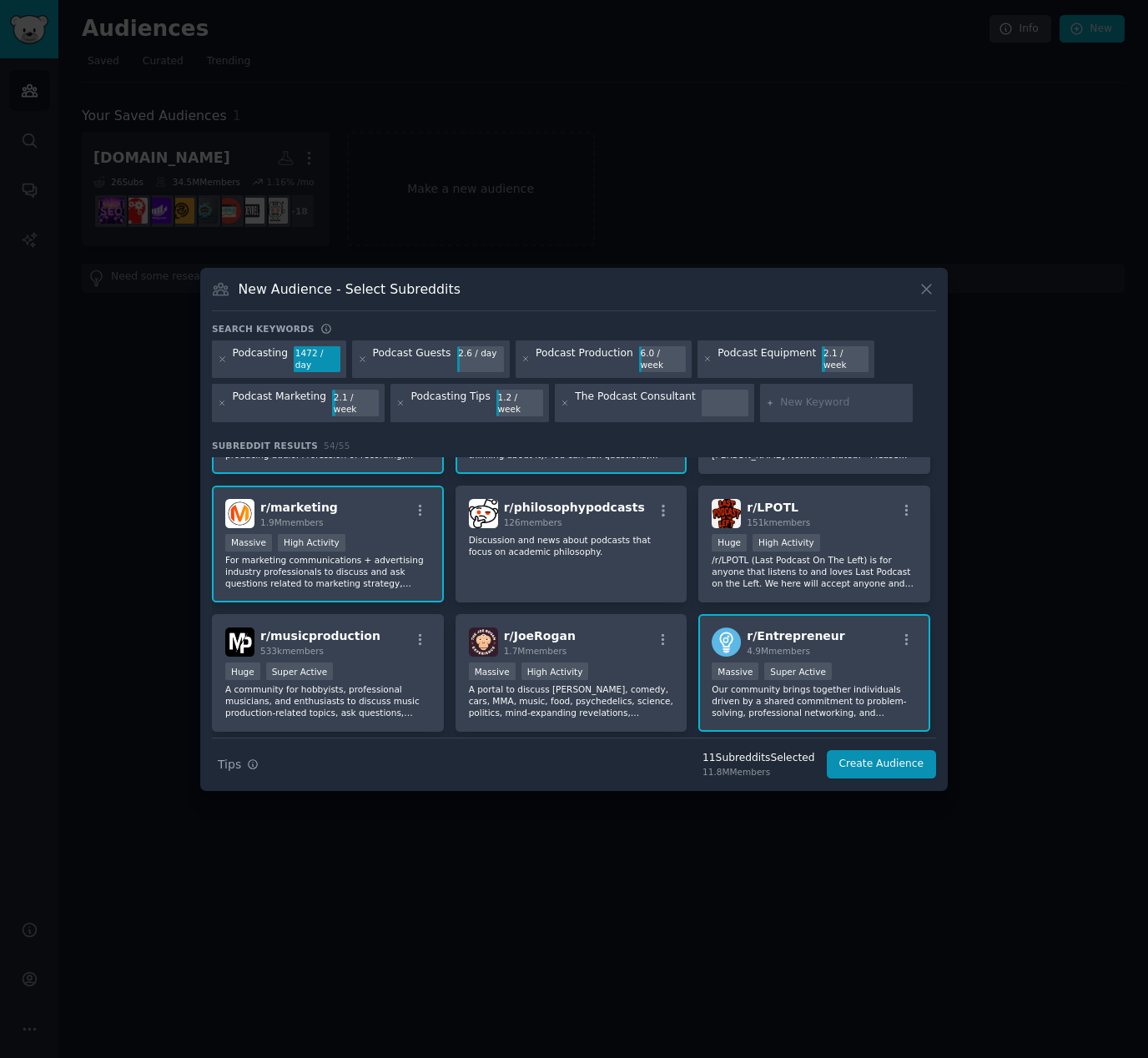
click at [844, 635] on div "r/ Entrepreneur 4.9M members" at bounding box center [814, 641] width 205 height 29
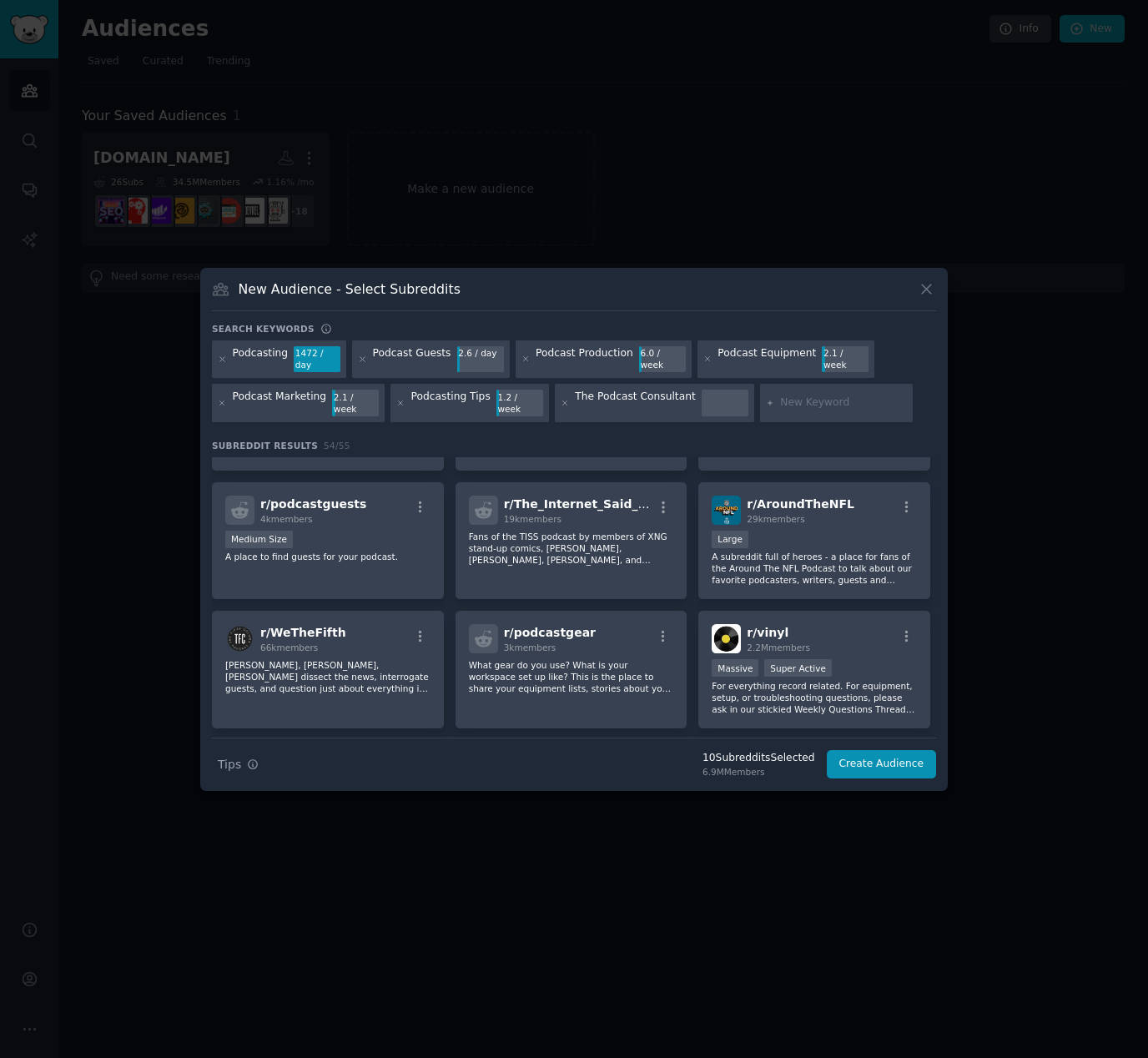
scroll to position [1492, 0]
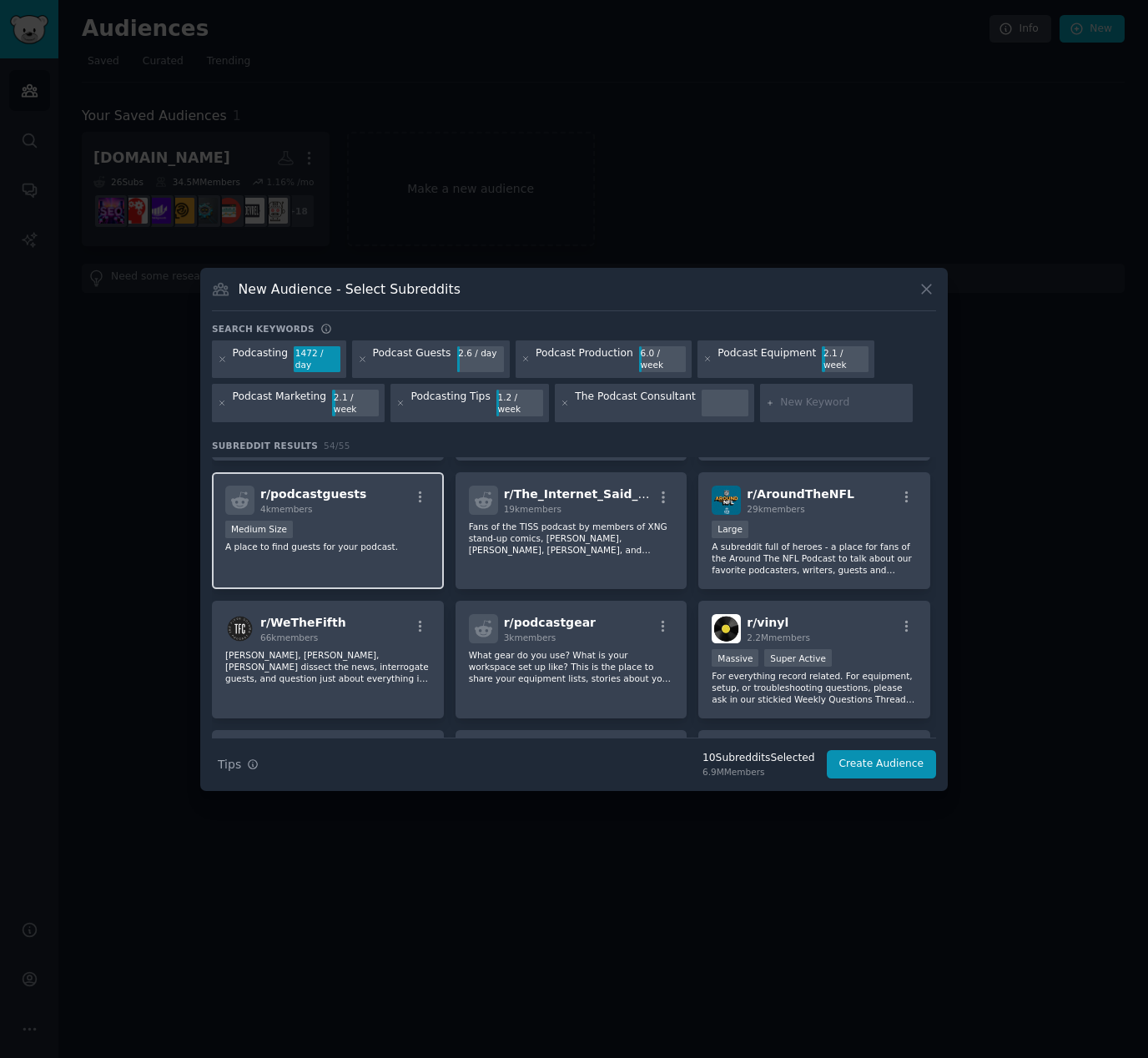
click at [335, 503] on div "4k members" at bounding box center [313, 508] width 106 height 11
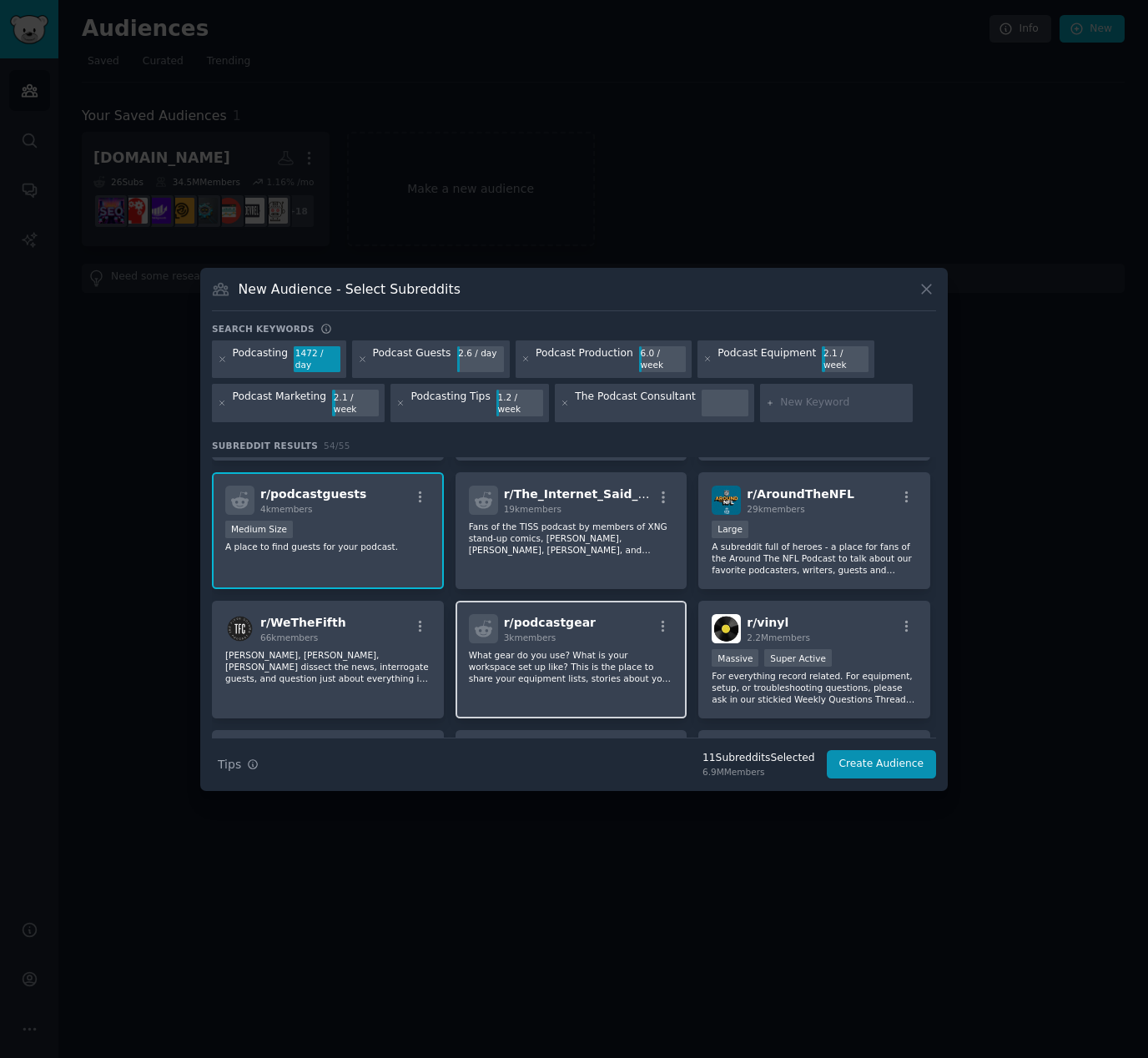
click at [609, 637] on div "r/ podcastgear 3k members What gear do you use? What is your workspace set up l…" at bounding box center [571, 659] width 232 height 117
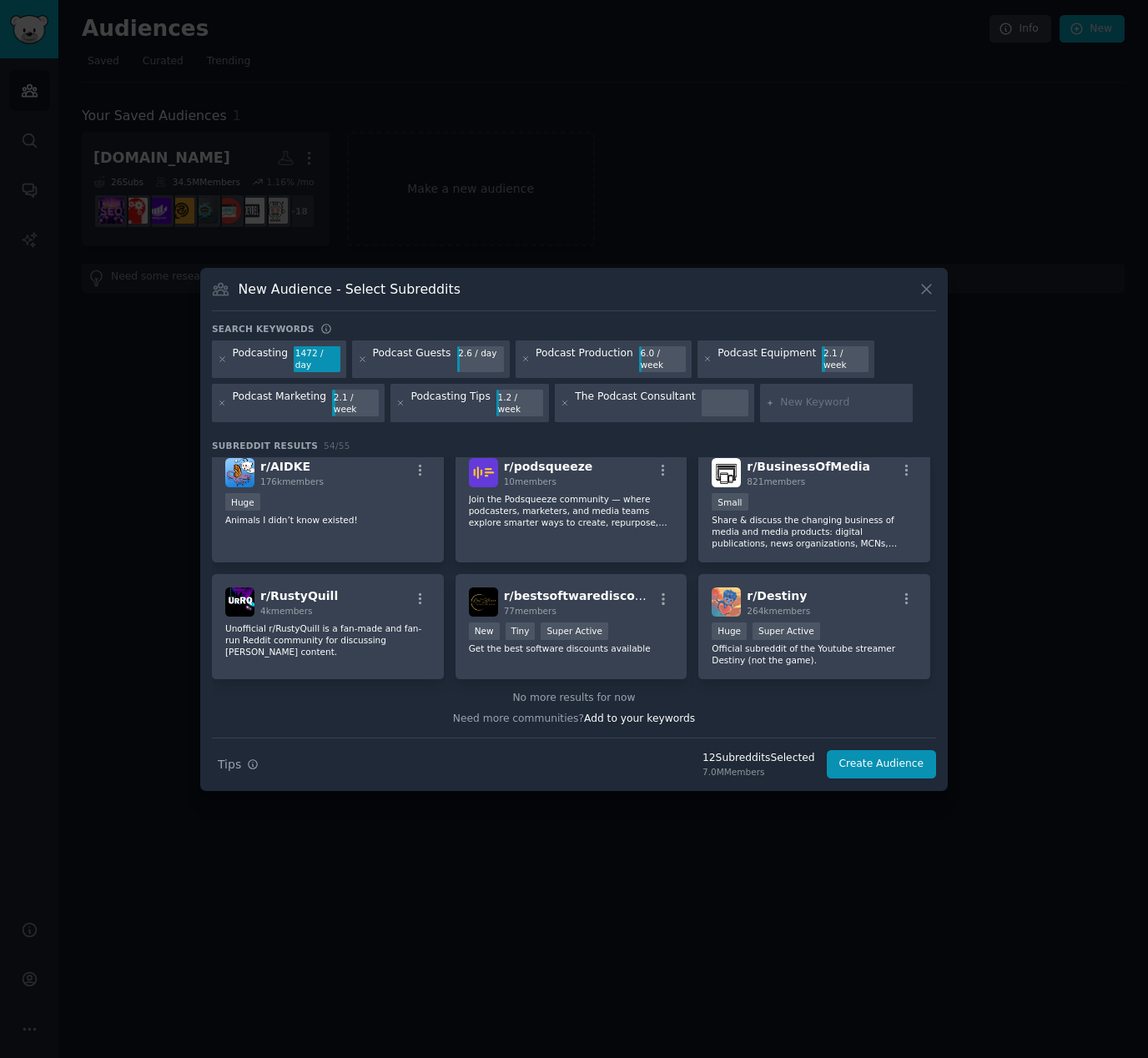
scroll to position [0, 0]
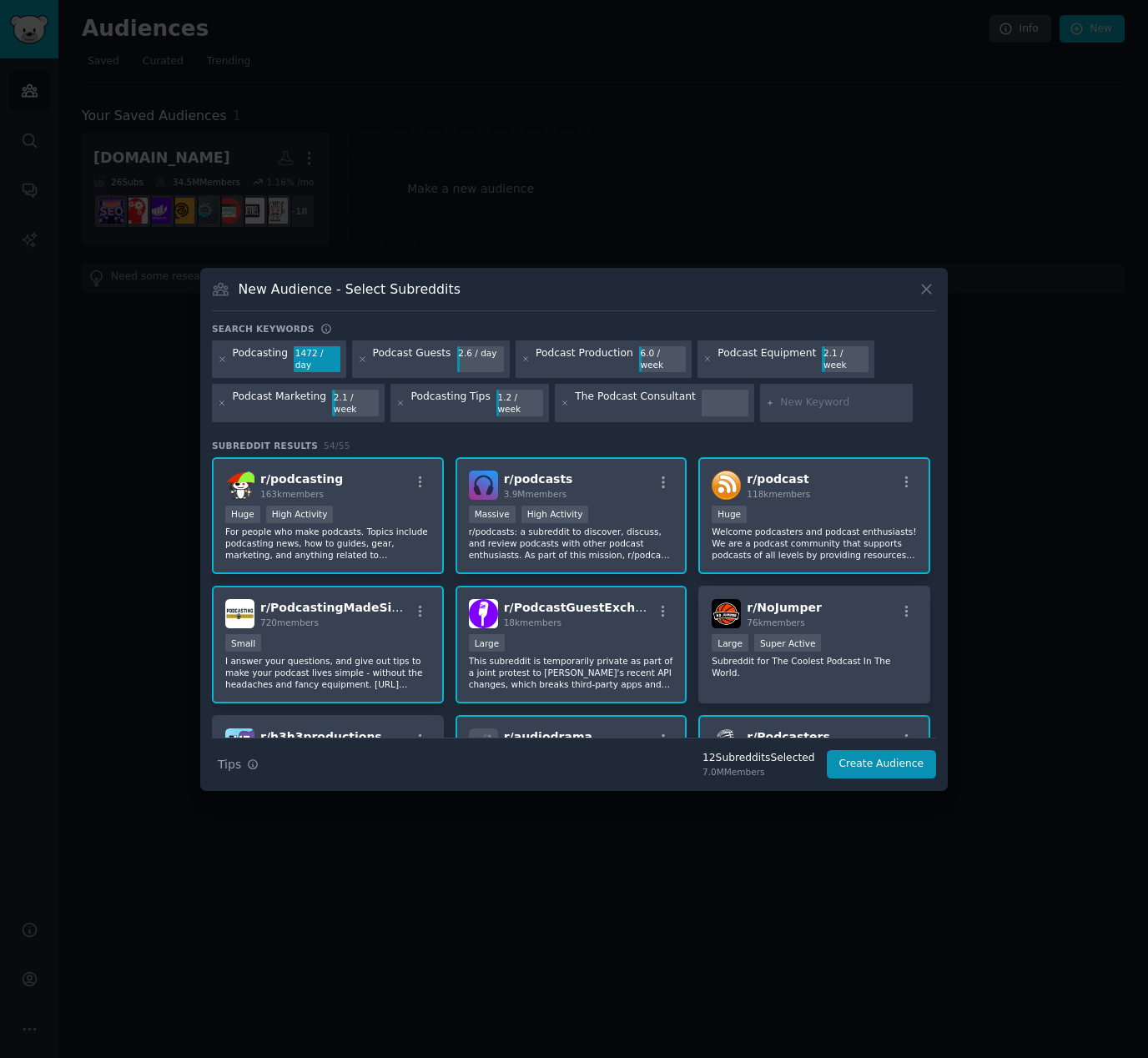
click at [798, 398] on input "text" at bounding box center [843, 403] width 127 height 15
click at [870, 751] on button "Create Audience" at bounding box center [882, 765] width 110 height 28
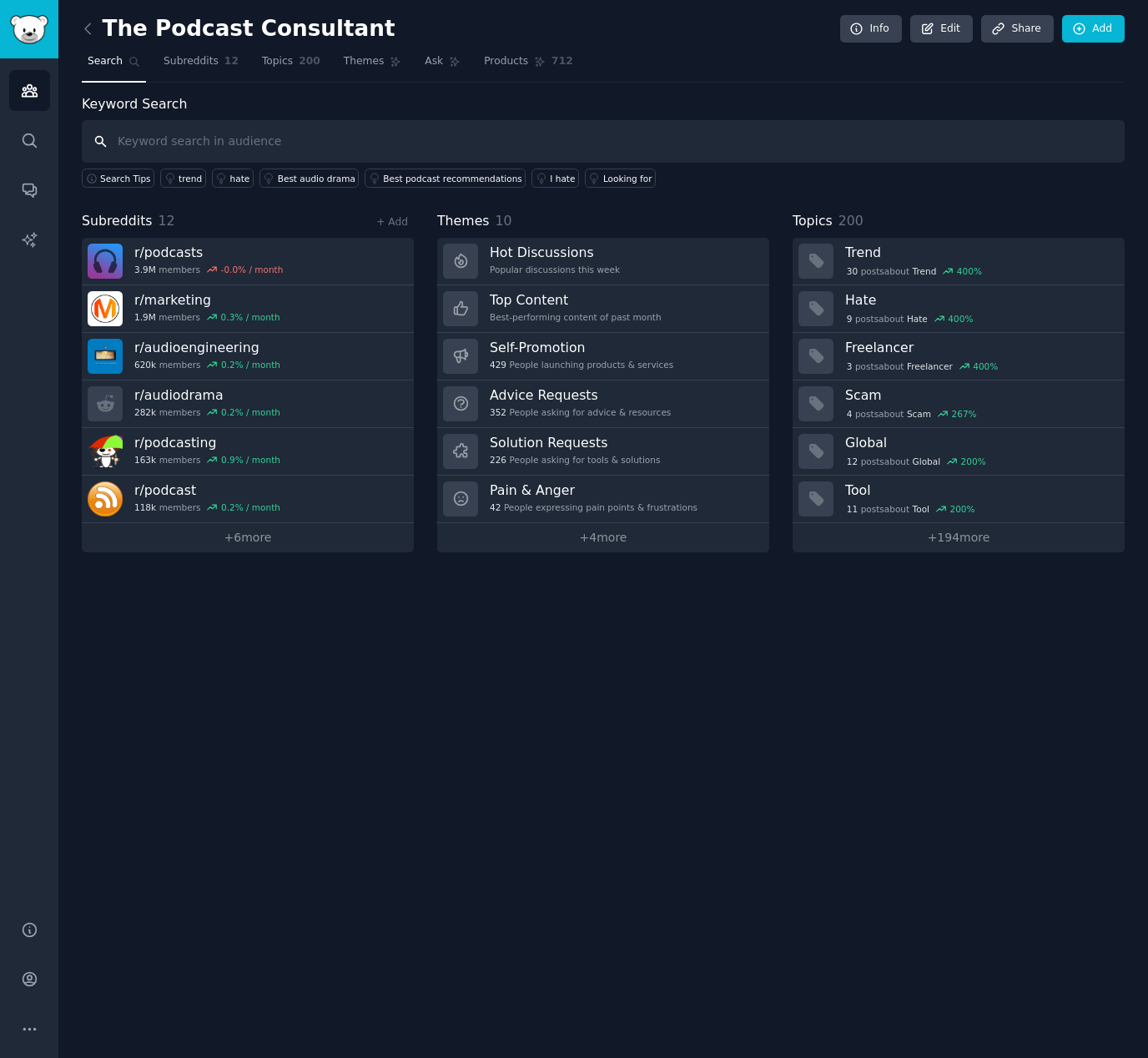
click at [229, 147] on input "text" at bounding box center [602, 141] width 1043 height 43
type input "Podcast Guest"
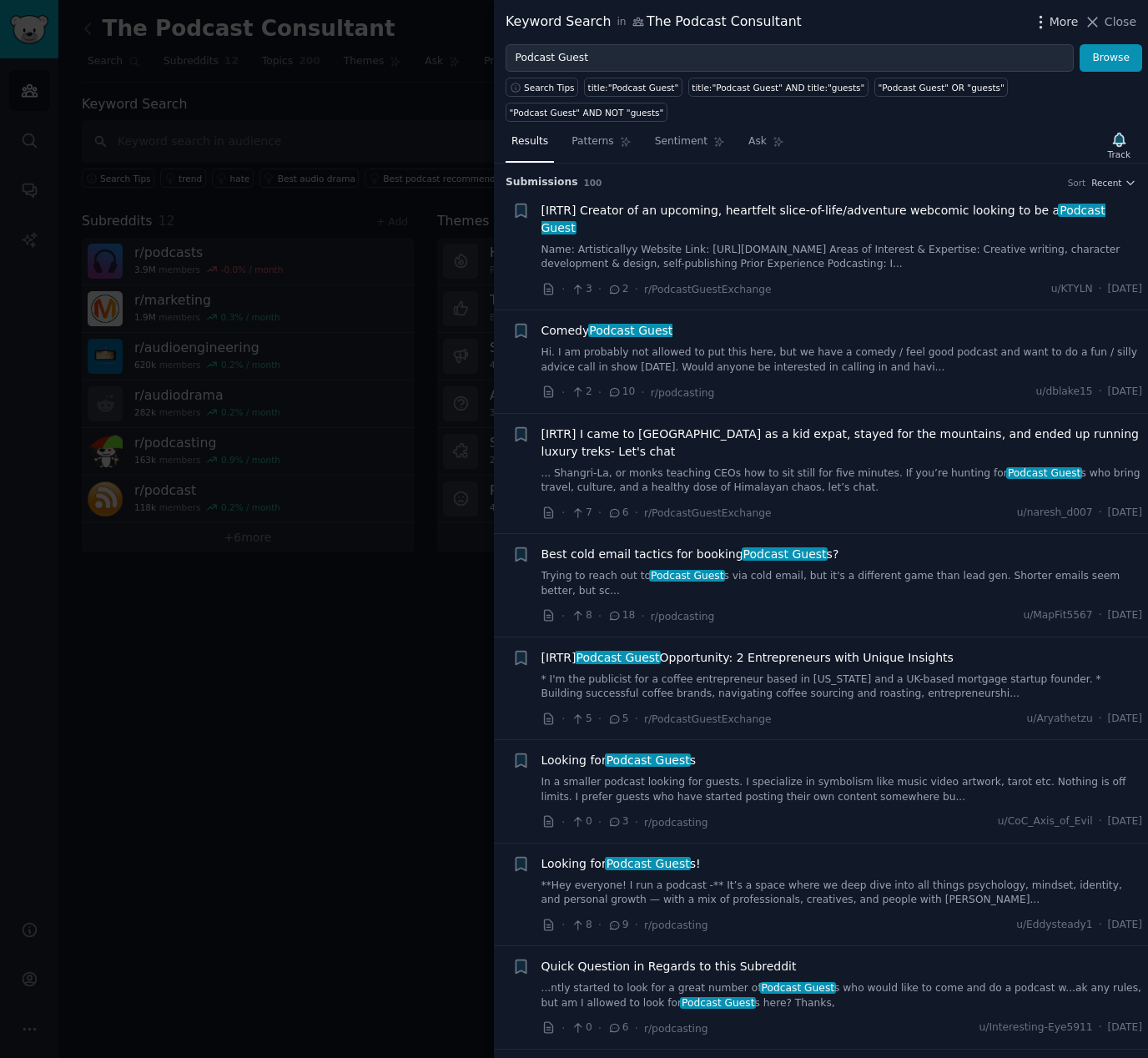
click at [1046, 17] on icon "button" at bounding box center [1041, 22] width 18 height 18
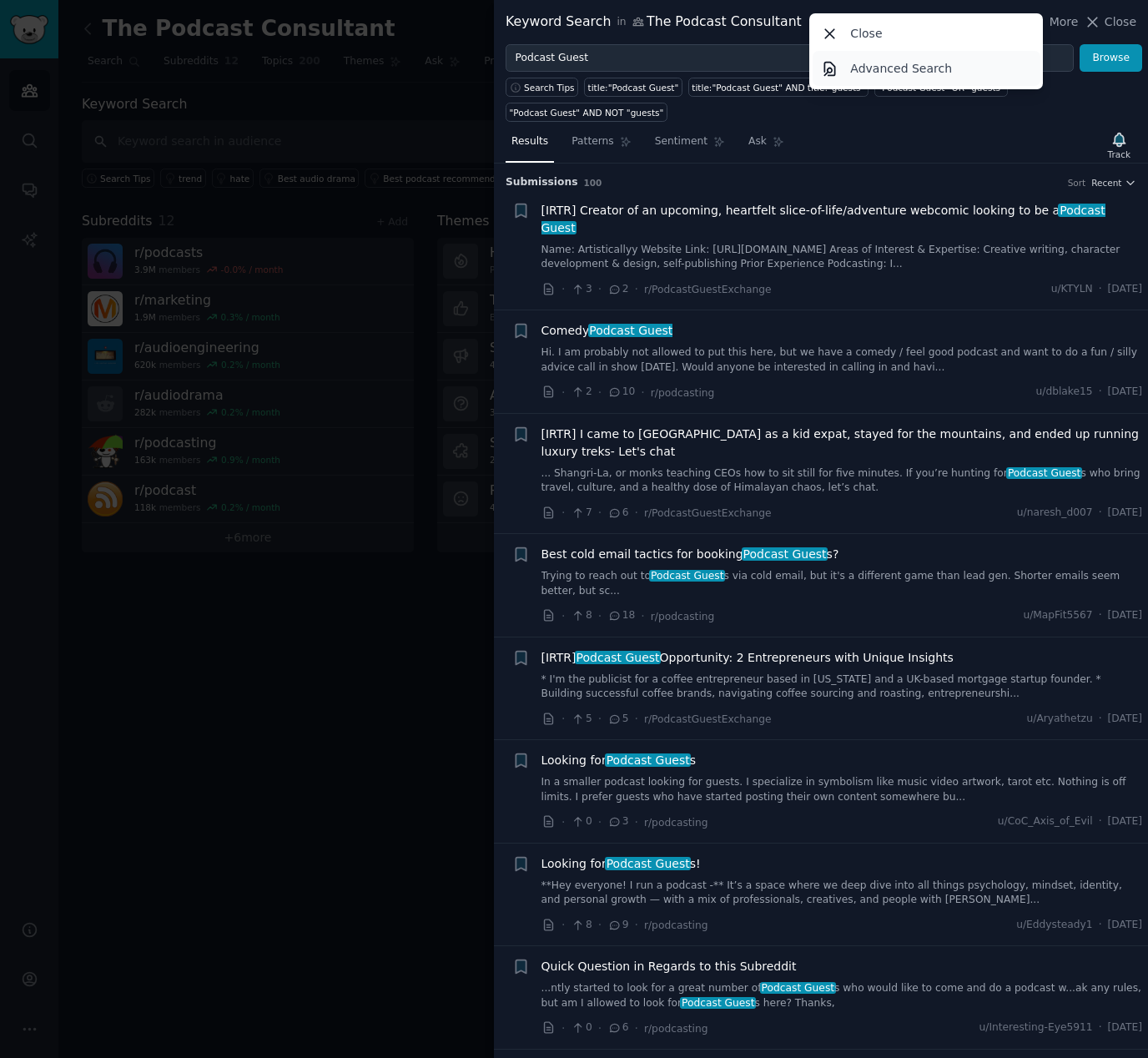
click at [889, 73] on p "Advanced Search" at bounding box center [901, 69] width 102 height 18
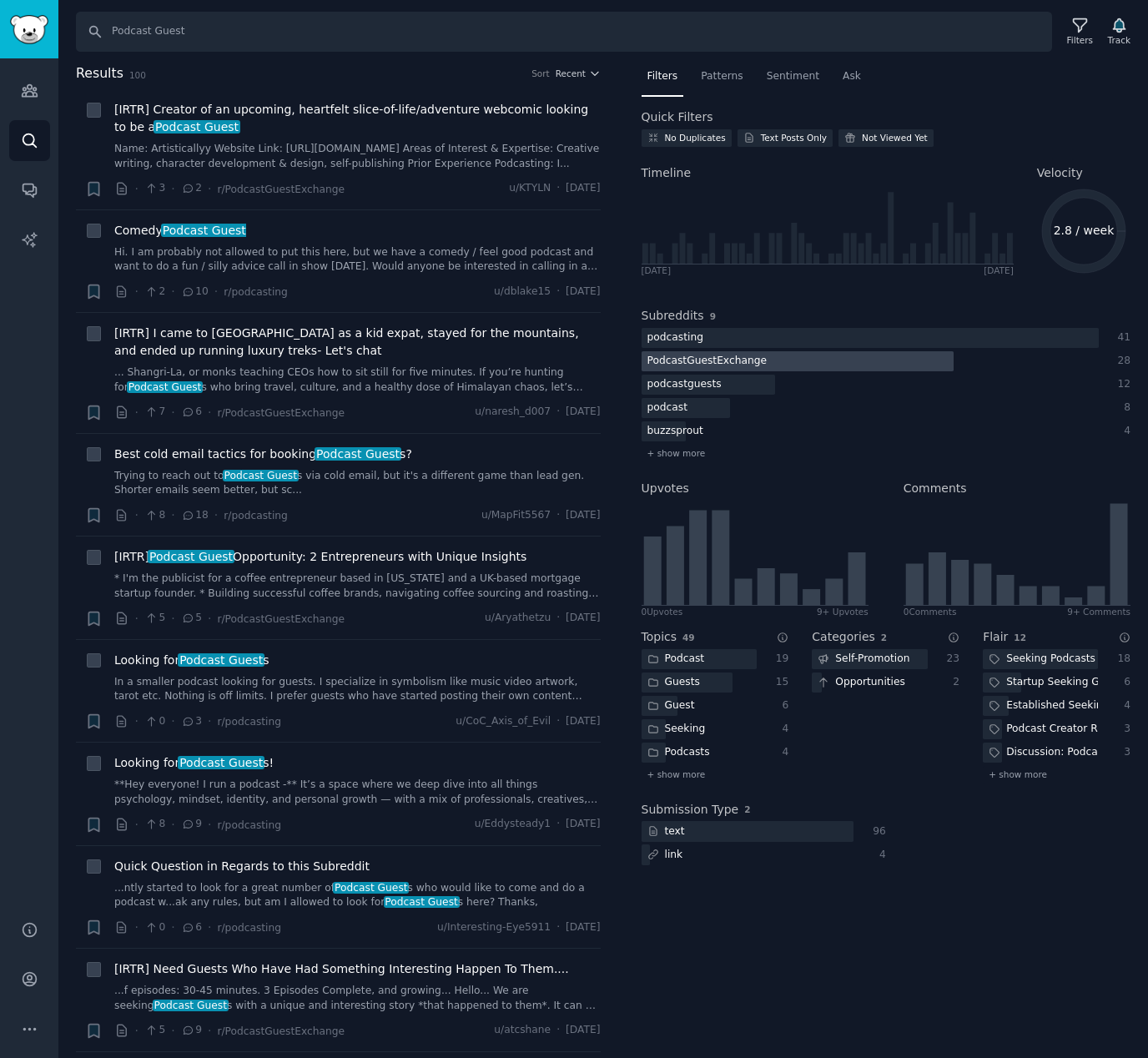
click at [727, 362] on div "PodcastGuestExchange" at bounding box center [708, 362] width 131 height 21
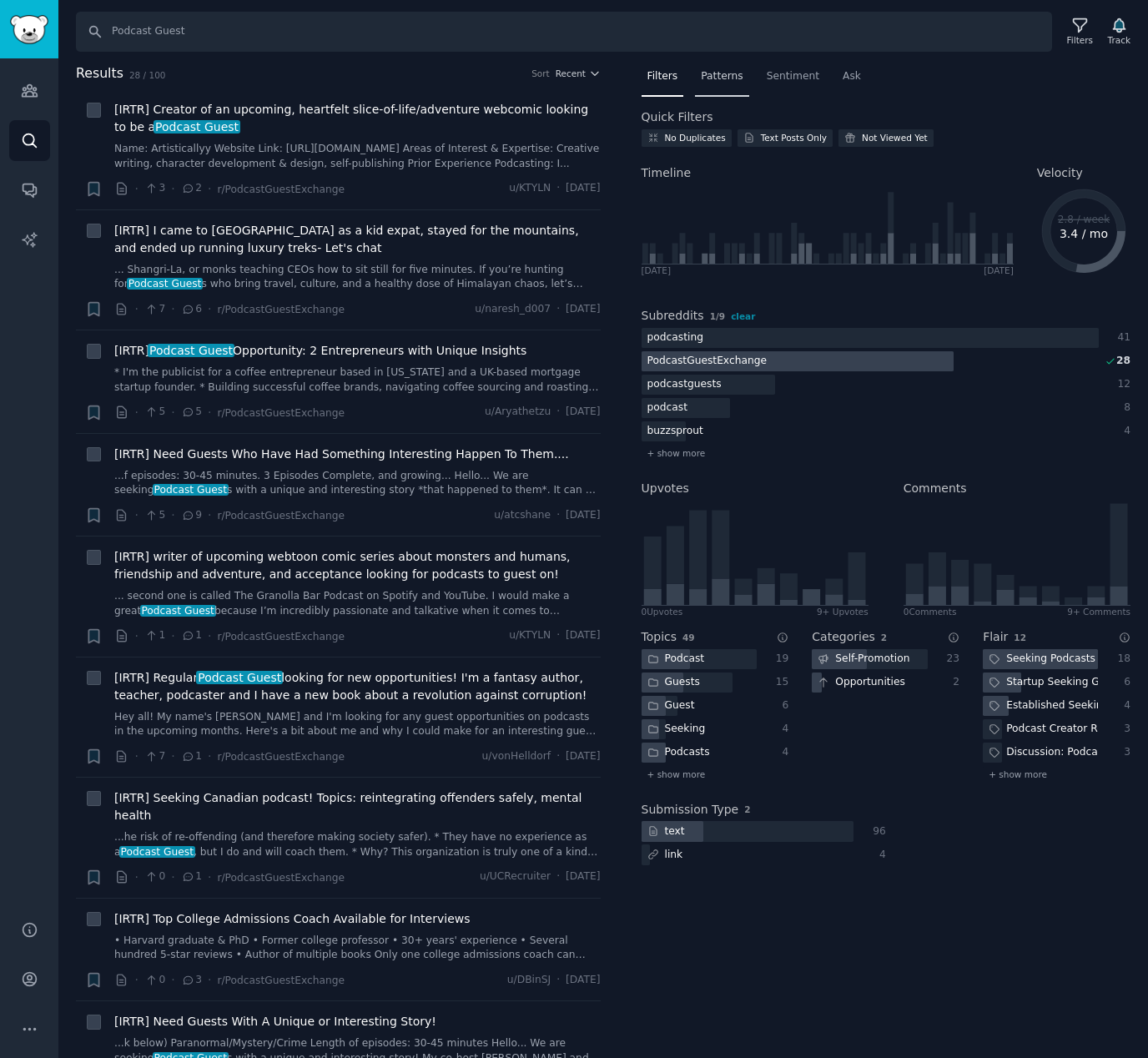
click at [737, 78] on span "Patterns" at bounding box center [722, 76] width 42 height 15
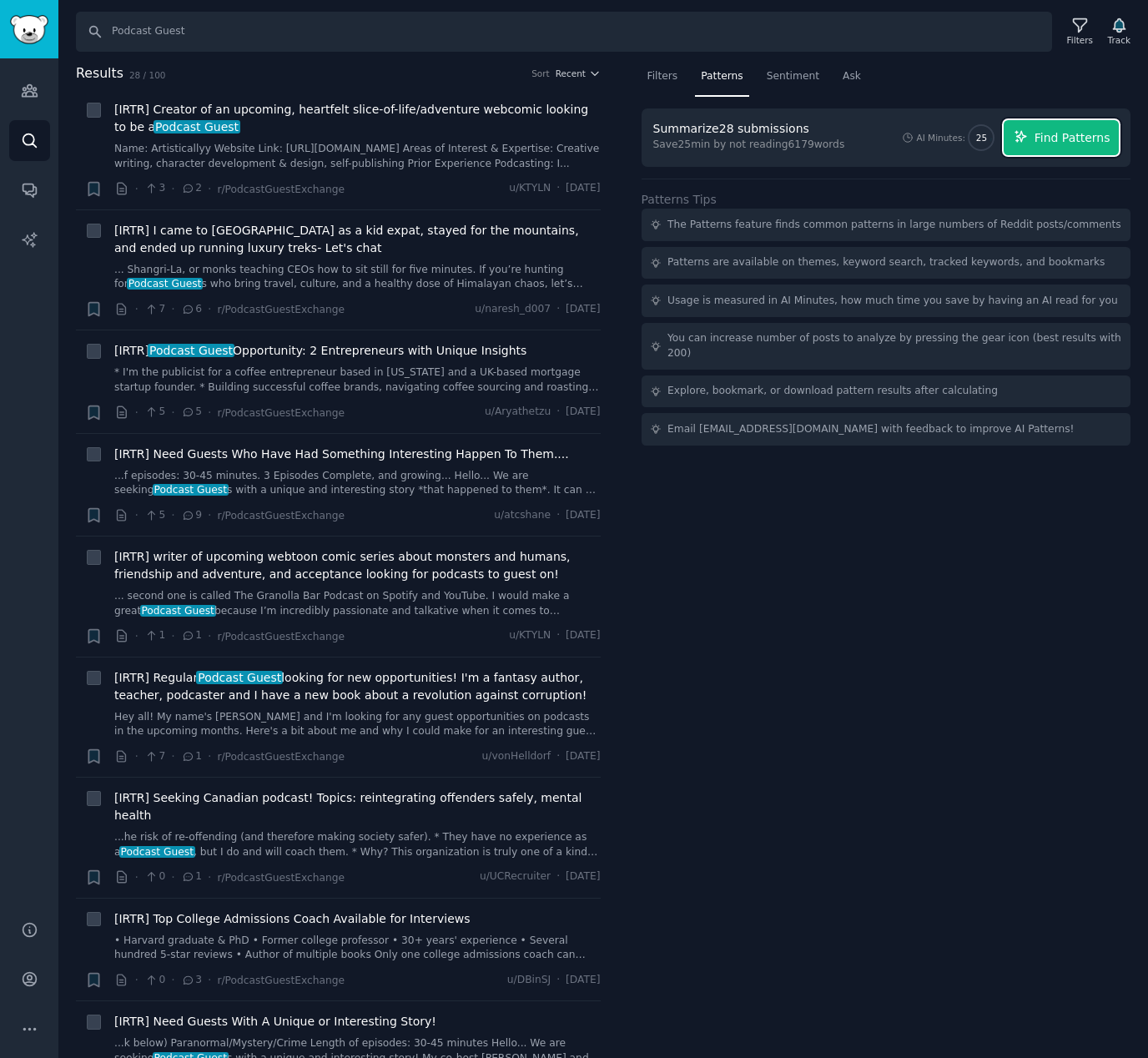
click at [1074, 140] on span "Find Patterns" at bounding box center [1072, 138] width 76 height 18
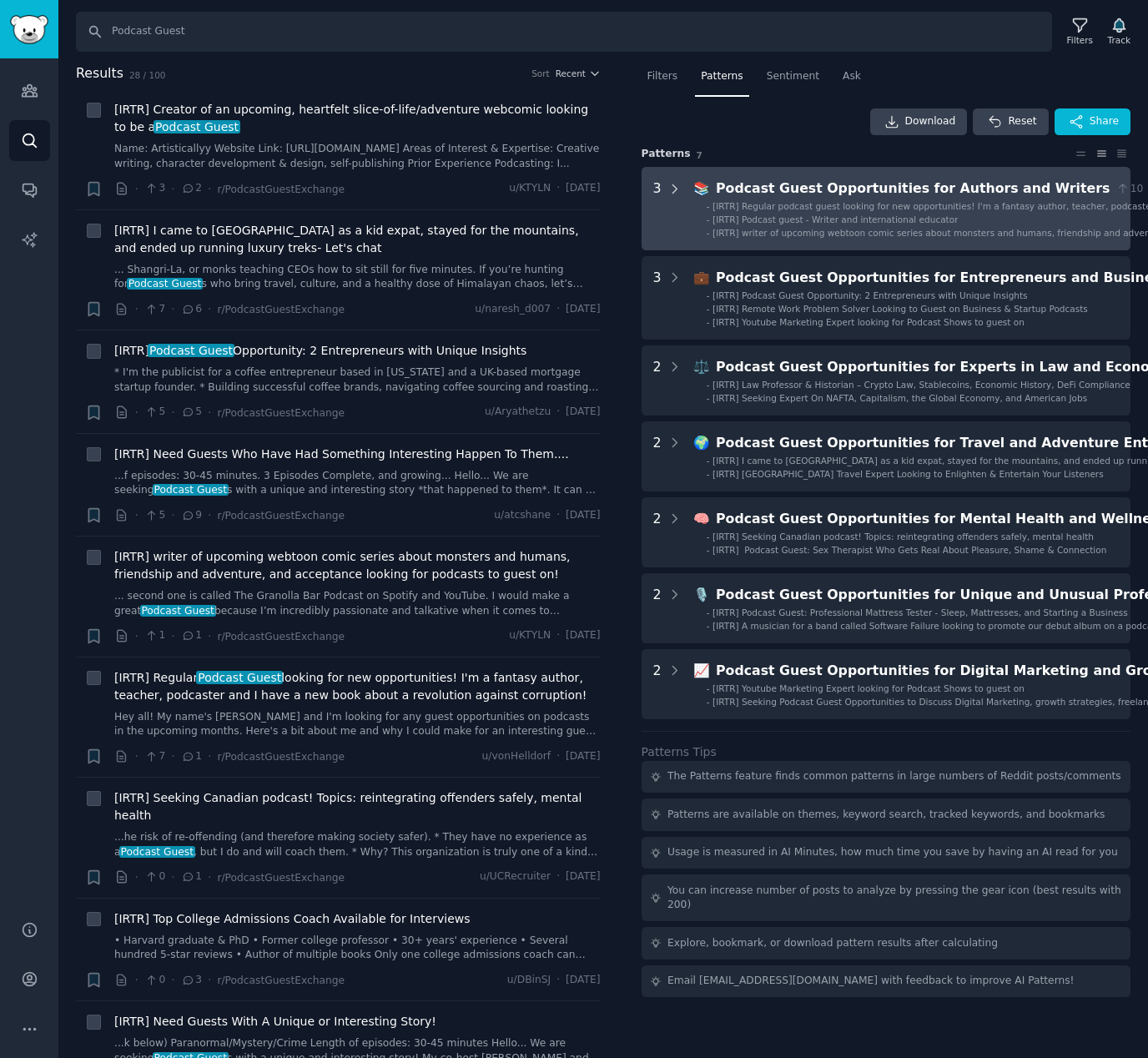
click at [668, 186] on icon at bounding box center [674, 189] width 15 height 15
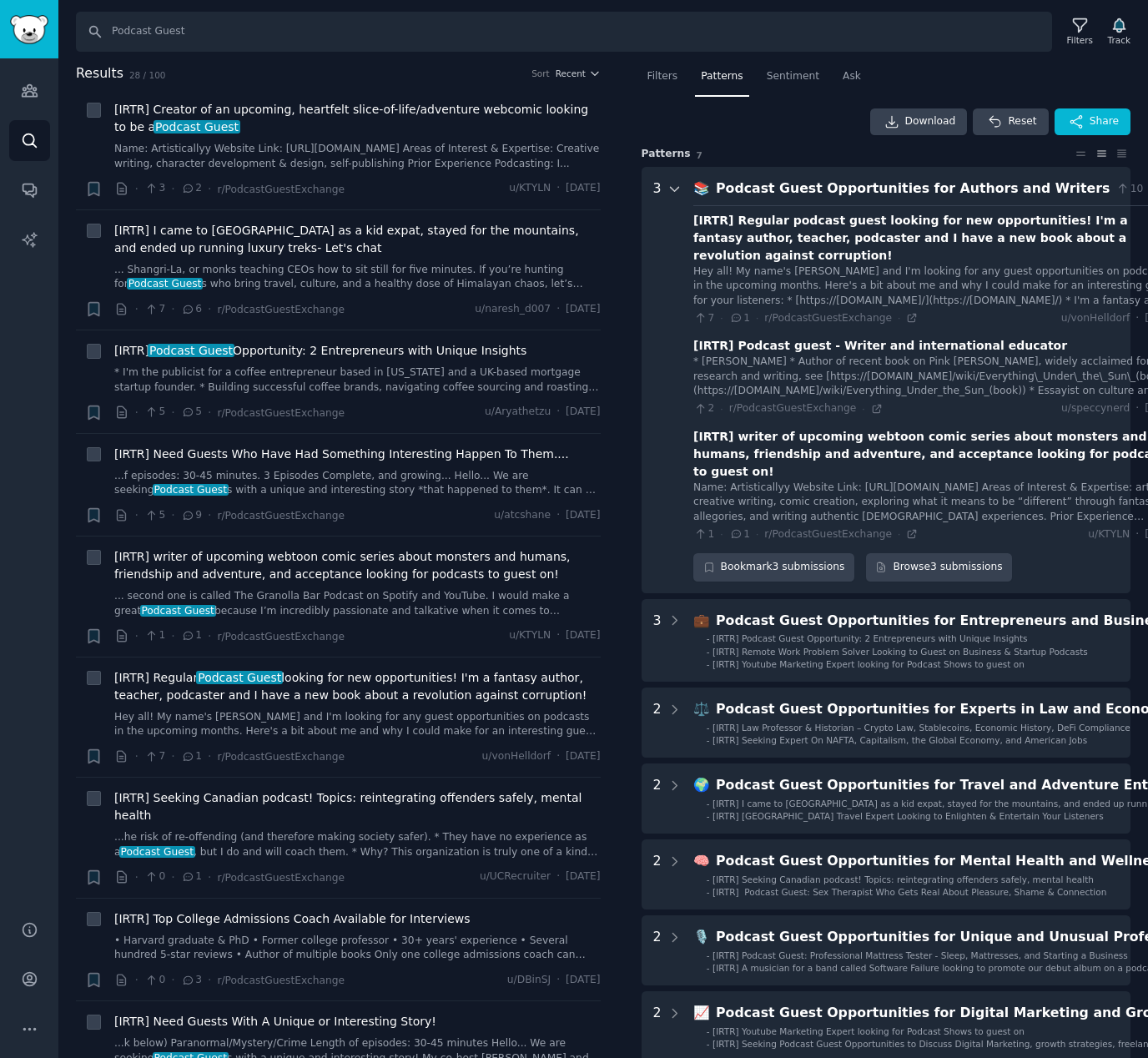
click at [675, 186] on icon at bounding box center [674, 189] width 15 height 15
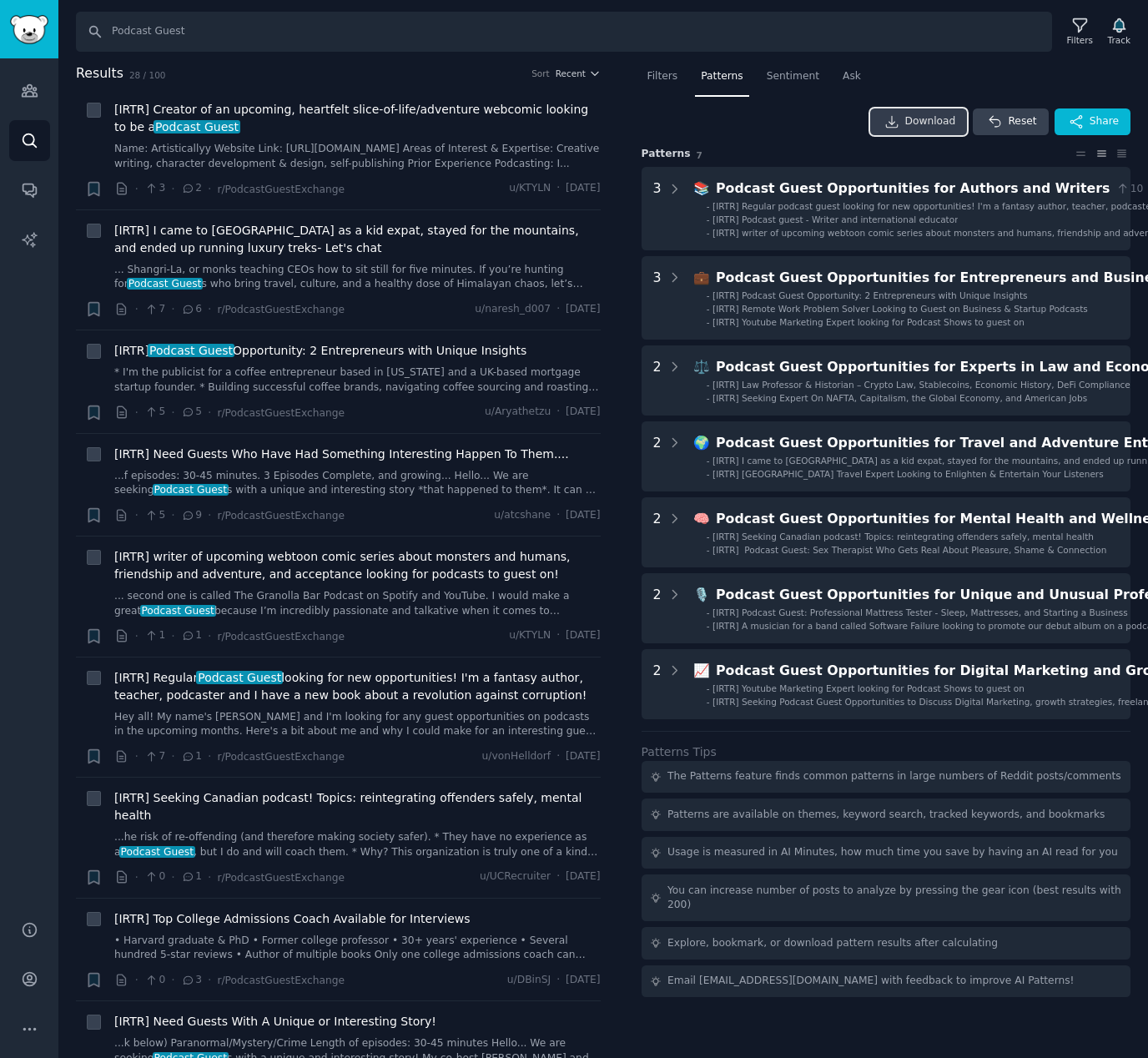
click at [919, 123] on span "Download" at bounding box center [931, 122] width 51 height 15
click at [791, 79] on span "Sentiment" at bounding box center [793, 76] width 53 height 15
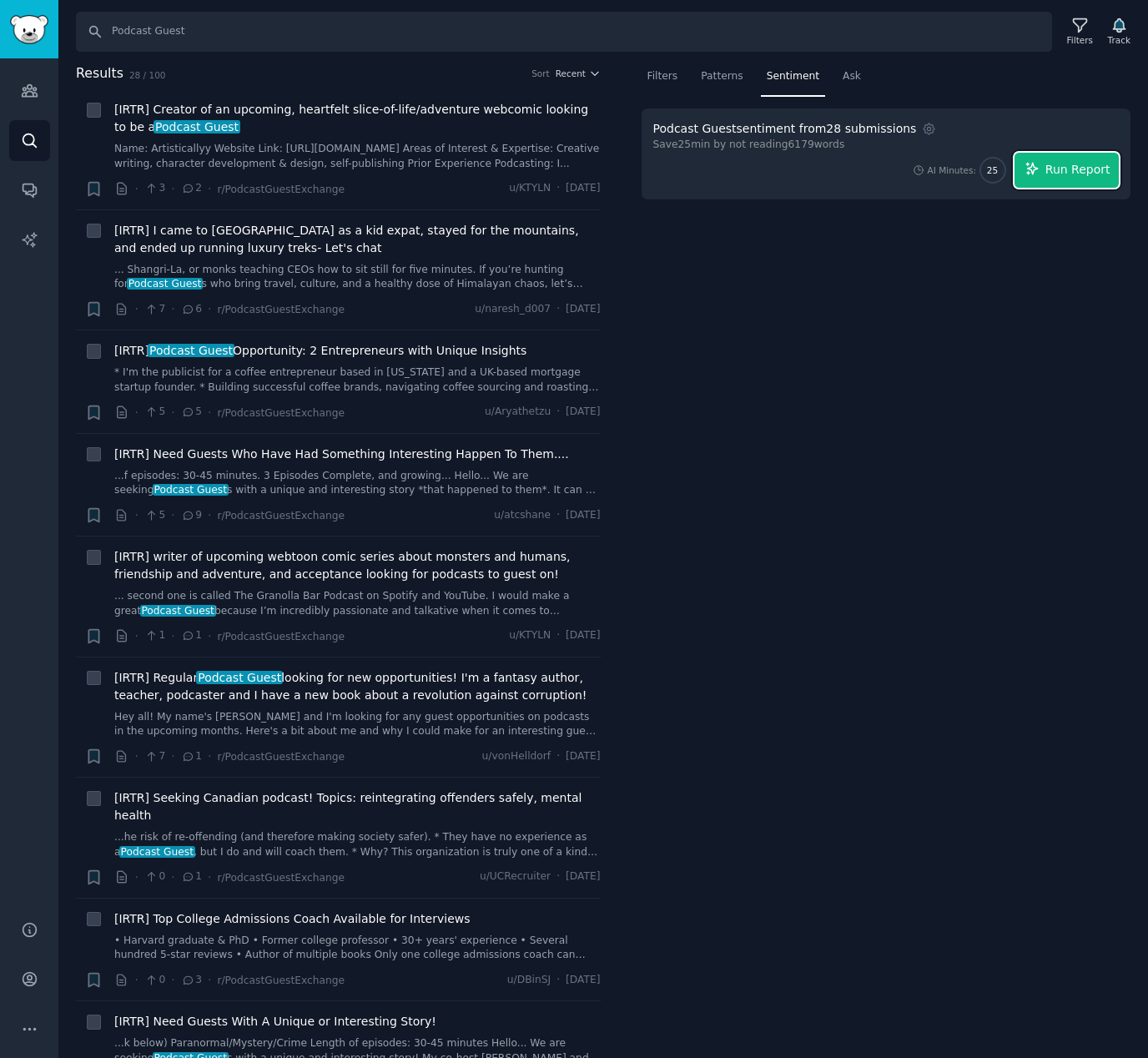
click at [1071, 168] on span "Run Report" at bounding box center [1078, 170] width 65 height 18
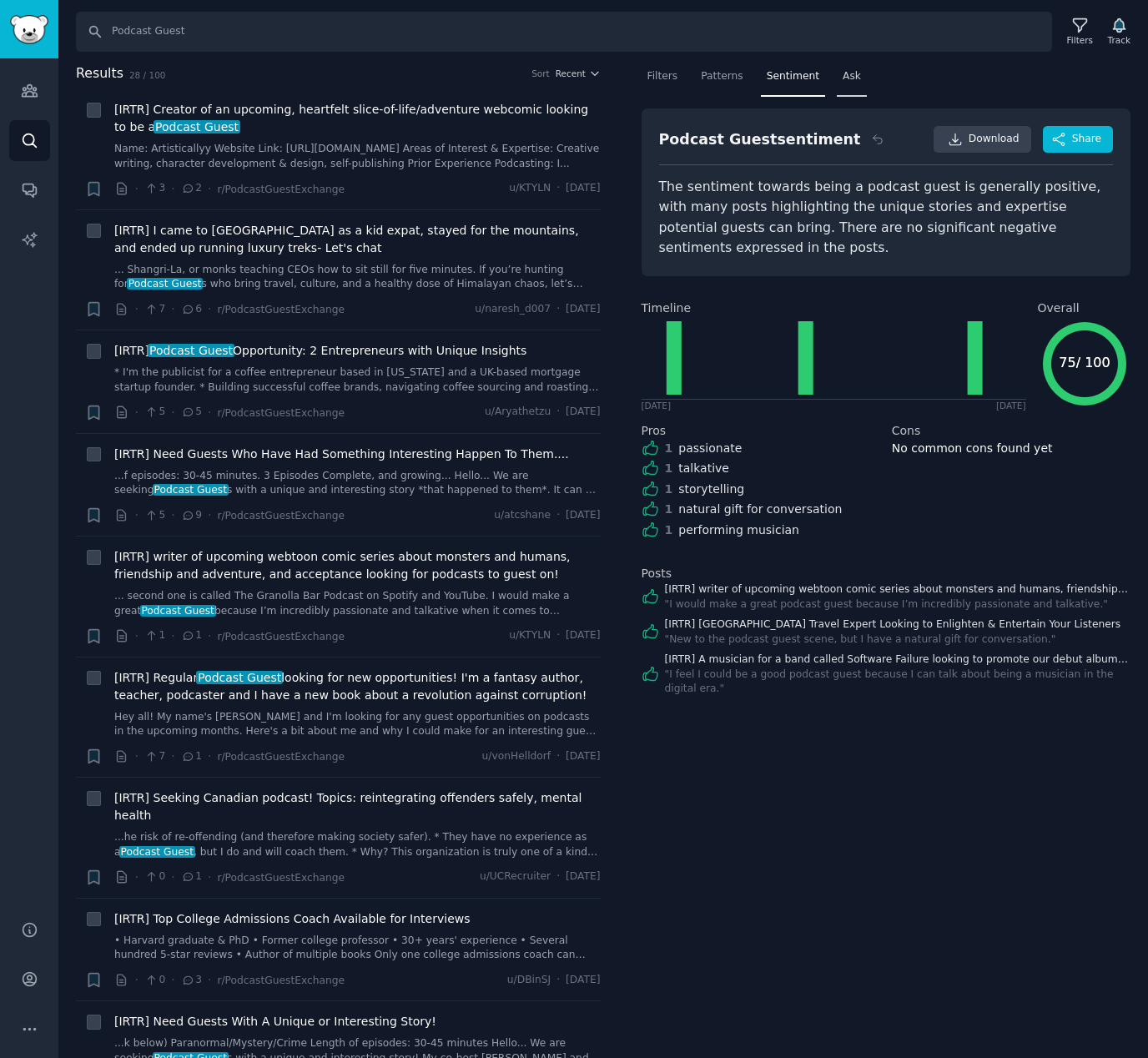
click at [853, 80] on span "Ask" at bounding box center [851, 76] width 18 height 15
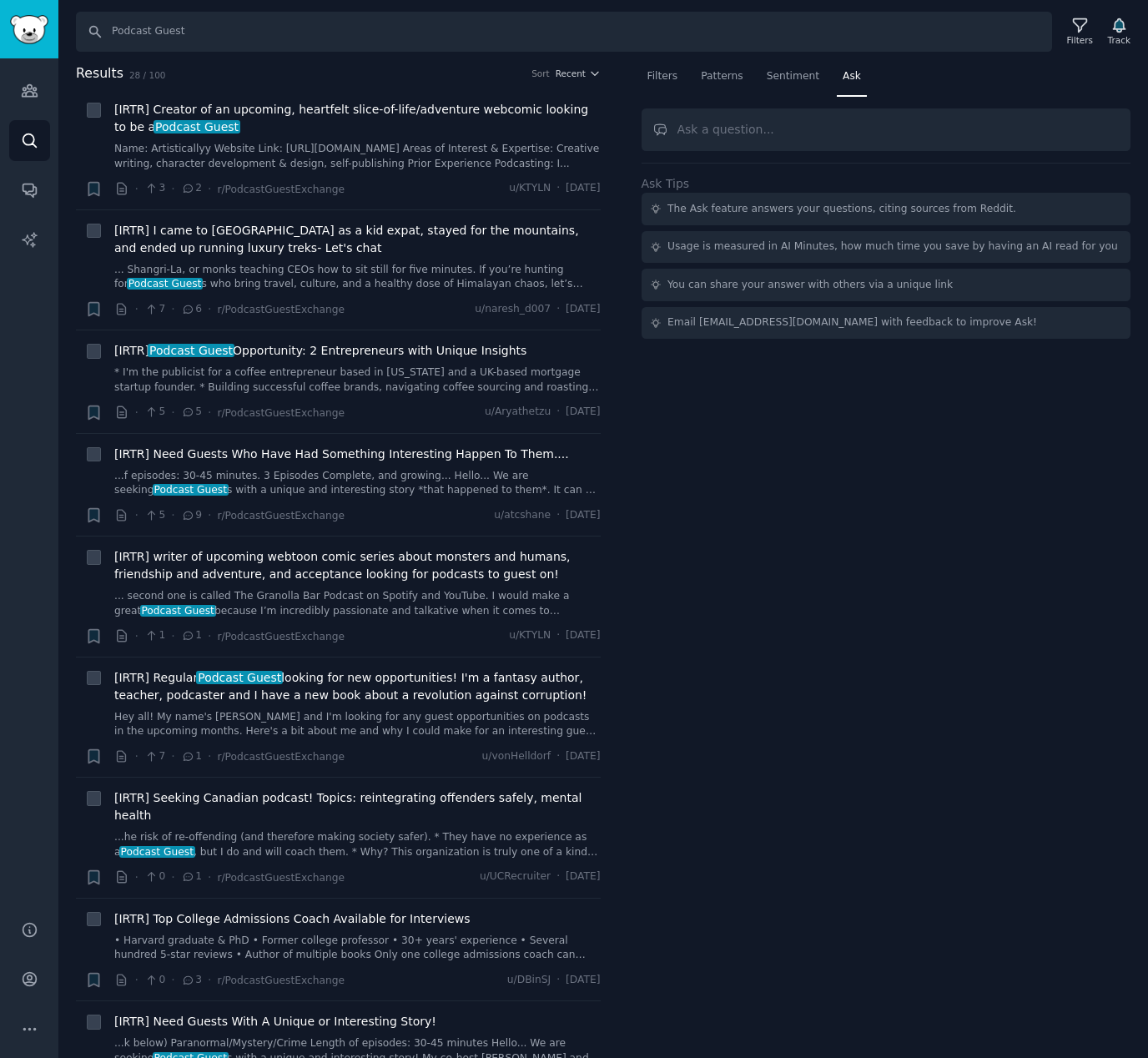
click at [697, 135] on input "text" at bounding box center [886, 130] width 489 height 43
click at [667, 78] on span "Filters" at bounding box center [662, 76] width 31 height 15
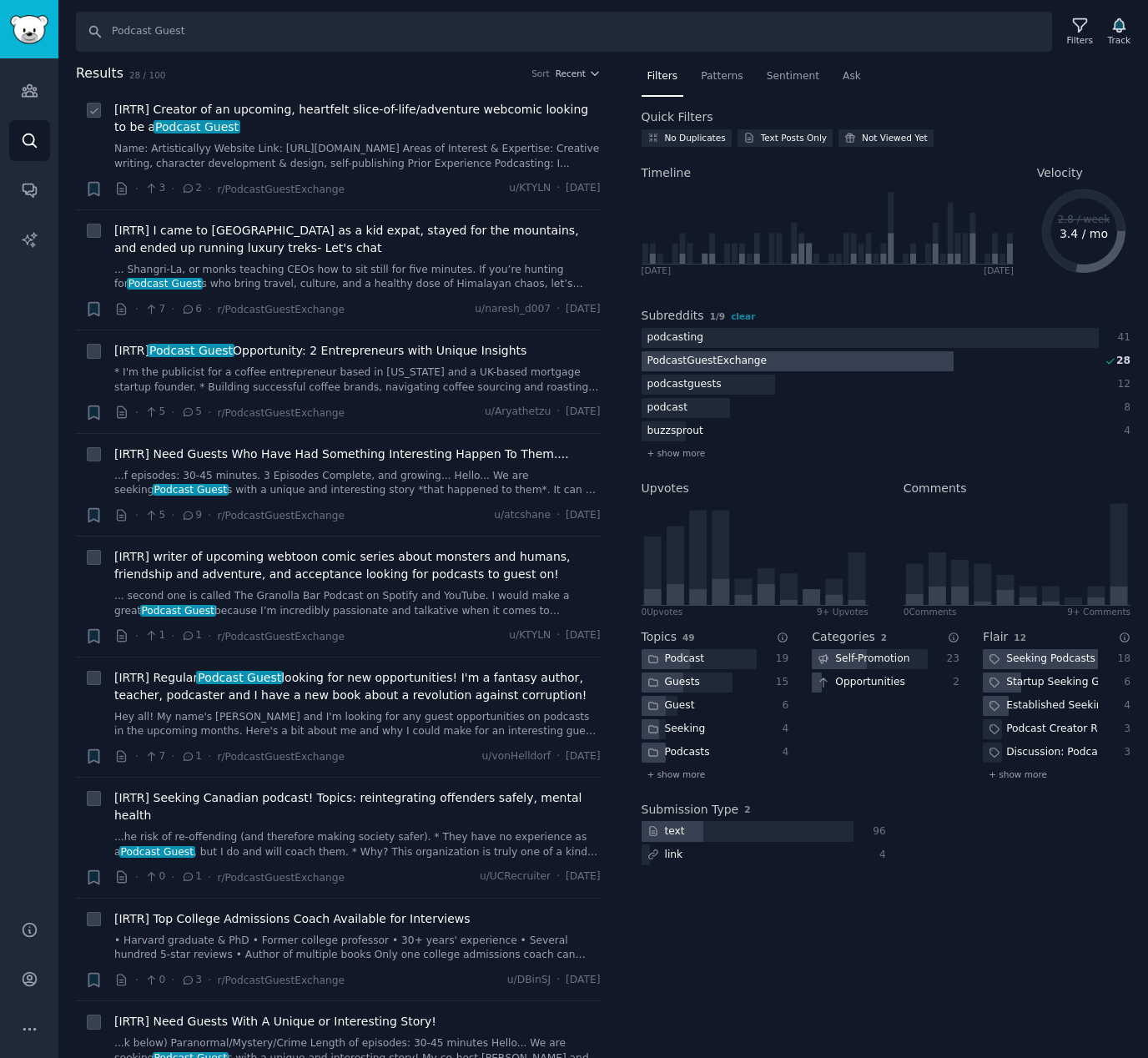
click at [89, 102] on div at bounding box center [94, 109] width 18 height 18
click at [95, 229] on icon at bounding box center [94, 231] width 11 height 11
checkbox input "true"
click at [104, 112] on div "+ [IRTR] Creator of an upcoming, heartfelt slice-of-life/adventure webcomic loo…" at bounding box center [342, 149] width 516 height 97
click at [99, 103] on input "checkbox" at bounding box center [94, 109] width 15 height 15
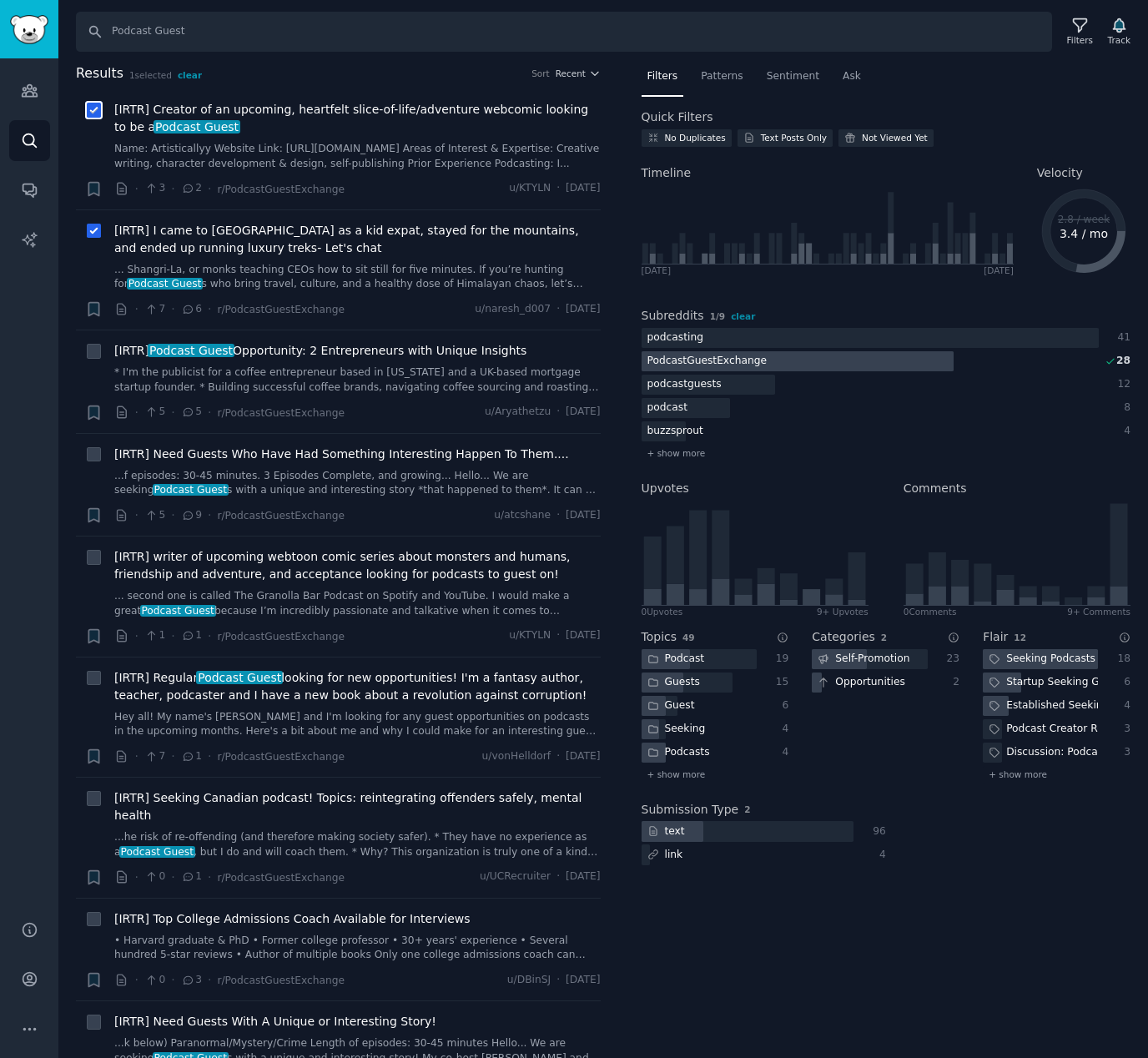
checkbox input "true"
click at [119, 311] on icon at bounding box center [122, 309] width 9 height 11
click at [95, 229] on icon at bounding box center [94, 231] width 11 height 11
checkbox input "false"
click at [96, 107] on icon at bounding box center [94, 110] width 11 height 11
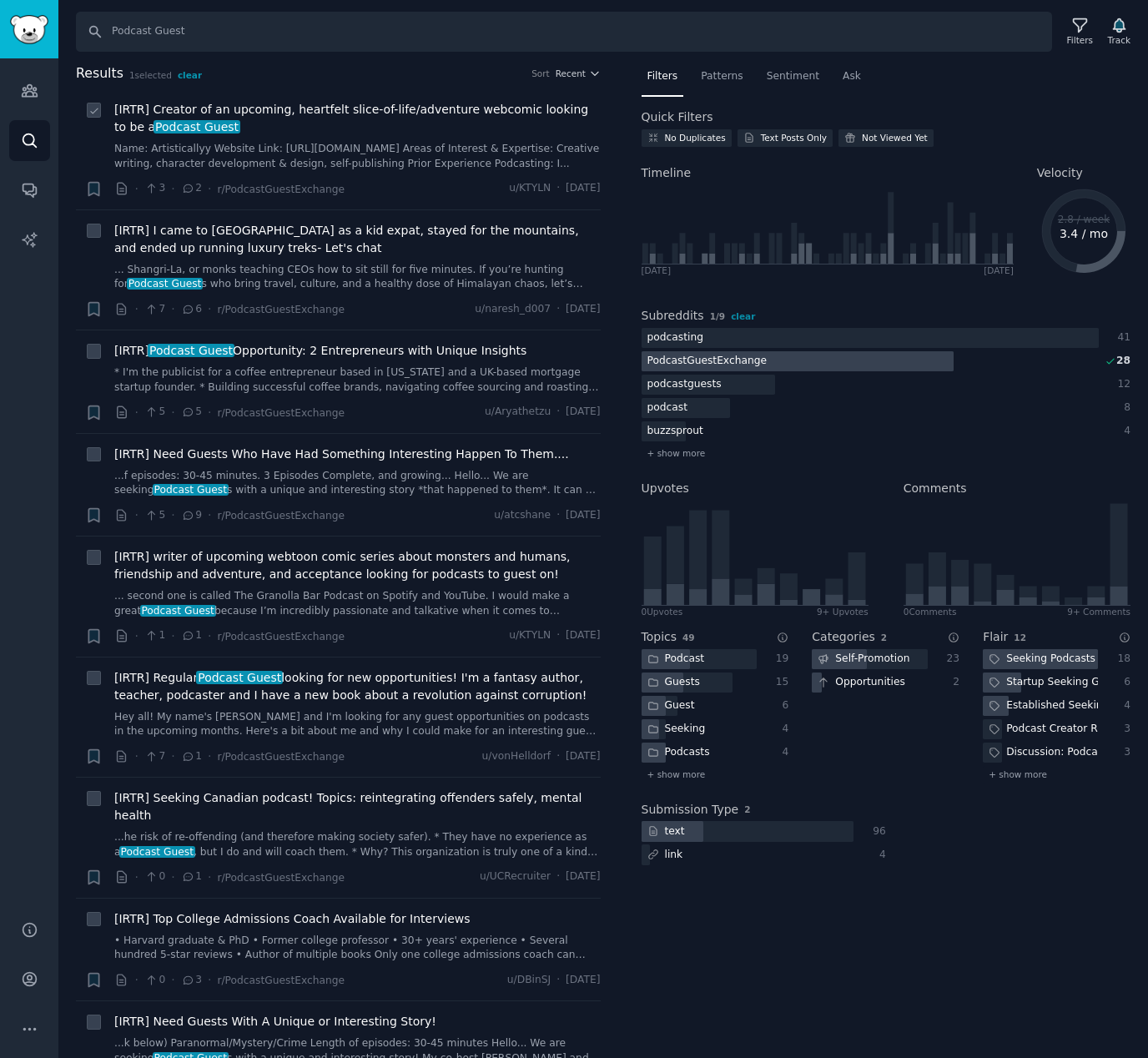
checkbox input "false"
click at [94, 352] on icon at bounding box center [94, 352] width 7 height 5
checkbox input "true"
click at [114, 411] on div "Reddit text submission + [IRTR] Podcast Guest Opportunity: 2 Entrepreneurs with…" at bounding box center [342, 382] width 516 height 80
click at [122, 410] on icon at bounding box center [122, 412] width 15 height 15
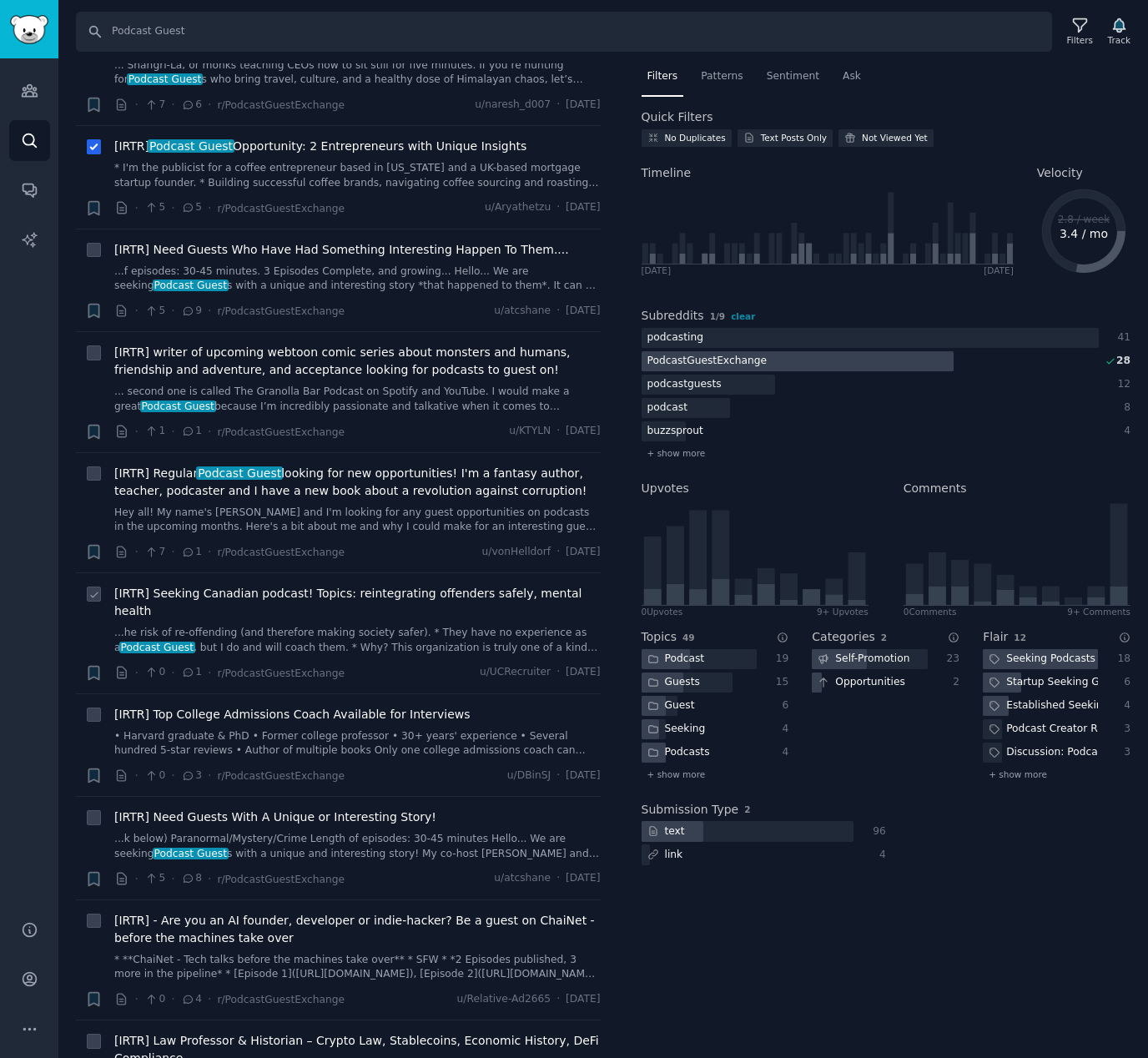
scroll to position [231, 0]
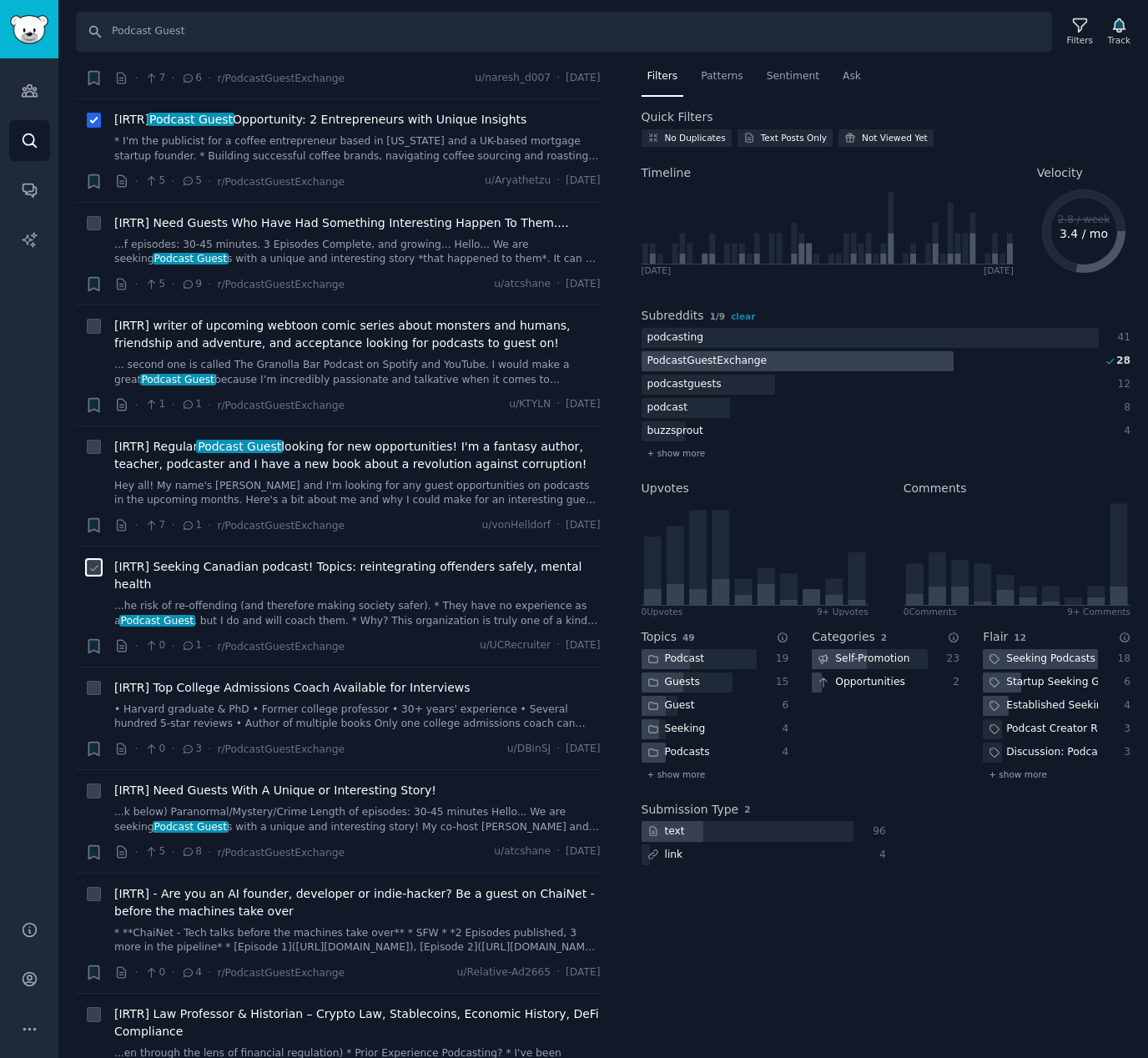
click at [100, 565] on input "checkbox" at bounding box center [94, 567] width 15 height 15
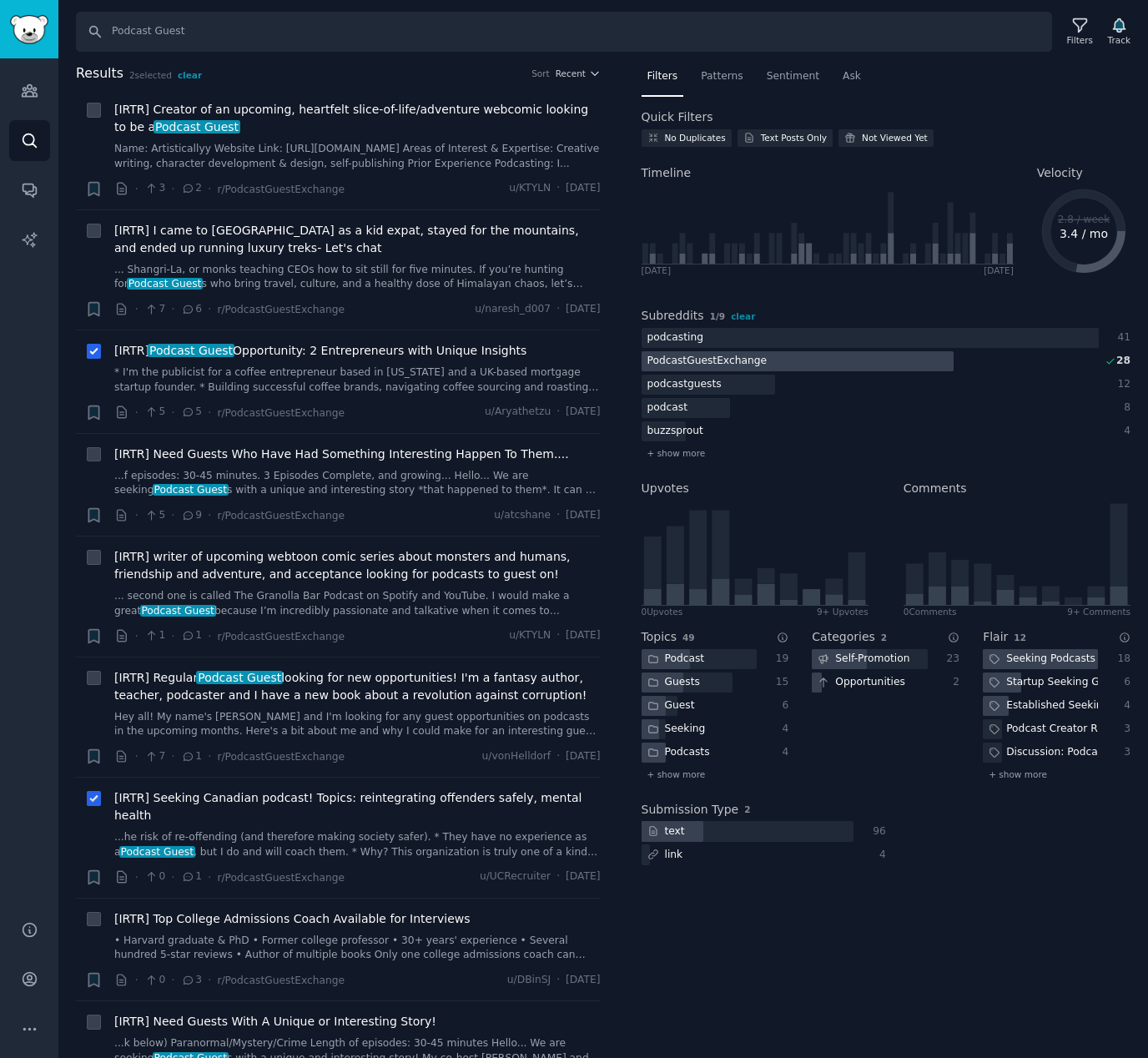
click at [95, 801] on icon at bounding box center [94, 799] width 11 height 11
checkbox input "false"
click at [94, 349] on icon at bounding box center [94, 351] width 11 height 11
checkbox input "false"
click at [574, 71] on span "Recent" at bounding box center [571, 73] width 30 height 11
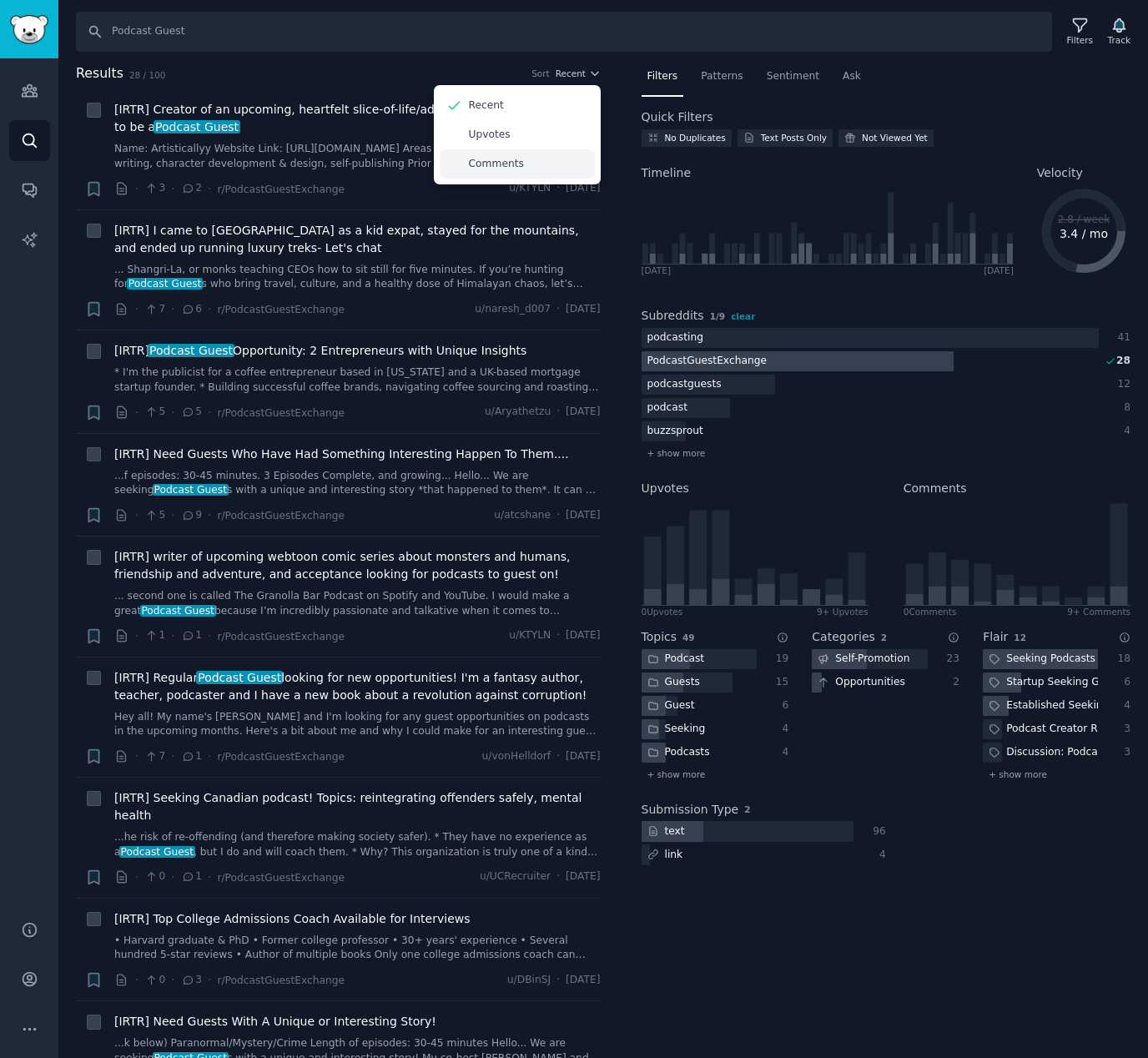
click at [496, 160] on p "Comments" at bounding box center [496, 164] width 55 height 15
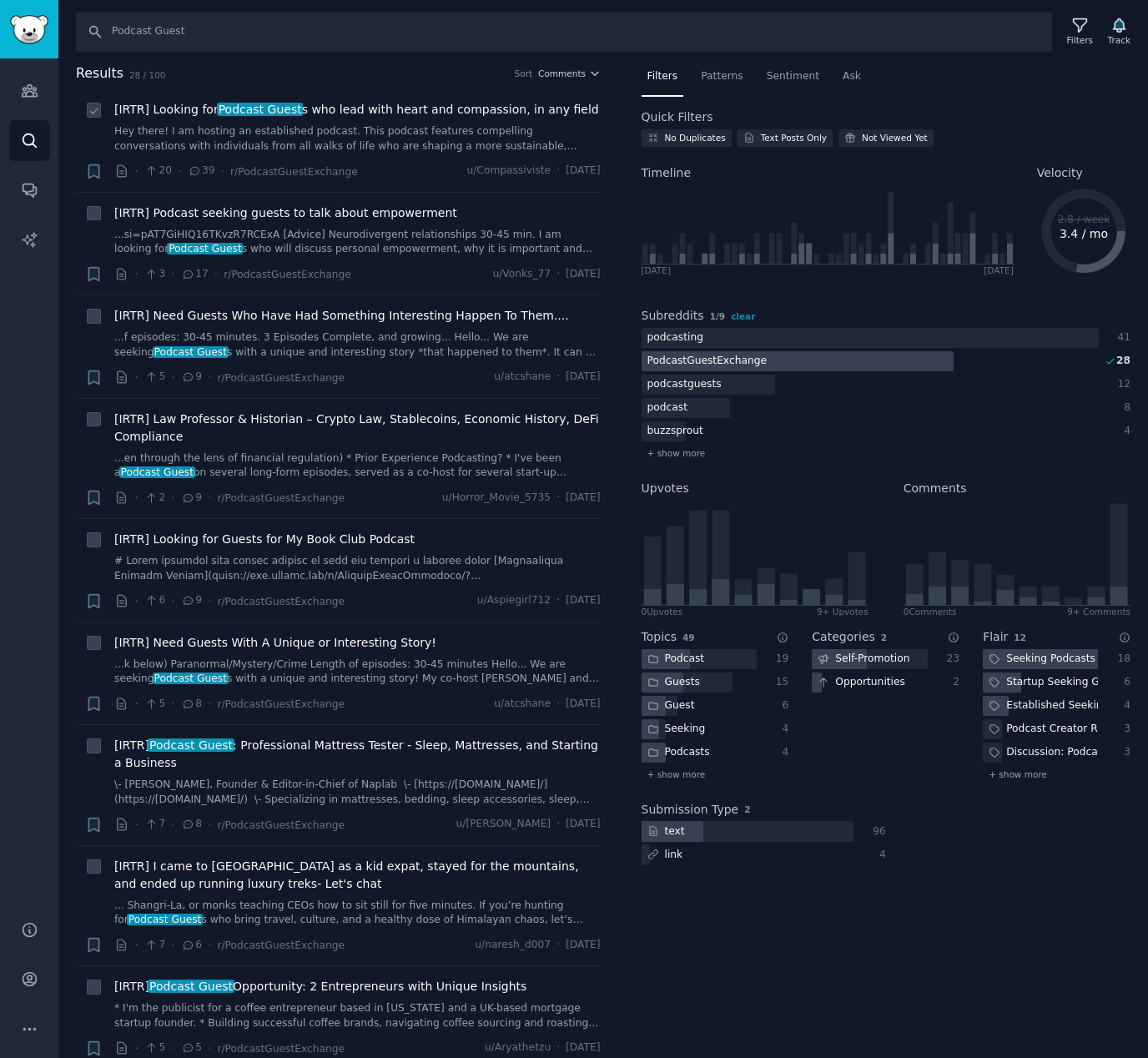
click at [95, 106] on icon at bounding box center [94, 110] width 11 height 11
checkbox input "true"
click at [95, 215] on icon at bounding box center [94, 215] width 7 height 5
checkbox input "true"
click at [101, 415] on input "checkbox" at bounding box center [94, 420] width 15 height 15
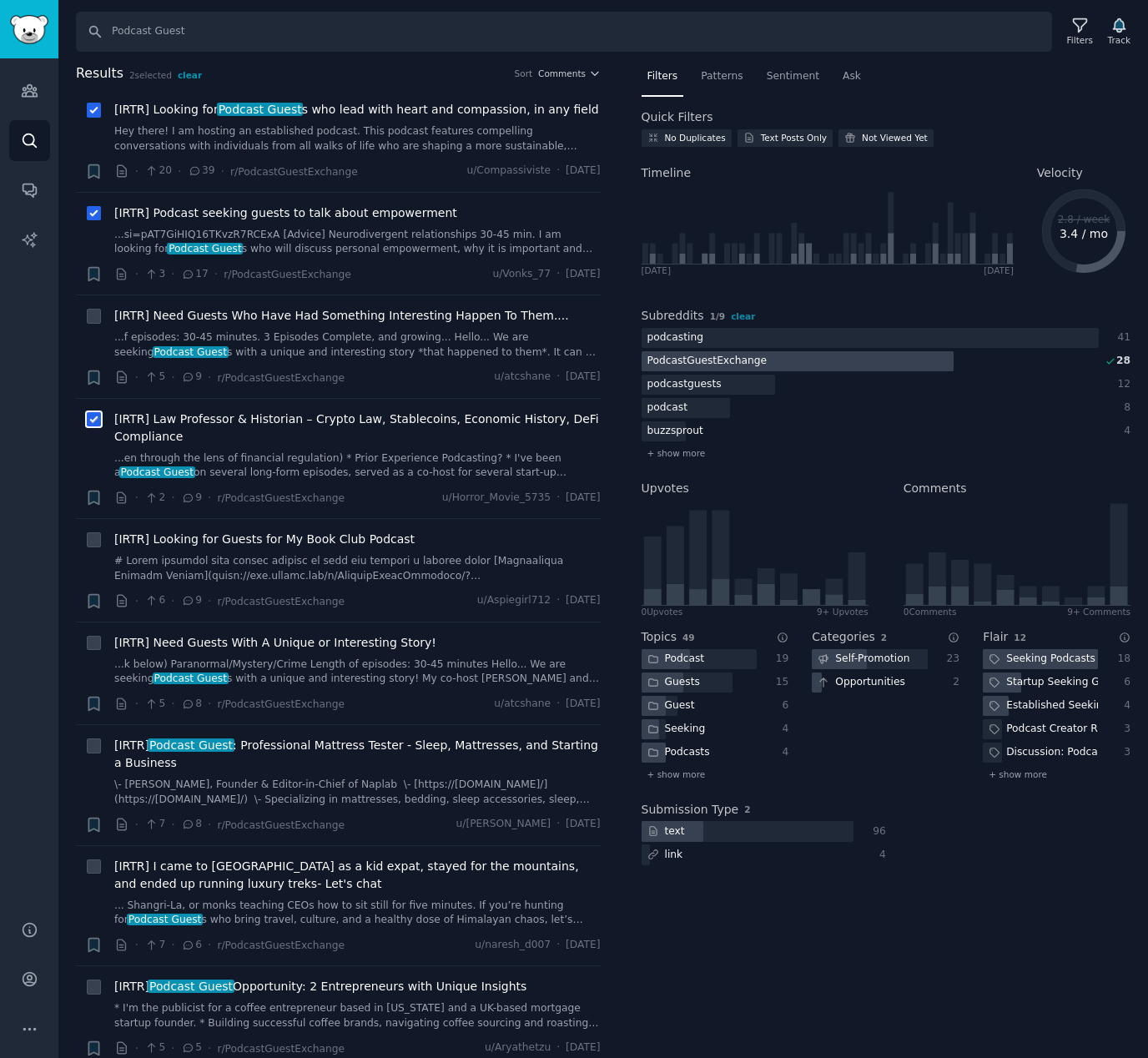
checkbox input "true"
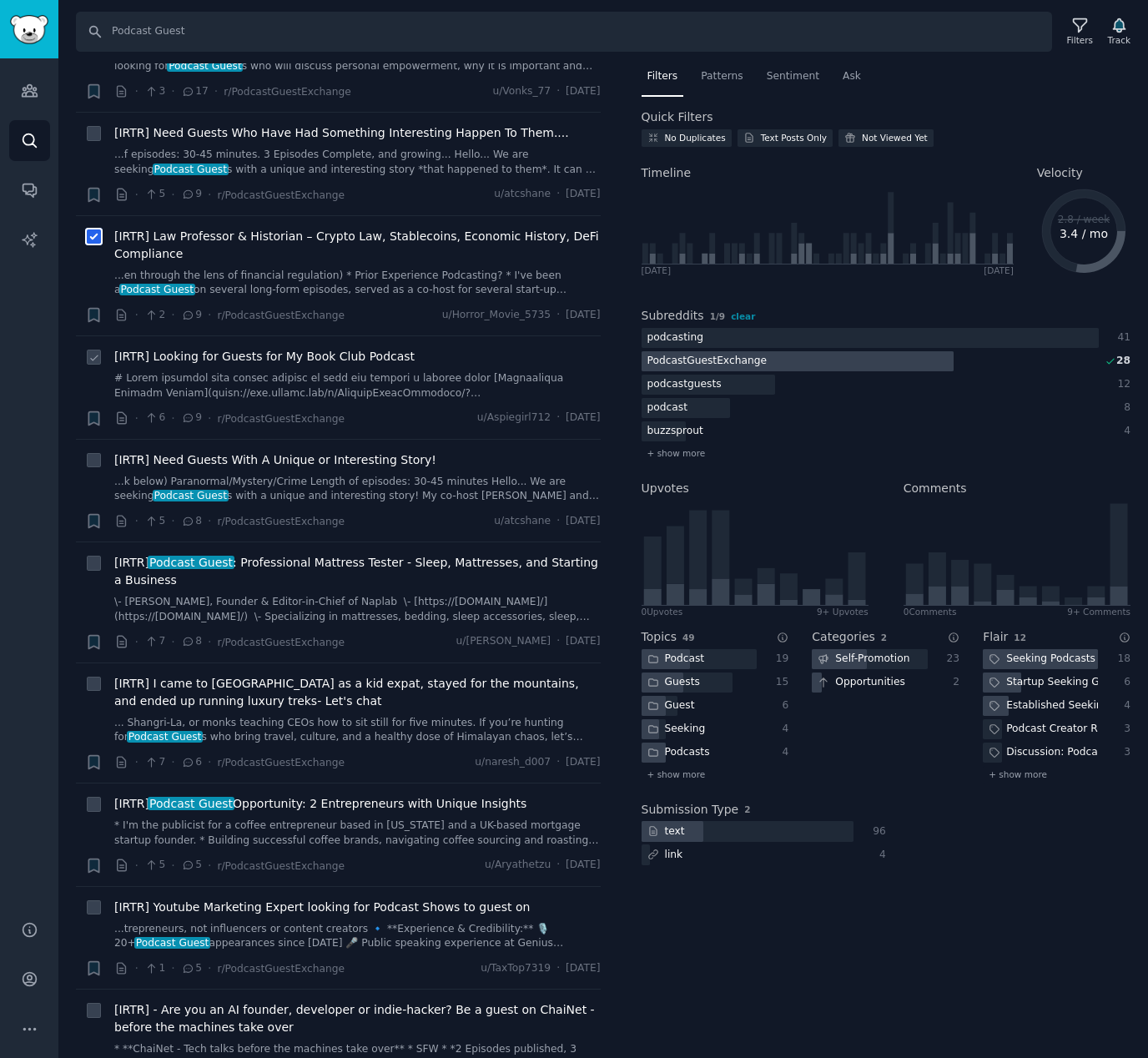
scroll to position [199, 0]
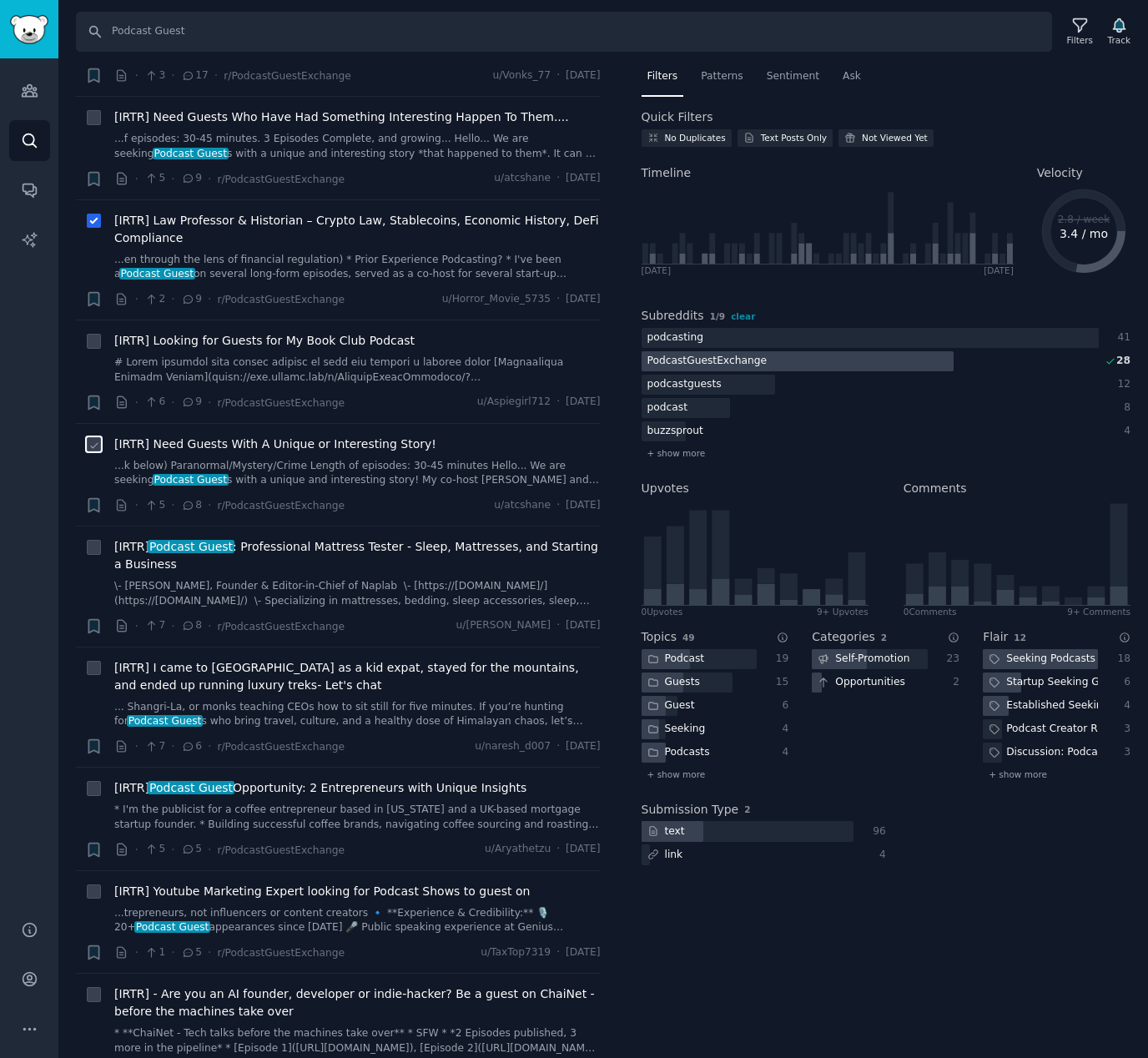
click at [90, 438] on input "checkbox" at bounding box center [94, 444] width 15 height 15
checkbox input "true"
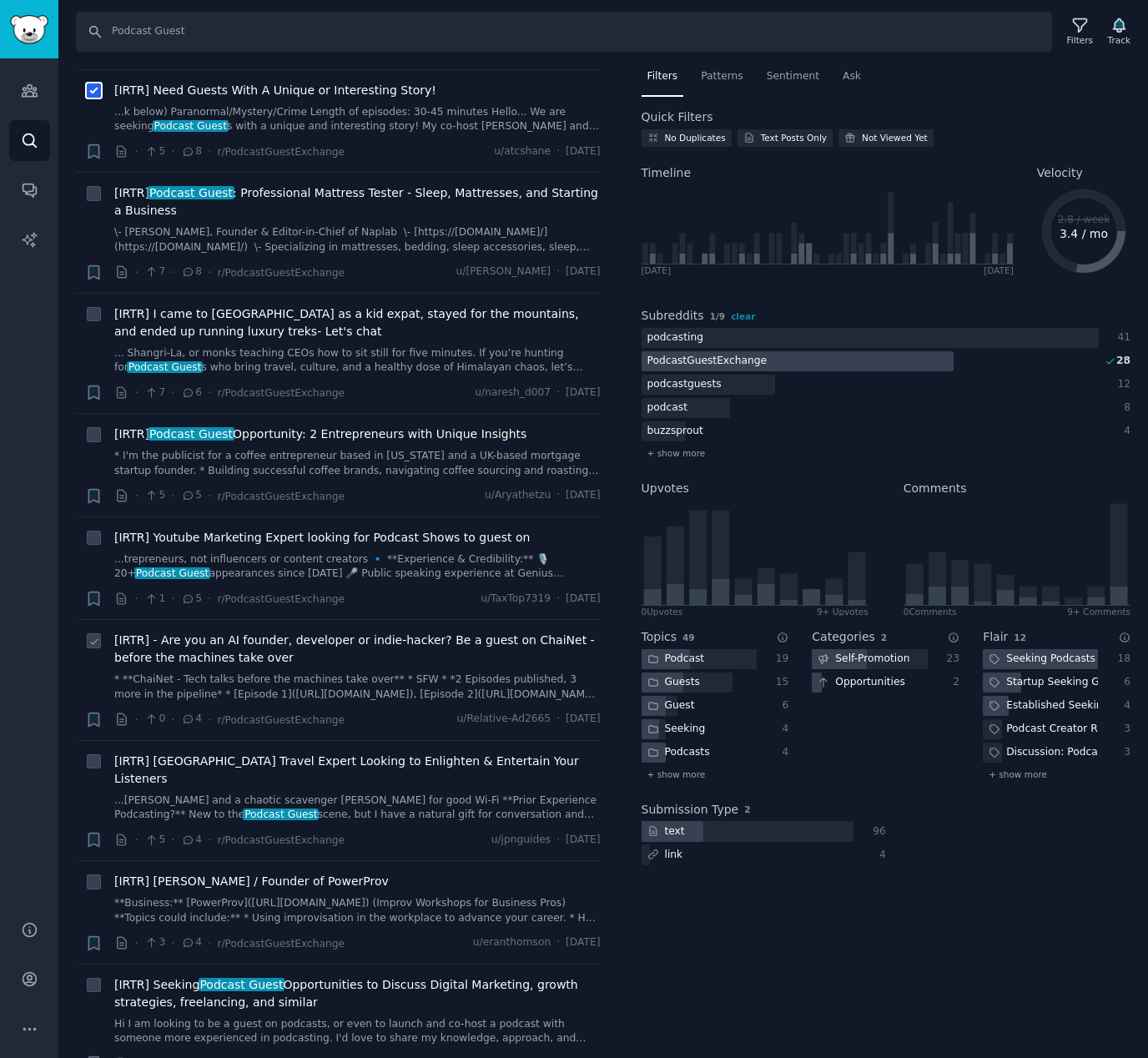
scroll to position [0, 0]
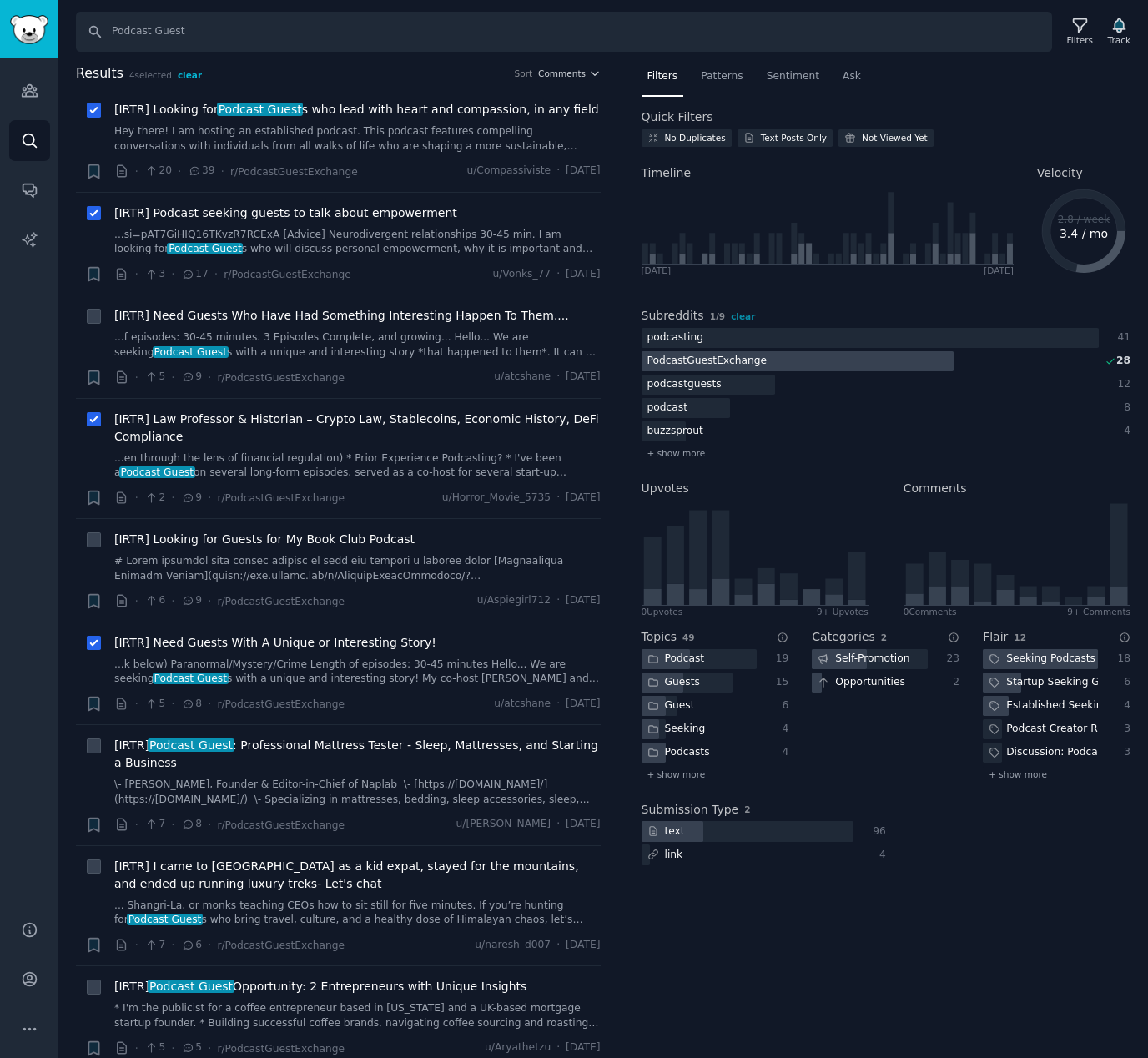
click at [190, 74] on span "clear" at bounding box center [190, 74] width 25 height 10
checkbox input "false"
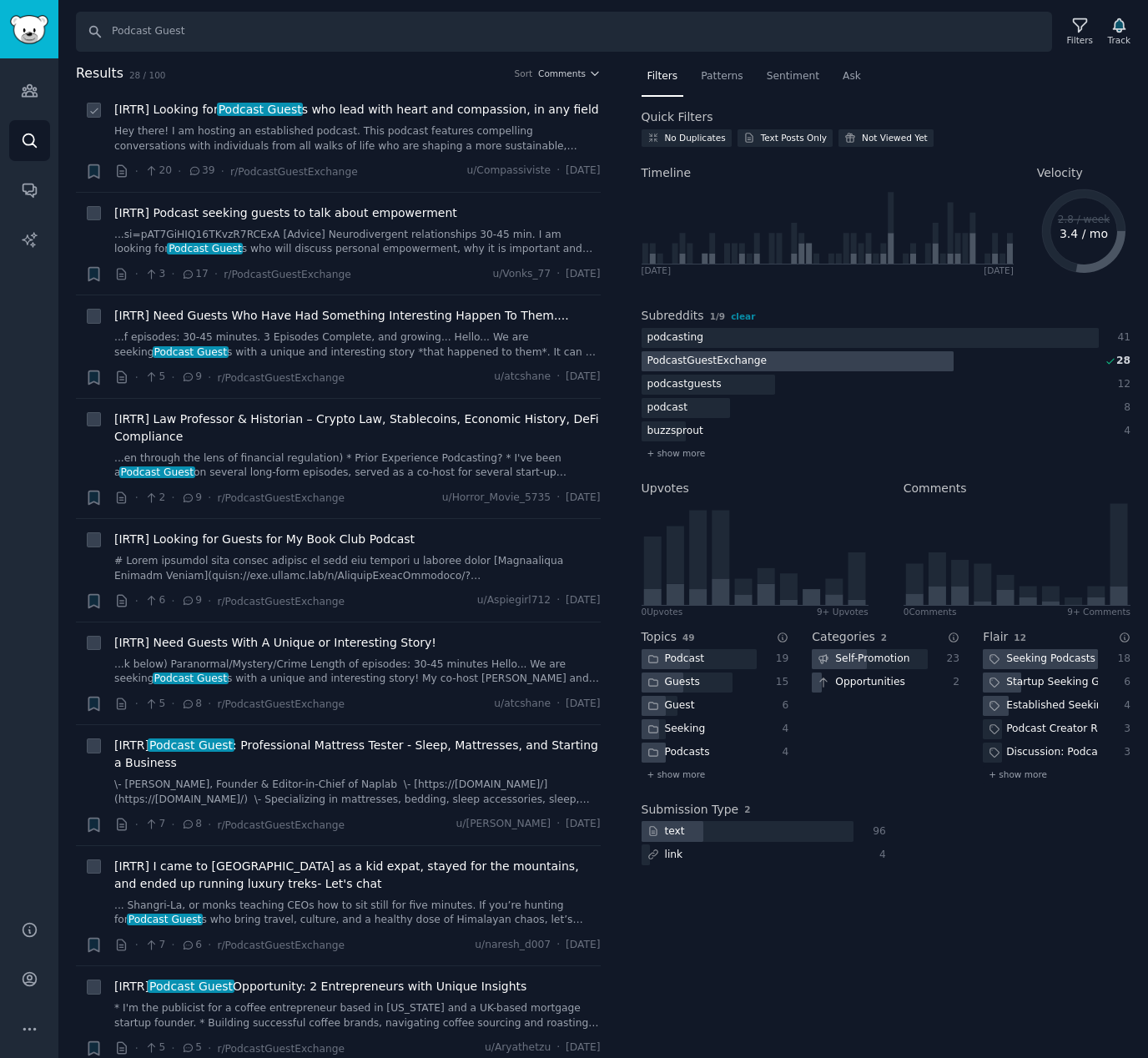
click at [94, 109] on icon at bounding box center [94, 110] width 11 height 11
checkbox input "true"
click at [97, 212] on icon at bounding box center [94, 214] width 11 height 11
checkbox input "true"
click at [96, 319] on icon at bounding box center [94, 316] width 11 height 11
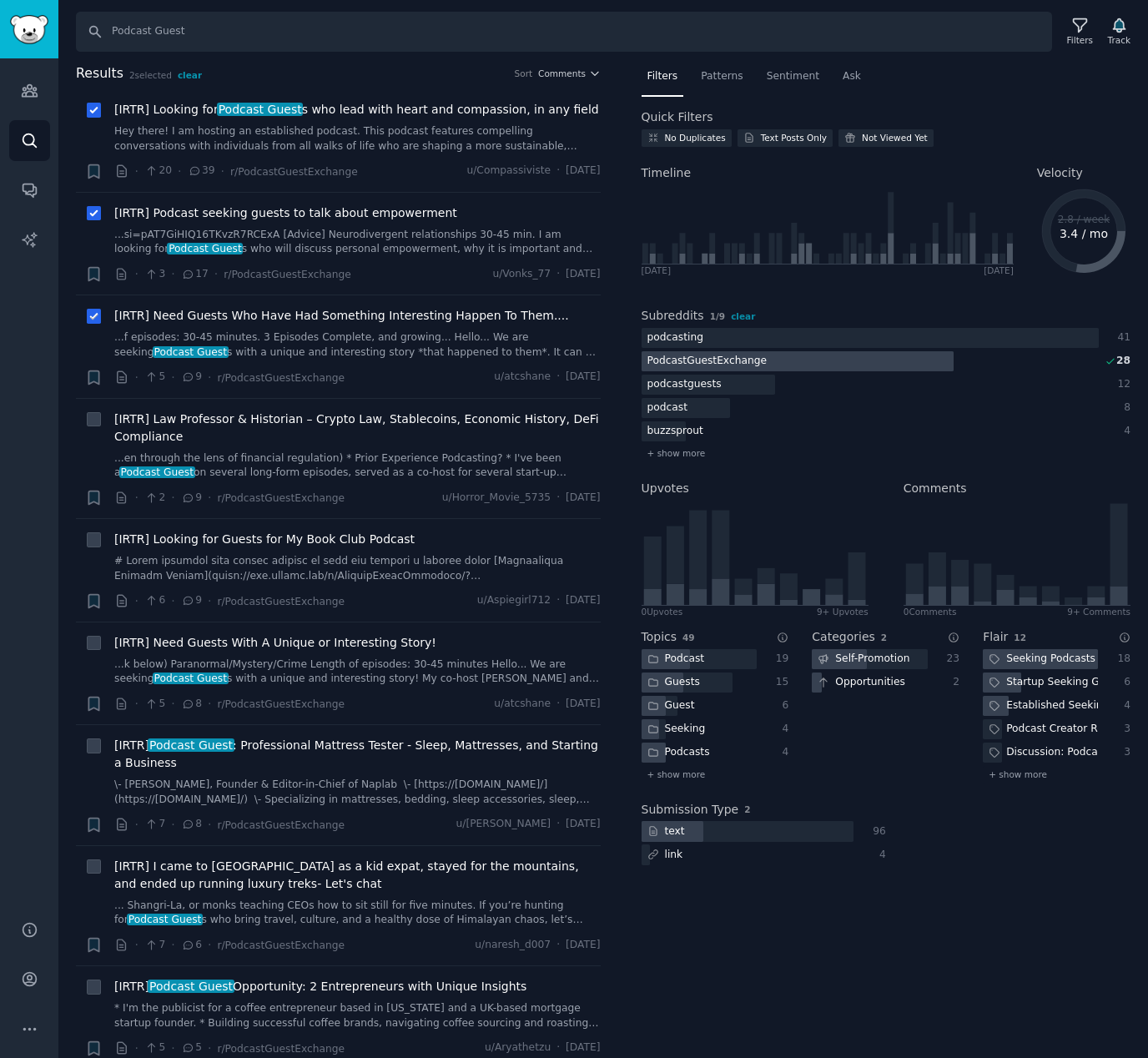
checkbox input "true"
click at [97, 422] on icon at bounding box center [94, 420] width 11 height 11
checkbox input "true"
click at [94, 640] on icon at bounding box center [94, 644] width 11 height 11
checkbox input "true"
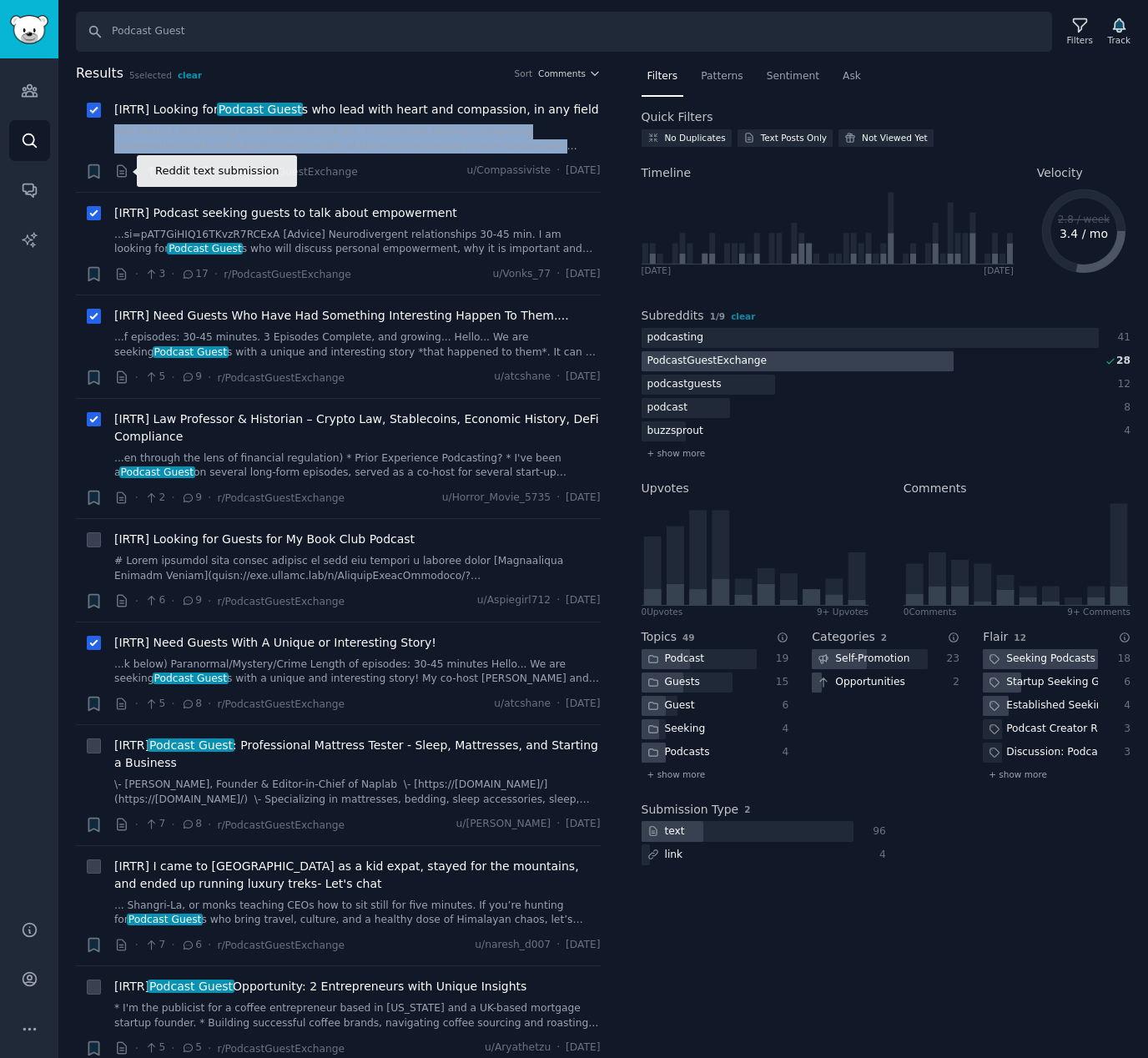
click at [124, 171] on icon at bounding box center [122, 171] width 15 height 15
click at [38, 244] on link "AI Reports" at bounding box center [29, 240] width 41 height 41
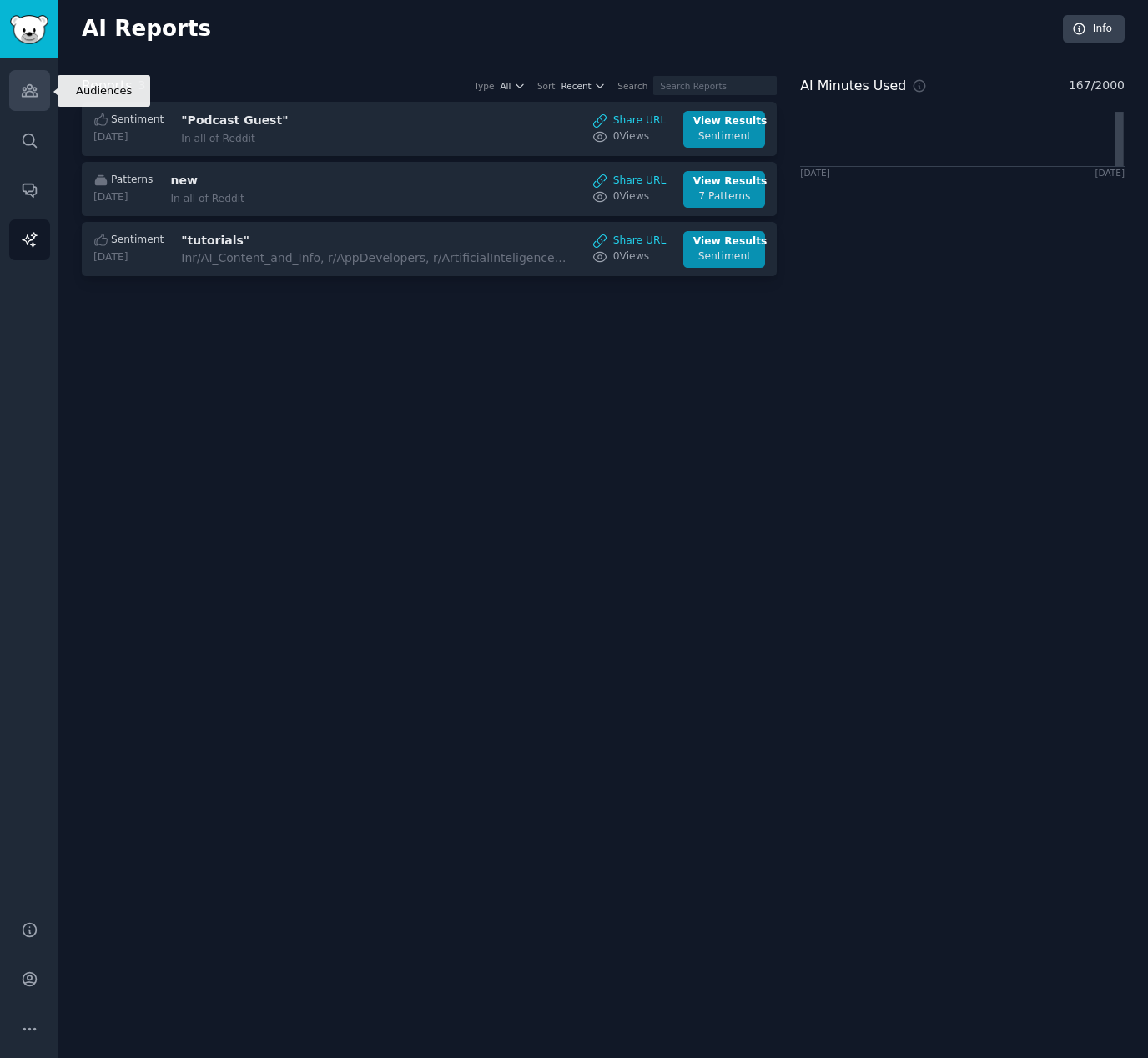
click at [37, 95] on icon "Sidebar" at bounding box center [30, 90] width 18 height 18
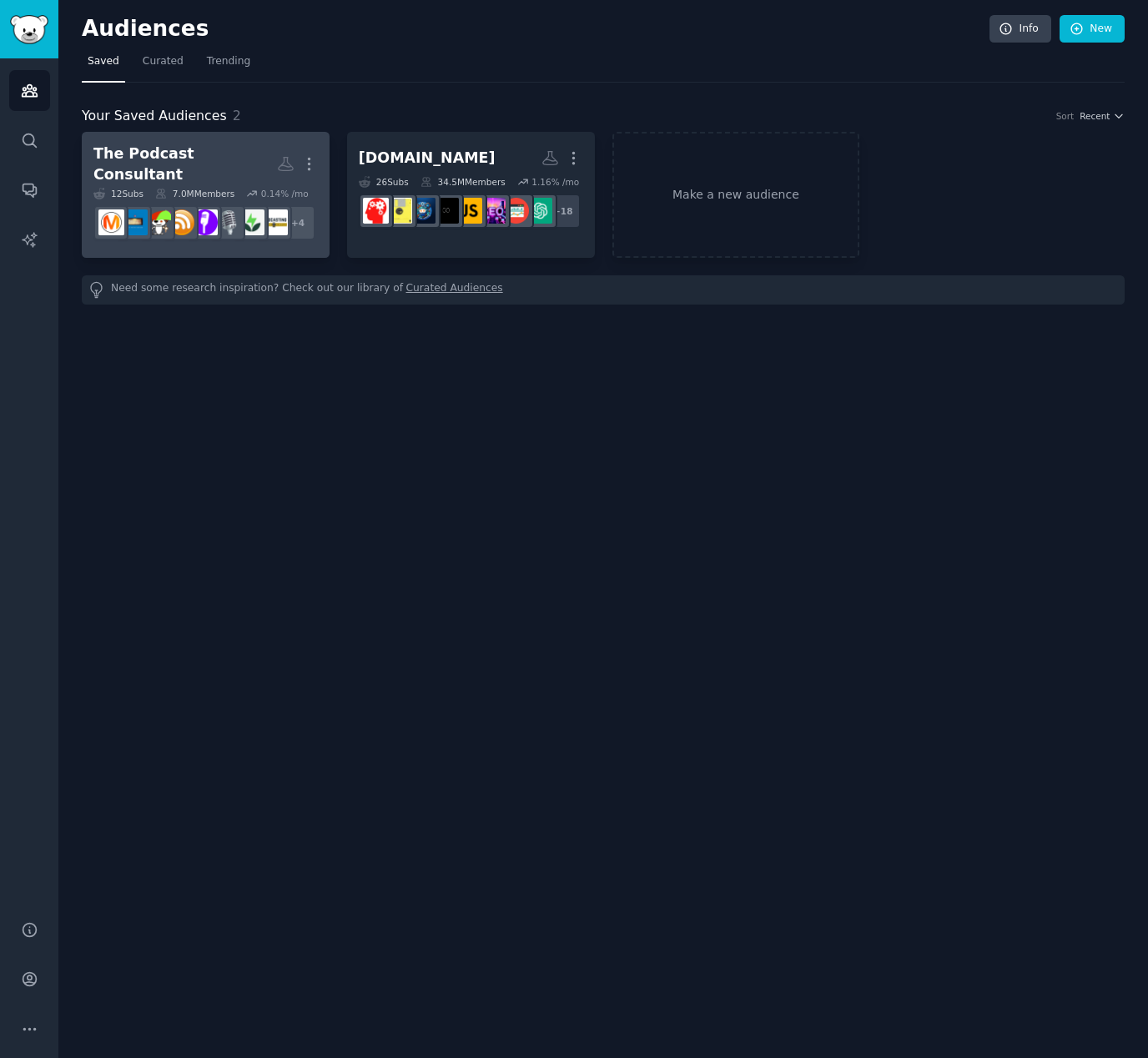
click at [191, 173] on div "The Podcast Consultant More 12 Sub s 7.0M Members 0.14 % /mo + 4" at bounding box center [206, 194] width 224 height 102
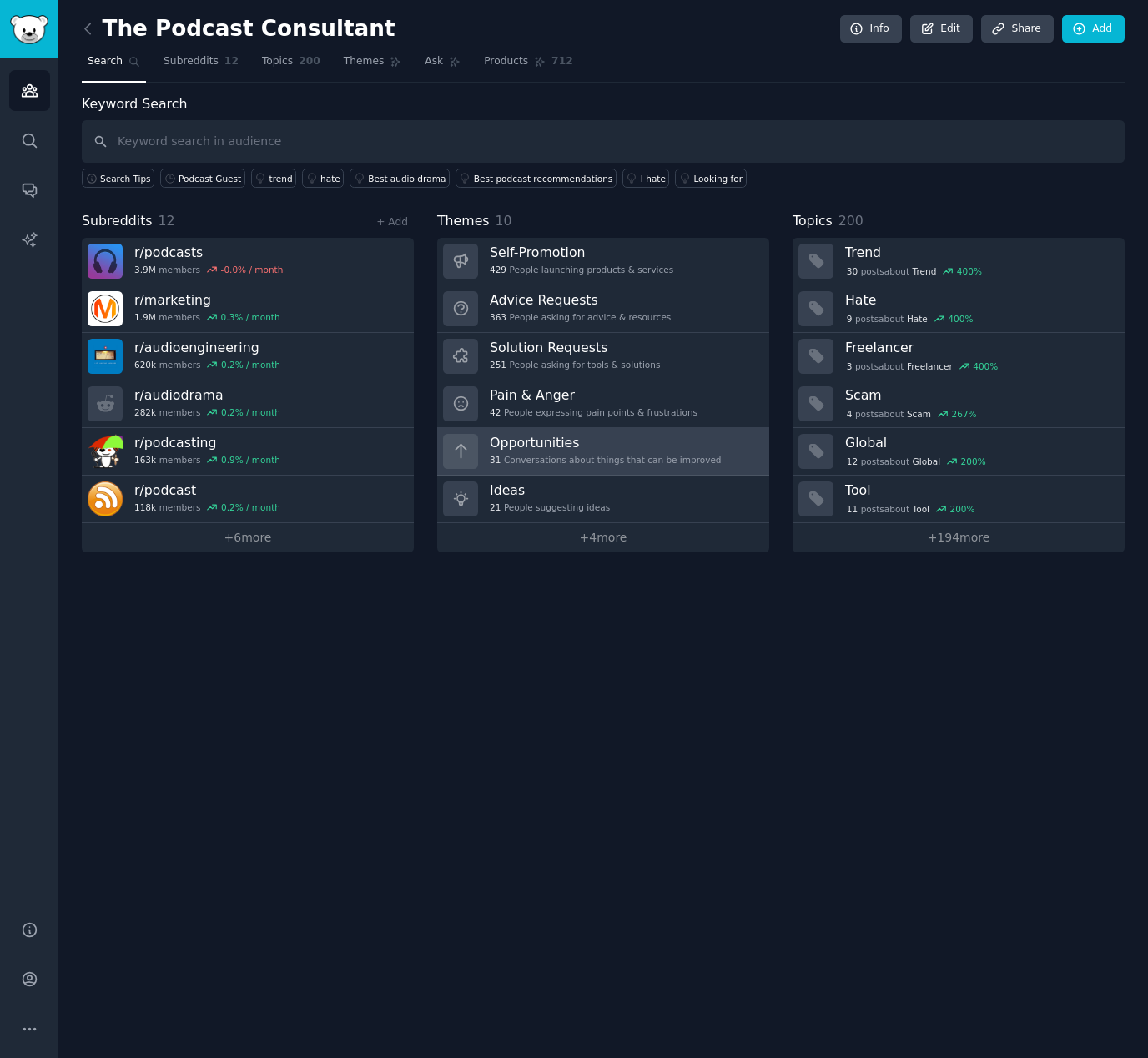
click at [562, 448] on h3 "Opportunities" at bounding box center [605, 442] width 232 height 18
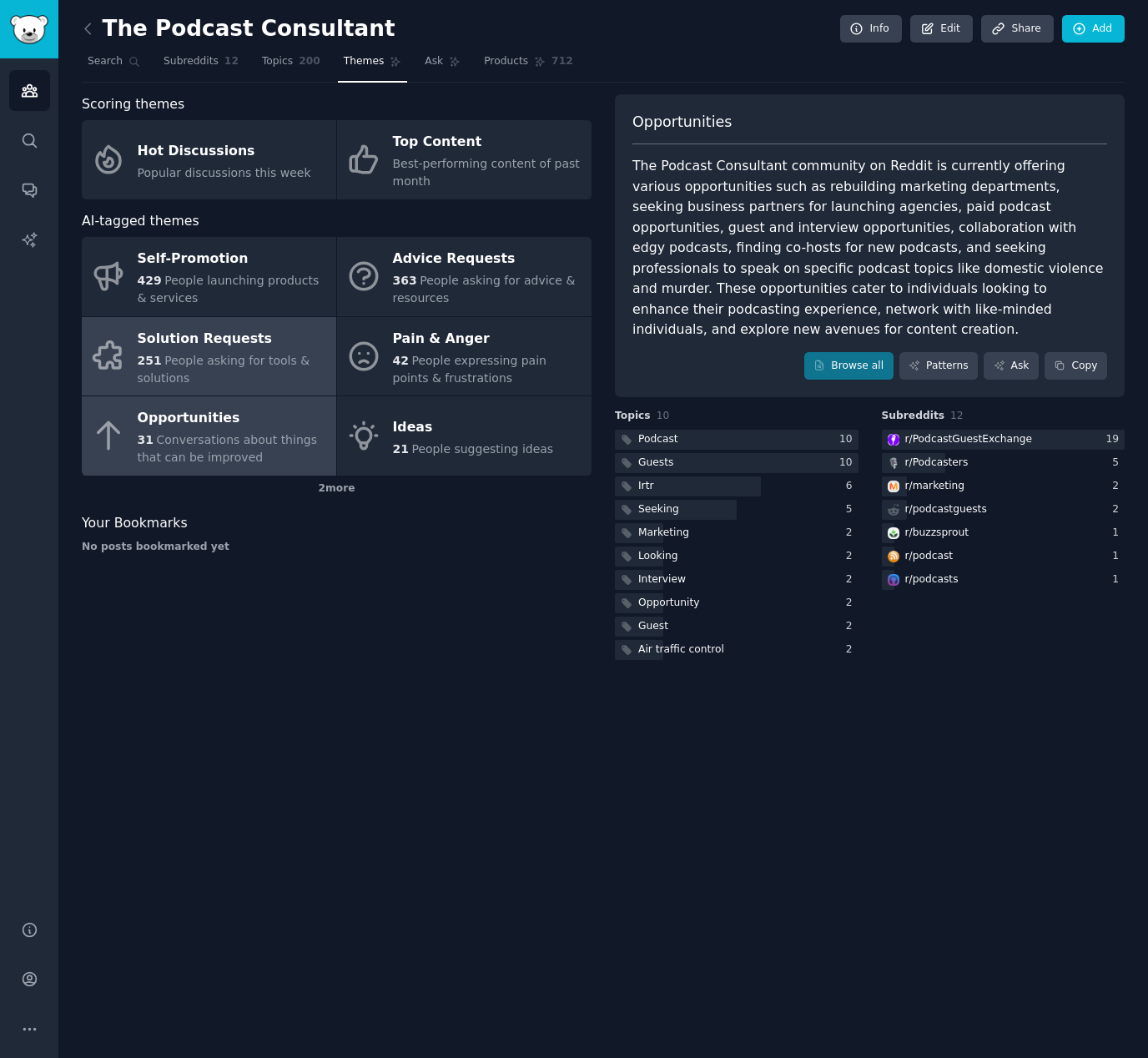
click at [208, 357] on span "People asking for tools & solutions" at bounding box center [223, 369] width 173 height 31
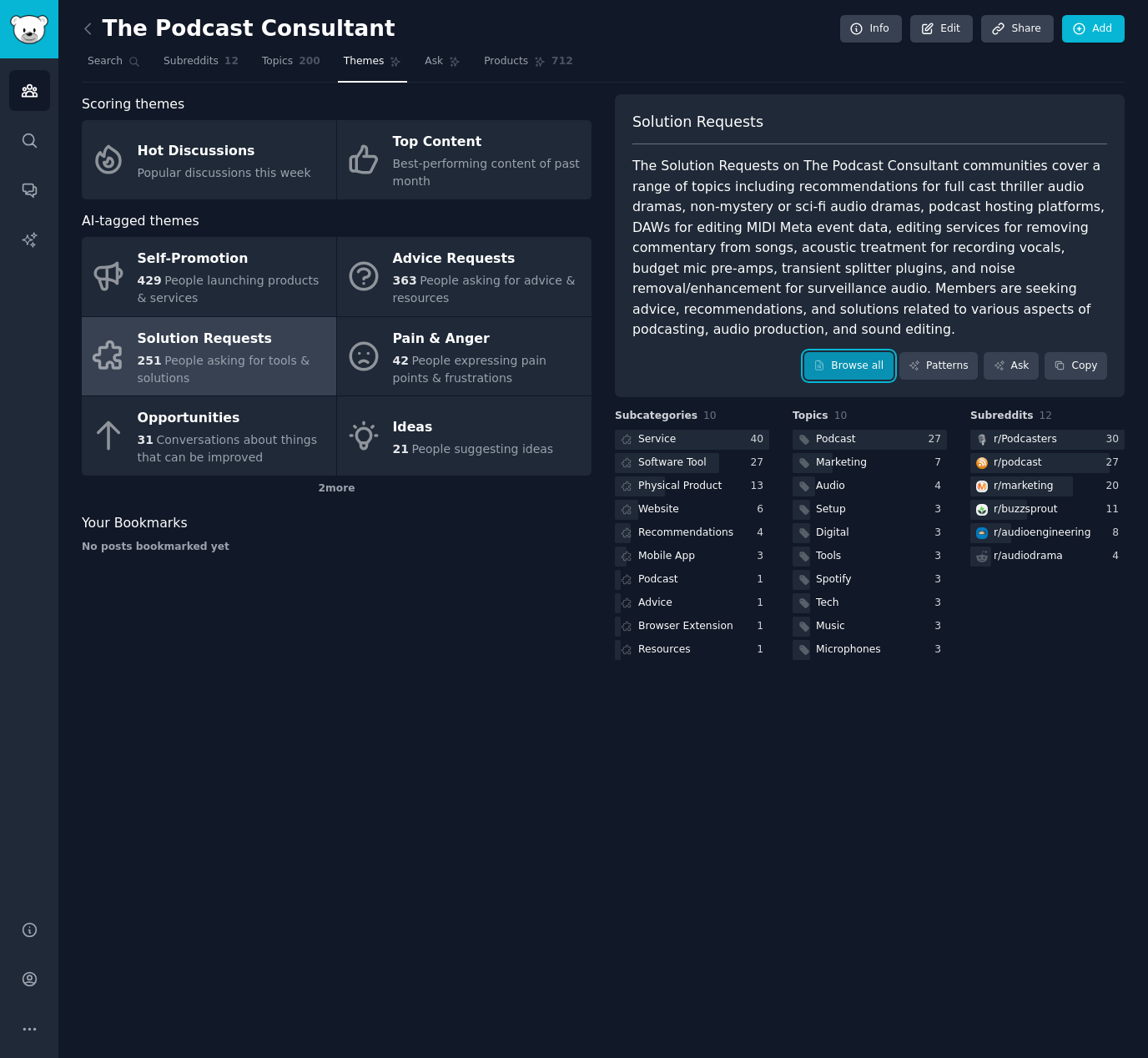
click at [864, 352] on link "Browse all" at bounding box center [849, 366] width 89 height 28
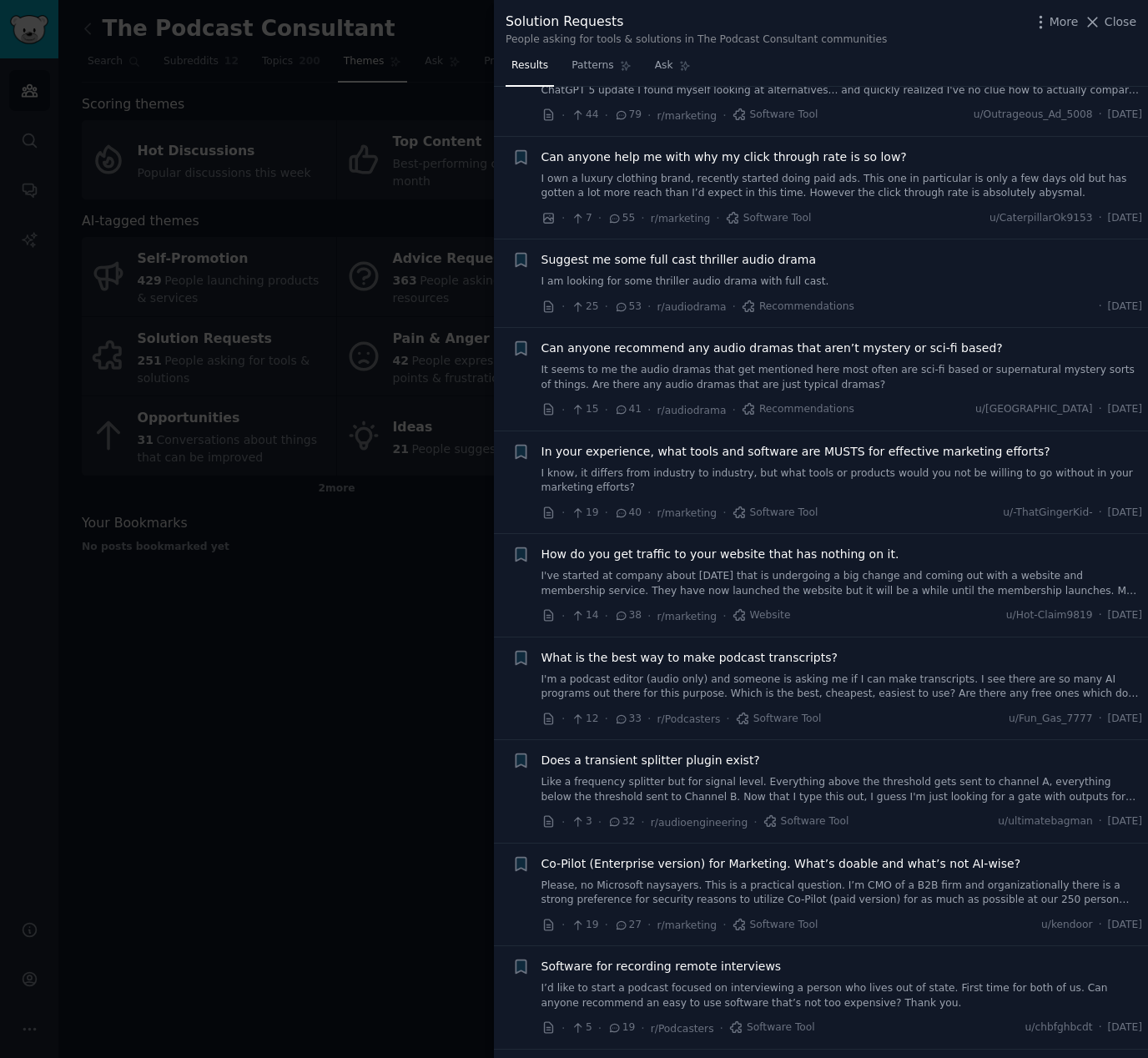
scroll to position [102, 0]
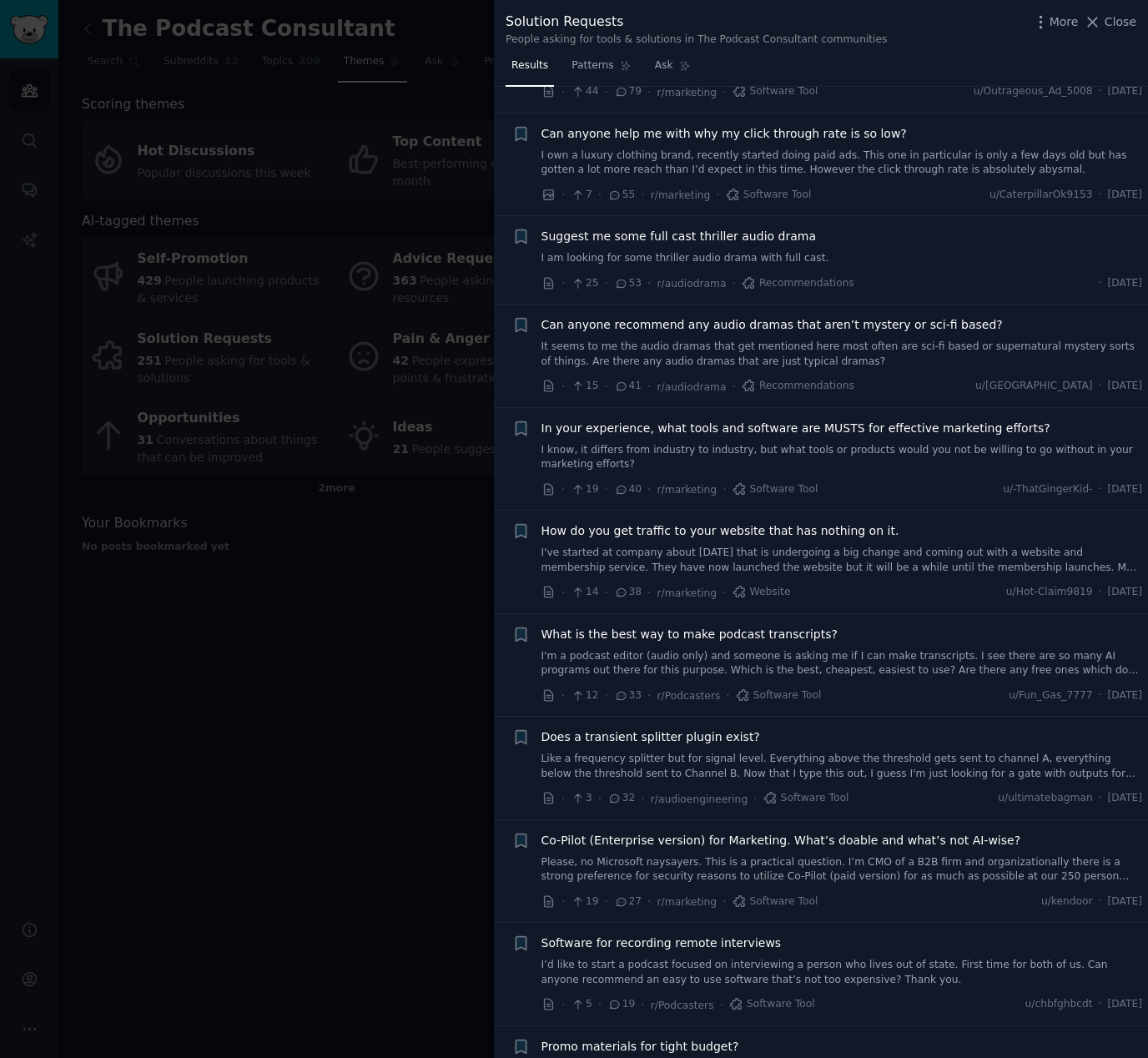
click at [602, 424] on span "In your experience, what tools and software are MUSTS for effective marketing e…" at bounding box center [795, 428] width 509 height 18
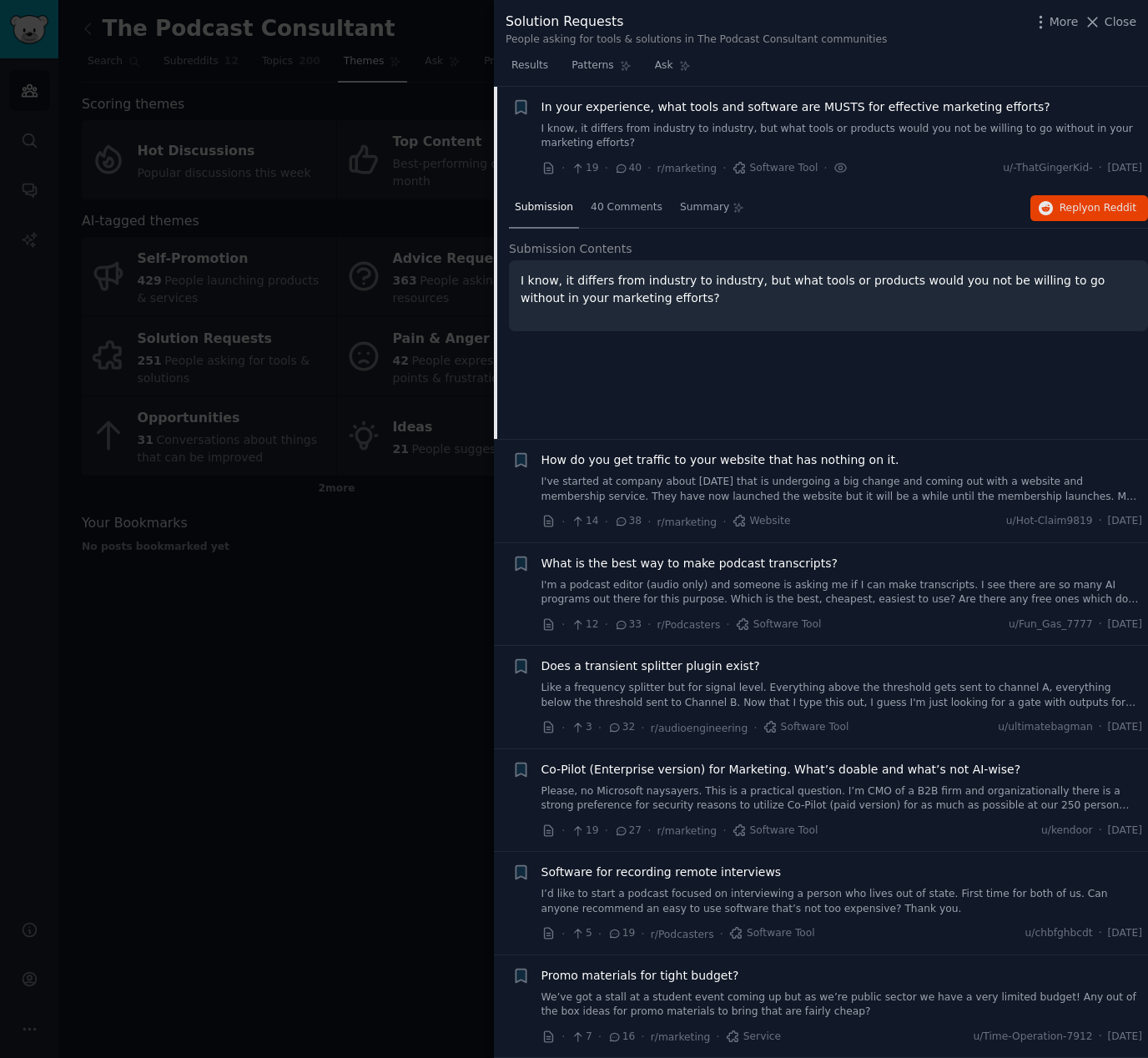
scroll to position [324, 0]
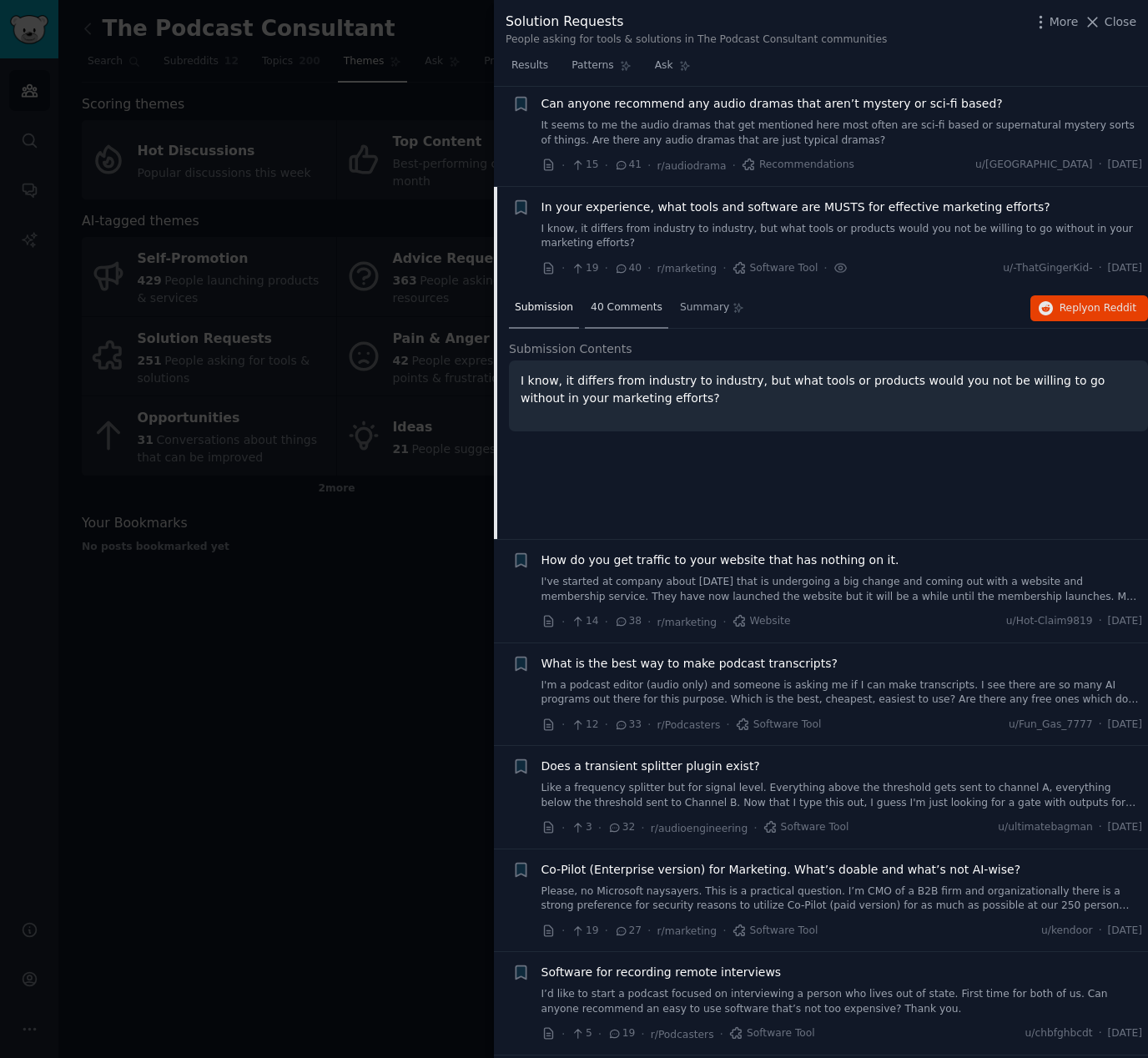
click at [609, 307] on span "40 Comments" at bounding box center [627, 307] width 72 height 15
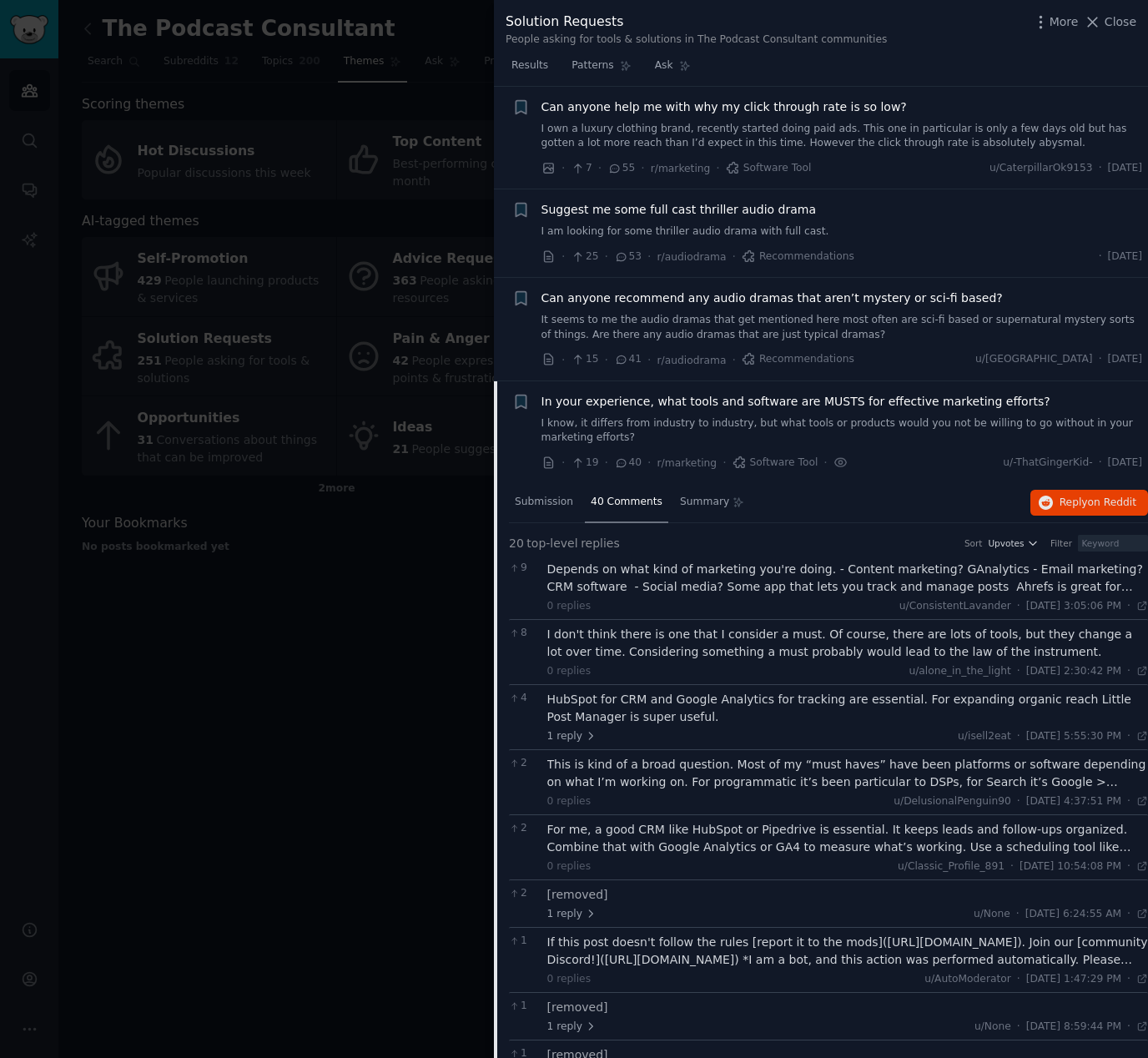
scroll to position [0, 0]
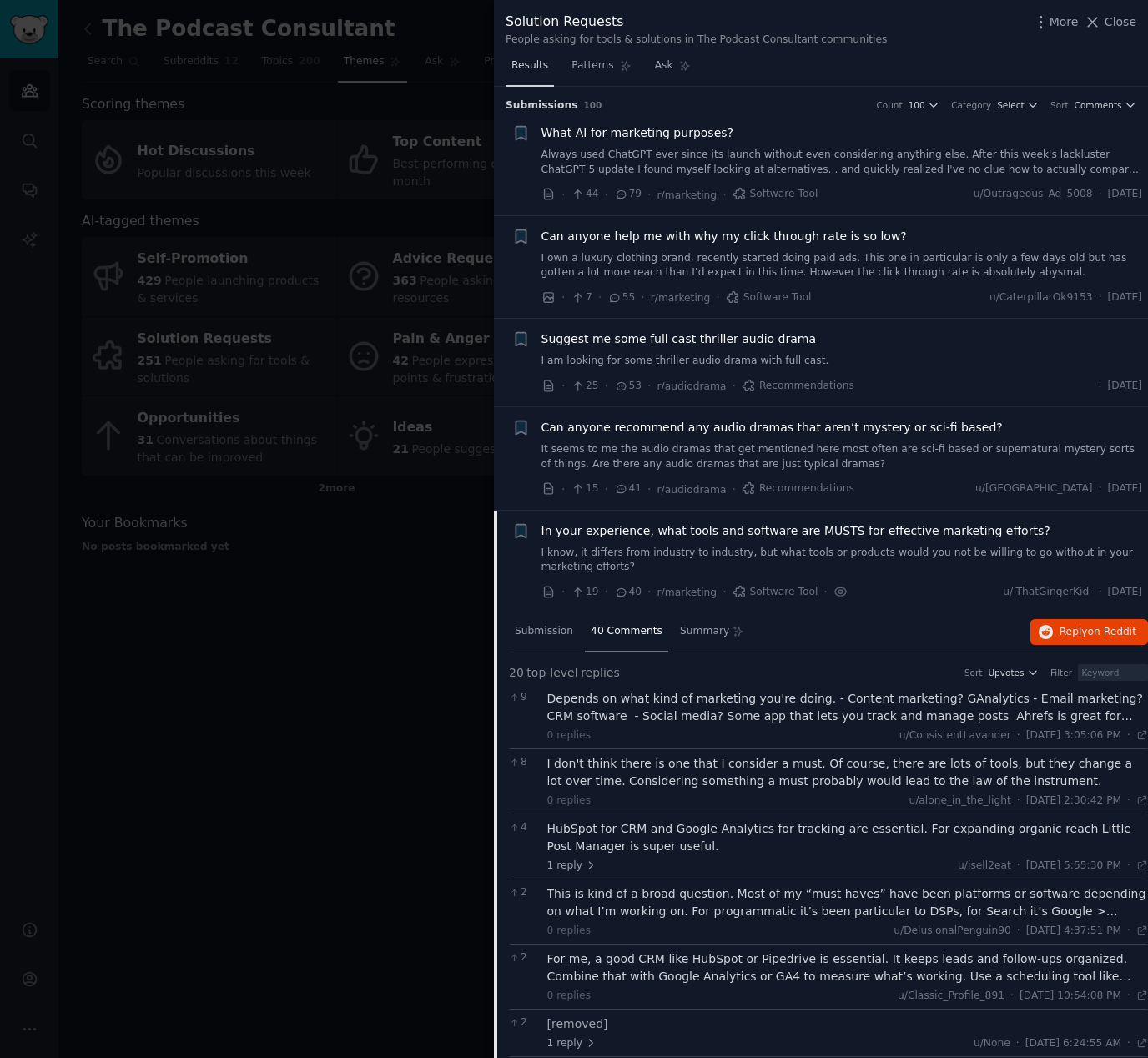
click at [537, 62] on span "Results" at bounding box center [530, 66] width 37 height 15
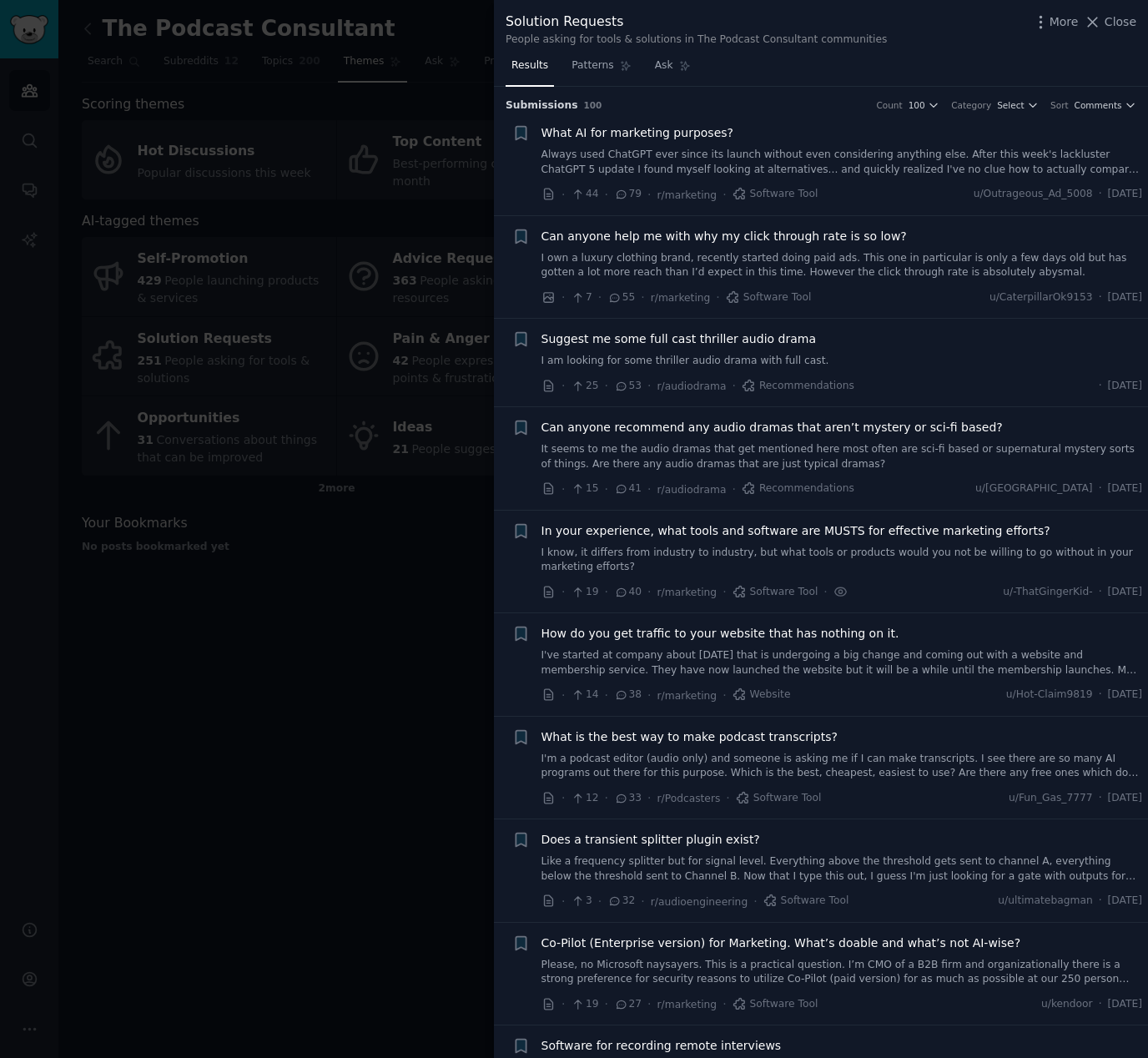
click at [757, 591] on span "Software Tool" at bounding box center [776, 592] width 86 height 15
click at [548, 591] on icon at bounding box center [548, 592] width 15 height 15
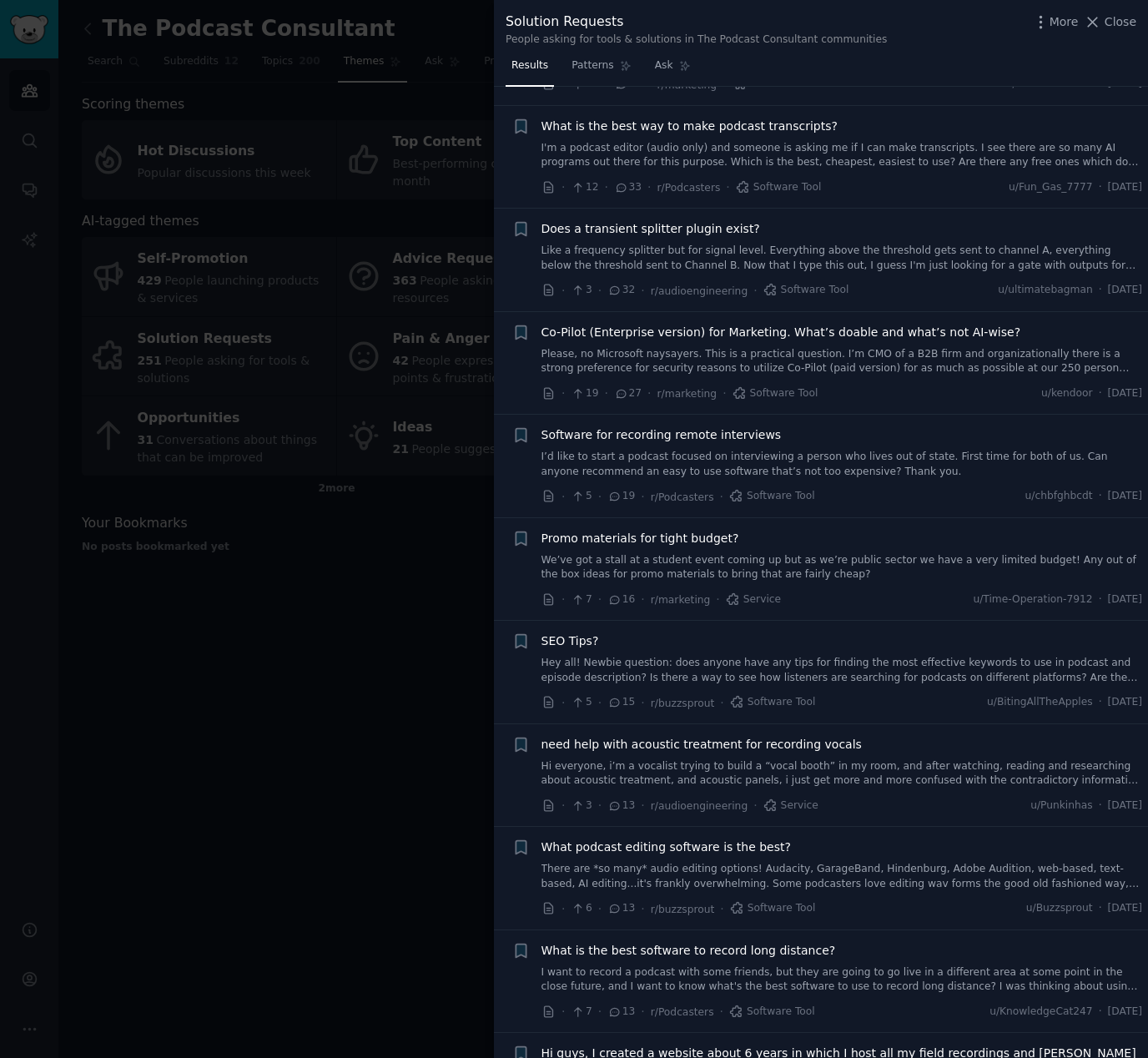
scroll to position [612, 0]
click at [549, 494] on icon at bounding box center [548, 494] width 15 height 15
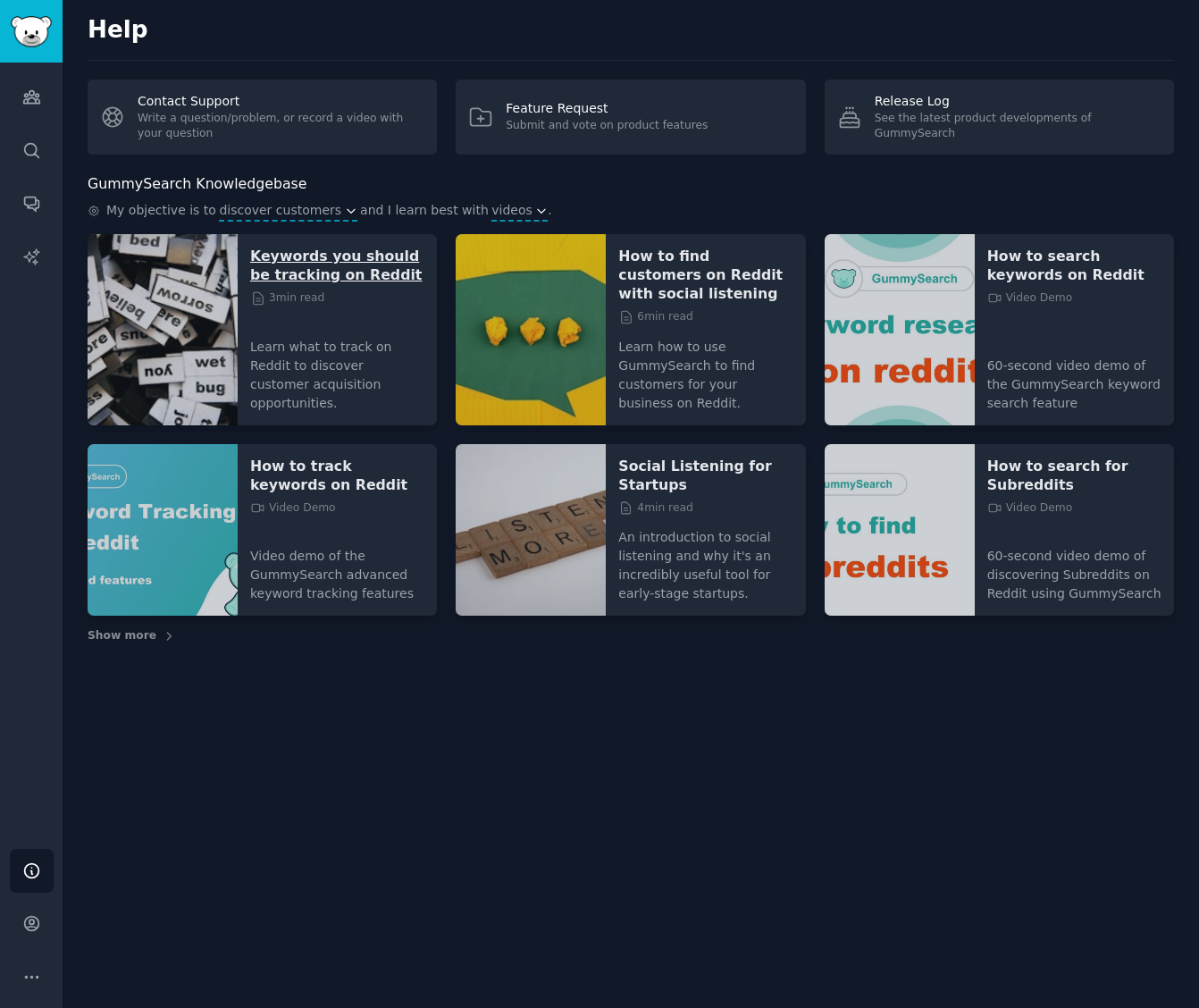
click at [299, 261] on p "Keywords you should be tracking on Reddit" at bounding box center [337, 265] width 174 height 38
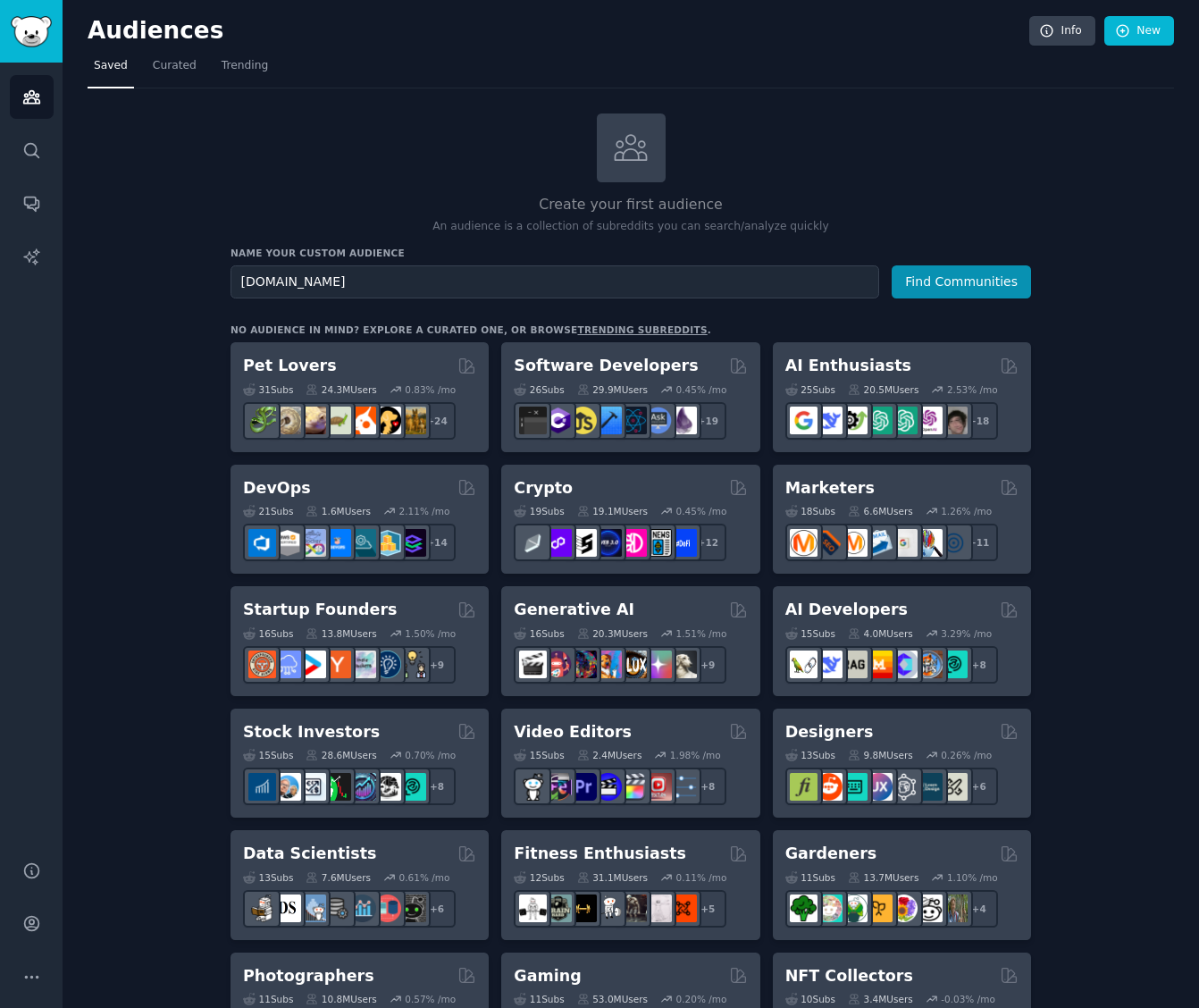
click at [625, 145] on icon at bounding box center [631, 147] width 37 height 38
click at [595, 203] on h2 "Create your first audience" at bounding box center [631, 205] width 801 height 23
click at [553, 233] on p "An audience is a collection of subreddits you can search/analyze quickly" at bounding box center [631, 226] width 801 height 16
